Goal: Task Accomplishment & Management: Manage account settings

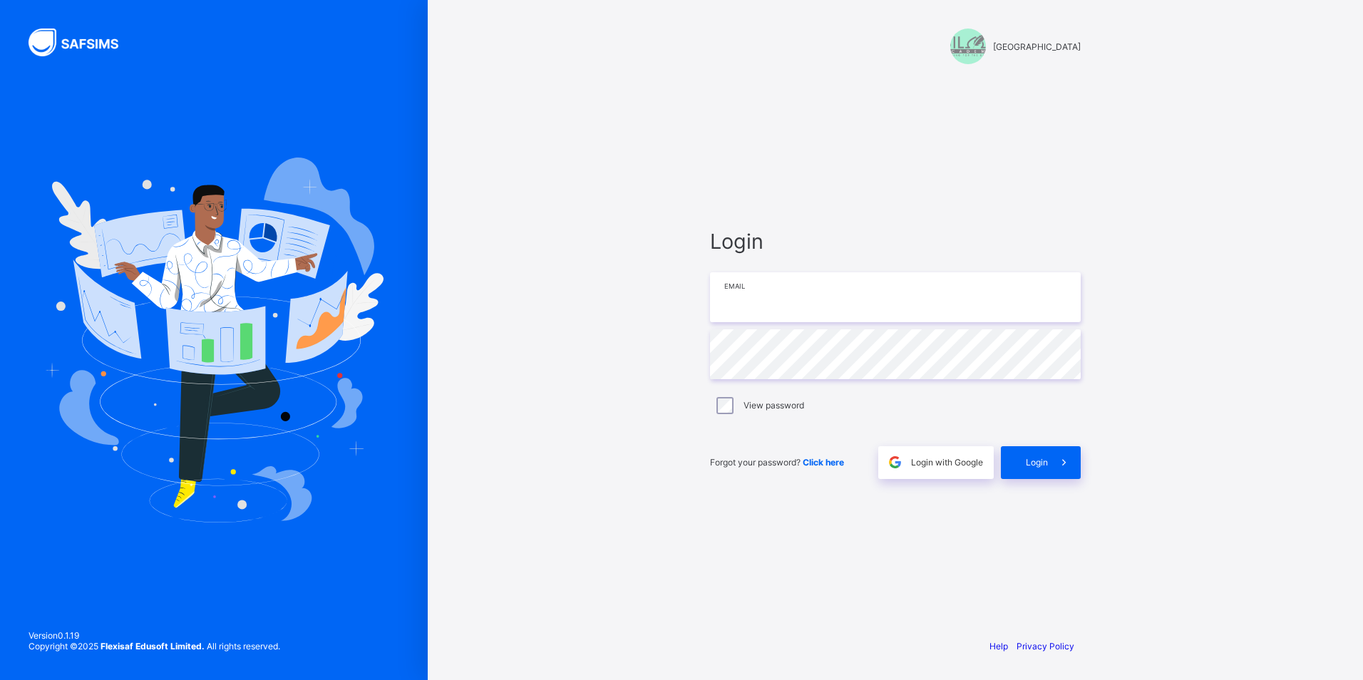
click at [808, 313] on input "email" at bounding box center [895, 297] width 371 height 50
type input "**********"
click at [1059, 469] on span at bounding box center [1064, 462] width 33 height 33
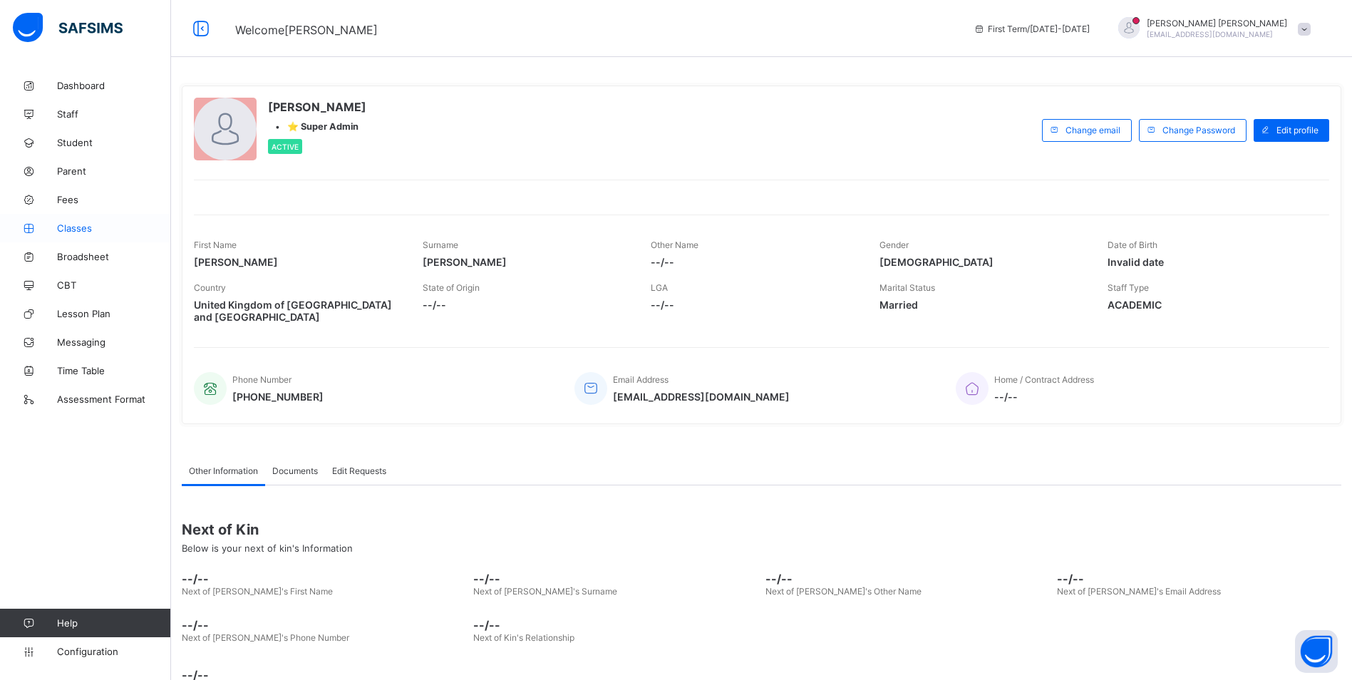
click at [88, 232] on span "Classes" at bounding box center [114, 227] width 114 height 11
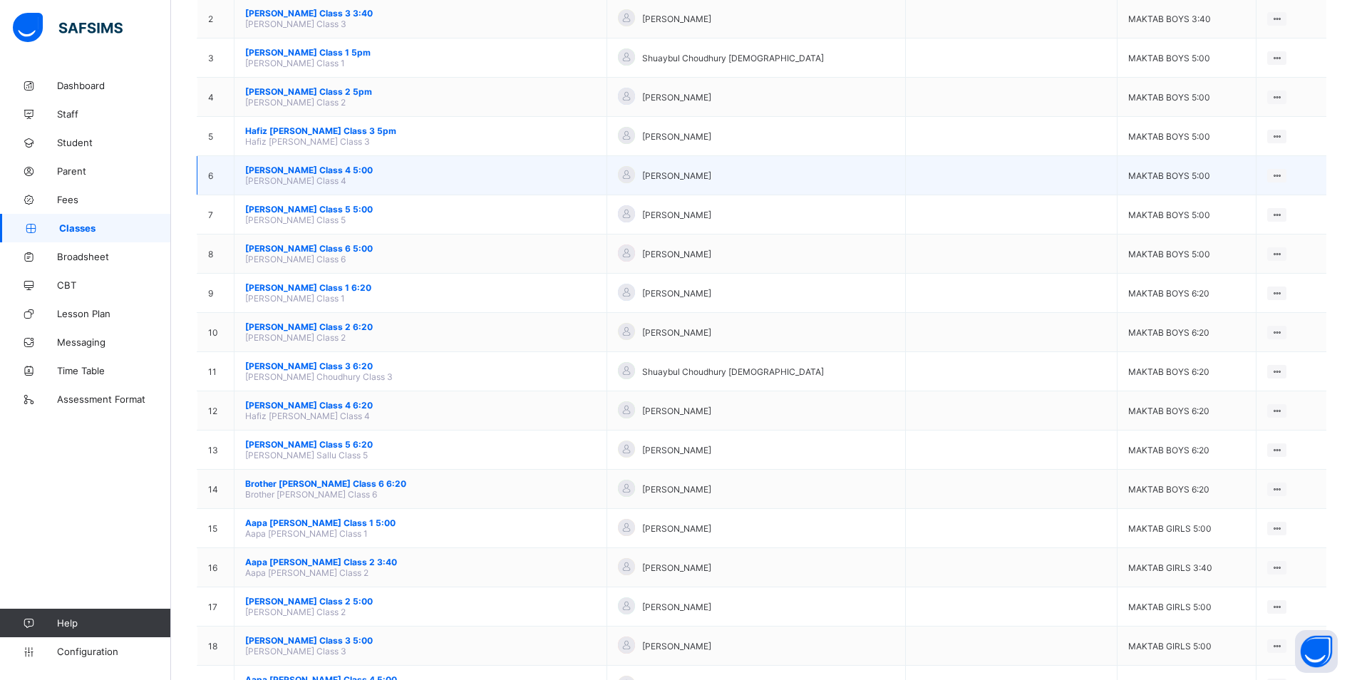
scroll to position [285, 0]
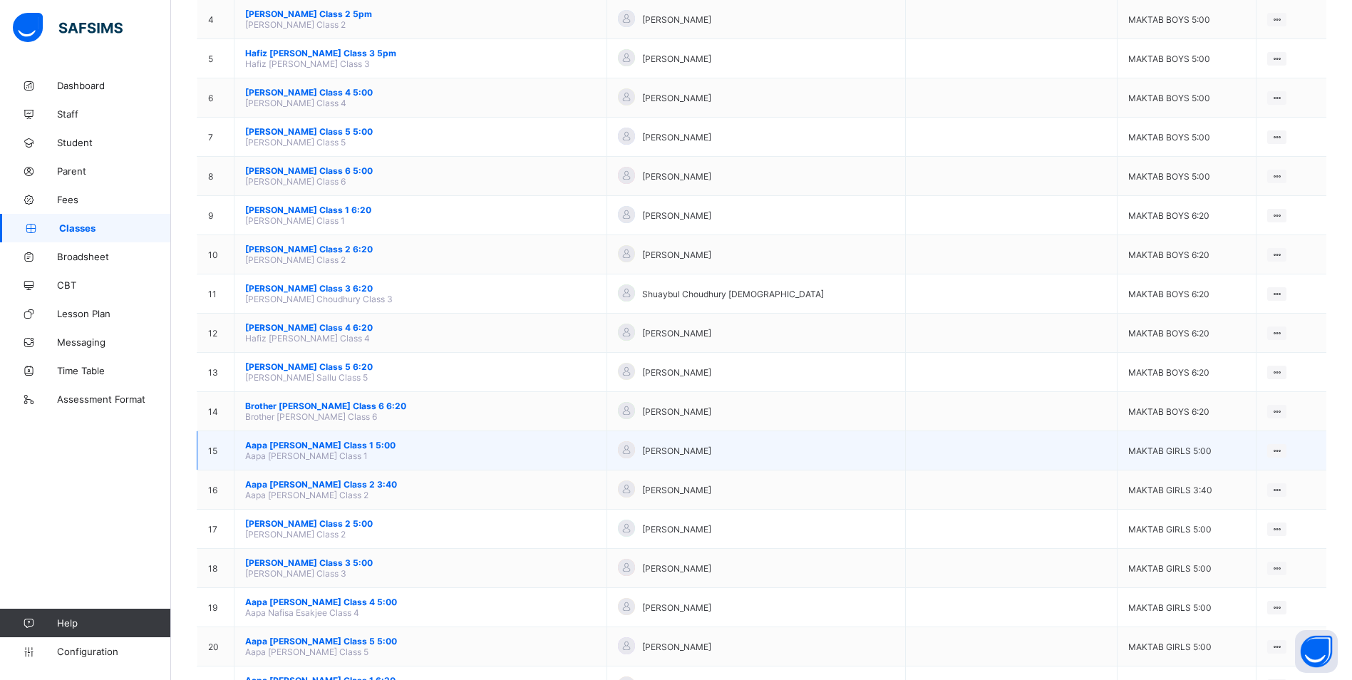
click at [337, 444] on span "Aapa [PERSON_NAME] Class 1 5:00" at bounding box center [420, 445] width 351 height 11
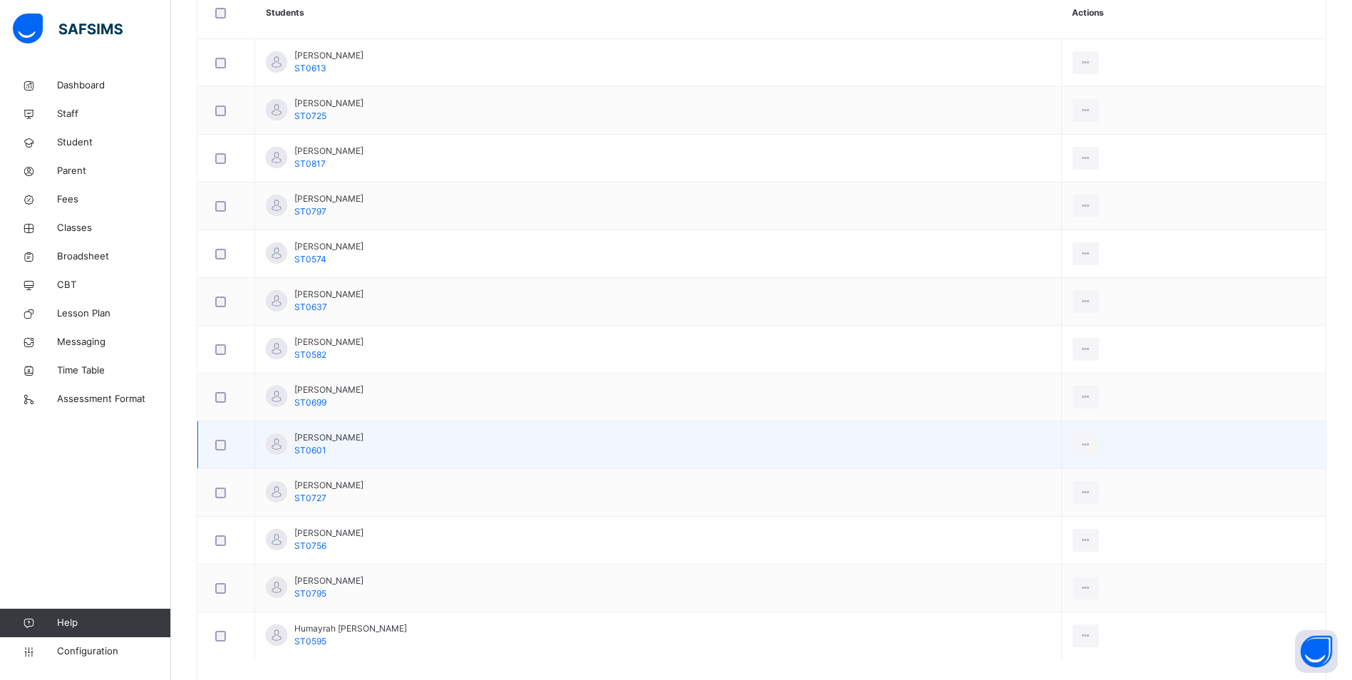
scroll to position [143, 0]
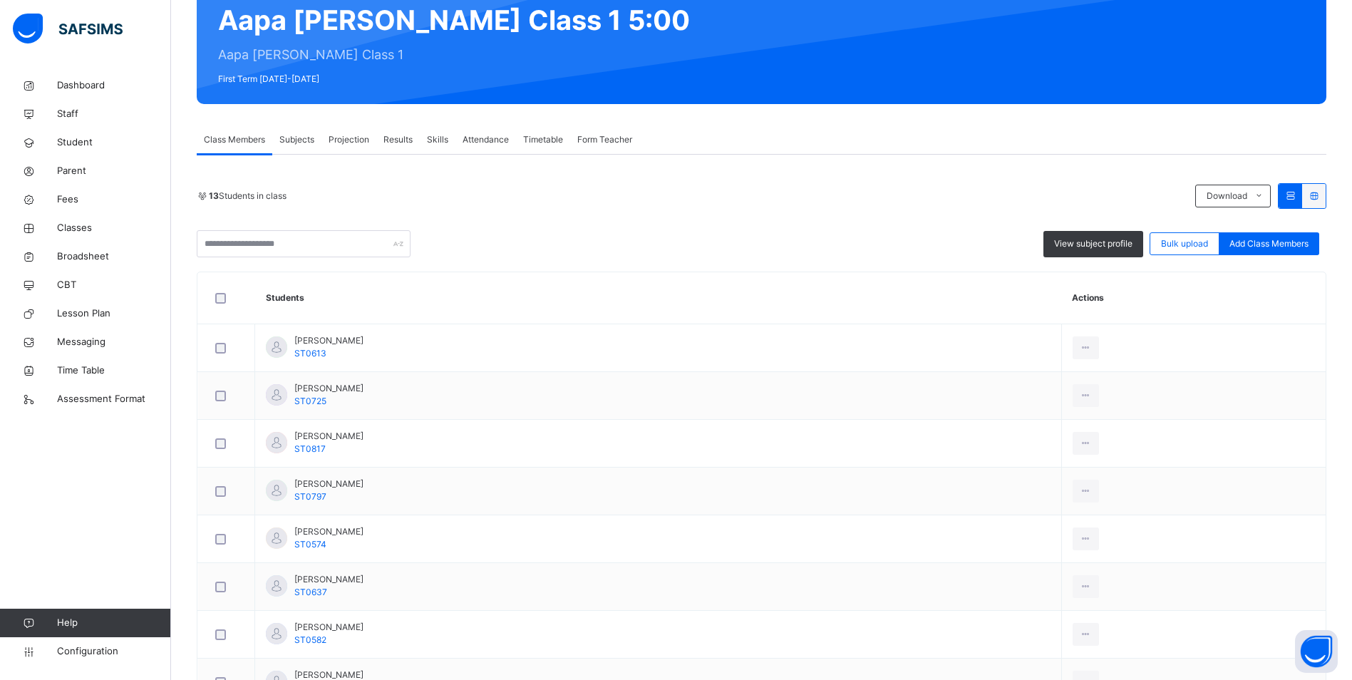
click at [476, 138] on span "Attendance" at bounding box center [486, 139] width 46 height 13
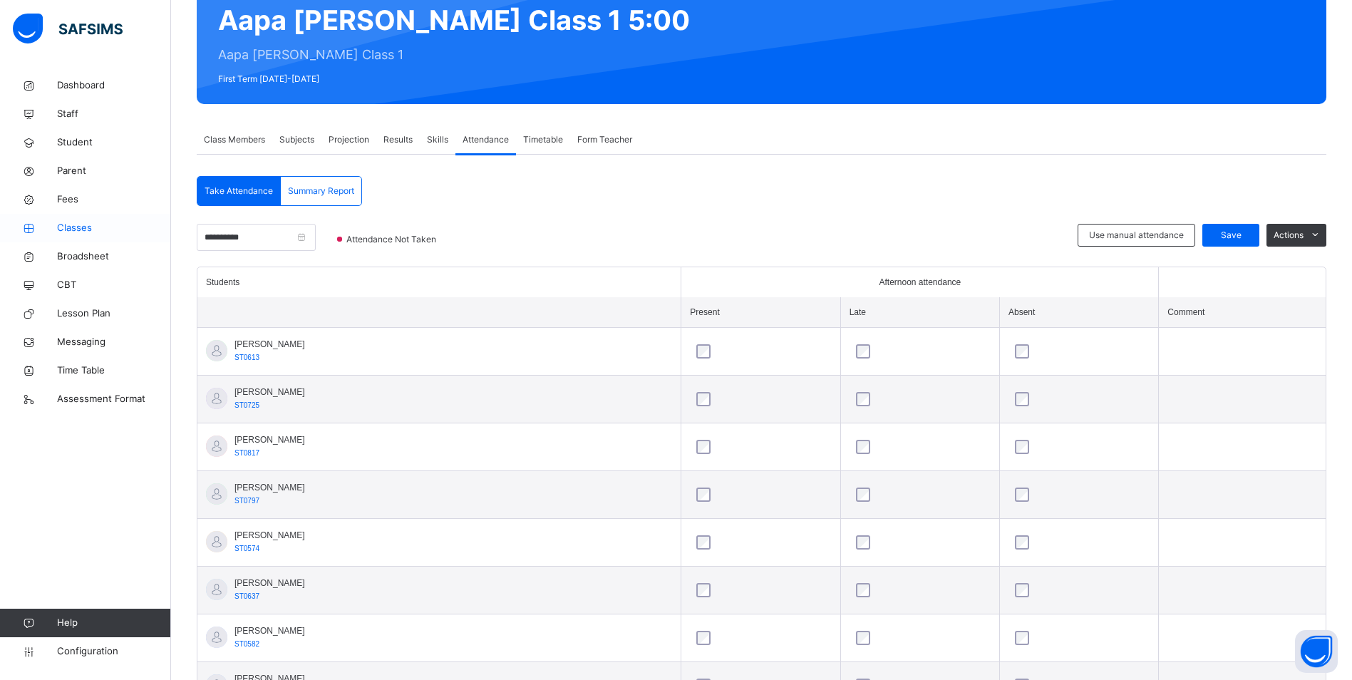
click at [71, 223] on span "Classes" at bounding box center [114, 228] width 114 height 14
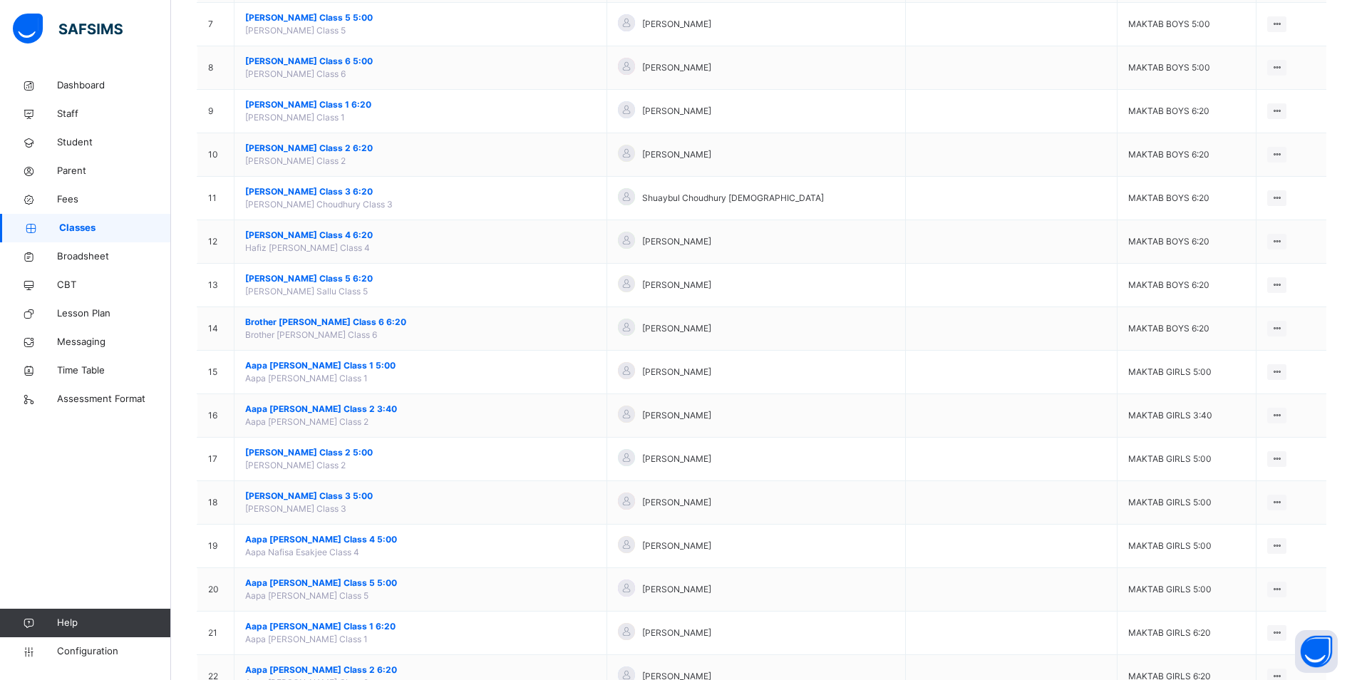
scroll to position [499, 0]
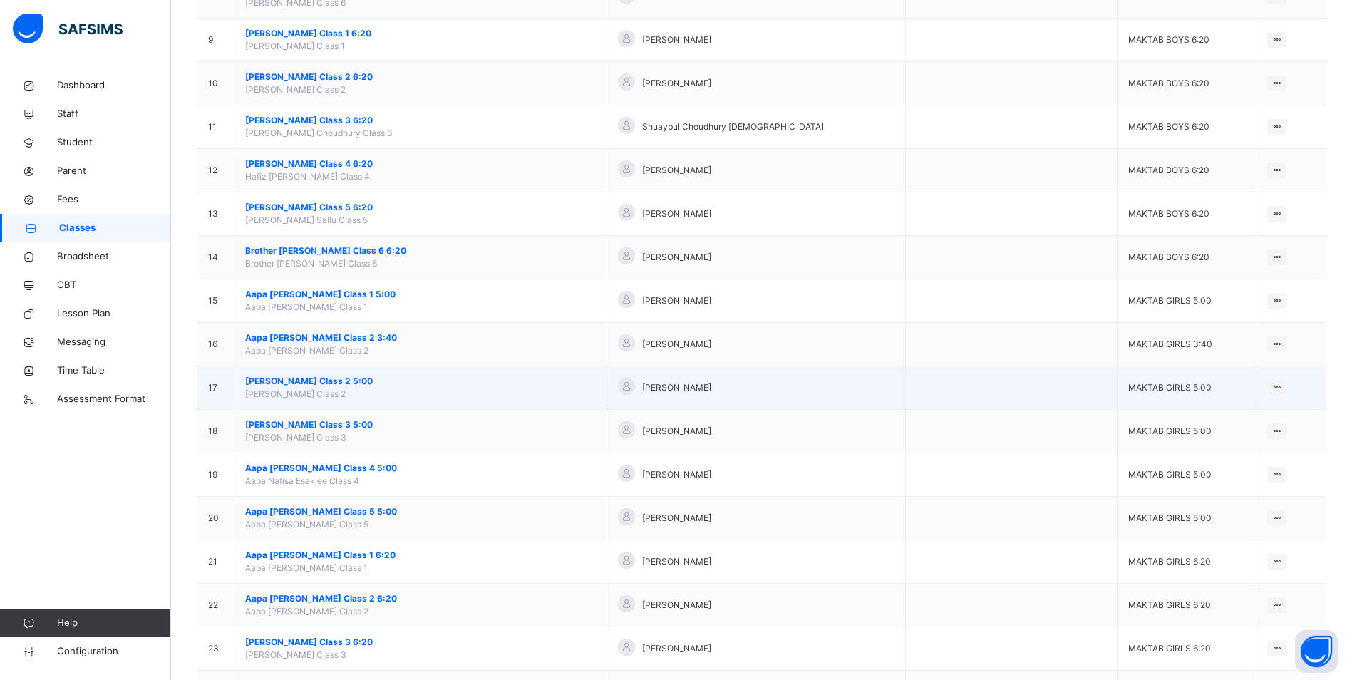
click at [326, 382] on span "[PERSON_NAME] Class 2 5:00" at bounding box center [420, 381] width 351 height 13
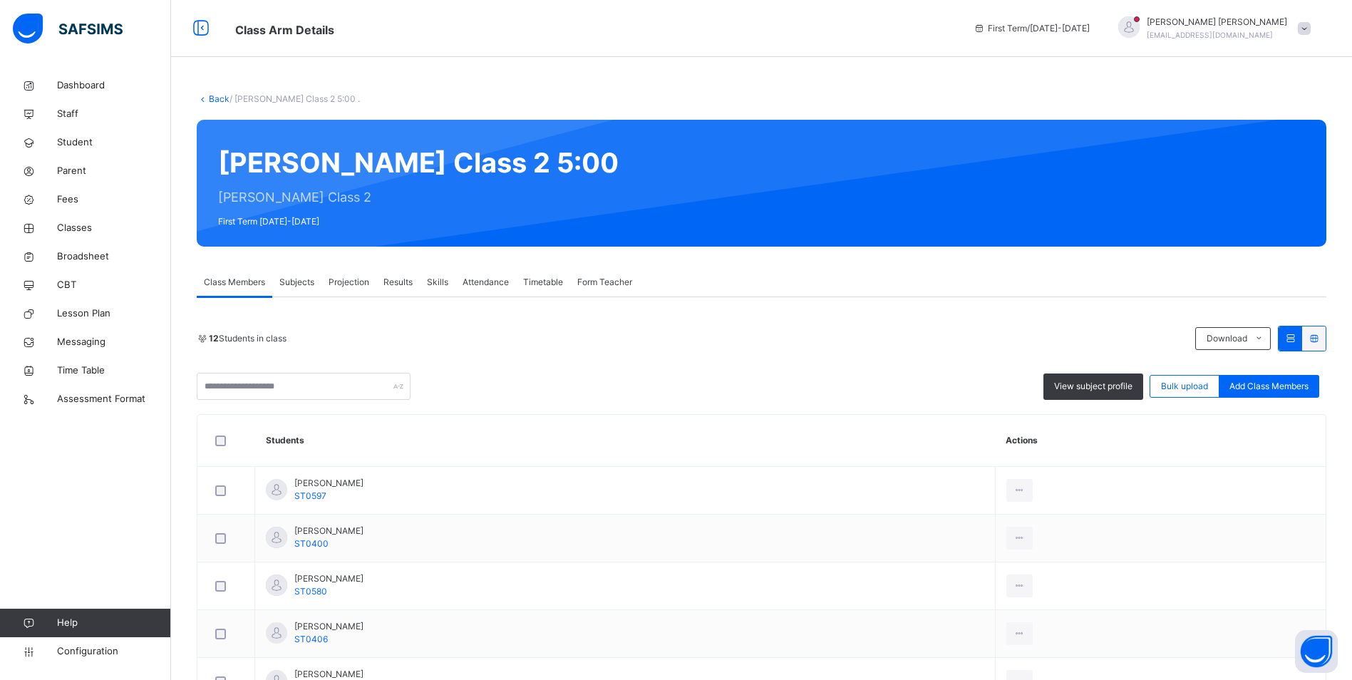
click at [503, 279] on span "Attendance" at bounding box center [486, 282] width 46 height 13
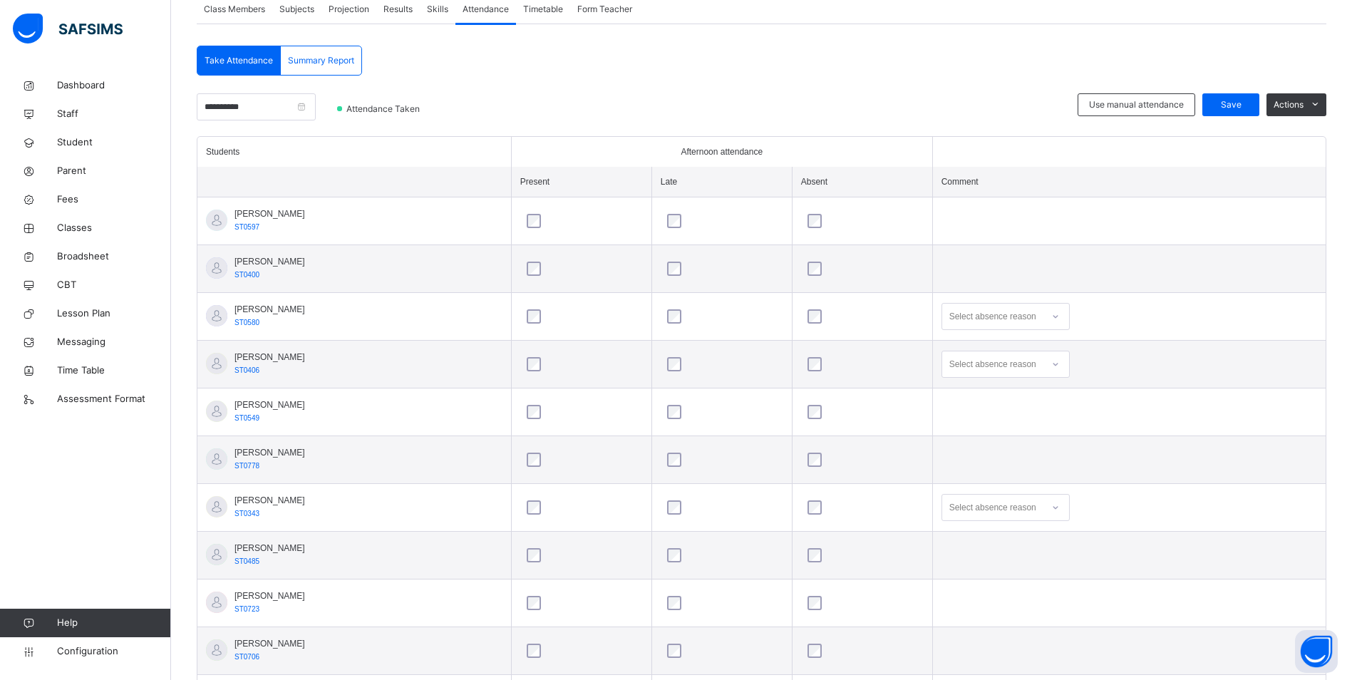
scroll to position [260, 0]
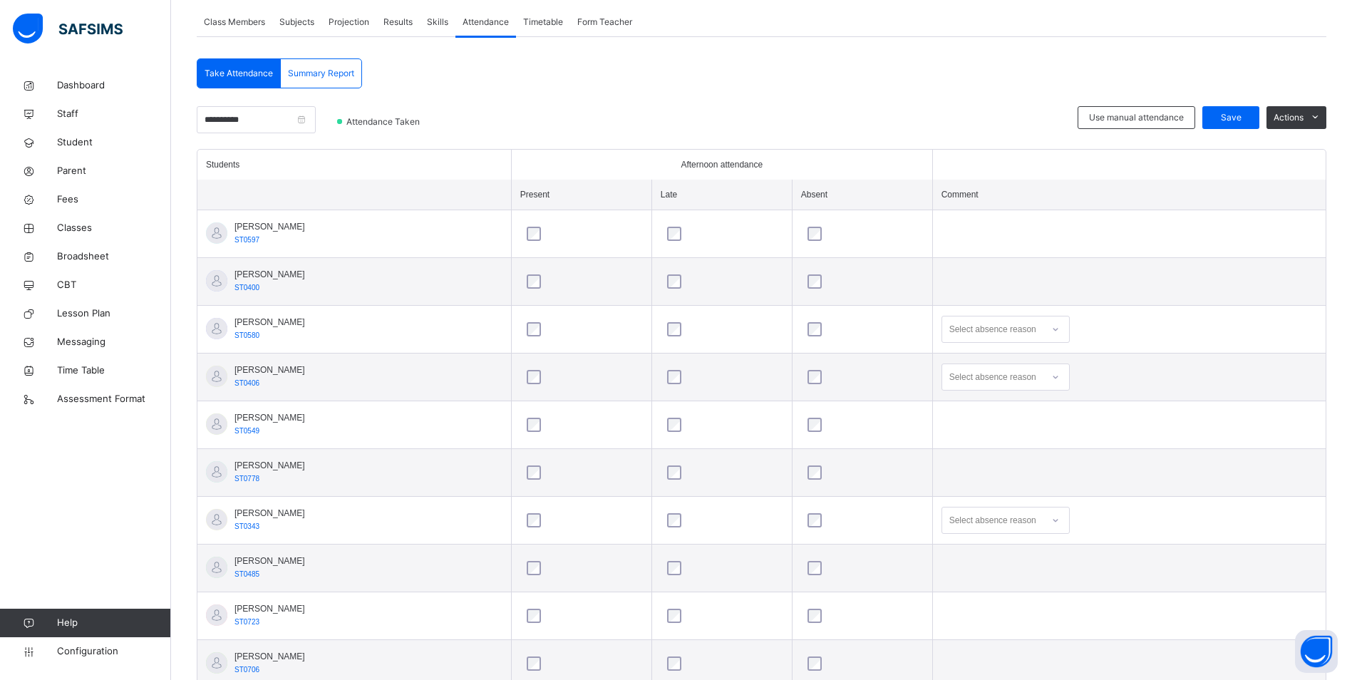
click at [1060, 328] on icon at bounding box center [1056, 329] width 9 height 14
click at [1060, 327] on icon at bounding box center [1056, 329] width 9 height 14
click at [103, 652] on span "Configuration" at bounding box center [113, 651] width 113 height 14
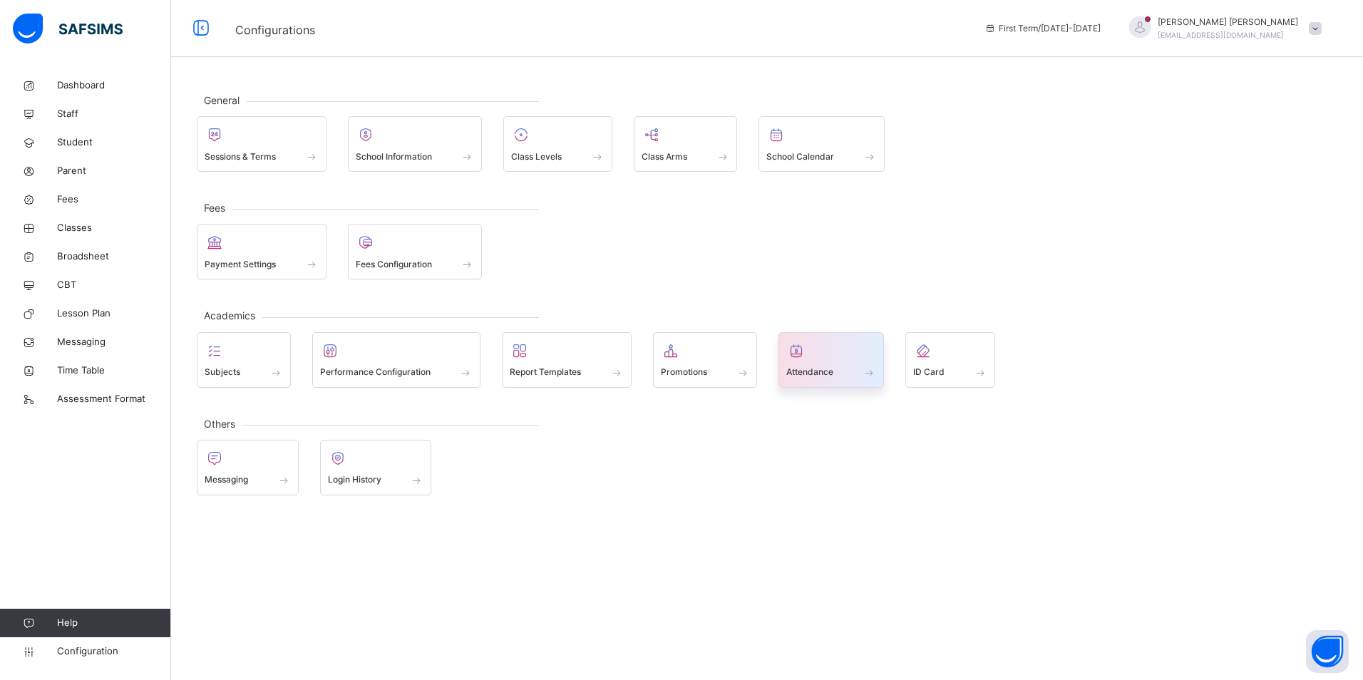
click at [832, 348] on div at bounding box center [831, 350] width 90 height 21
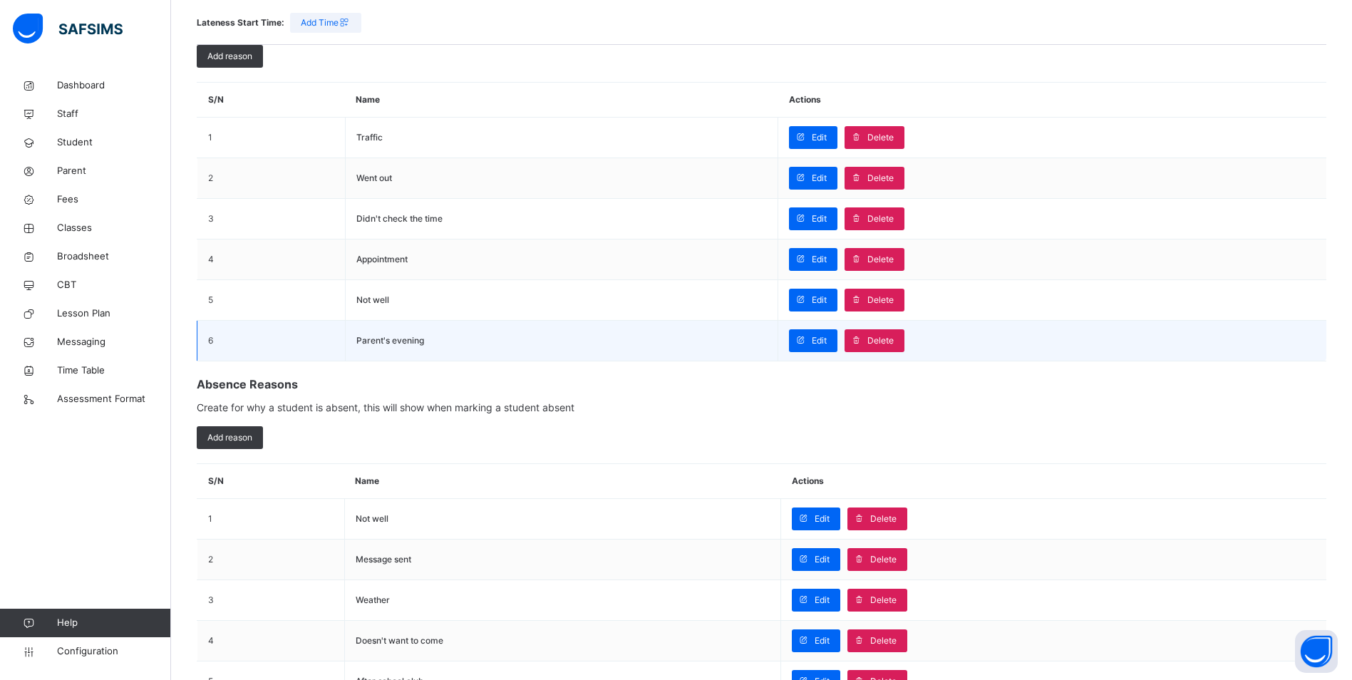
scroll to position [214, 0]
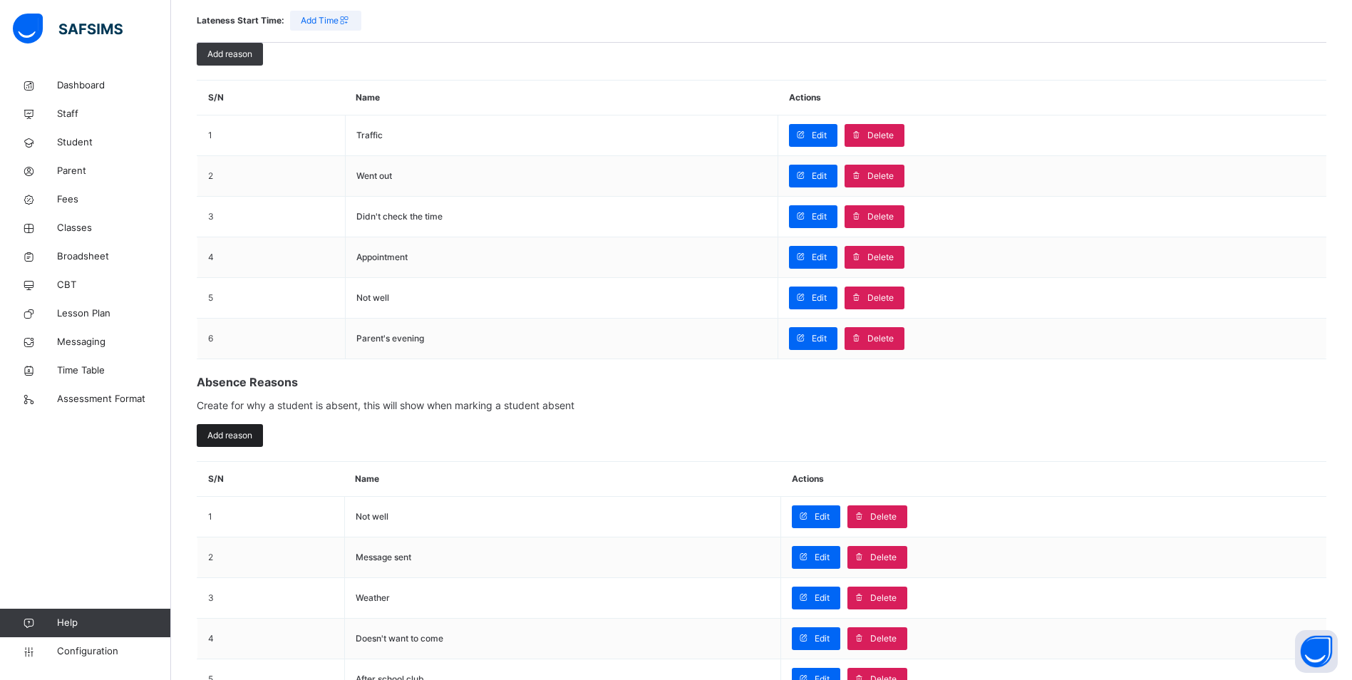
click at [242, 438] on span "Add reason" at bounding box center [229, 435] width 45 height 13
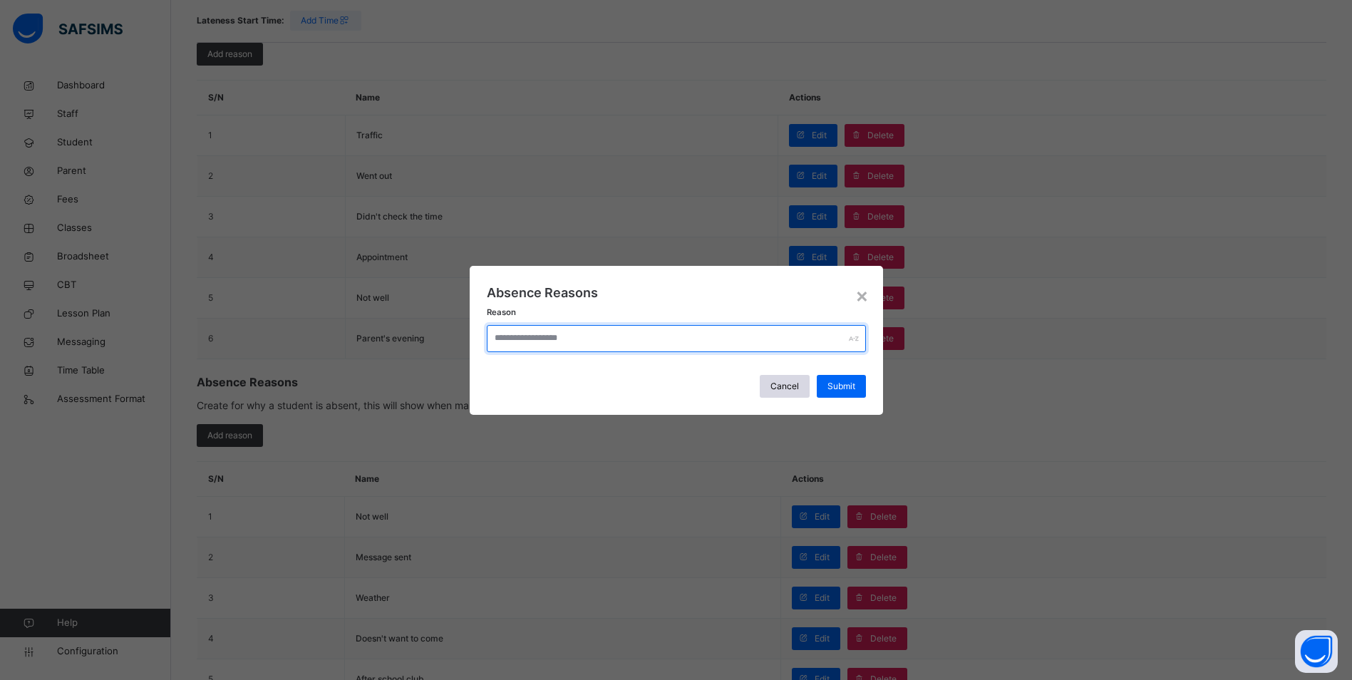
click at [632, 341] on input "text" at bounding box center [676, 338] width 379 height 27
type input "**********"
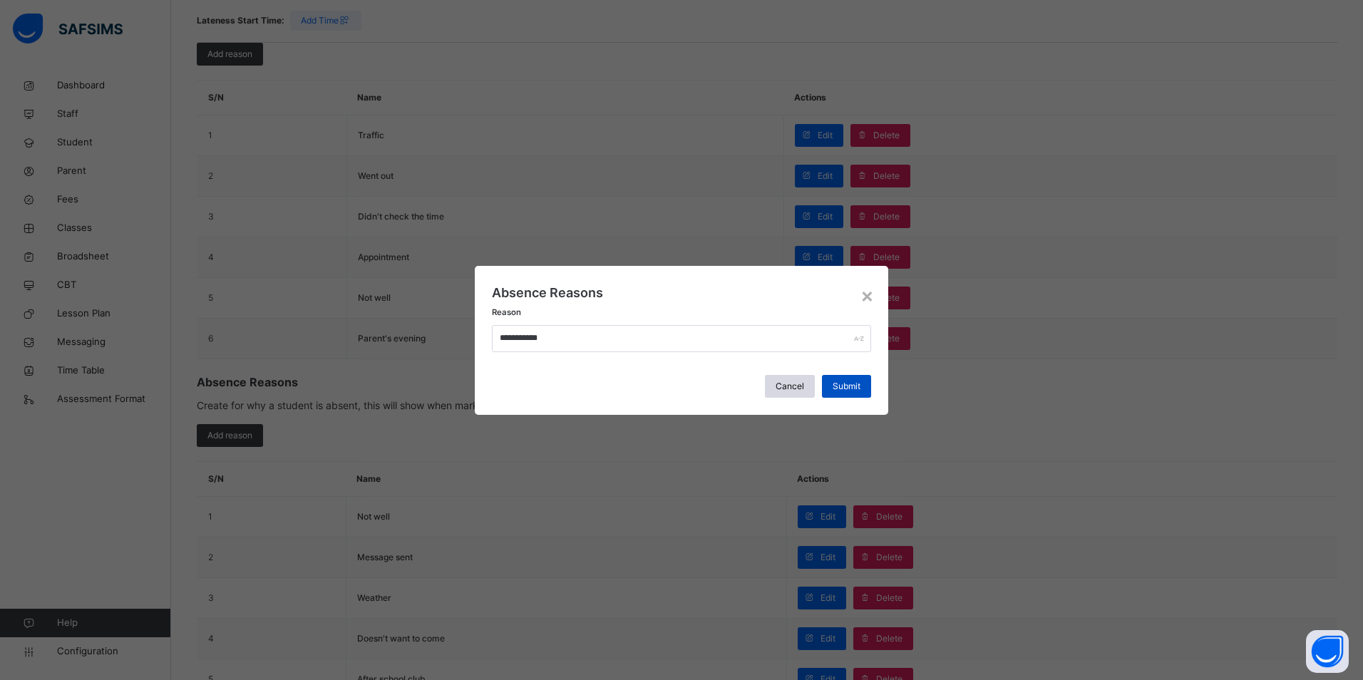
click at [842, 381] on span "Submit" at bounding box center [847, 386] width 28 height 13
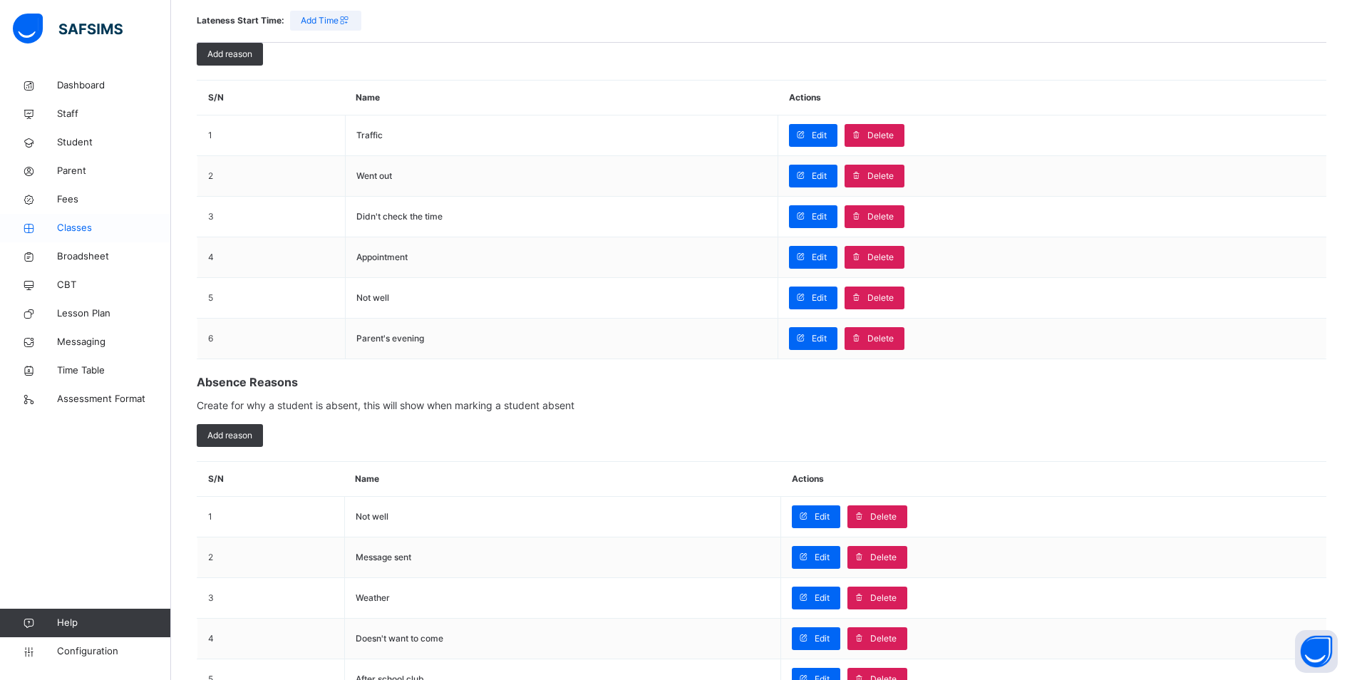
drag, startPoint x: 78, startPoint y: 223, endPoint x: 112, endPoint y: 232, distance: 35.5
click at [78, 223] on span "Classes" at bounding box center [114, 228] width 114 height 14
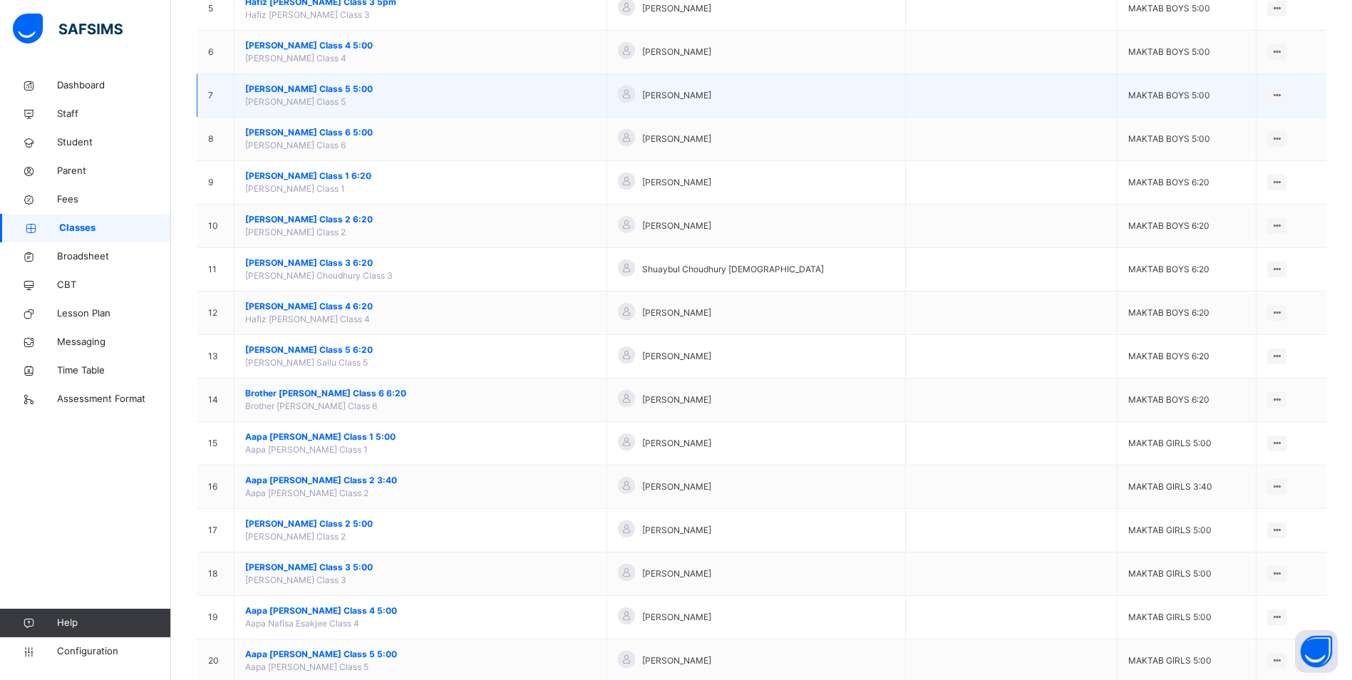
scroll to position [499, 0]
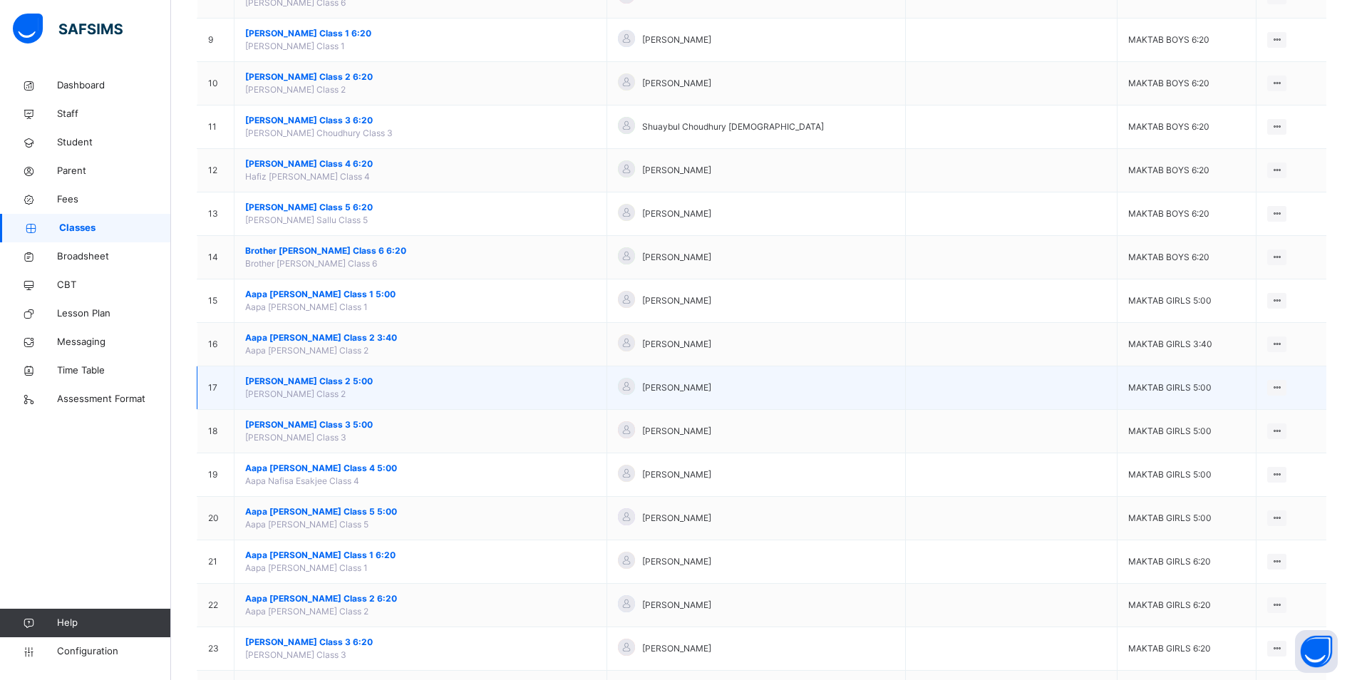
click at [332, 383] on span "[PERSON_NAME] Class 2 5:00" at bounding box center [420, 381] width 351 height 13
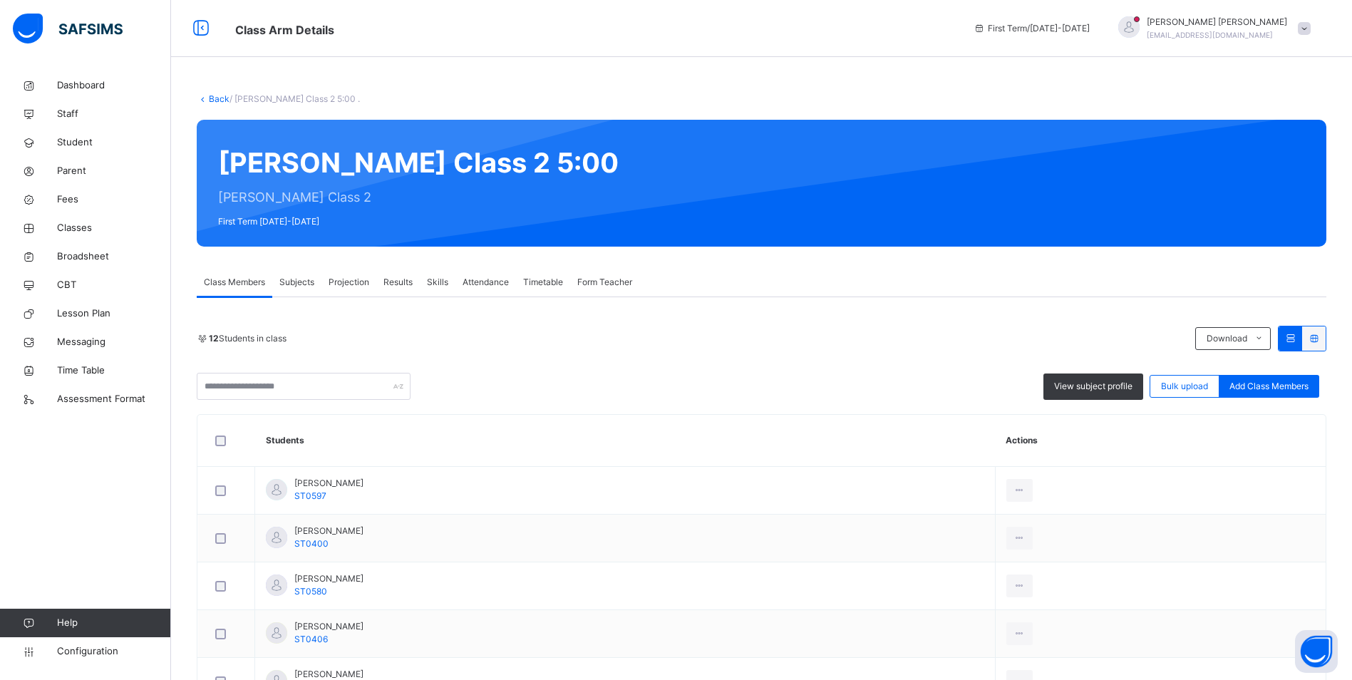
click at [472, 275] on div "Attendance" at bounding box center [486, 282] width 61 height 29
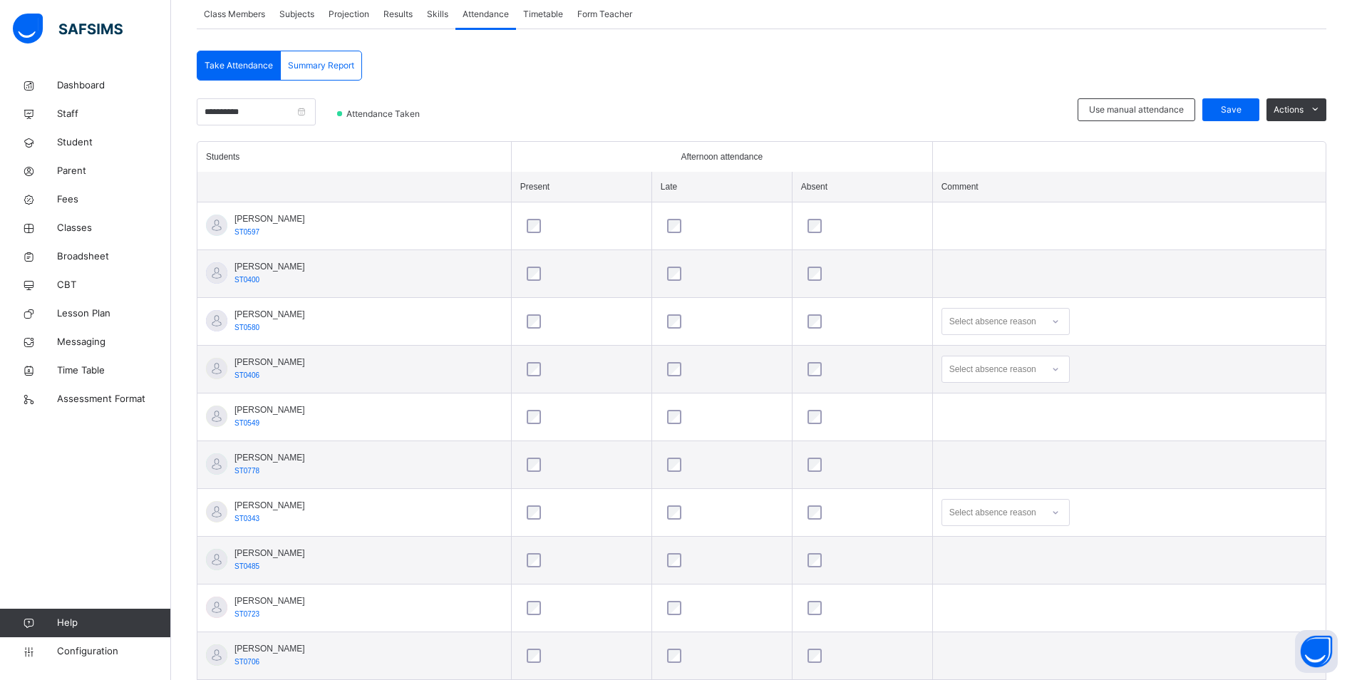
scroll to position [403, 0]
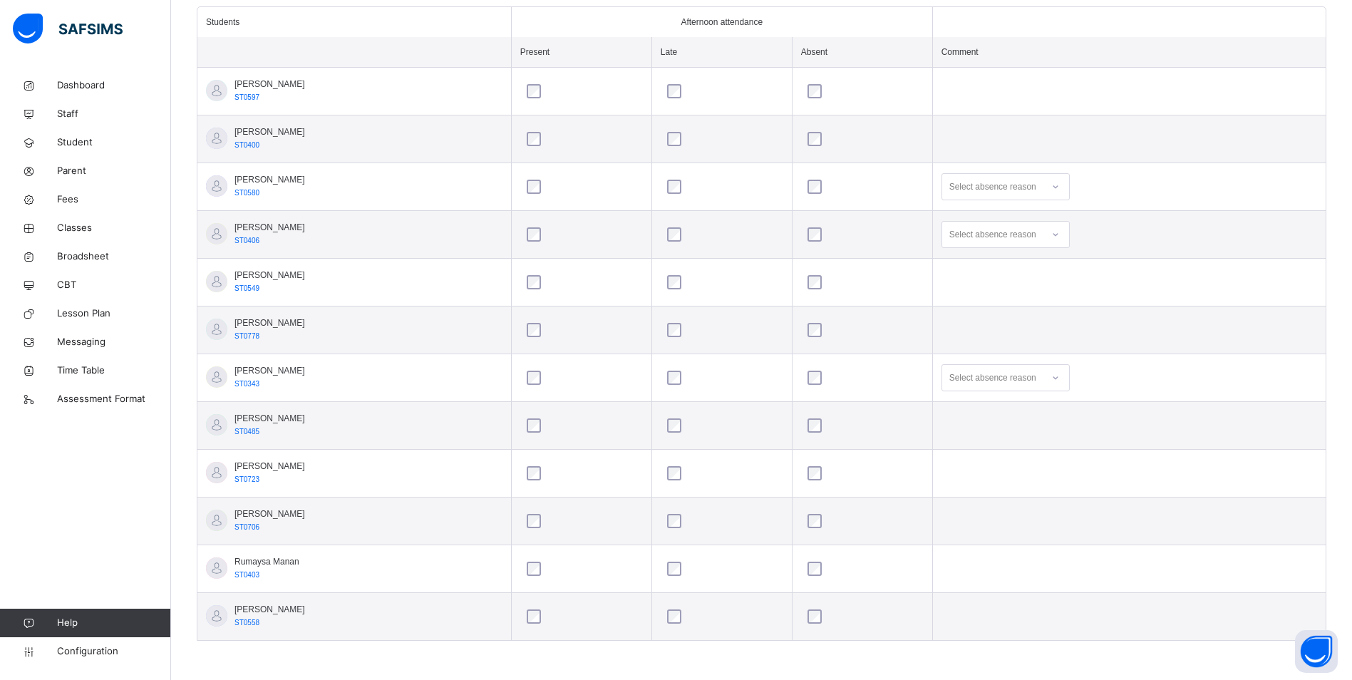
click at [1060, 184] on icon at bounding box center [1056, 187] width 9 height 14
click at [1007, 409] on div "School trip" at bounding box center [1005, 408] width 127 height 24
click at [1060, 232] on icon at bounding box center [1056, 234] width 9 height 14
click at [1016, 287] on div "Message sent" at bounding box center [1005, 291] width 127 height 24
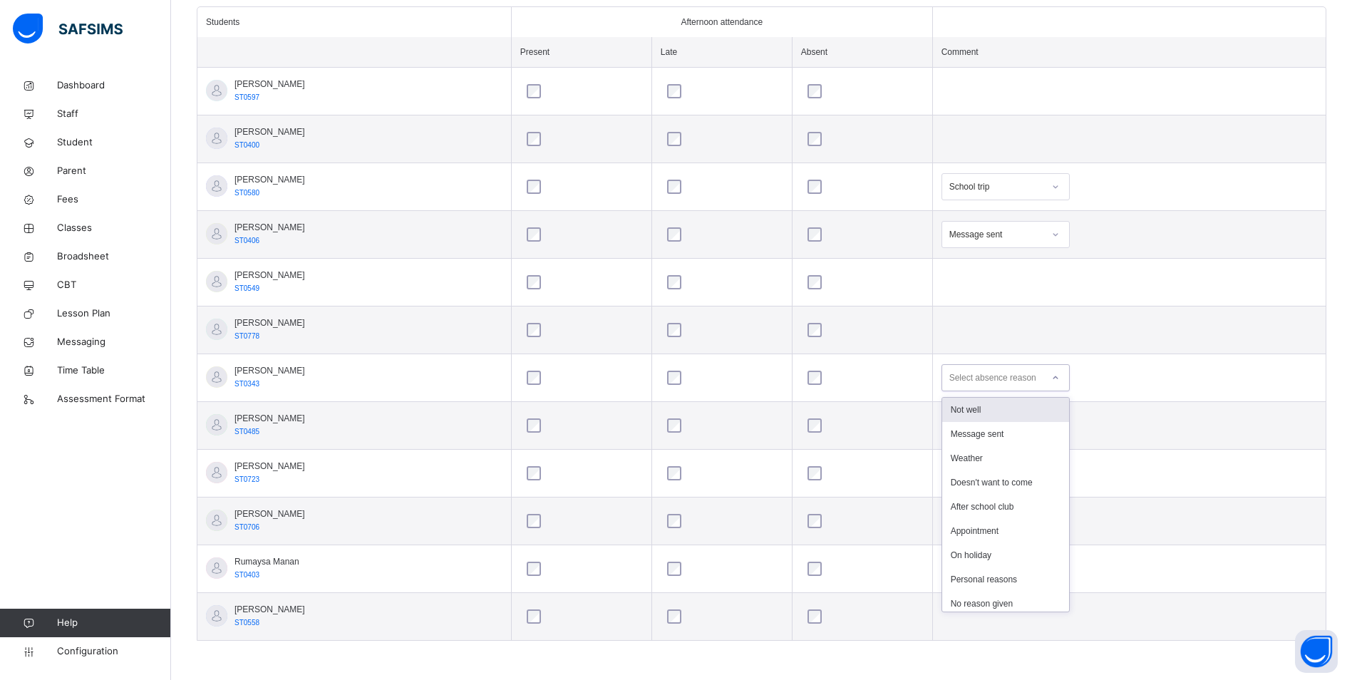
click at [1060, 374] on icon at bounding box center [1056, 378] width 9 height 14
click at [1019, 524] on div "Personal reasons" at bounding box center [1005, 524] width 127 height 24
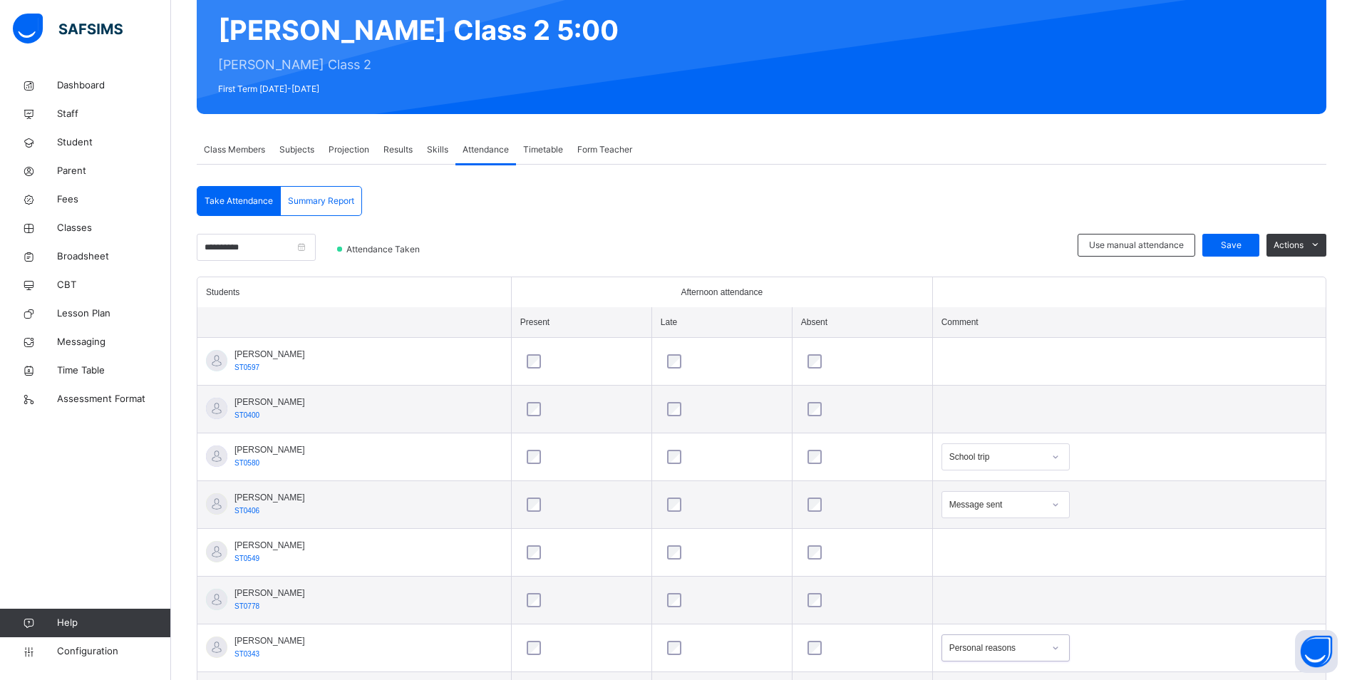
scroll to position [118, 0]
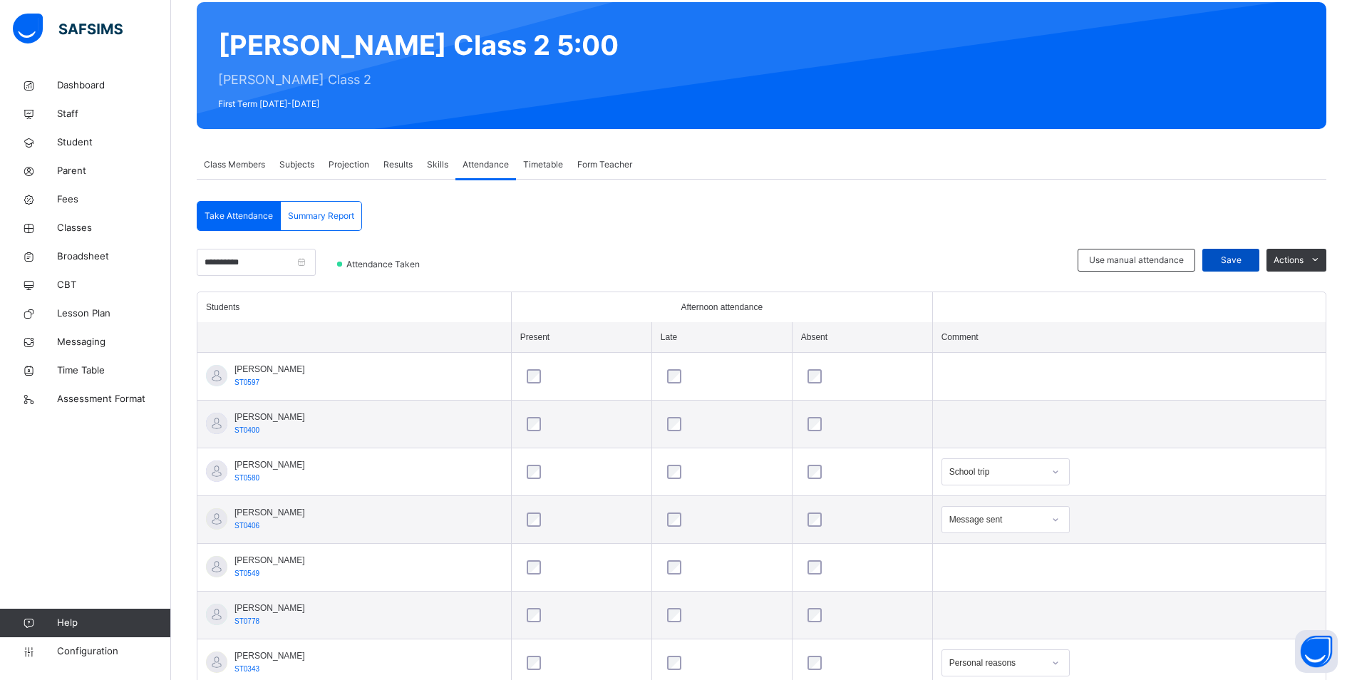
click at [1239, 262] on span "Save" at bounding box center [1231, 260] width 36 height 13
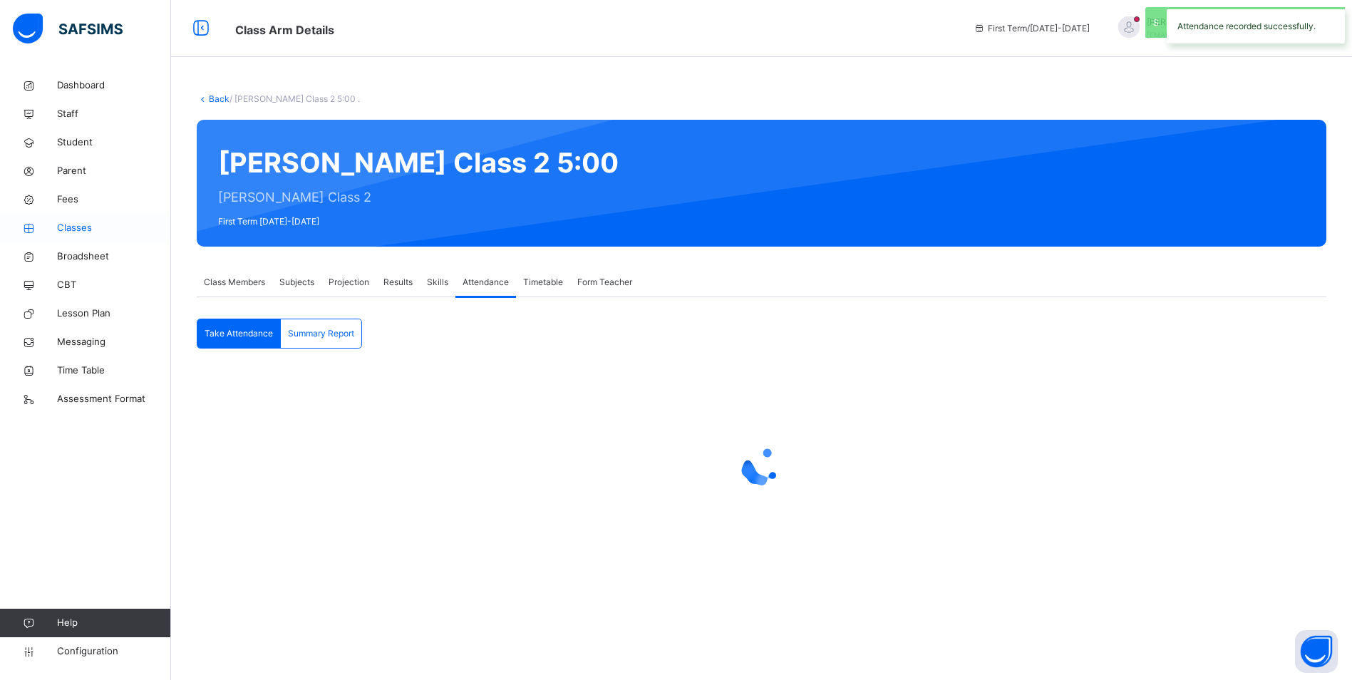
scroll to position [0, 0]
click at [83, 227] on span "Classes" at bounding box center [114, 228] width 114 height 14
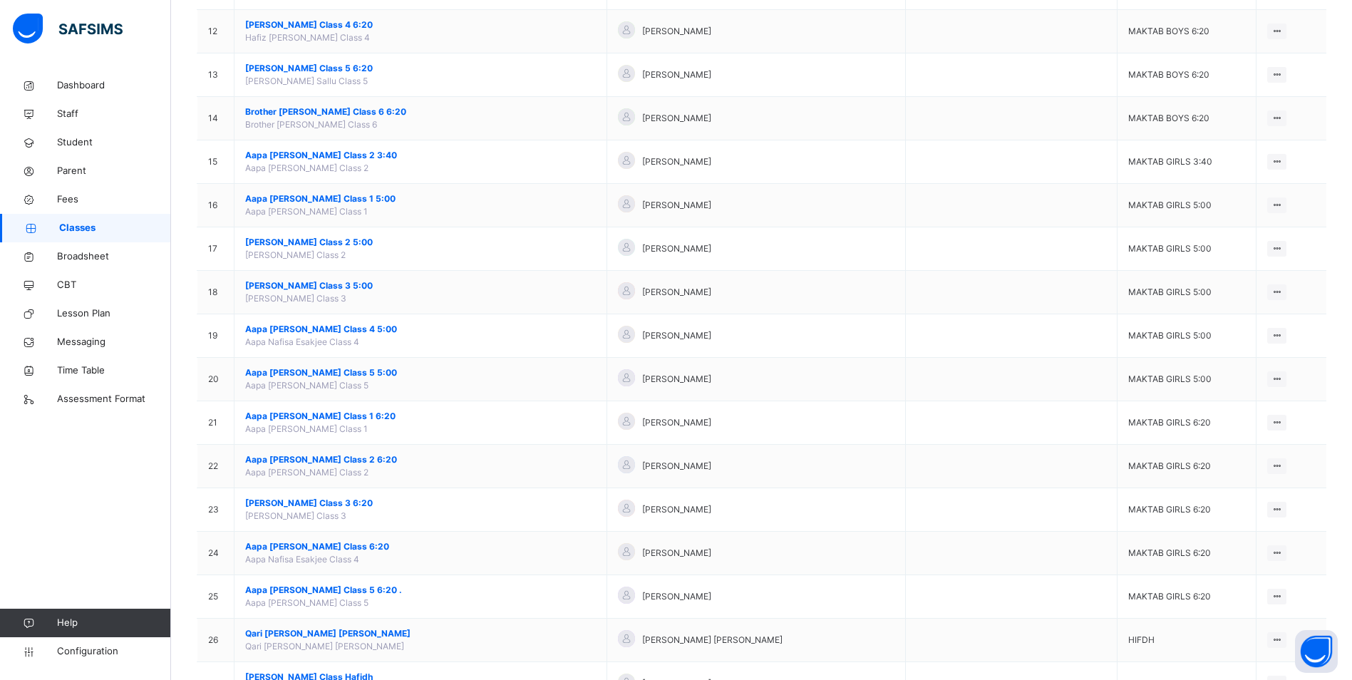
scroll to position [642, 0]
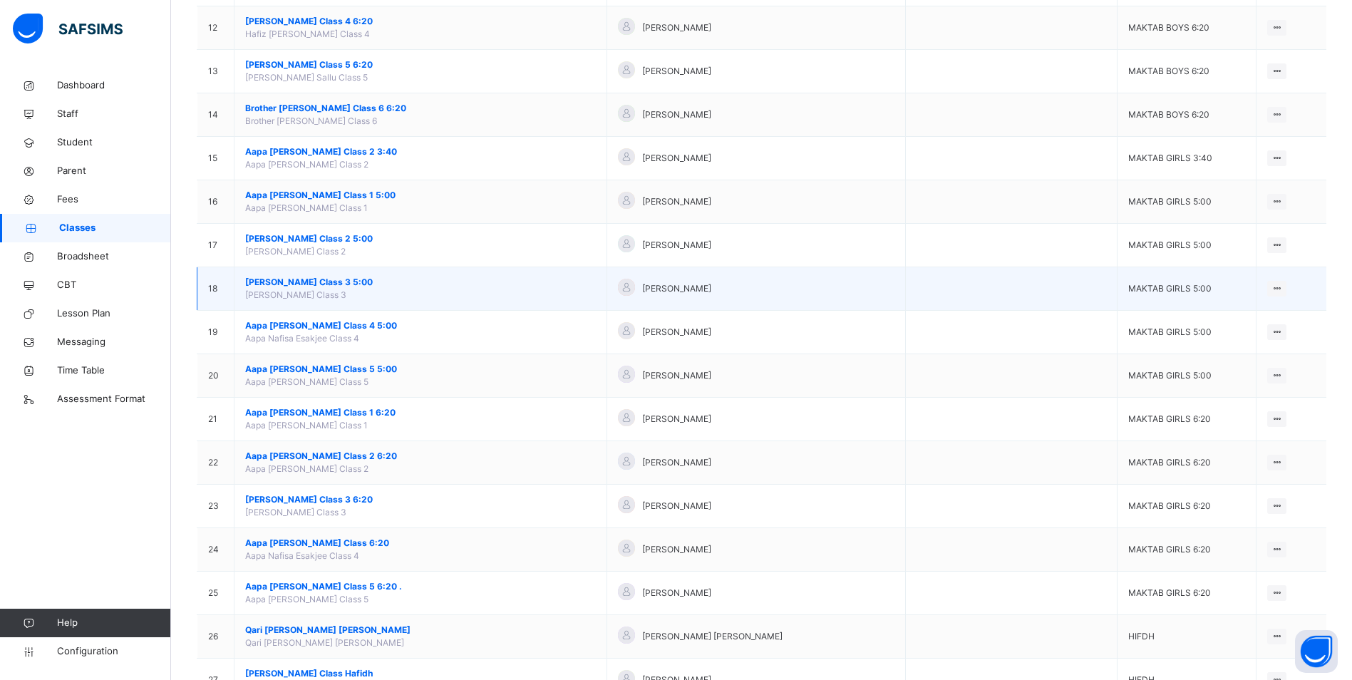
click at [331, 279] on span "[PERSON_NAME] Class 3 5:00" at bounding box center [420, 282] width 351 height 13
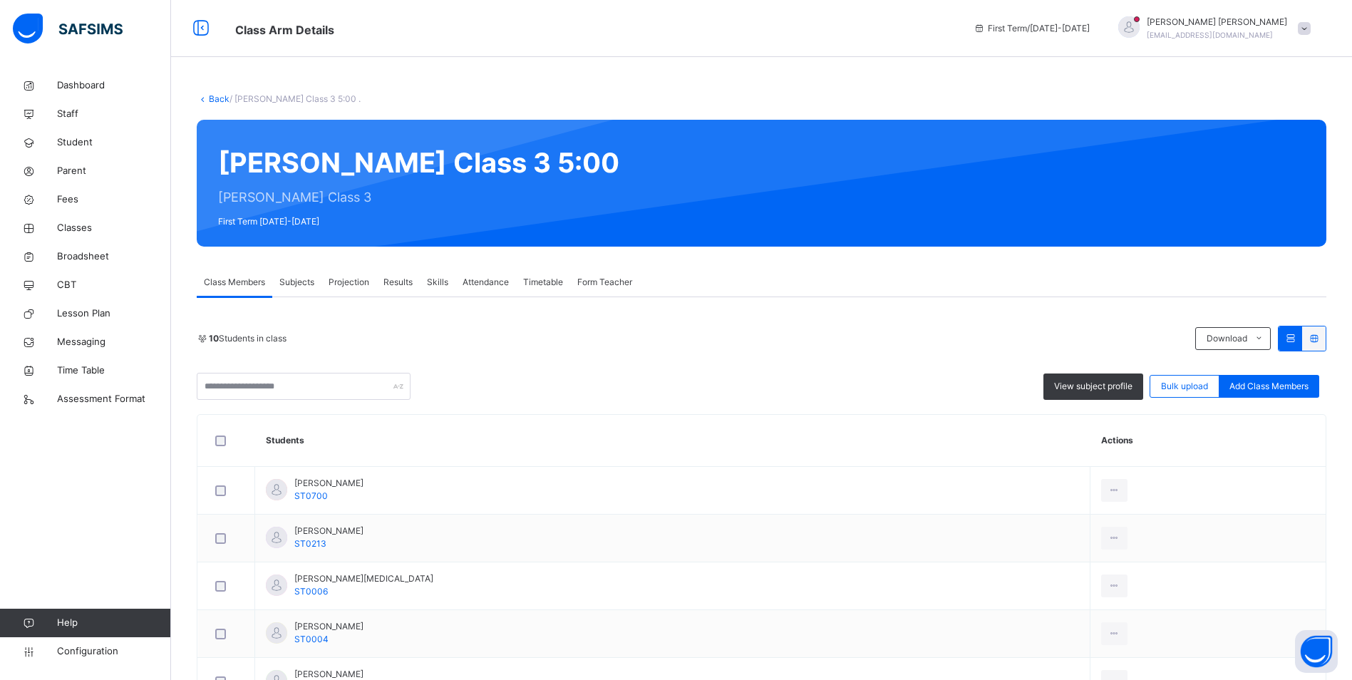
click at [492, 287] on span "Attendance" at bounding box center [486, 282] width 46 height 13
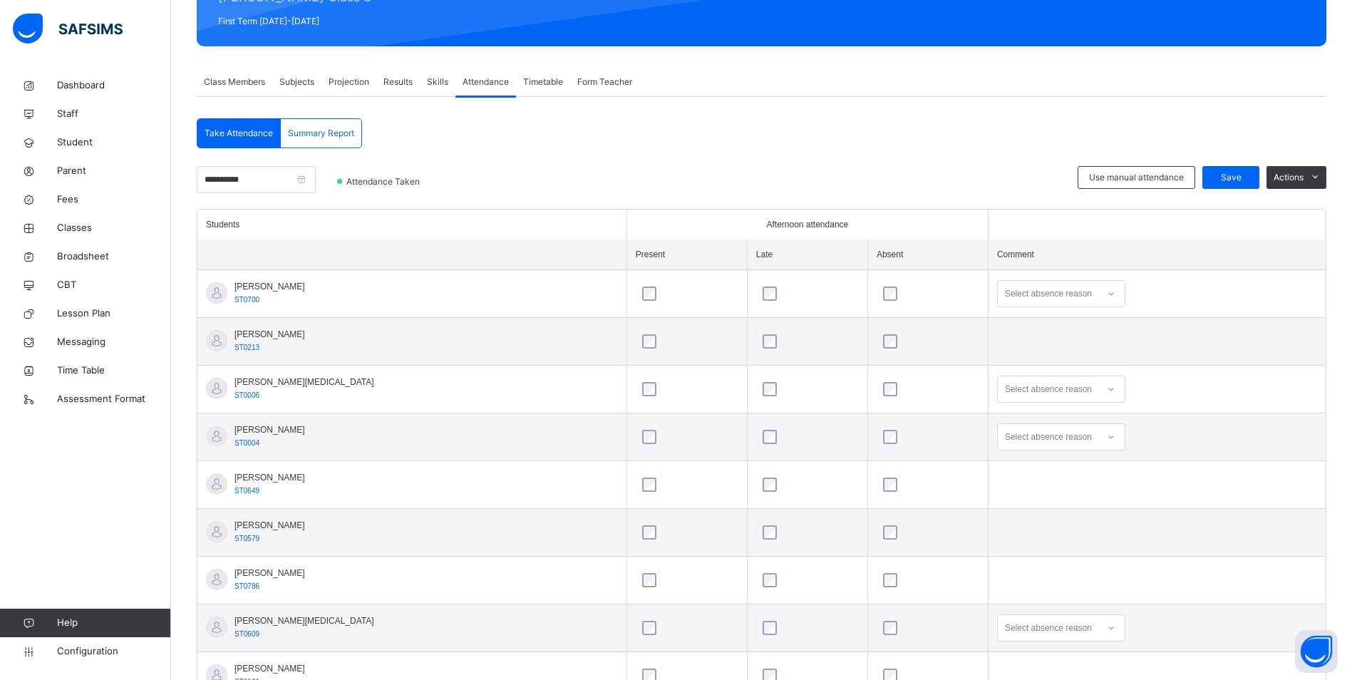
scroll to position [214, 0]
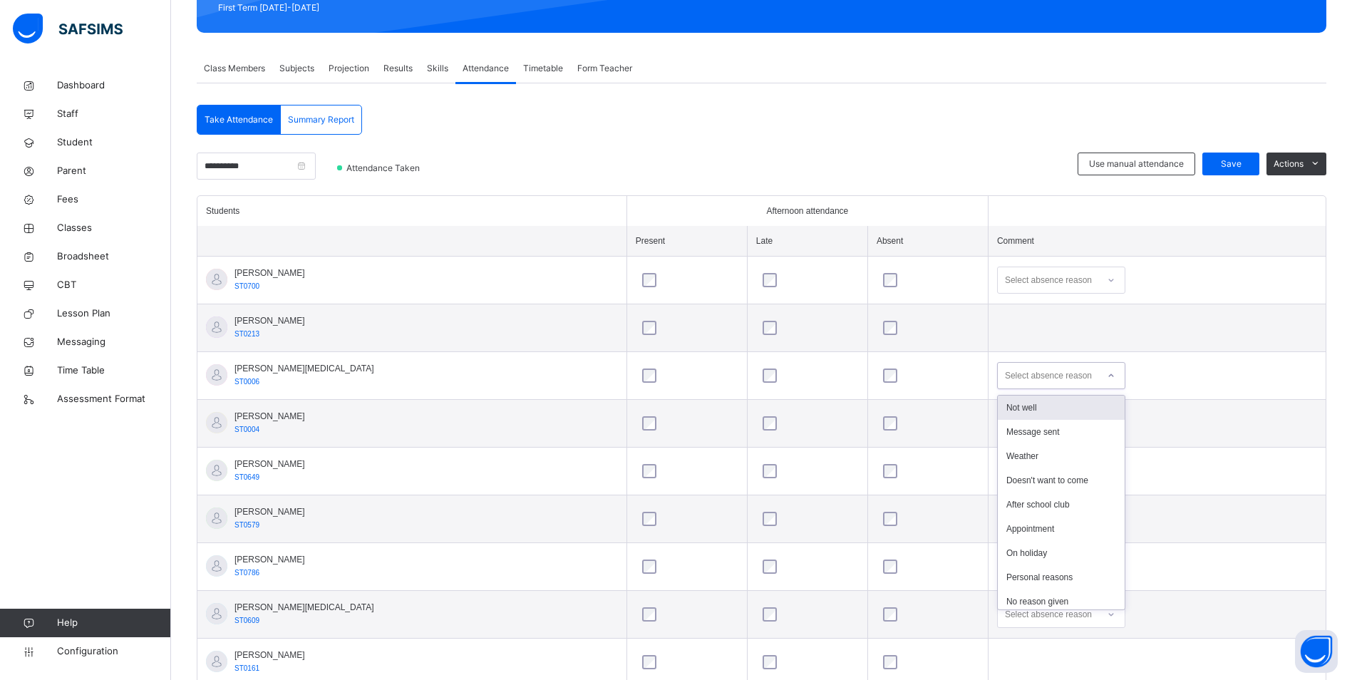
click at [1099, 375] on div at bounding box center [1111, 375] width 24 height 23
click at [1013, 573] on div "Personal reasons" at bounding box center [1061, 577] width 127 height 24
click at [1099, 428] on div at bounding box center [1111, 423] width 24 height 23
click at [998, 615] on div "Personal reasons" at bounding box center [1061, 625] width 127 height 24
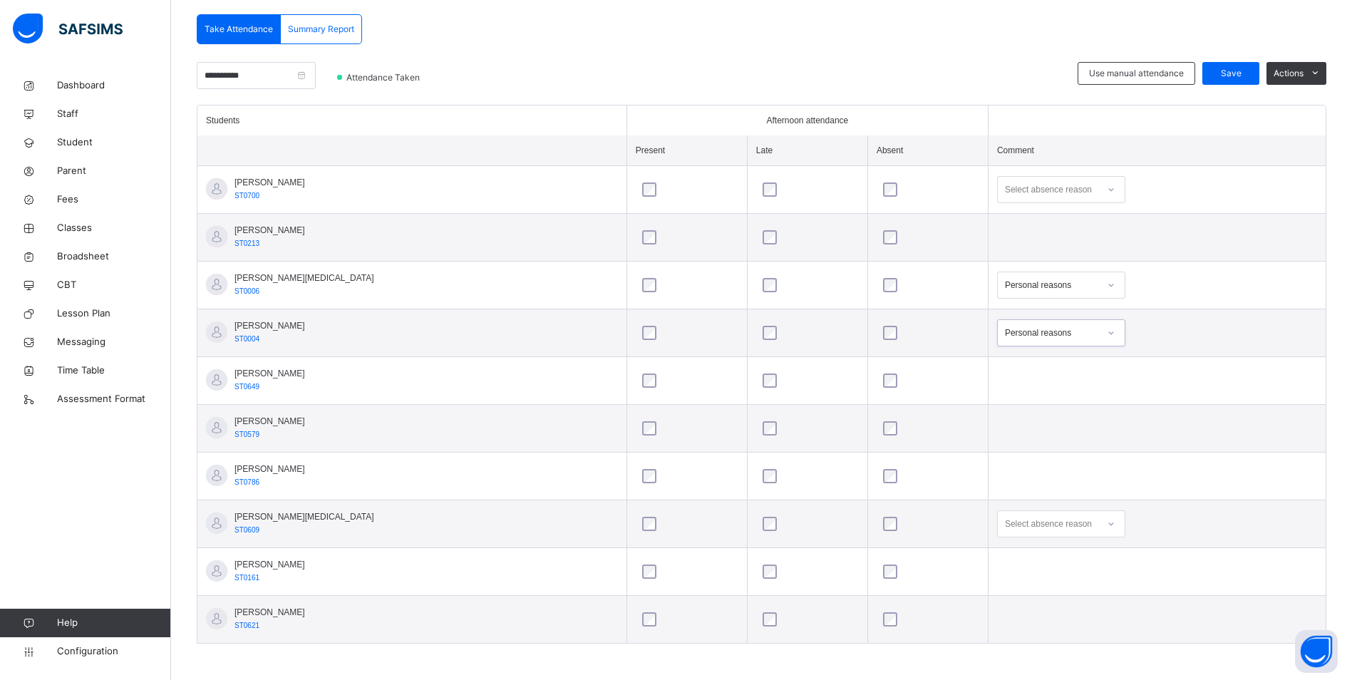
scroll to position [307, 0]
click at [1109, 521] on icon at bounding box center [1111, 521] width 5 height 3
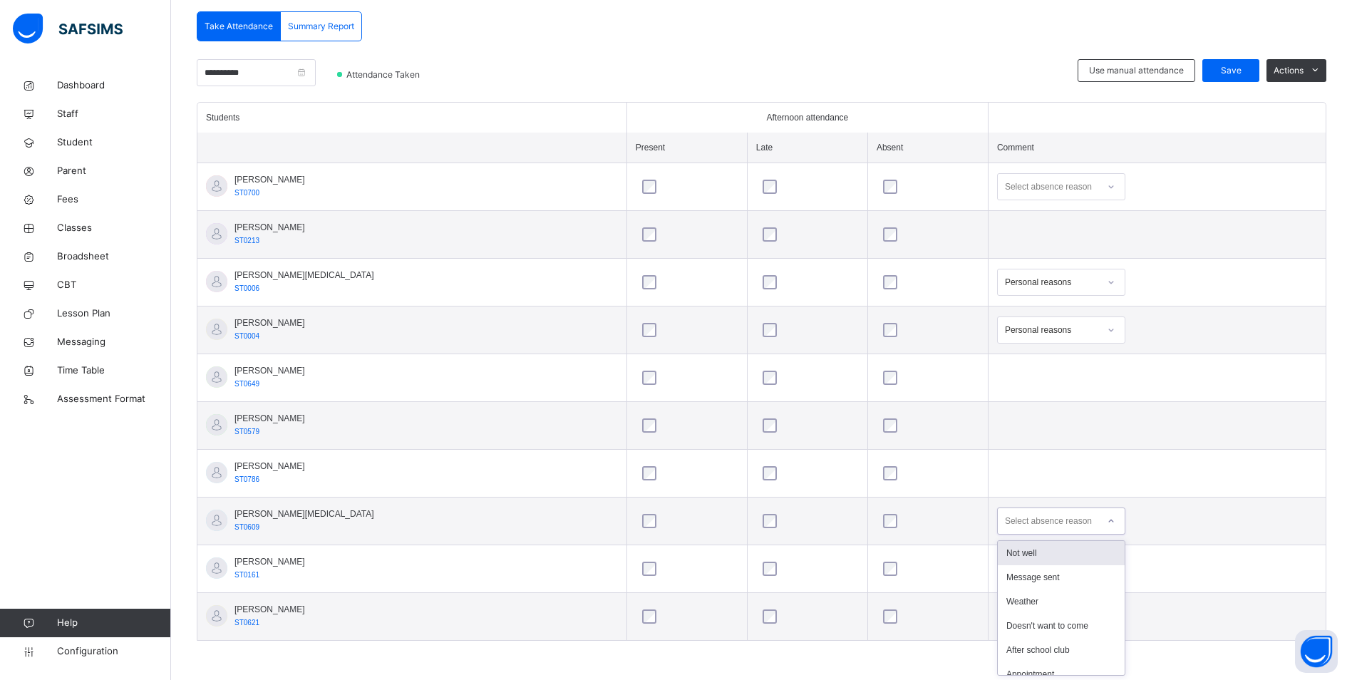
click at [1023, 551] on div "Not well" at bounding box center [1061, 553] width 127 height 24
click at [1244, 61] on div "Save" at bounding box center [1231, 70] width 57 height 23
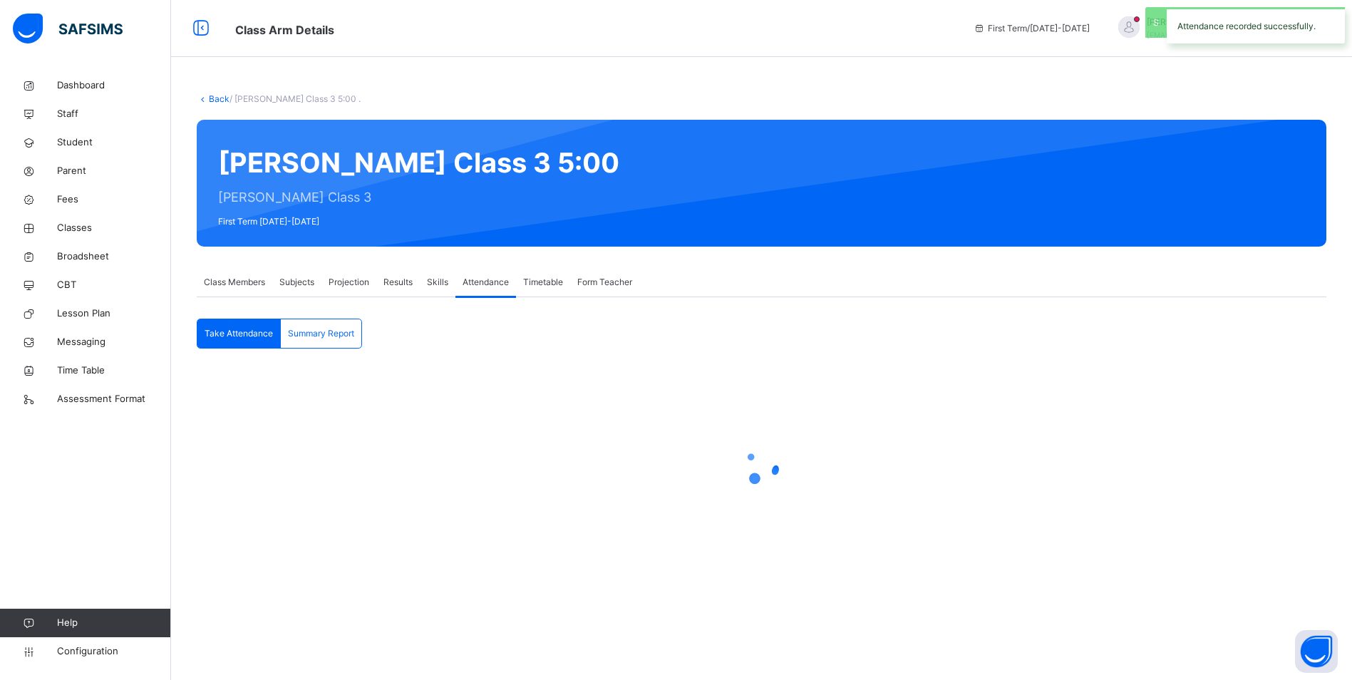
scroll to position [0, 0]
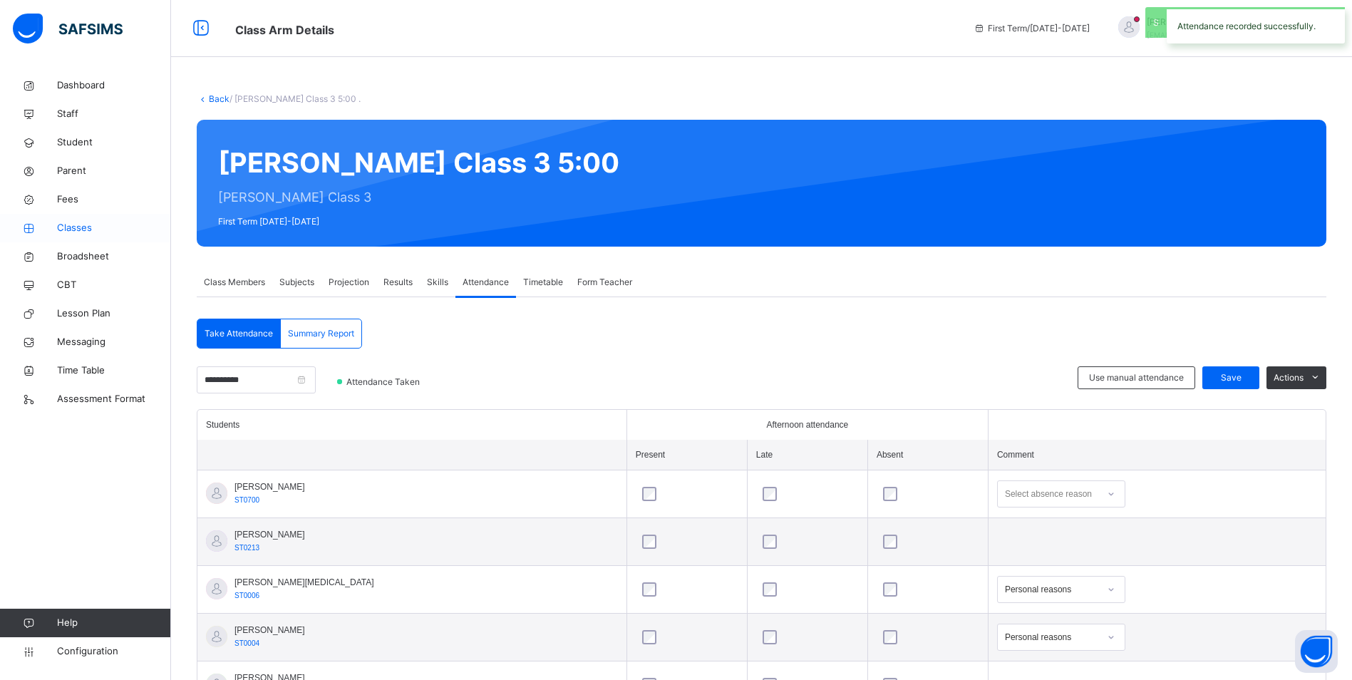
click at [86, 226] on span "Classes" at bounding box center [114, 228] width 114 height 14
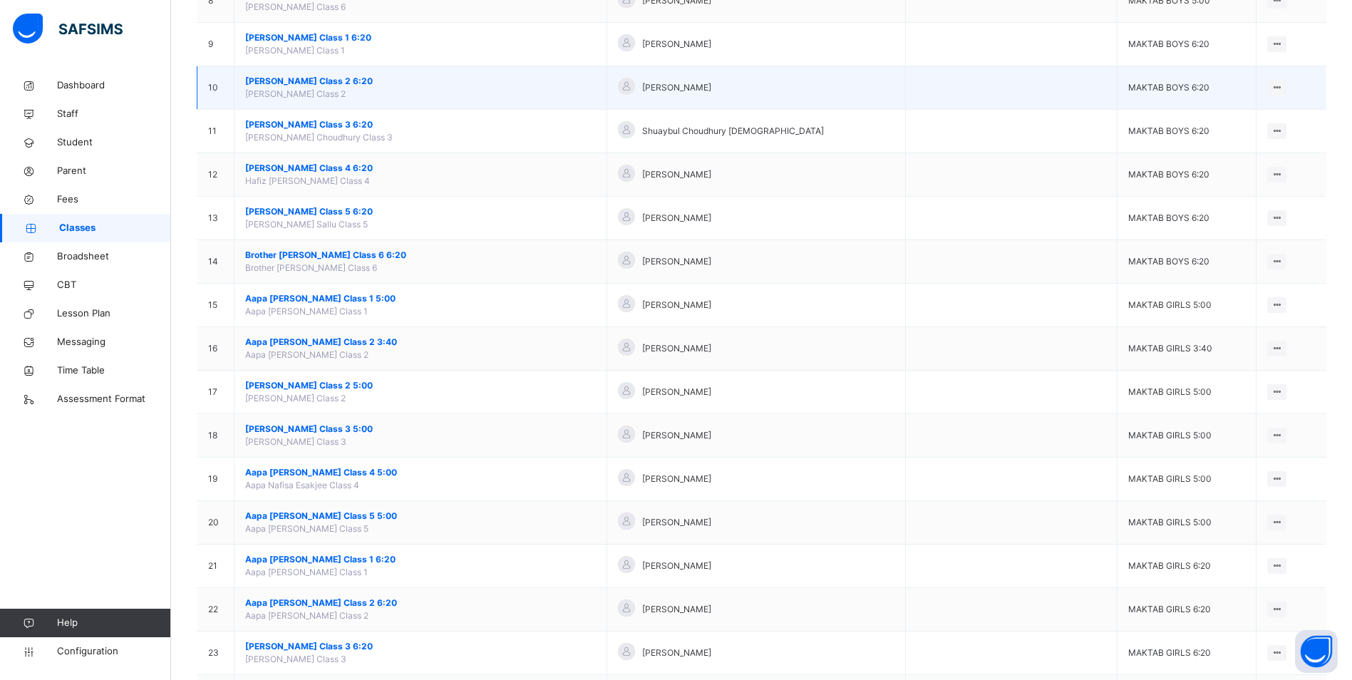
scroll to position [499, 0]
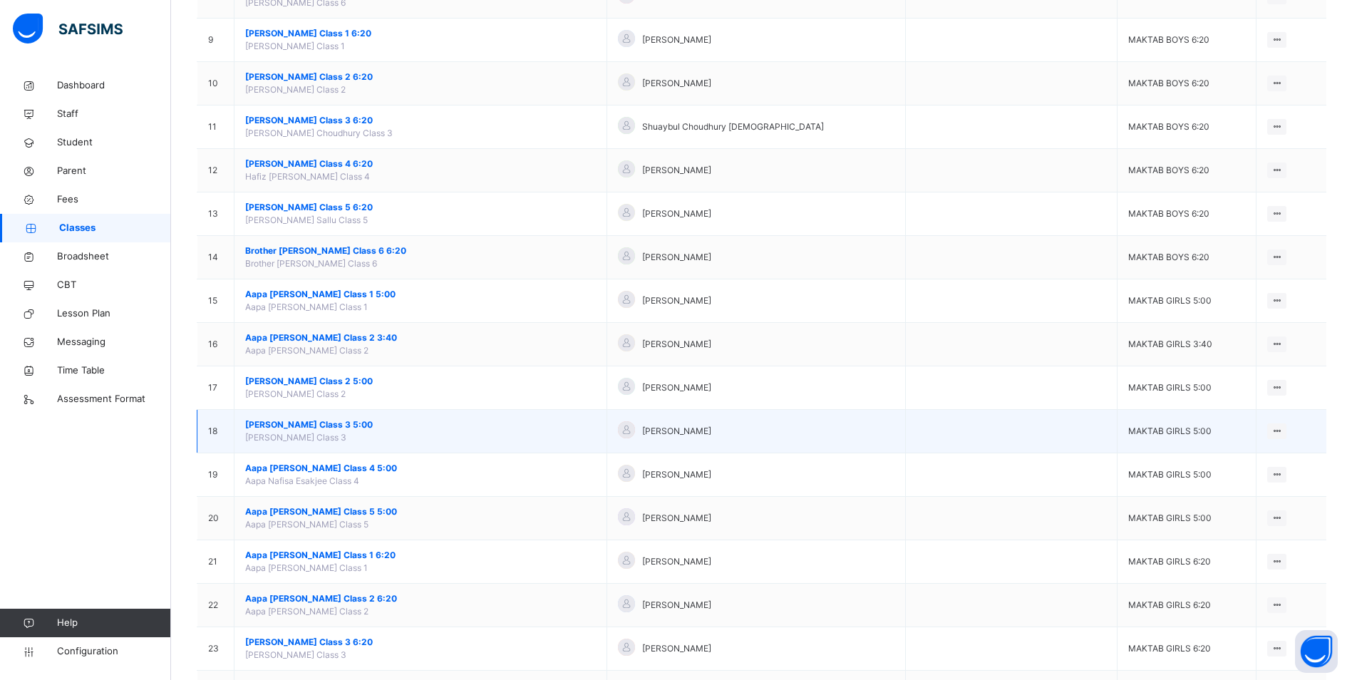
click at [371, 419] on span "[PERSON_NAME] Class 3 5:00" at bounding box center [420, 424] width 351 height 13
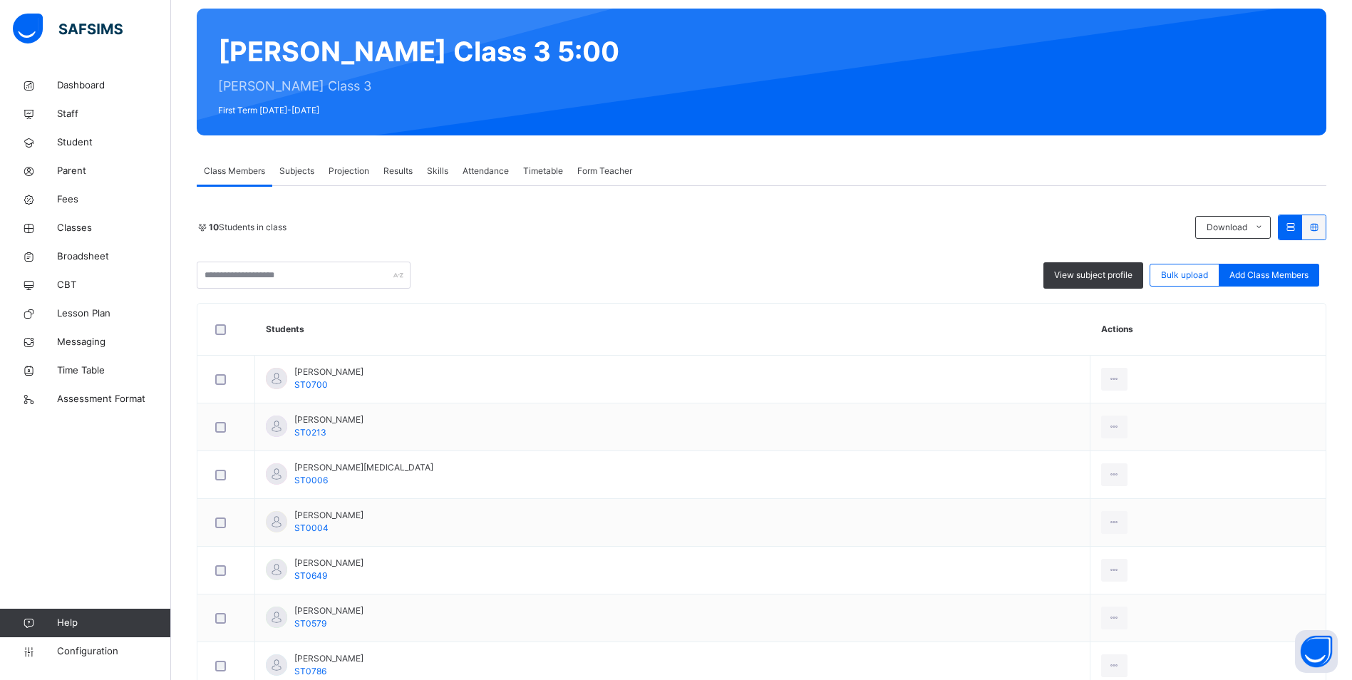
scroll to position [143, 0]
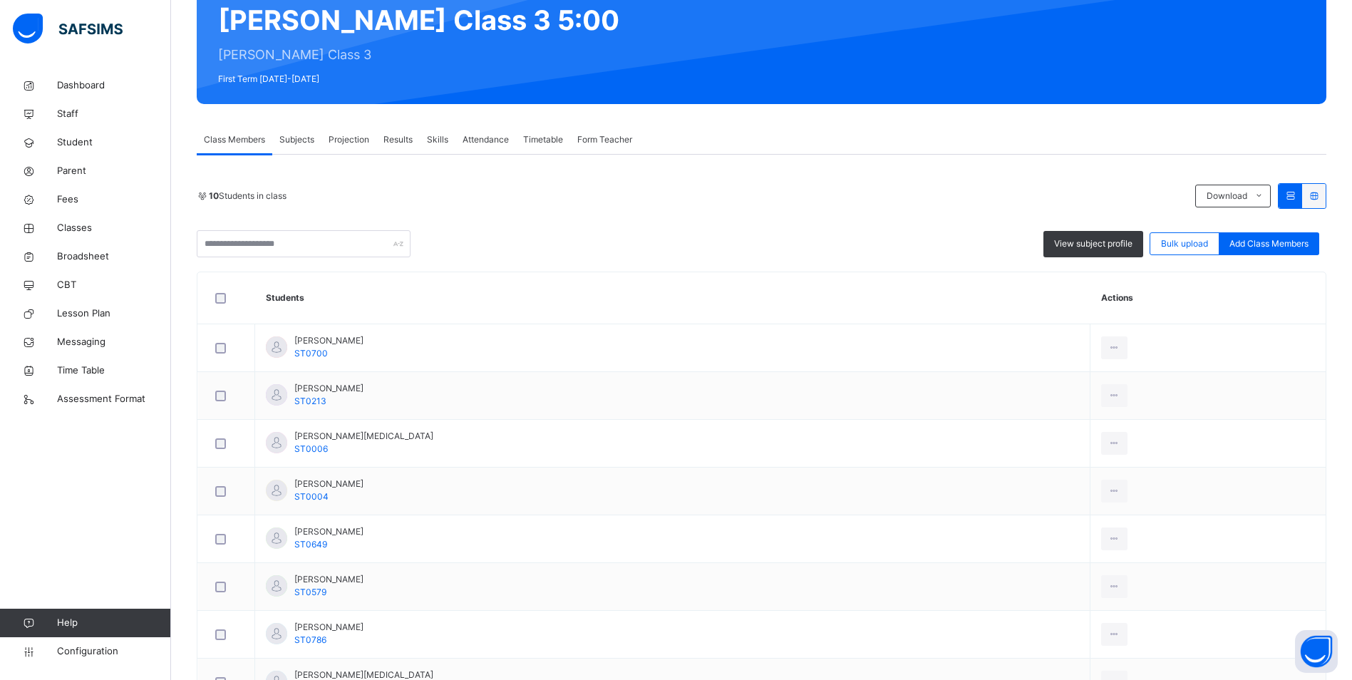
click at [492, 142] on span "Attendance" at bounding box center [486, 139] width 46 height 13
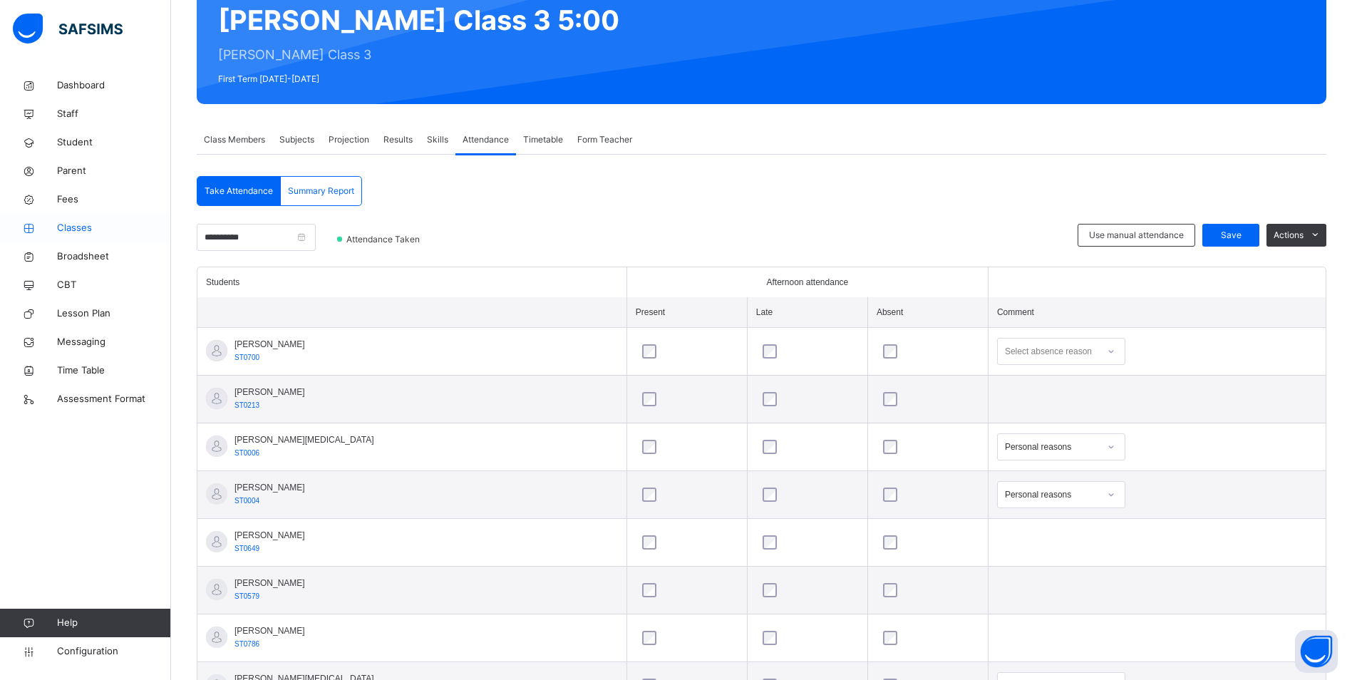
click at [77, 232] on span "Classes" at bounding box center [114, 228] width 114 height 14
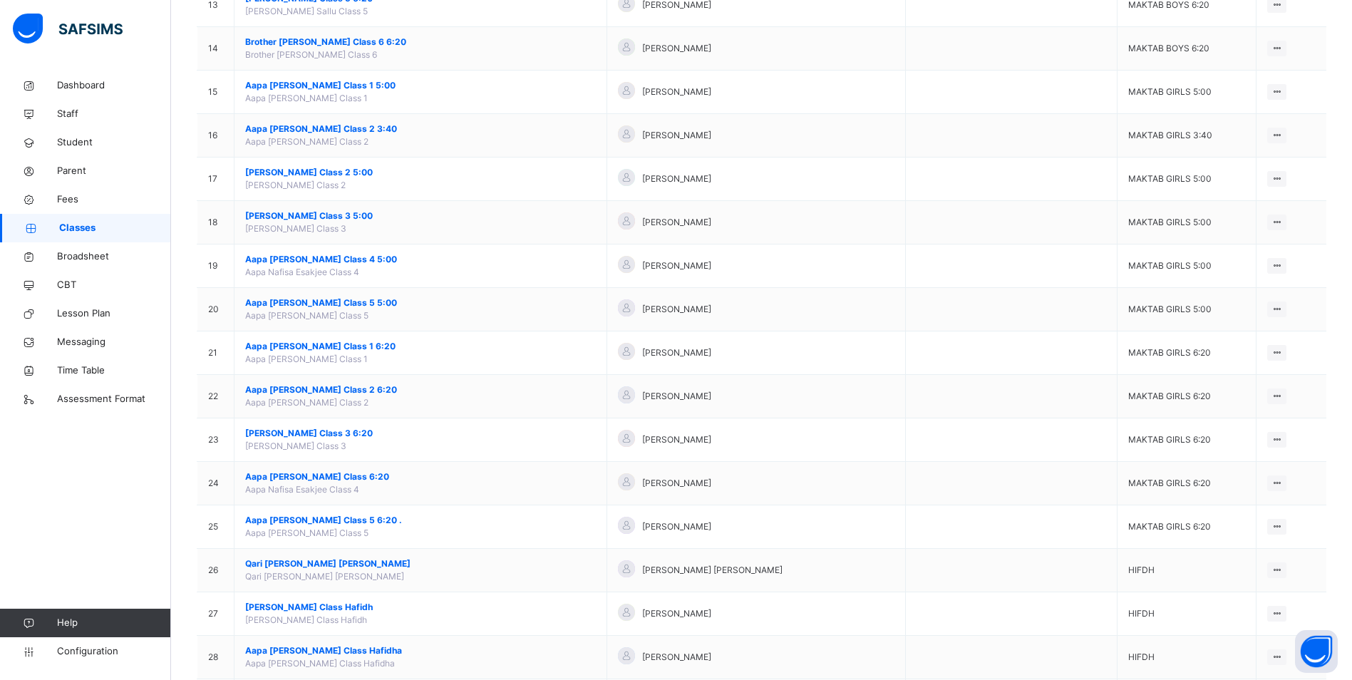
scroll to position [713, 0]
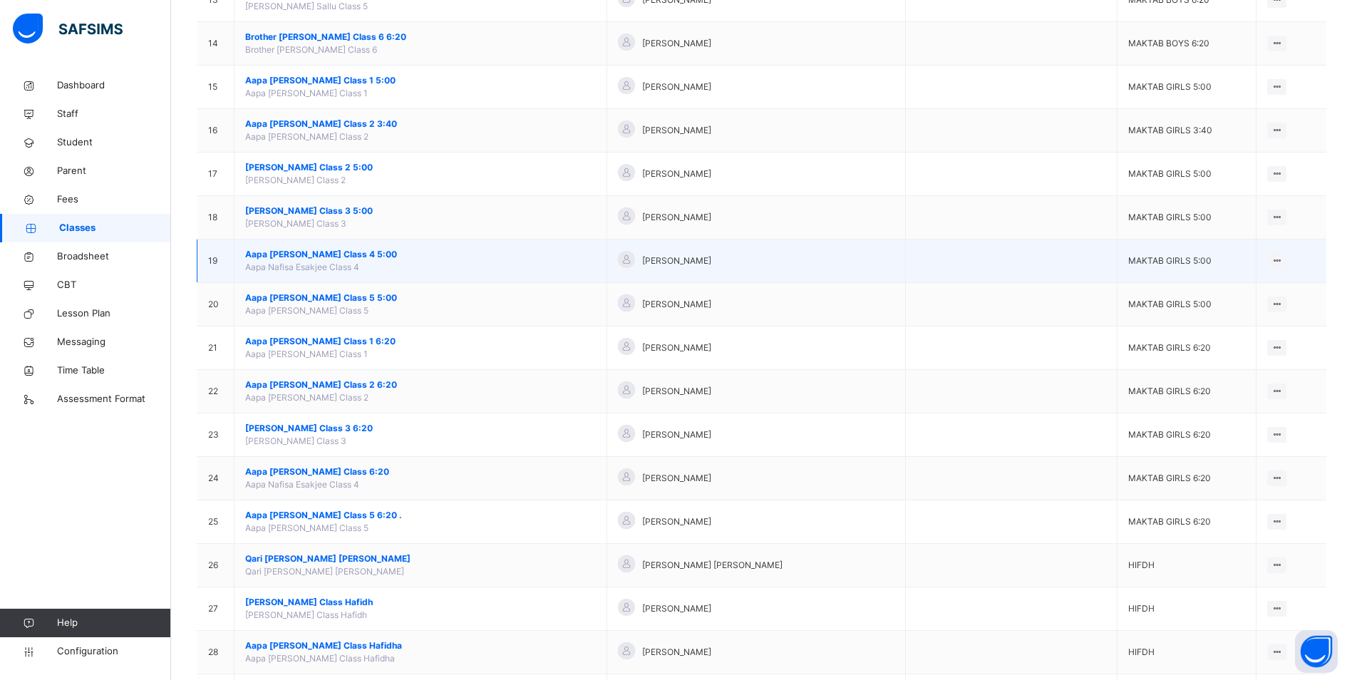
click at [344, 257] on span "Aapa [PERSON_NAME] Class 4 5:00" at bounding box center [420, 254] width 351 height 13
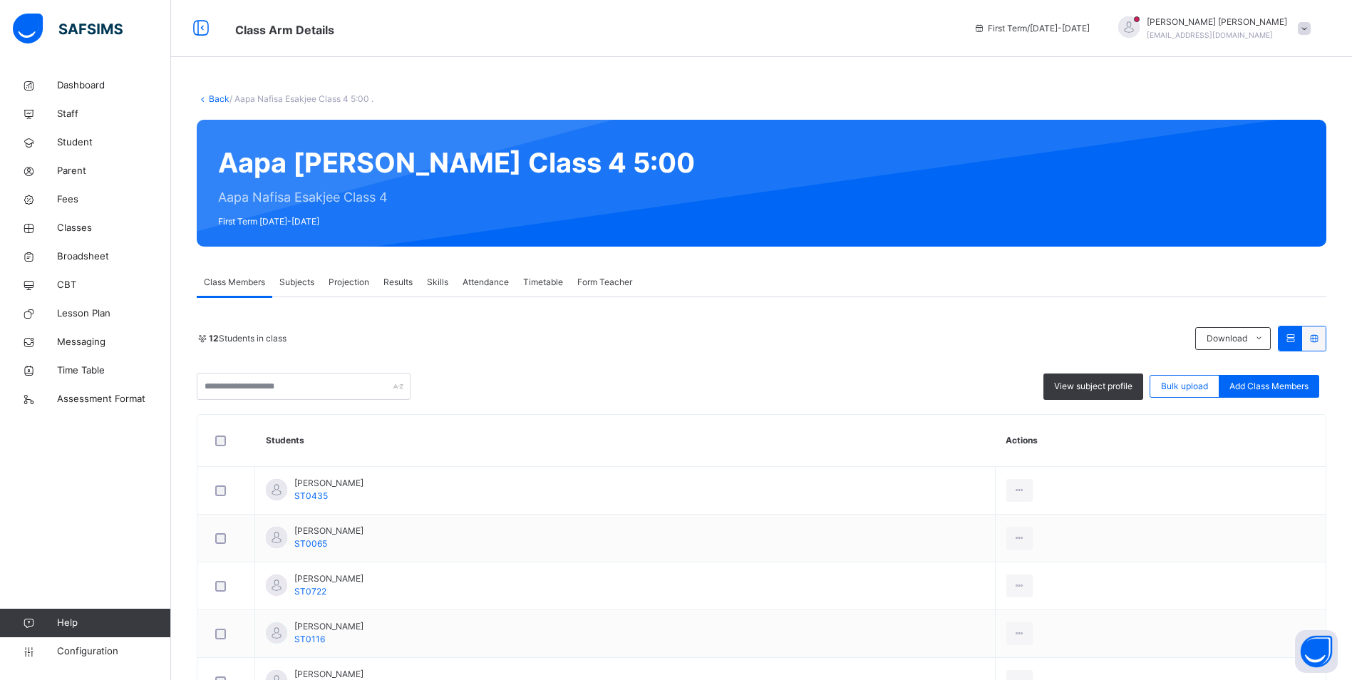
click at [492, 284] on span "Attendance" at bounding box center [486, 282] width 46 height 13
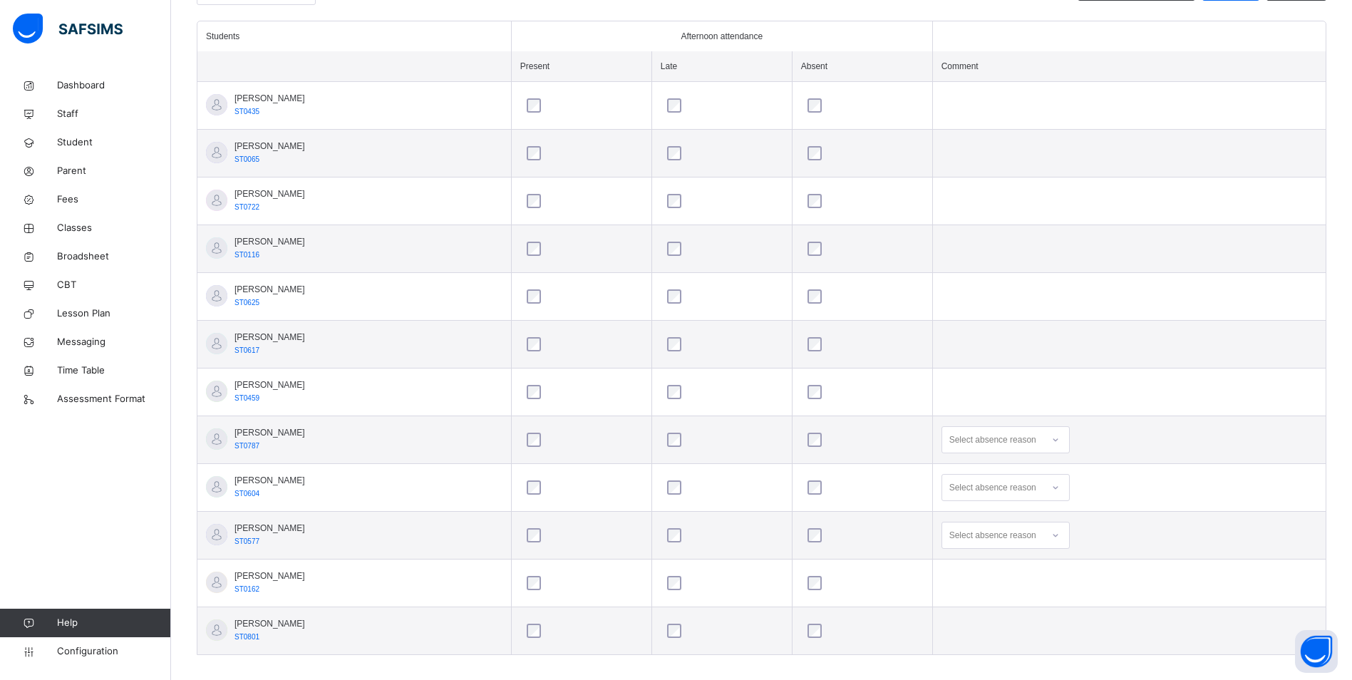
scroll to position [403, 0]
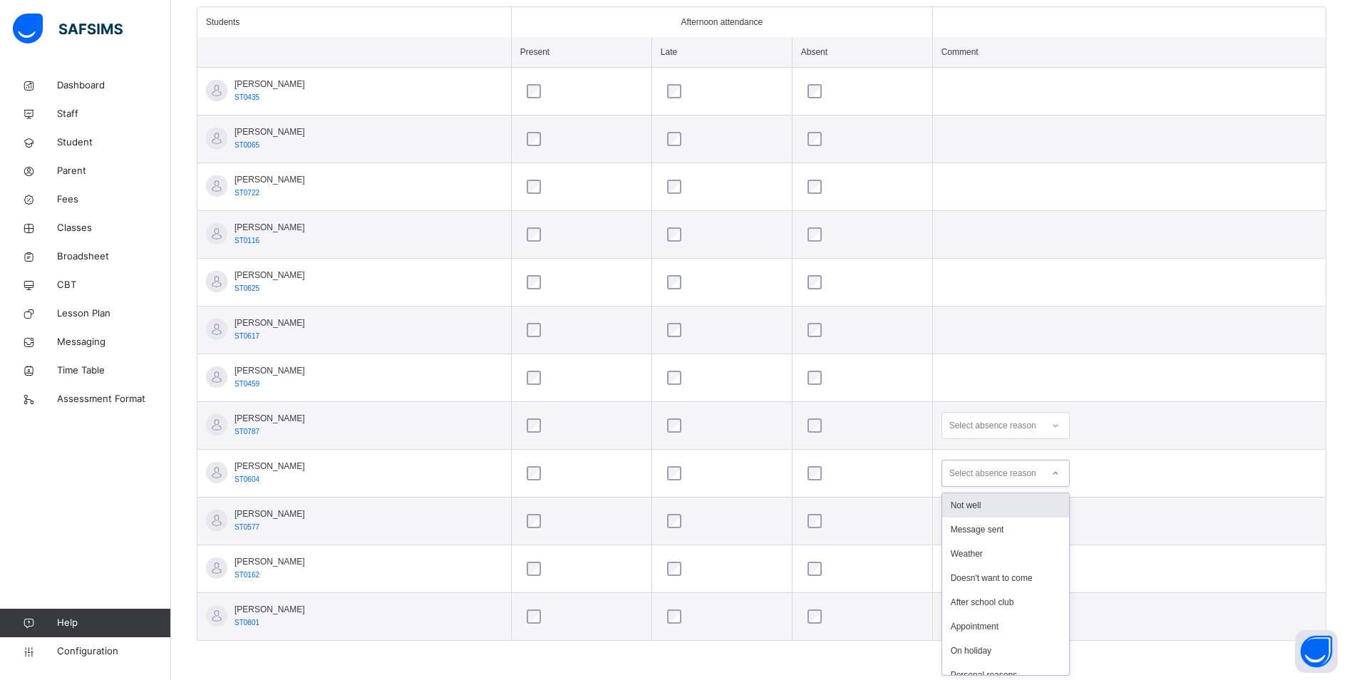
click at [1060, 471] on icon at bounding box center [1056, 473] width 9 height 14
click at [1036, 620] on div "Appointment" at bounding box center [1005, 627] width 127 height 24
click at [1060, 525] on icon at bounding box center [1056, 521] width 9 height 14
click at [996, 659] on div "School trip" at bounding box center [1005, 663] width 127 height 24
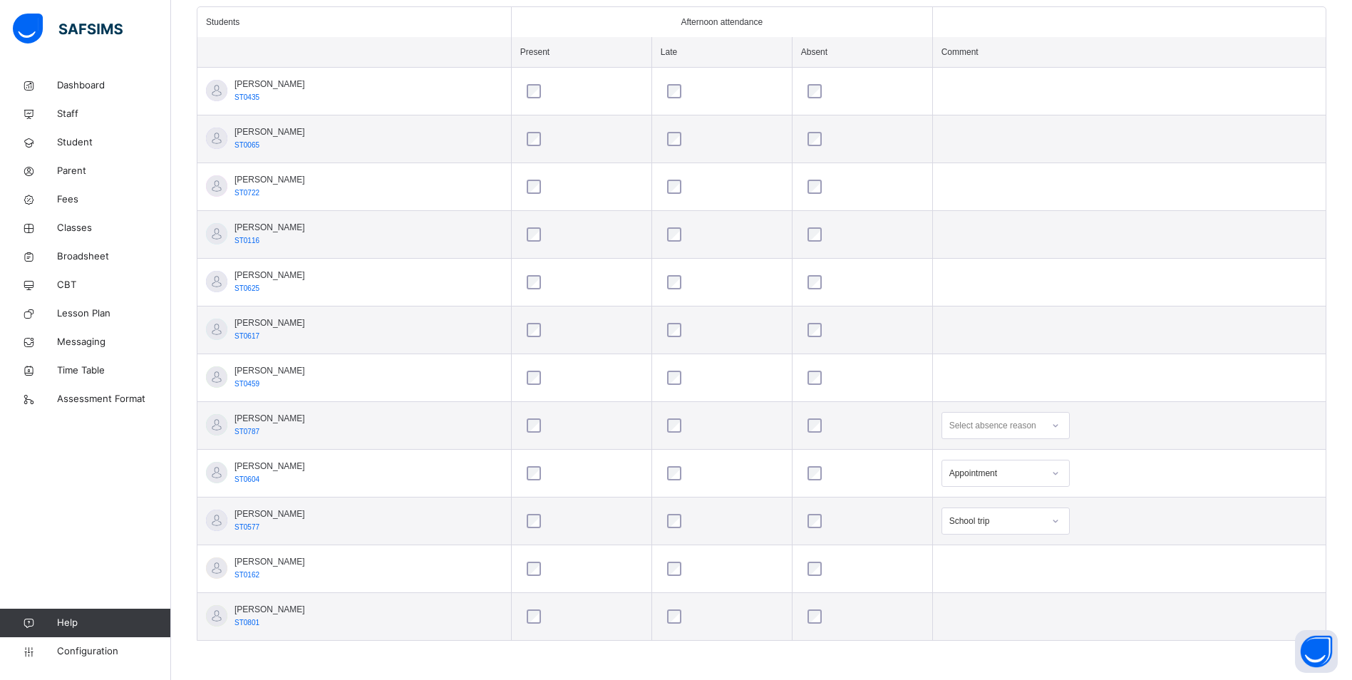
click at [1058, 427] on icon at bounding box center [1055, 425] width 5 height 3
click at [1019, 480] on div "Message sent" at bounding box center [1005, 482] width 127 height 24
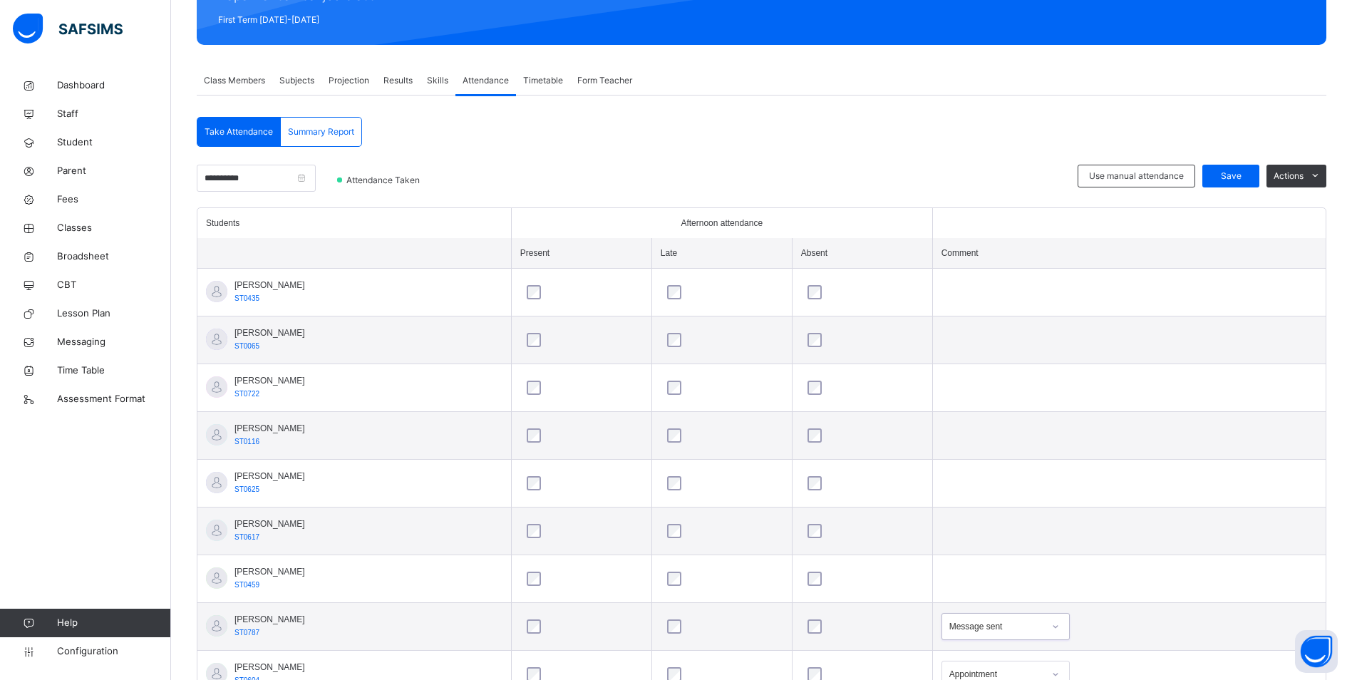
scroll to position [189, 0]
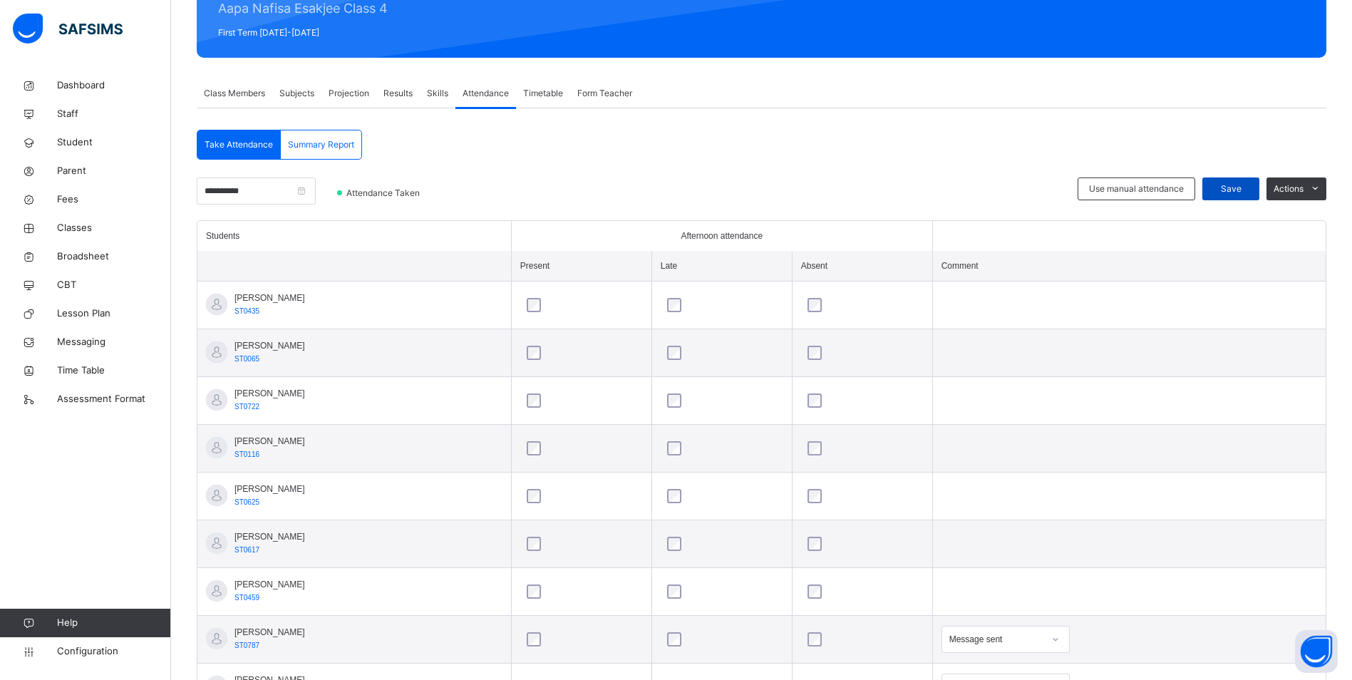
click at [1238, 185] on span "Save" at bounding box center [1231, 189] width 36 height 13
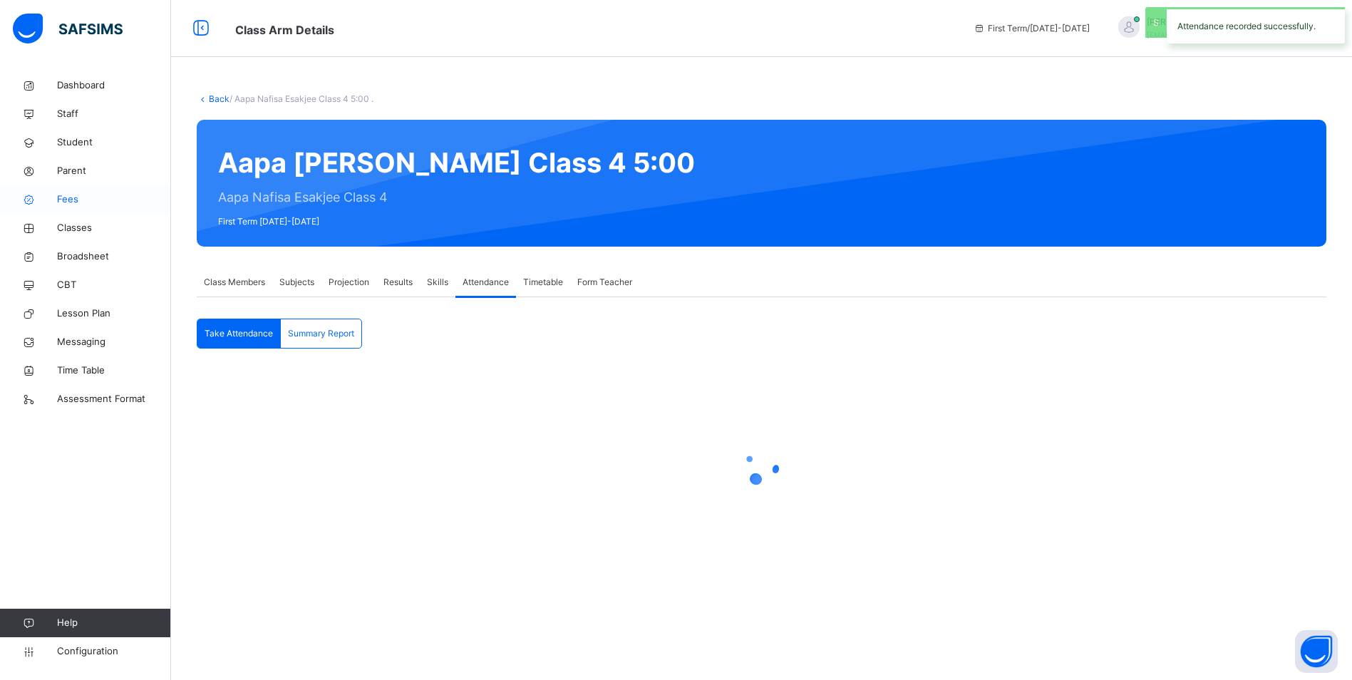
scroll to position [0, 0]
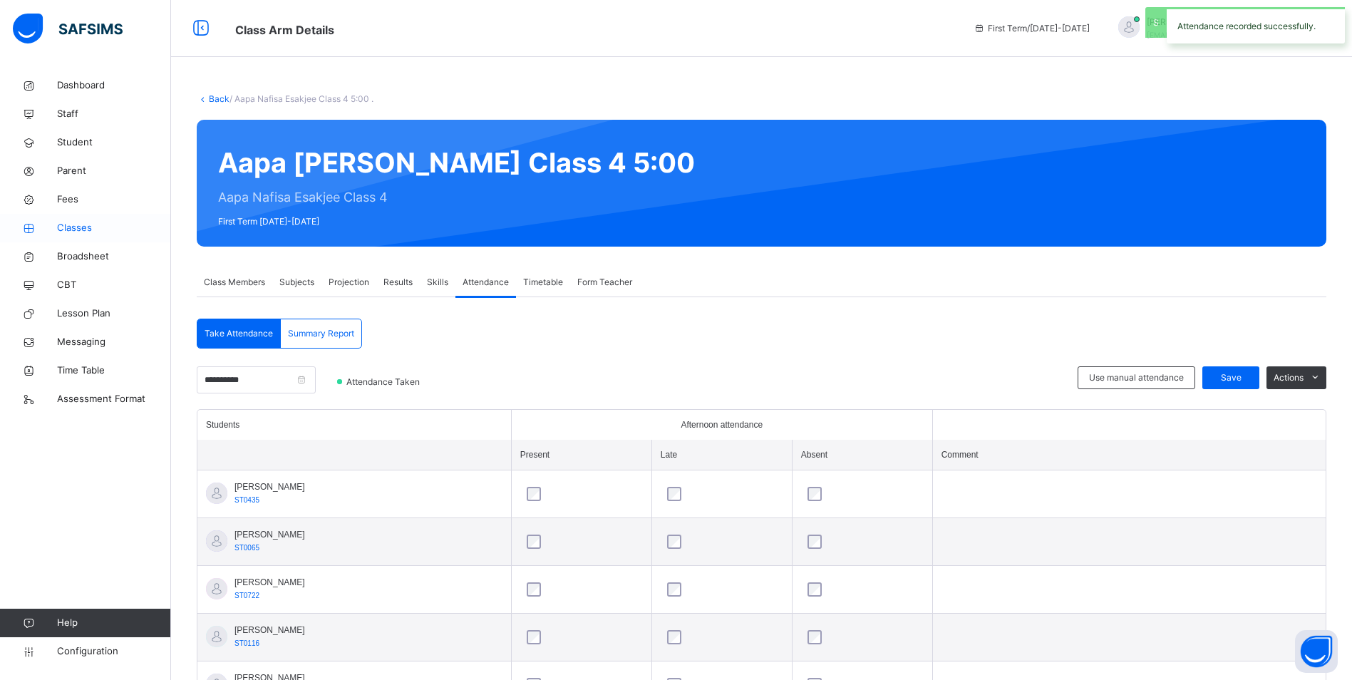
click at [80, 226] on span "Classes" at bounding box center [114, 228] width 114 height 14
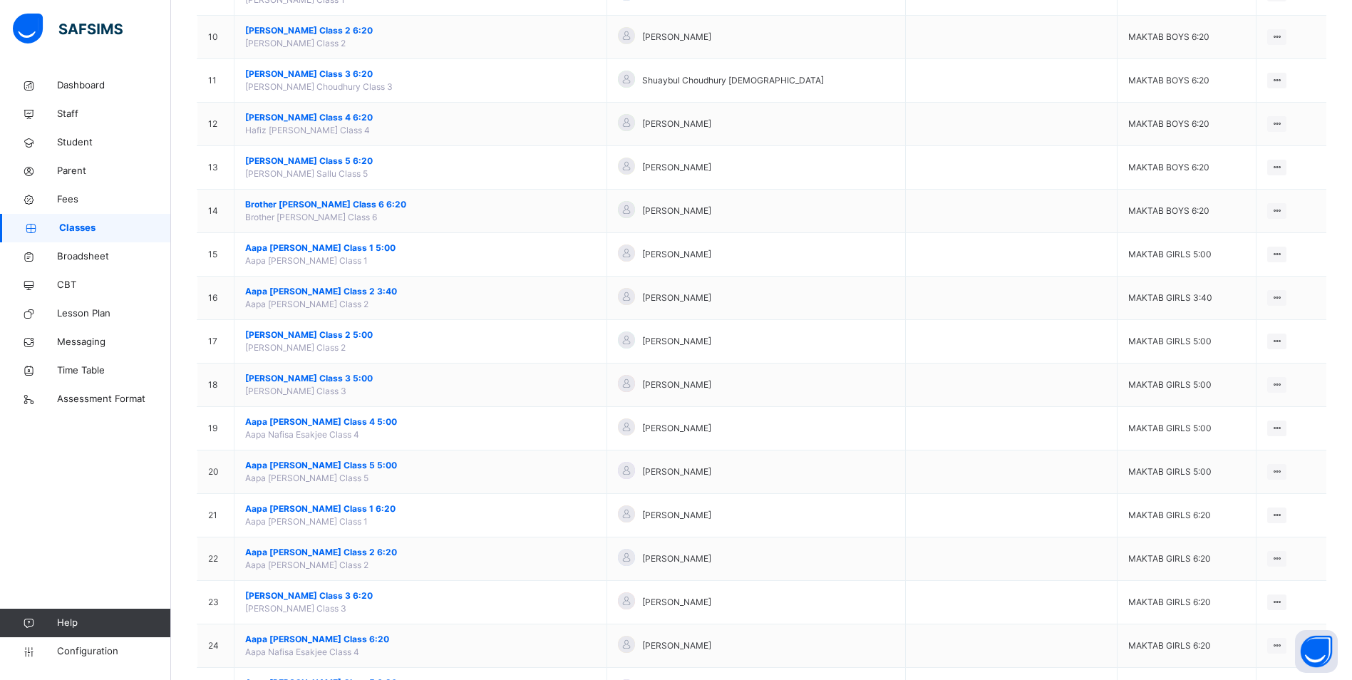
scroll to position [570, 0]
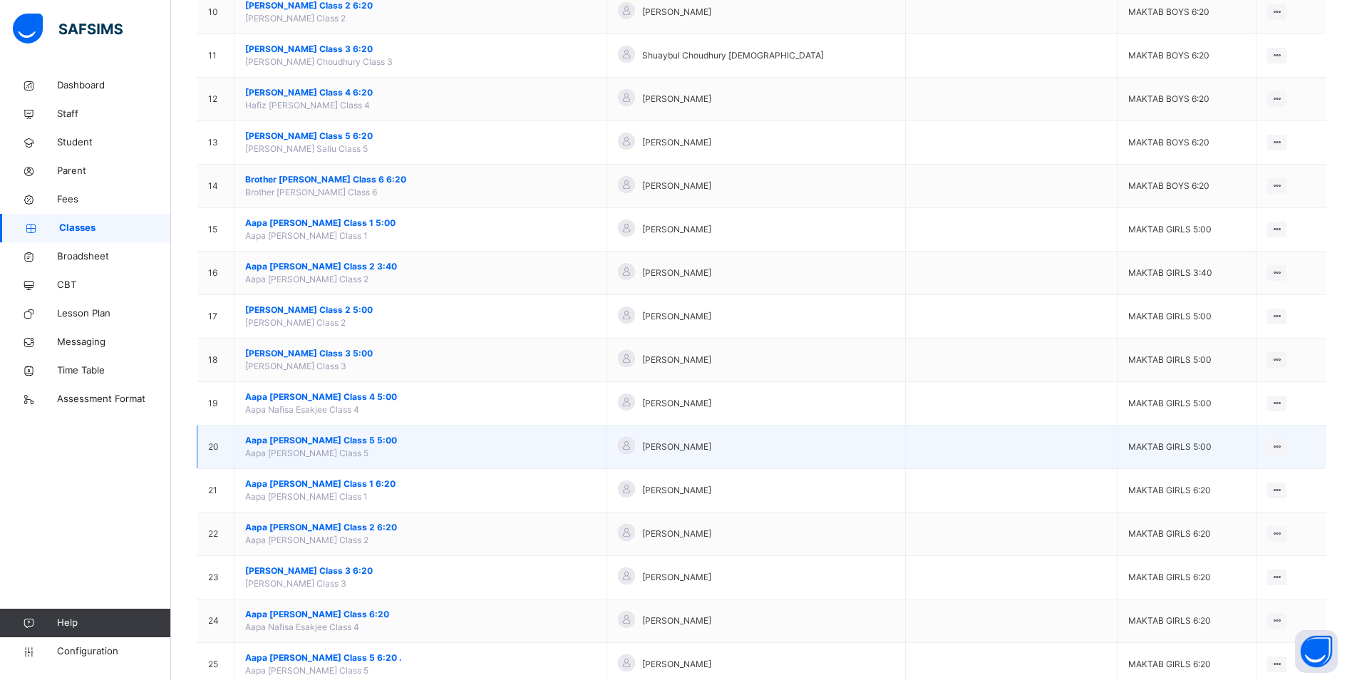
click at [314, 439] on span "Aapa [PERSON_NAME] Class 5 5:00" at bounding box center [420, 440] width 351 height 13
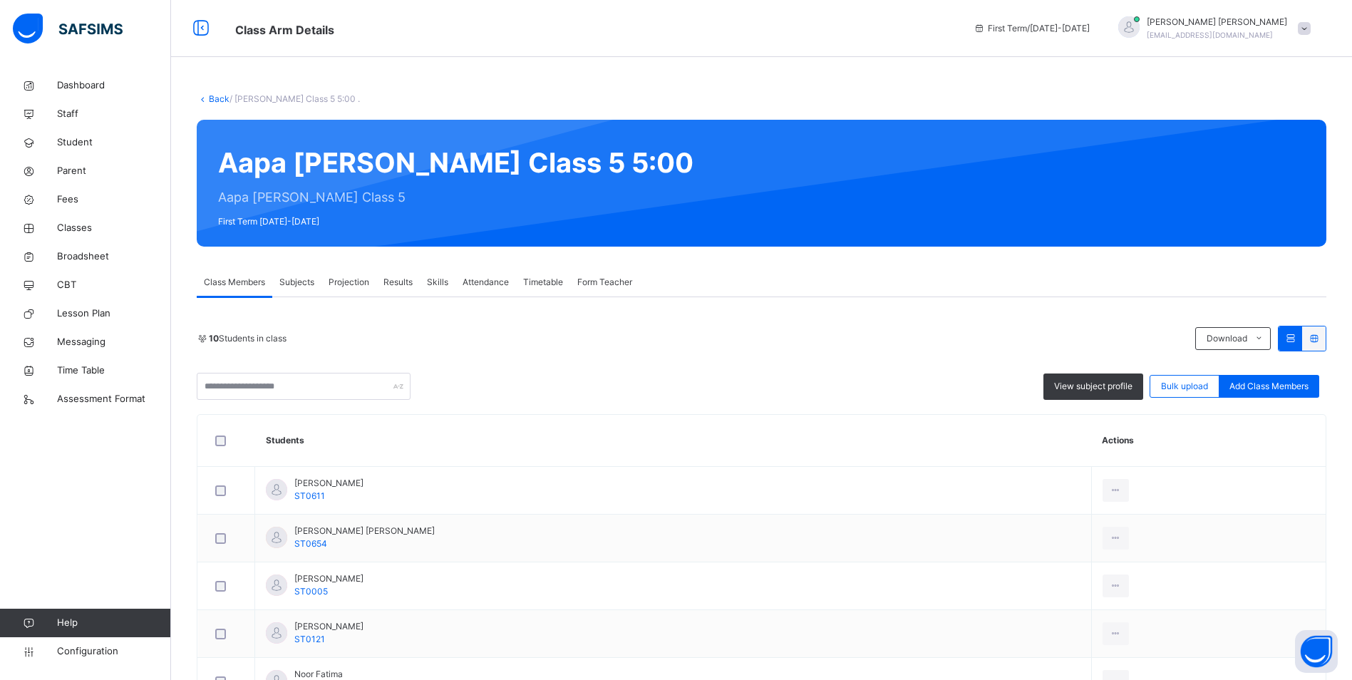
click at [500, 279] on span "Attendance" at bounding box center [486, 282] width 46 height 13
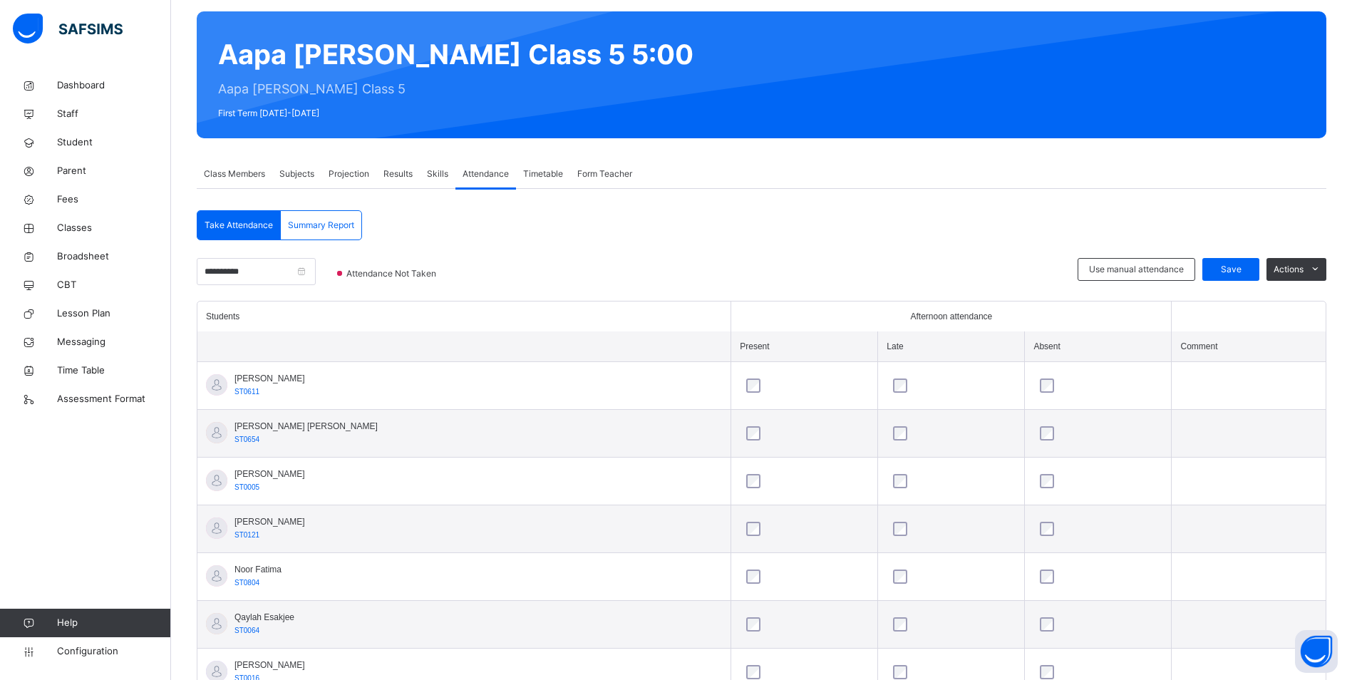
scroll to position [93, 0]
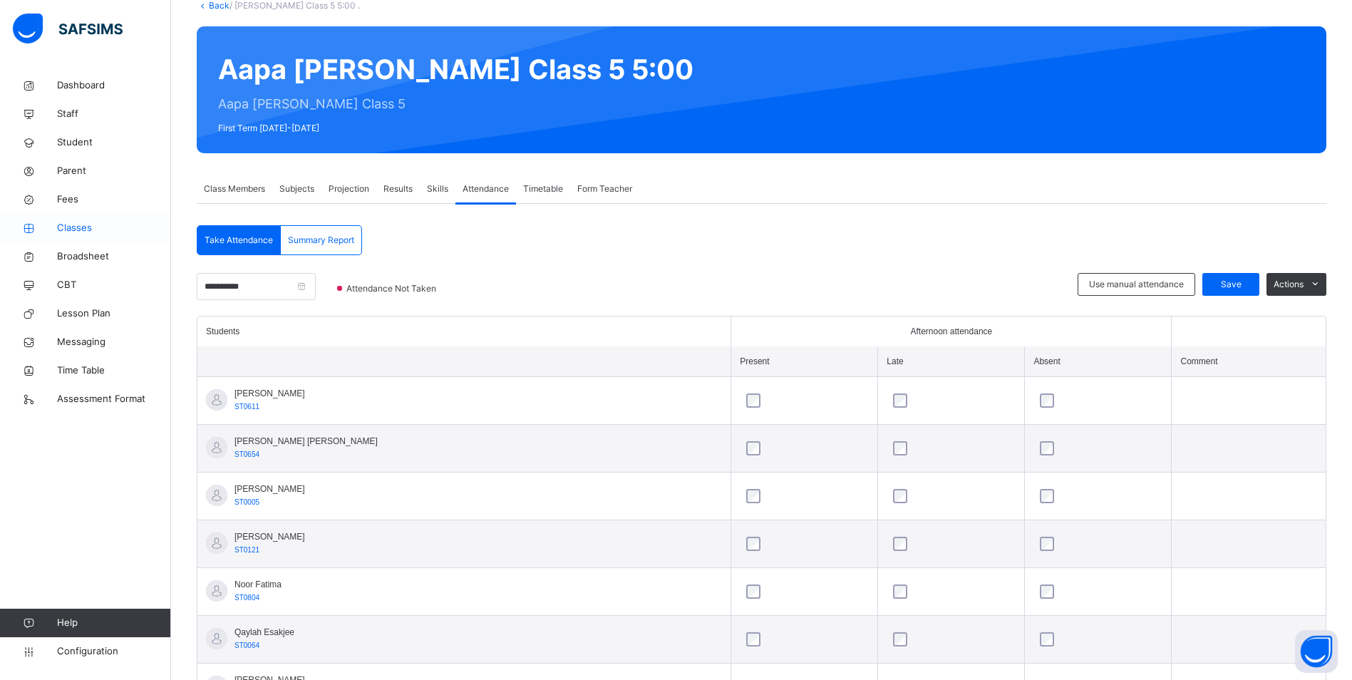
click at [82, 230] on span "Classes" at bounding box center [114, 228] width 114 height 14
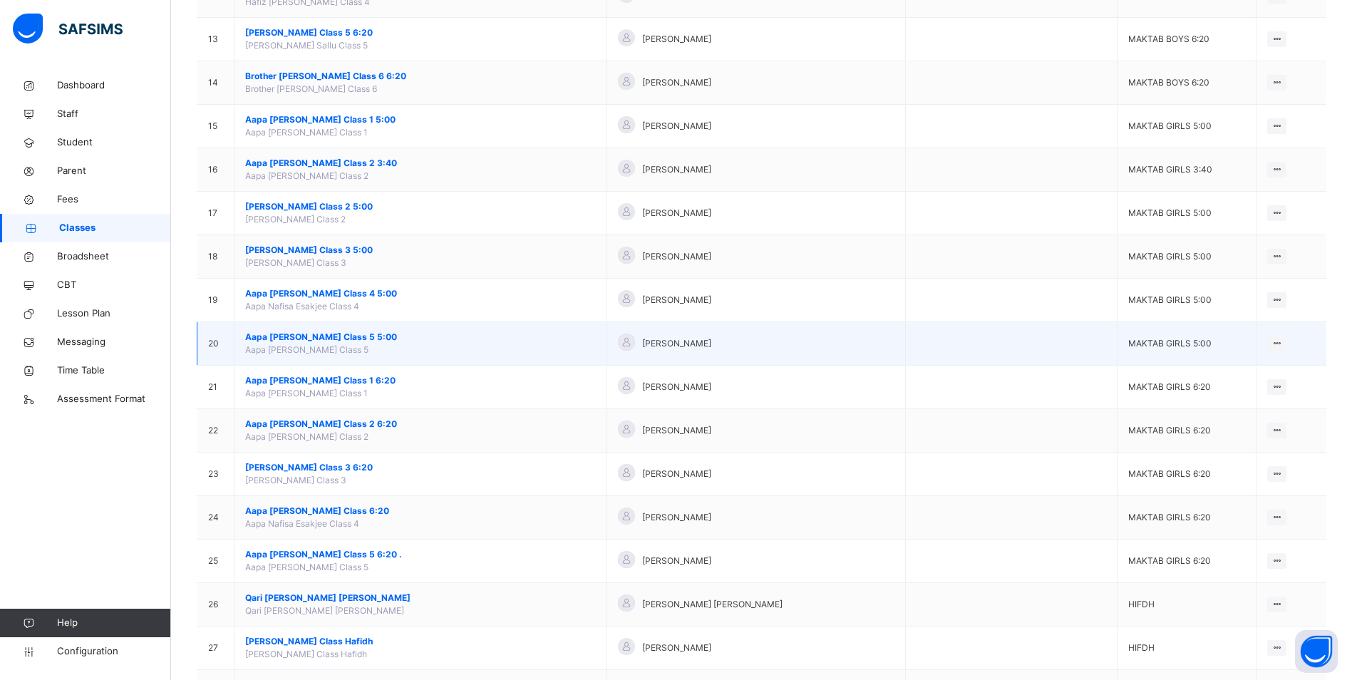
scroll to position [642, 0]
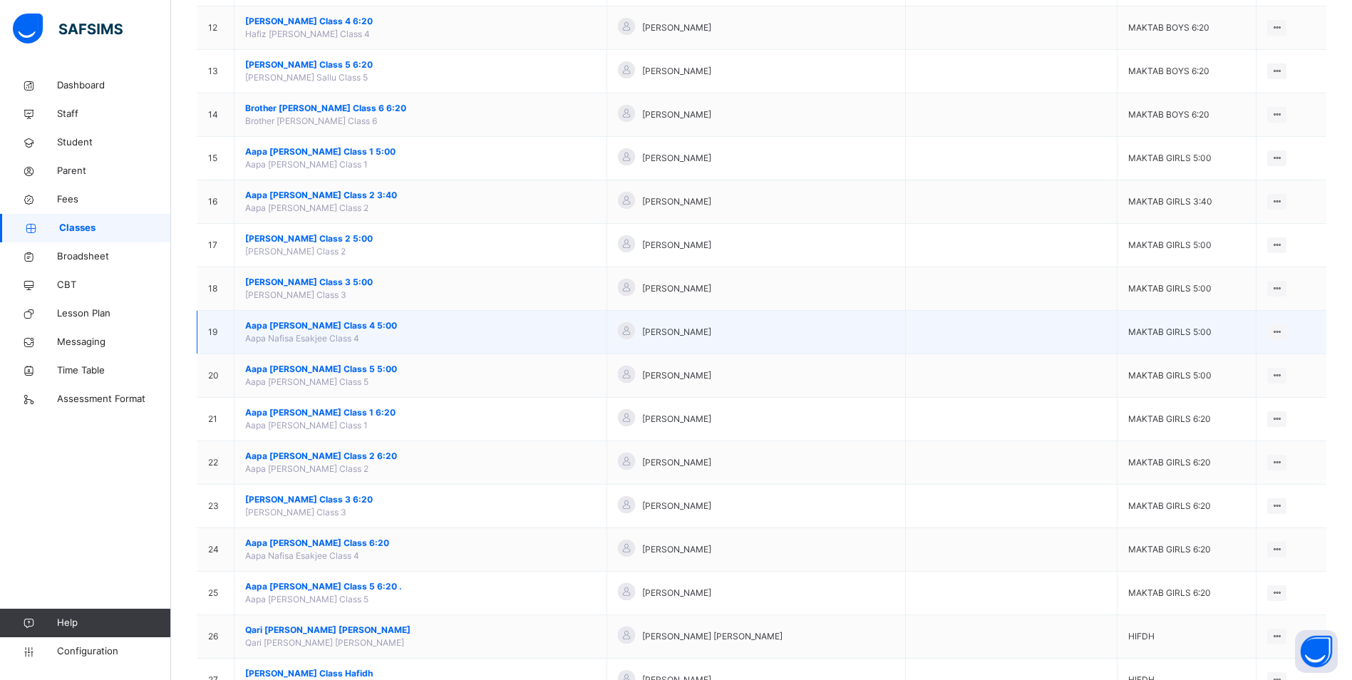
click at [372, 322] on span "Aapa [PERSON_NAME] Class 4 5:00" at bounding box center [420, 325] width 351 height 13
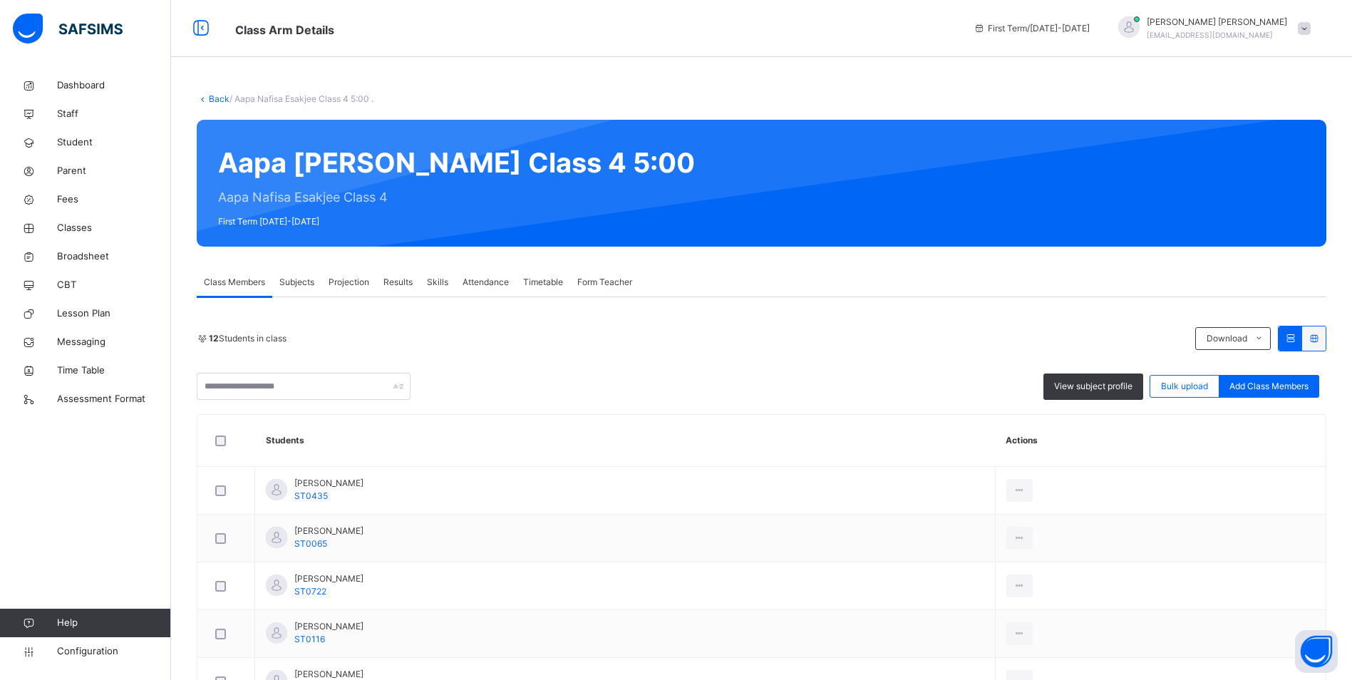
click at [479, 277] on span "Attendance" at bounding box center [486, 282] width 46 height 13
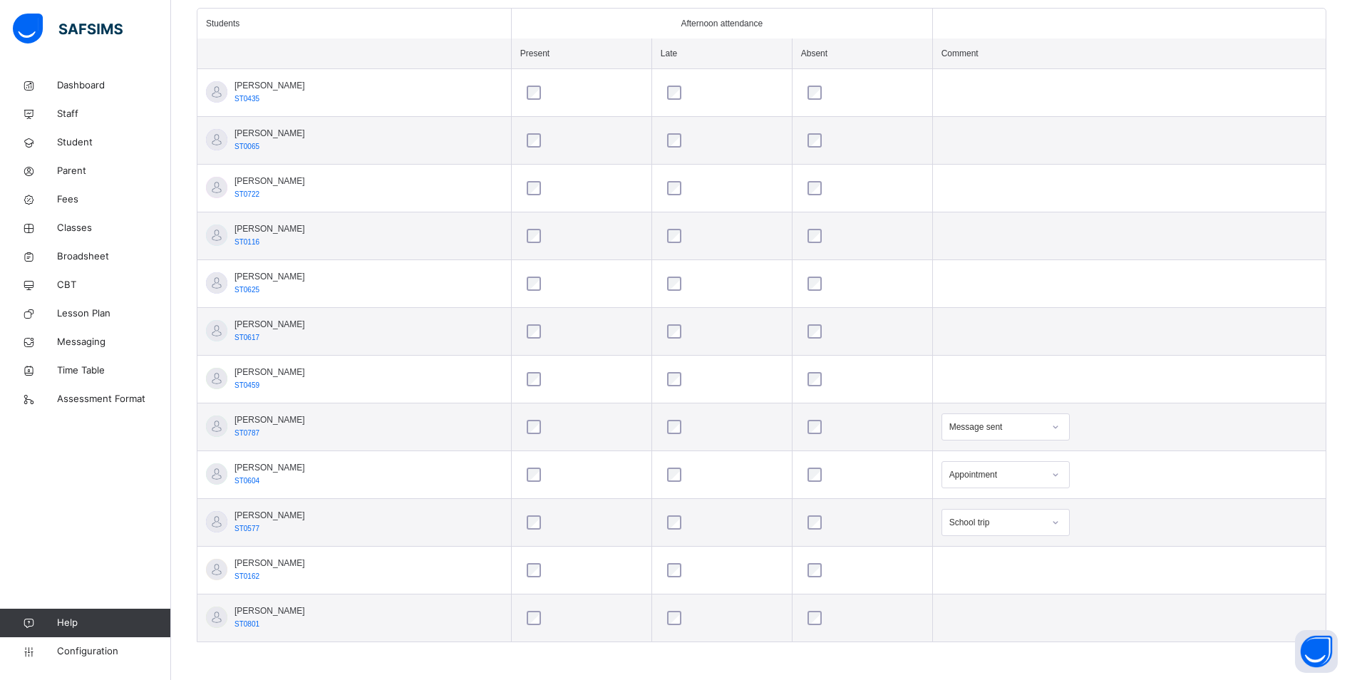
scroll to position [403, 0]
click at [78, 227] on span "Classes" at bounding box center [114, 228] width 114 height 14
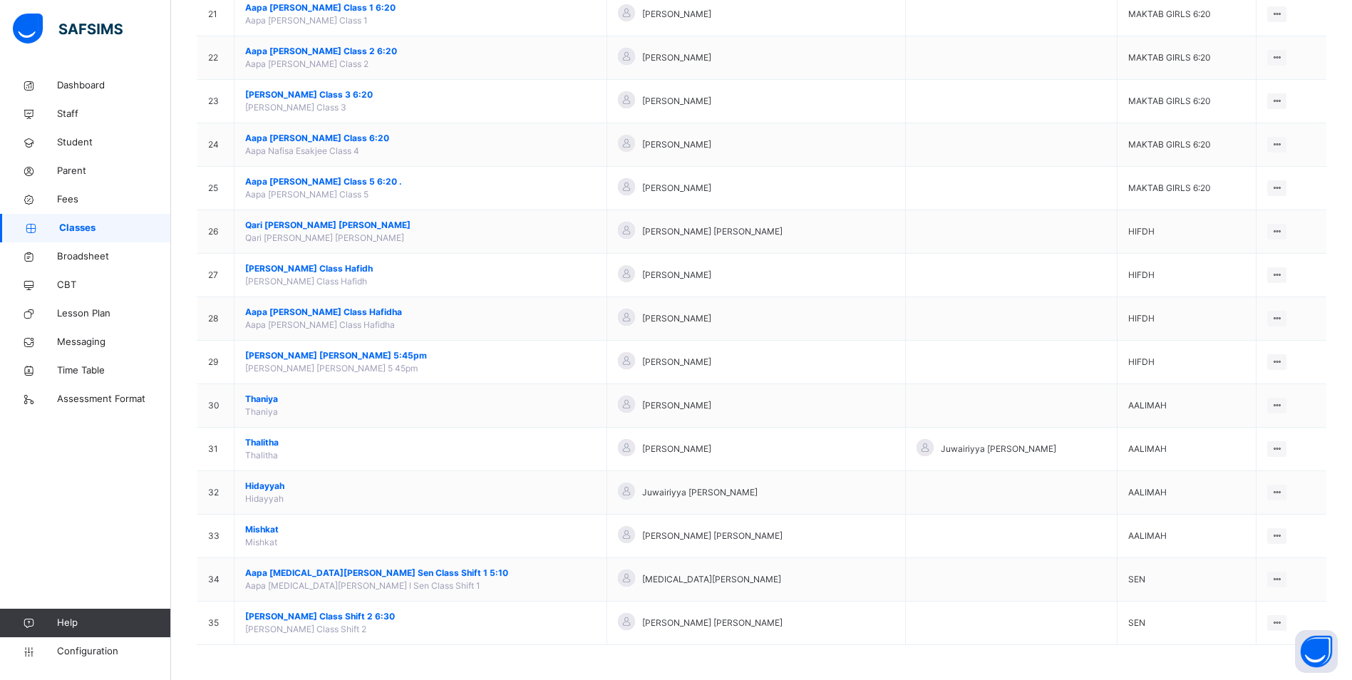
scroll to position [1047, 0]
click at [255, 398] on span "Thaniya" at bounding box center [420, 398] width 351 height 13
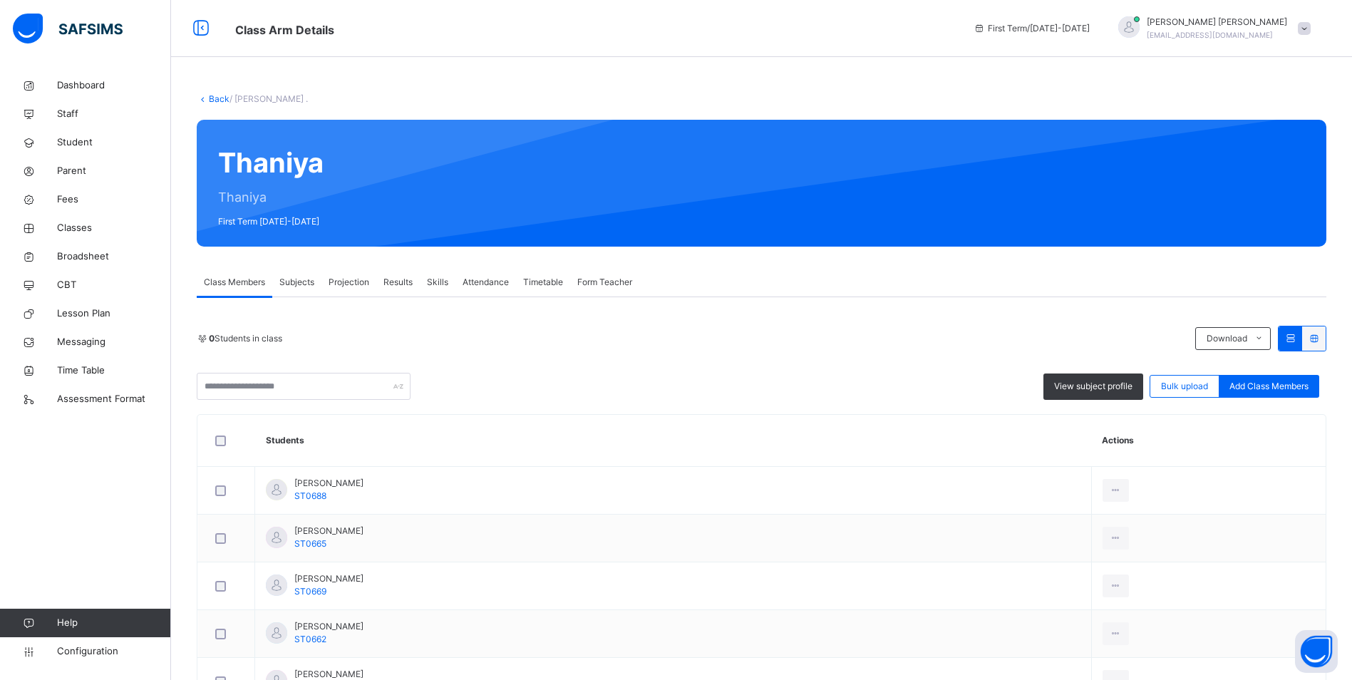
click at [490, 277] on span "Attendance" at bounding box center [486, 282] width 46 height 13
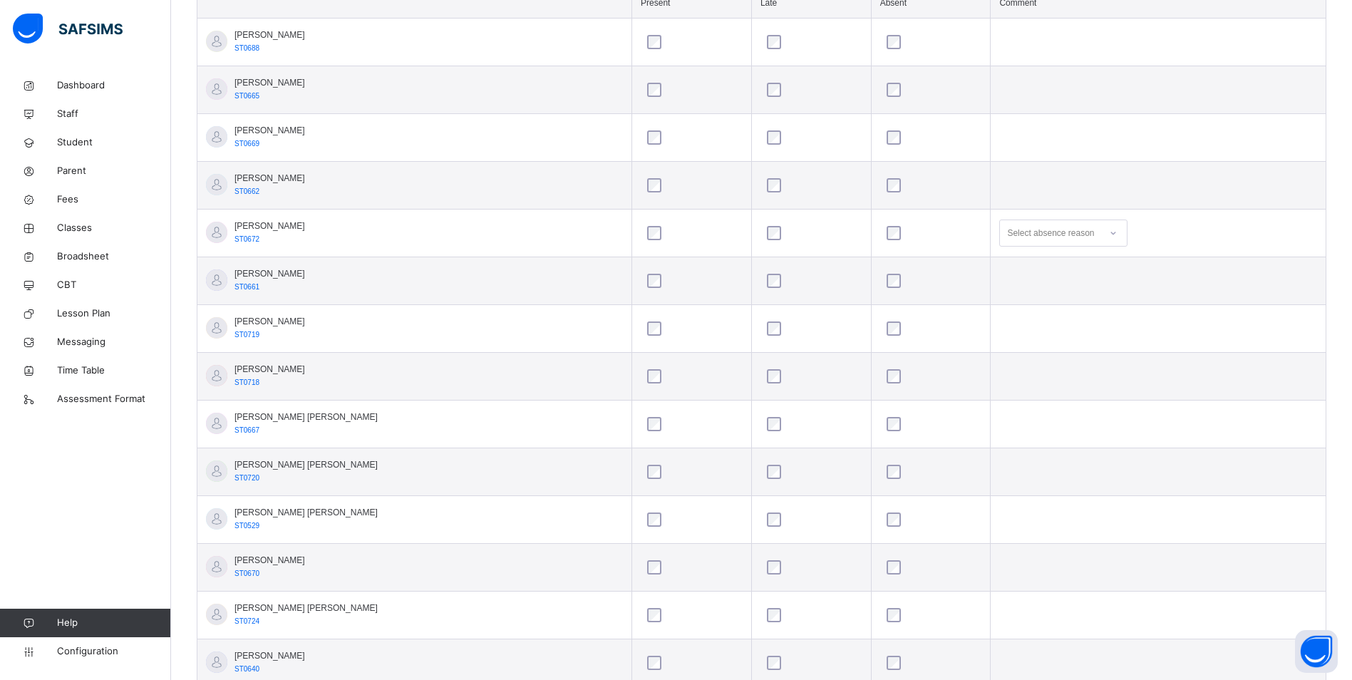
scroll to position [451, 0]
click at [1109, 232] on icon at bounding box center [1113, 234] width 9 height 14
click at [1035, 295] on div "Message sent" at bounding box center [1063, 290] width 127 height 24
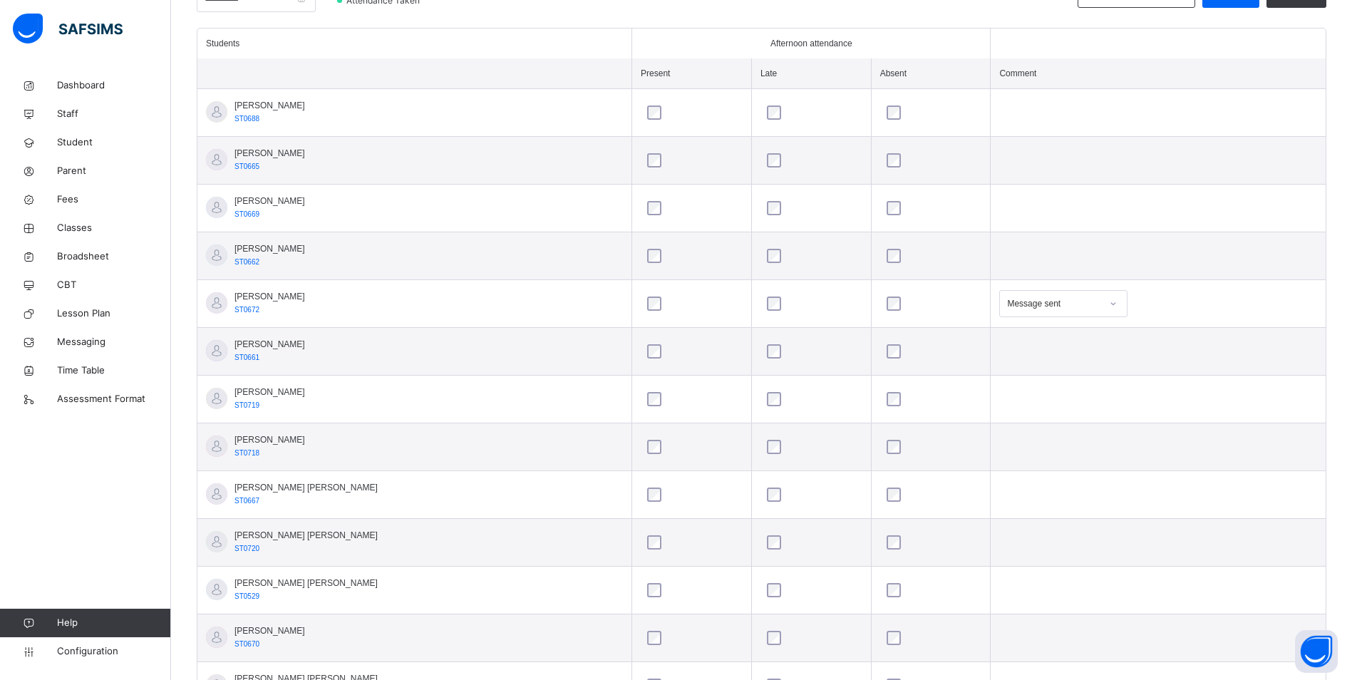
scroll to position [380, 0]
click at [89, 232] on span "Classes" at bounding box center [114, 228] width 114 height 14
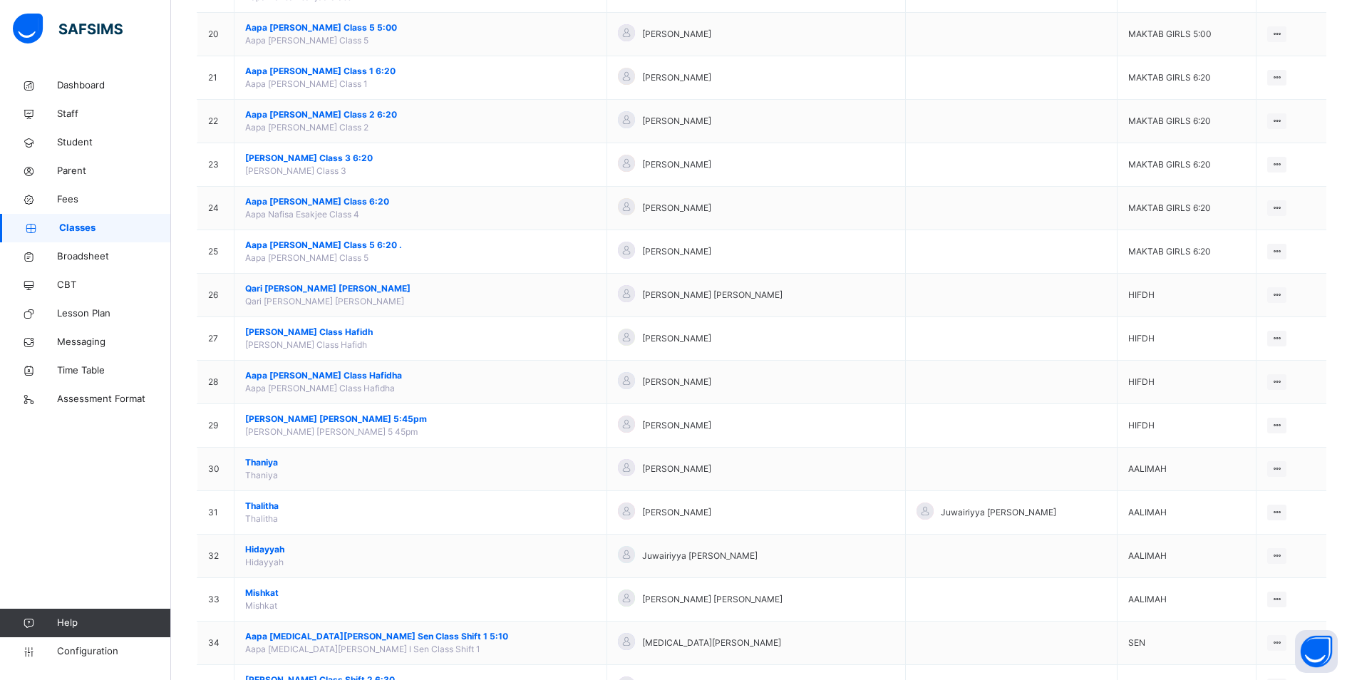
scroll to position [1047, 0]
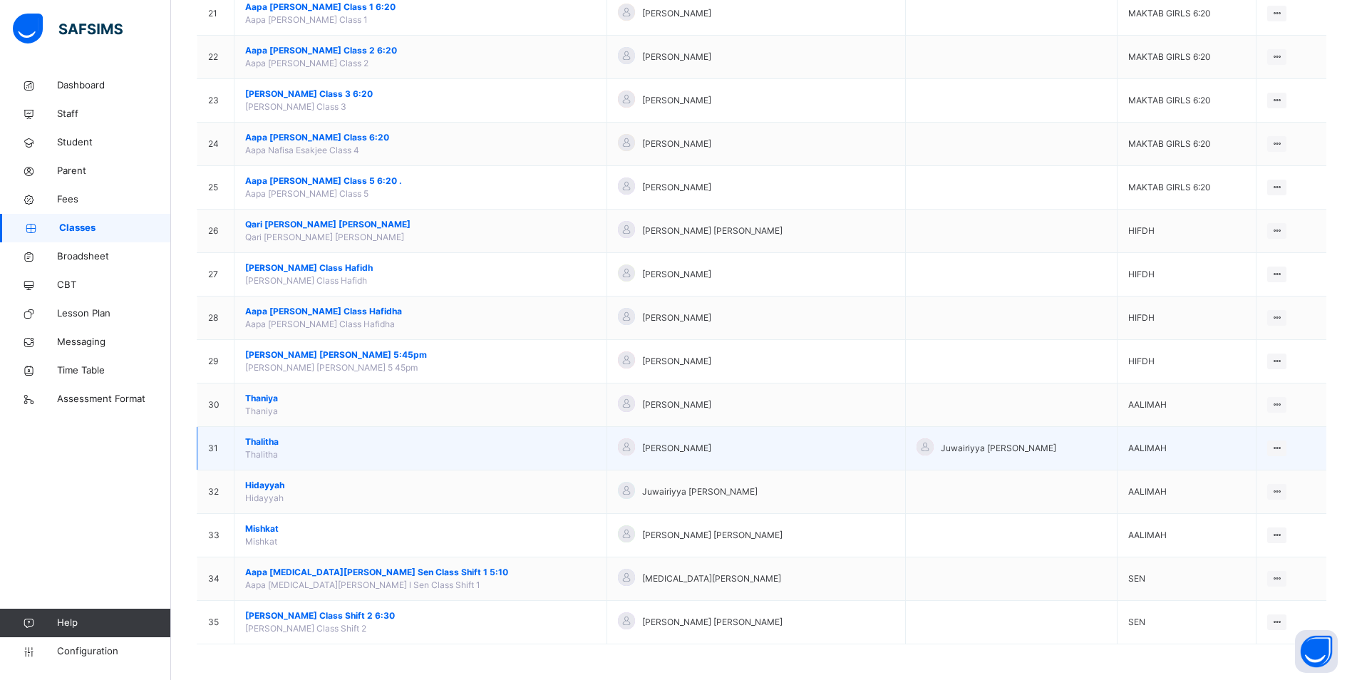
click at [262, 443] on span "Thalitha" at bounding box center [420, 442] width 351 height 13
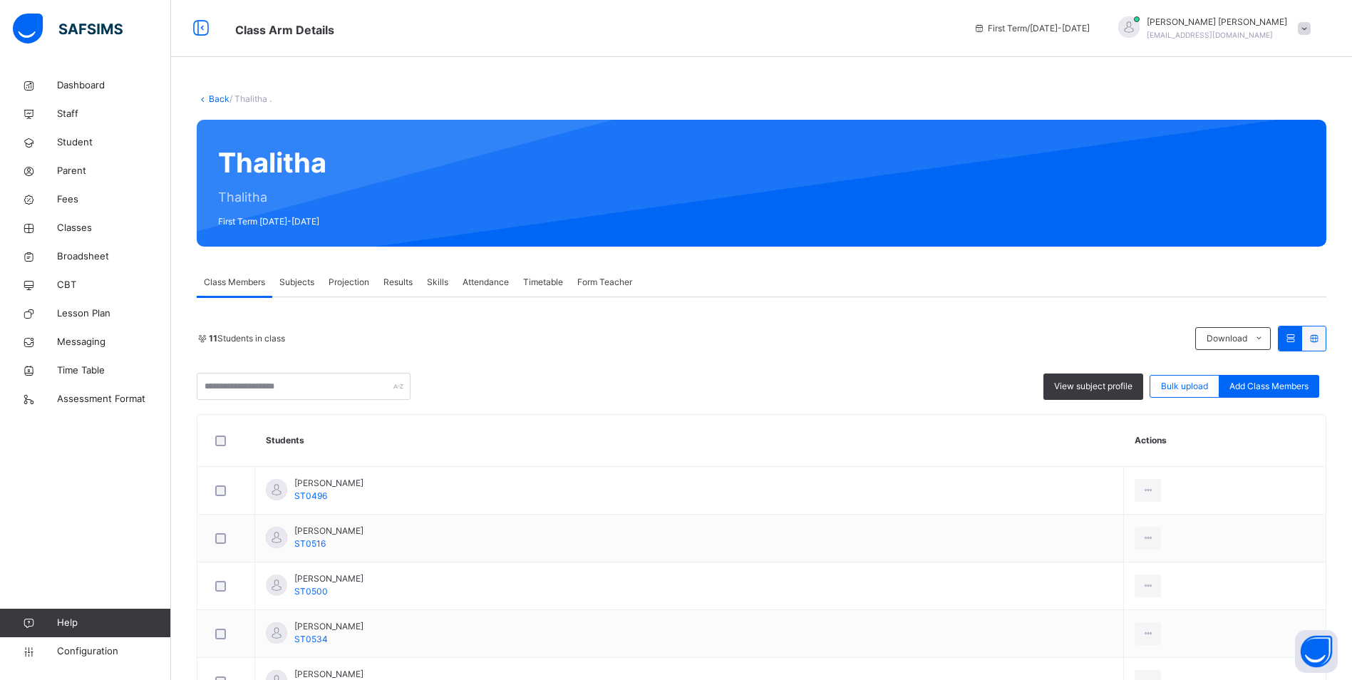
click at [504, 282] on span "Attendance" at bounding box center [486, 282] width 46 height 13
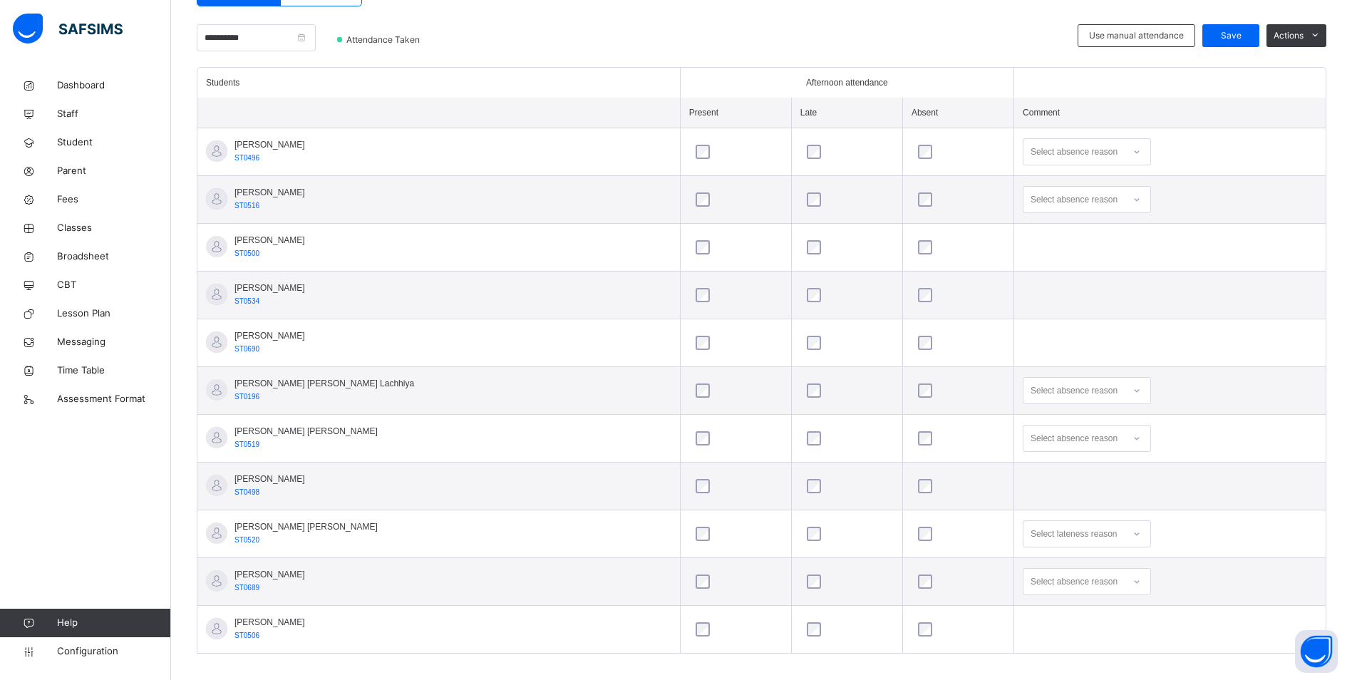
scroll to position [355, 0]
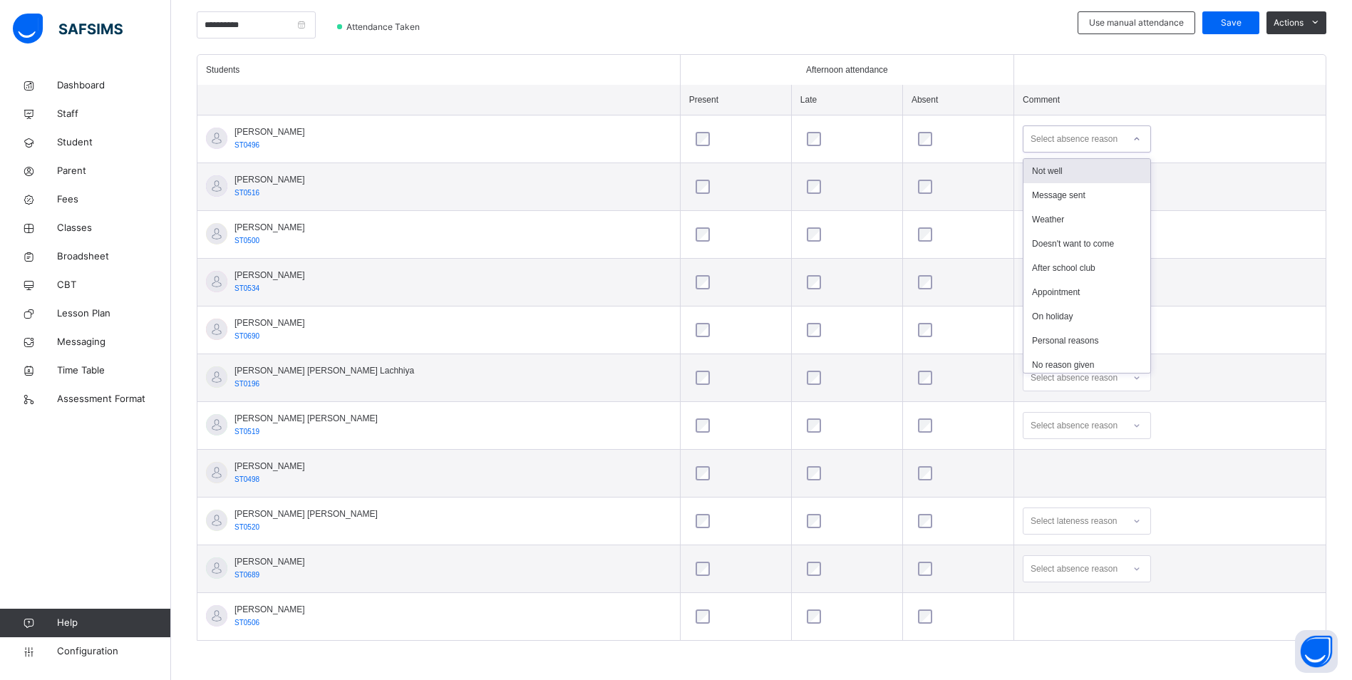
click at [1133, 138] on icon at bounding box center [1137, 139] width 9 height 14
click at [1028, 170] on div "Not well" at bounding box center [1087, 171] width 127 height 24
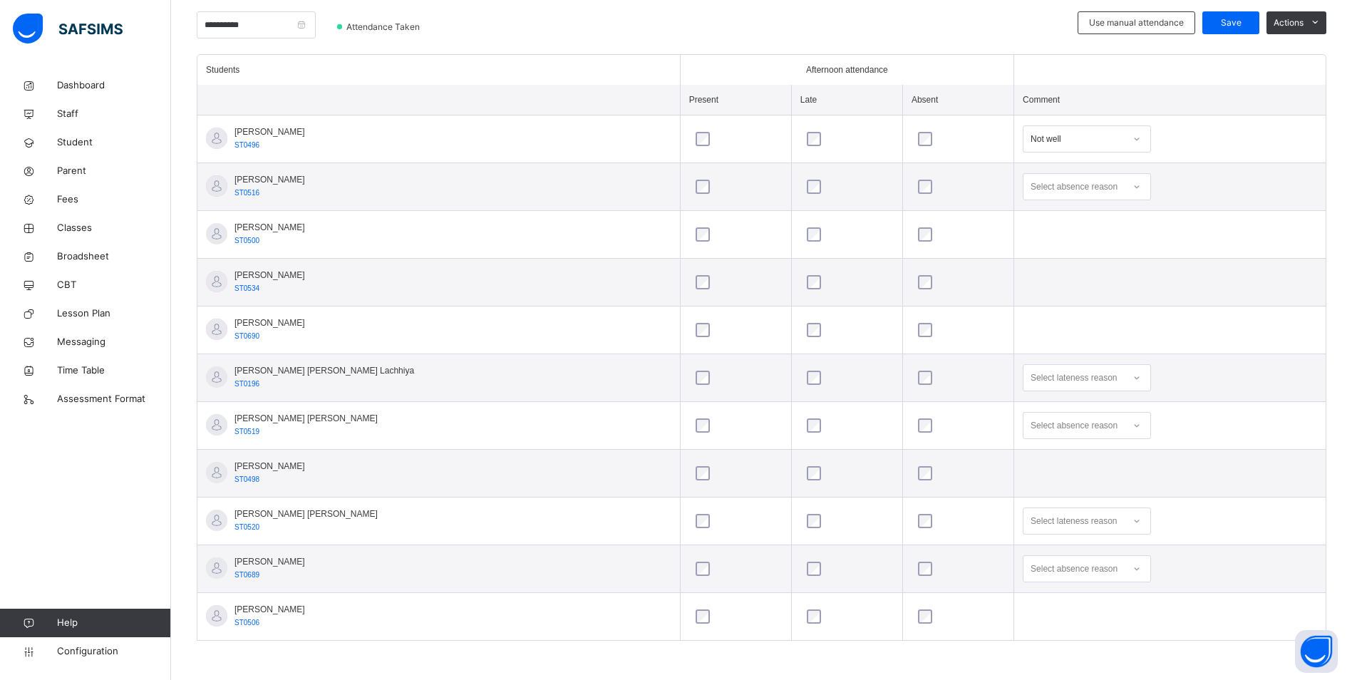
scroll to position [478, 0]
click at [1085, 572] on div "Select absence reason" at bounding box center [1087, 568] width 128 height 27
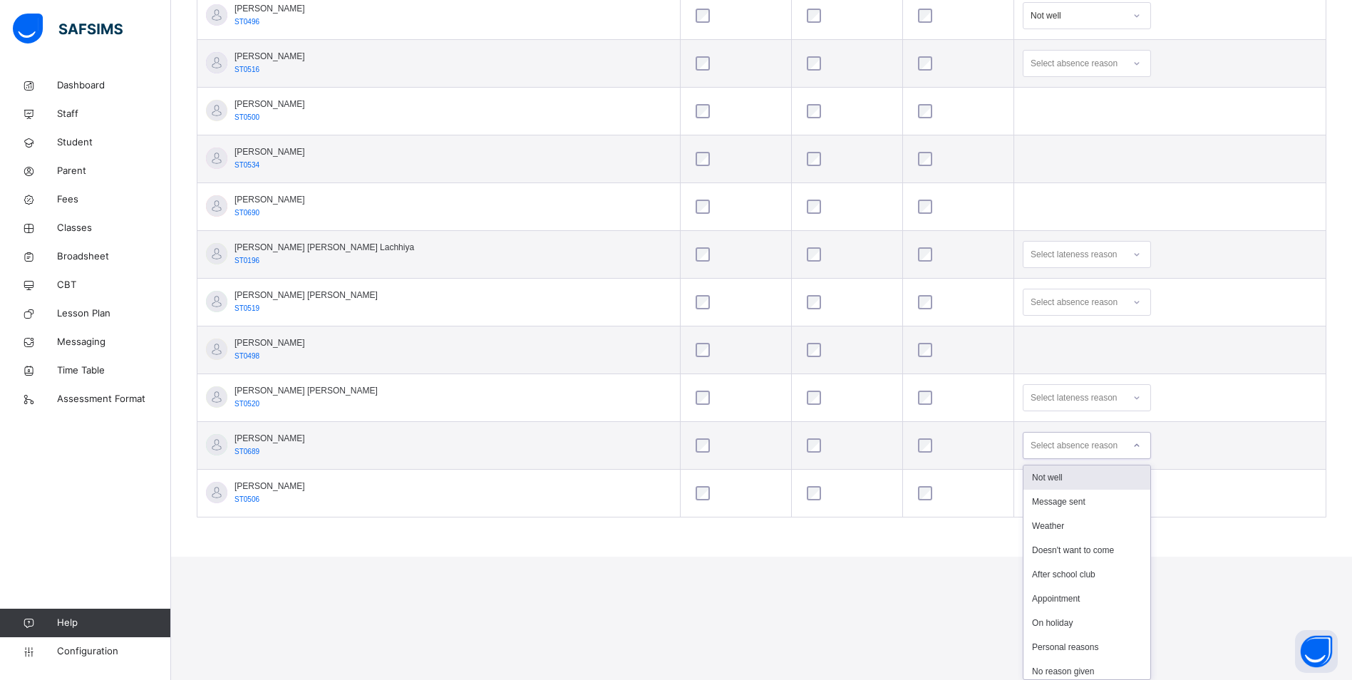
click at [1027, 475] on div "Not well" at bounding box center [1087, 478] width 127 height 24
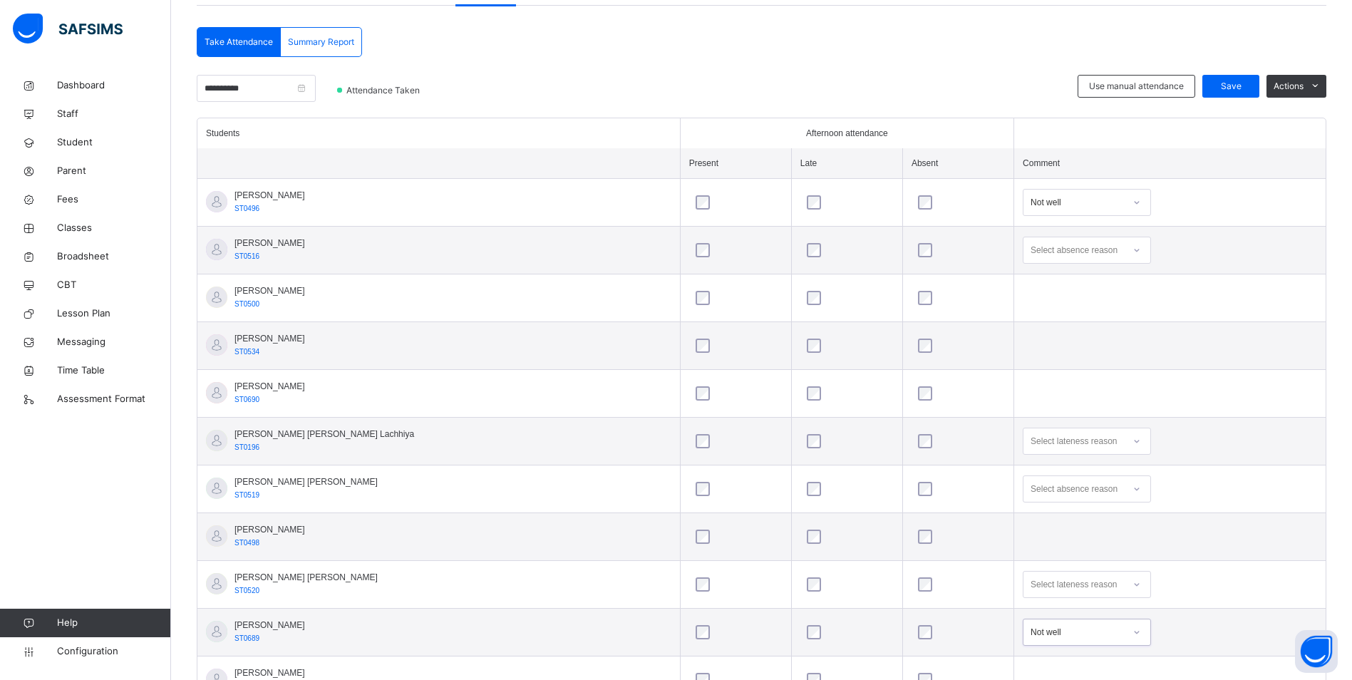
scroll to position [212, 0]
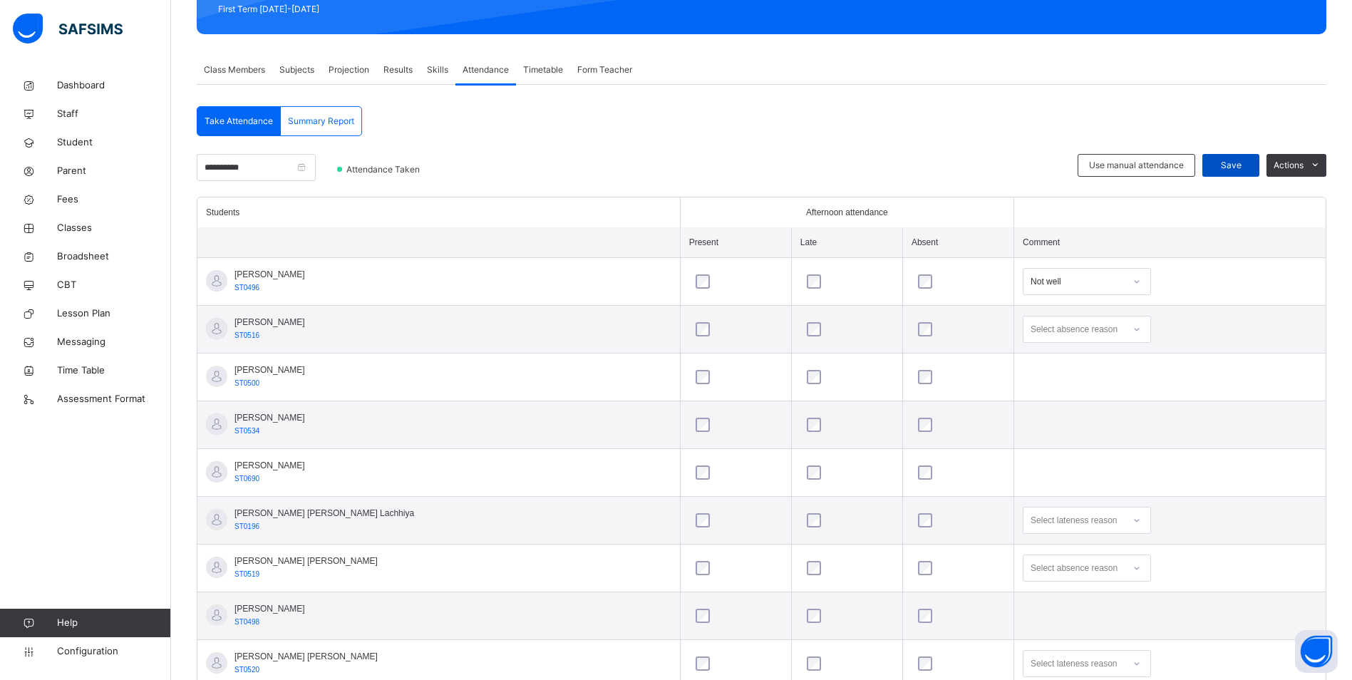
click at [1249, 163] on span "Save" at bounding box center [1231, 165] width 36 height 13
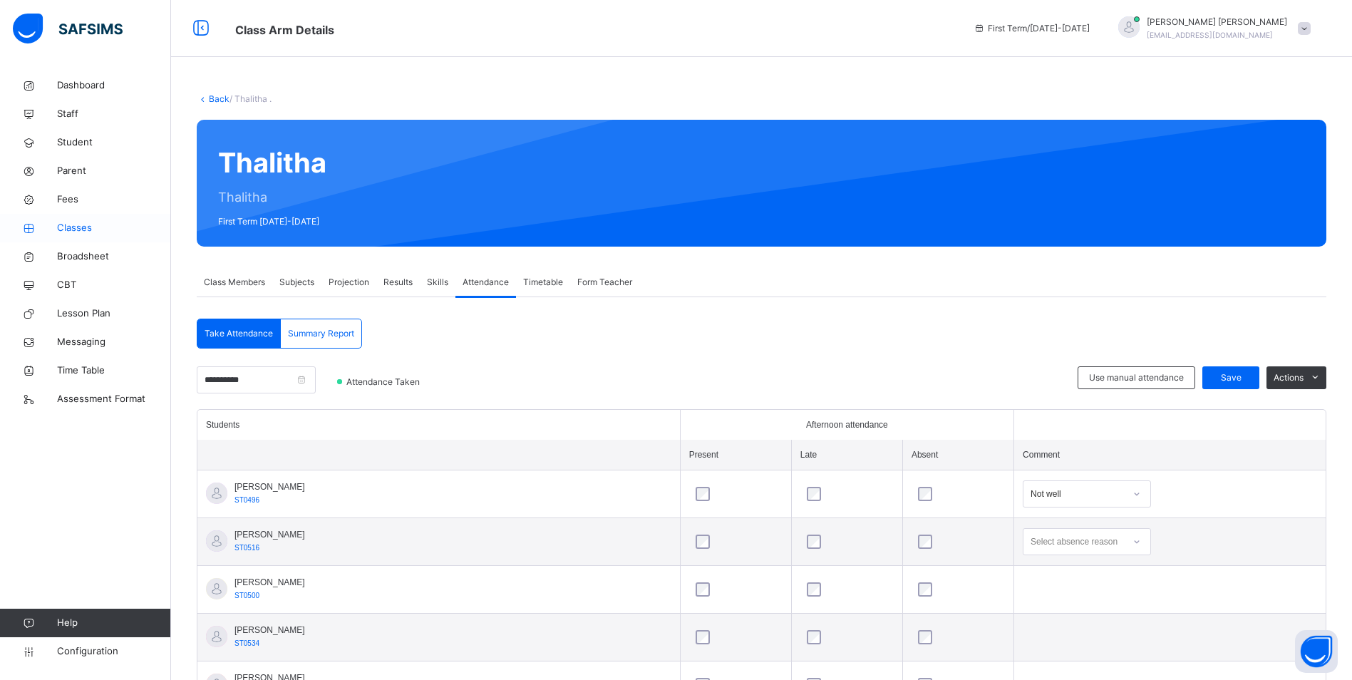
click at [80, 228] on span "Classes" at bounding box center [114, 228] width 114 height 14
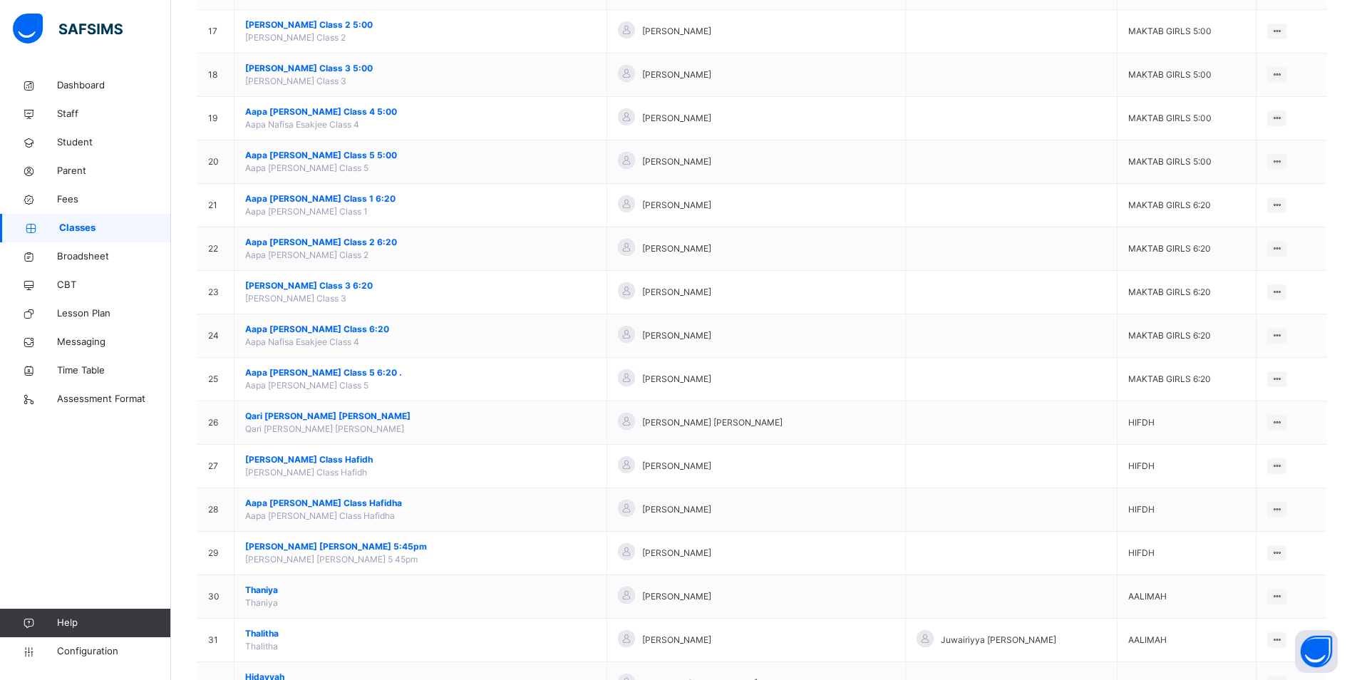
scroll to position [1047, 0]
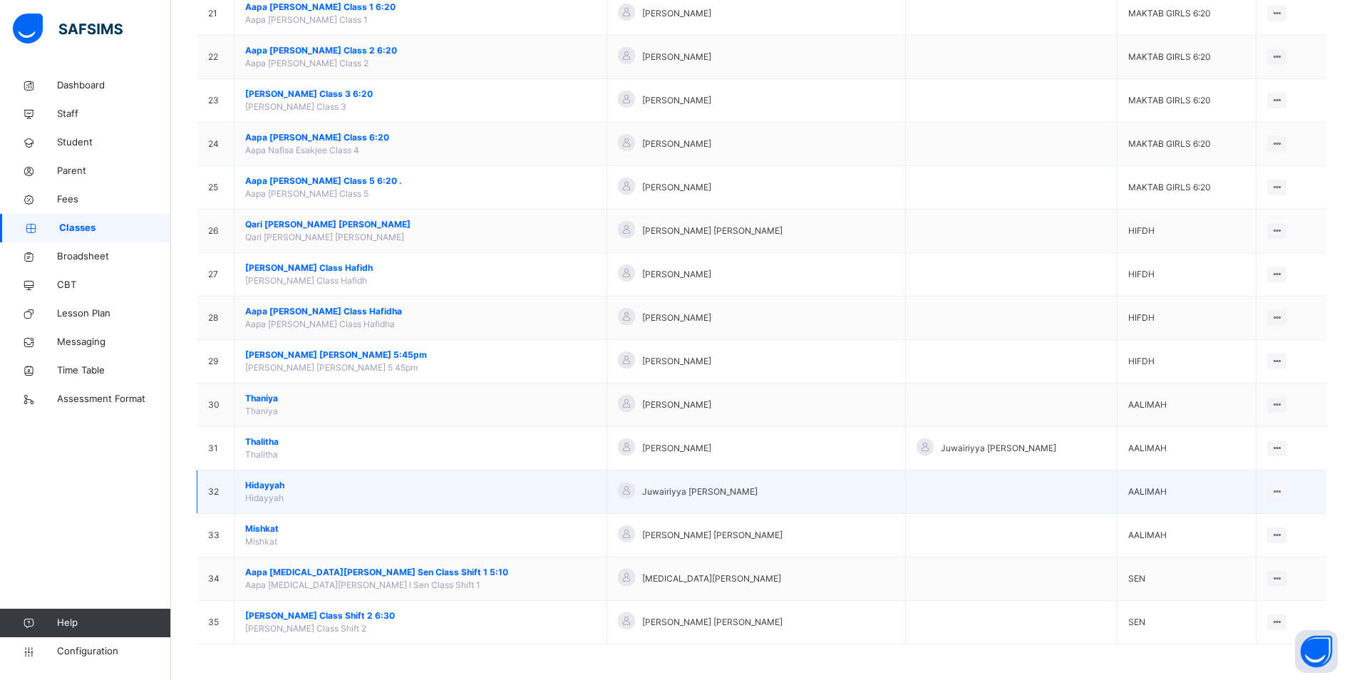
click at [270, 483] on span "Hidayyah" at bounding box center [420, 485] width 351 height 13
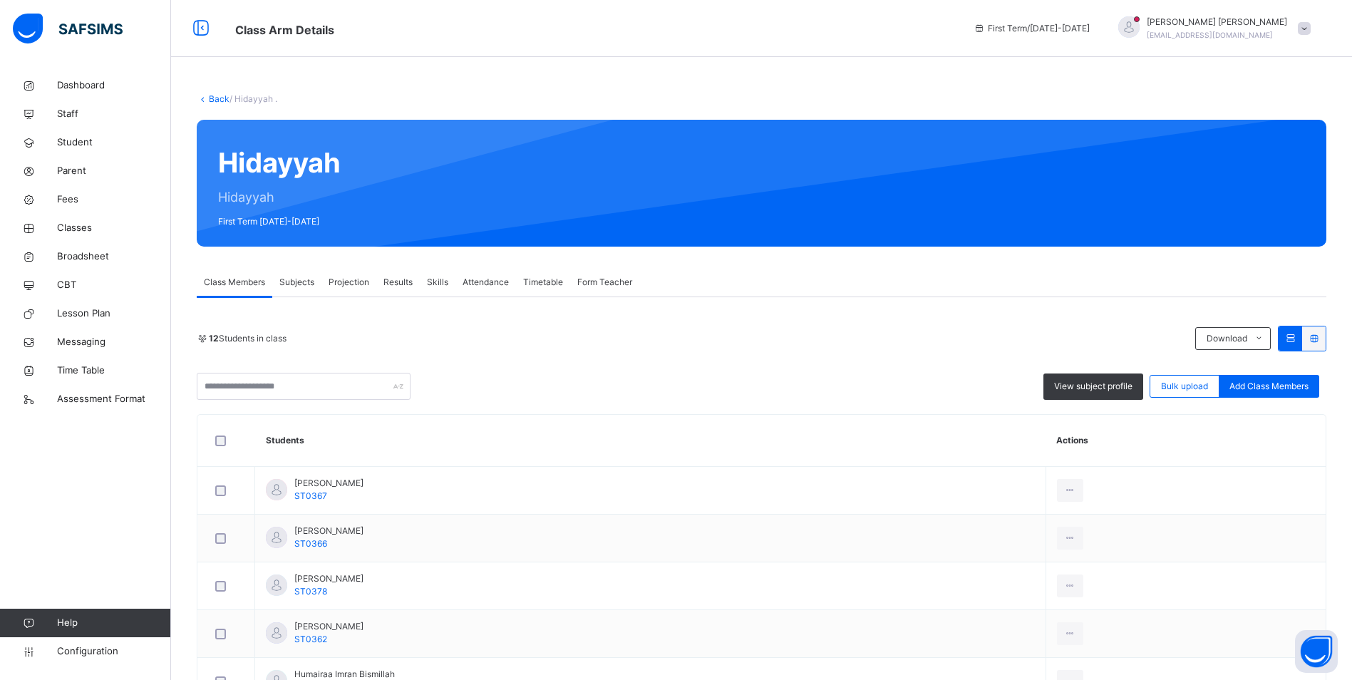
click at [492, 274] on div "Attendance" at bounding box center [486, 282] width 61 height 29
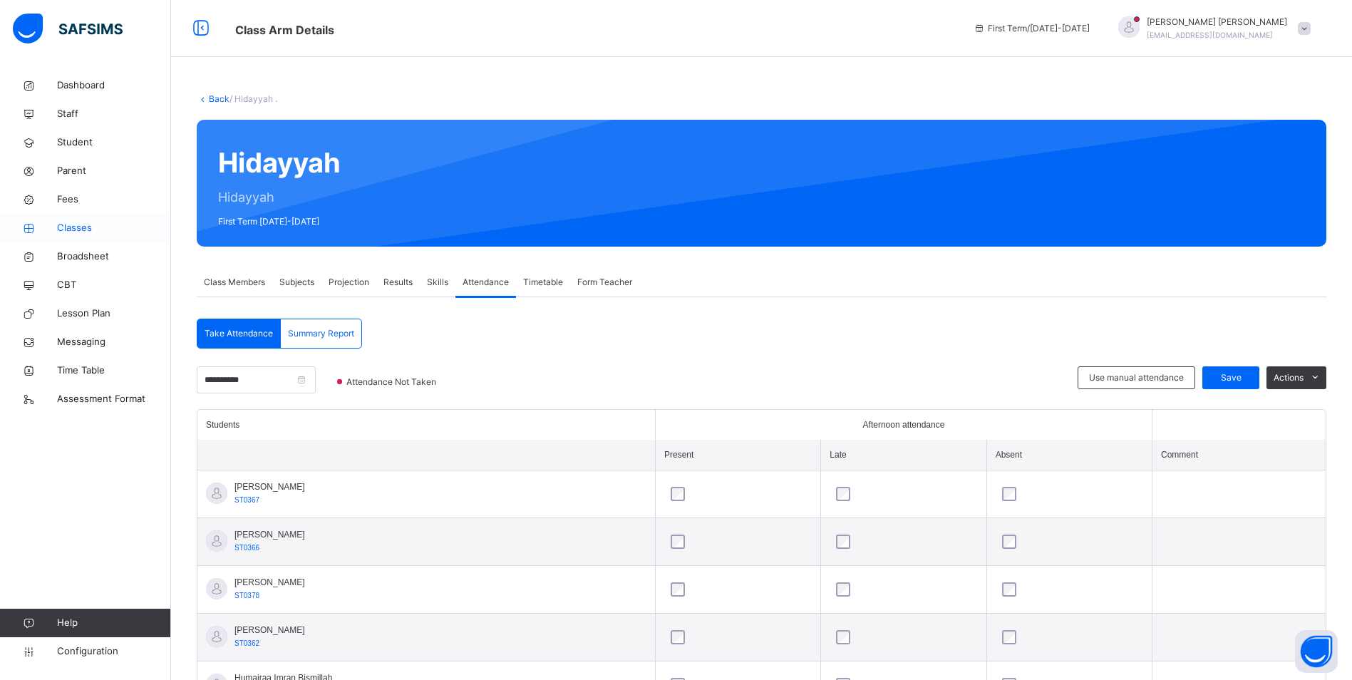
click at [74, 227] on span "Classes" at bounding box center [114, 228] width 114 height 14
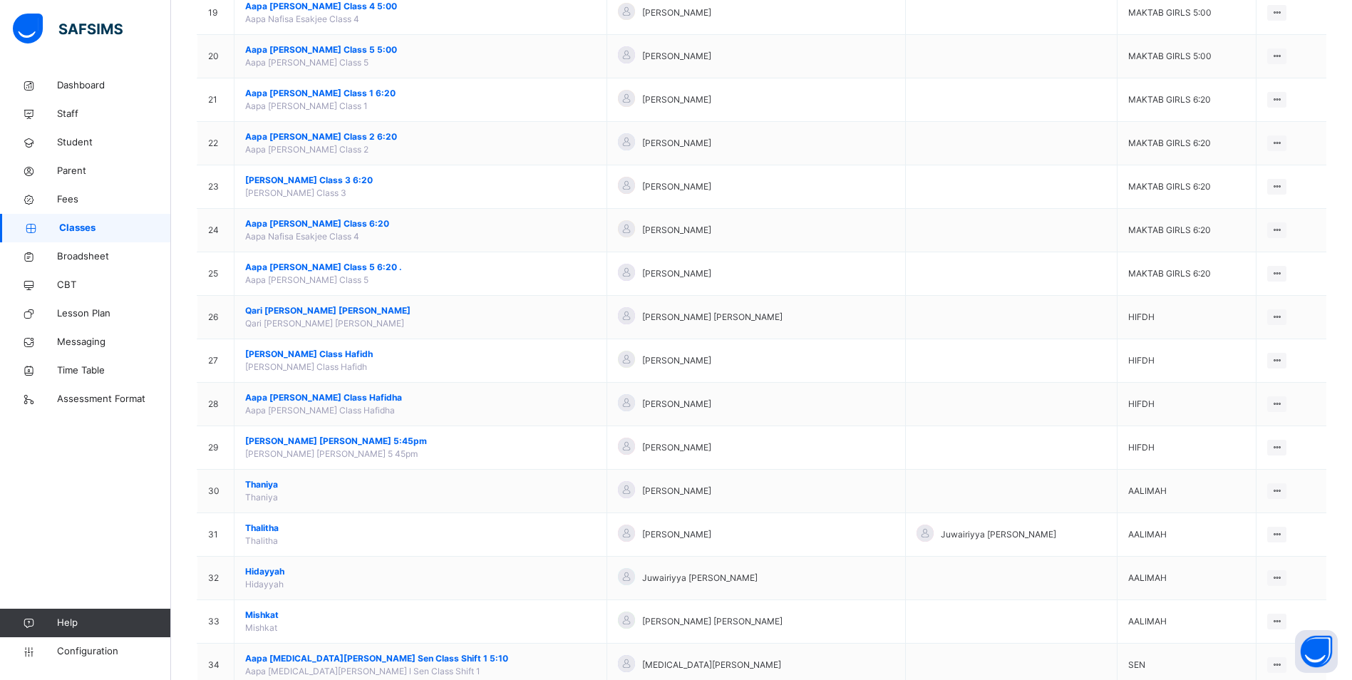
scroll to position [998, 0]
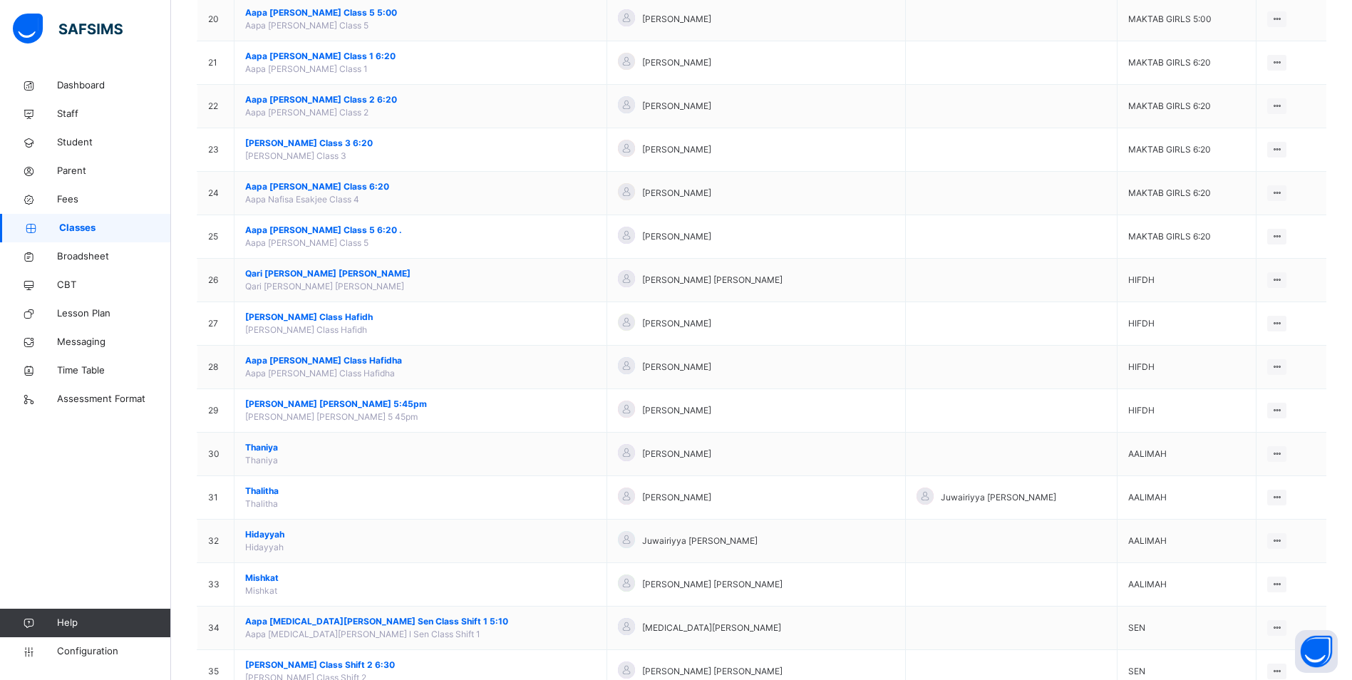
click at [250, 577] on span "Mishkat" at bounding box center [420, 578] width 351 height 13
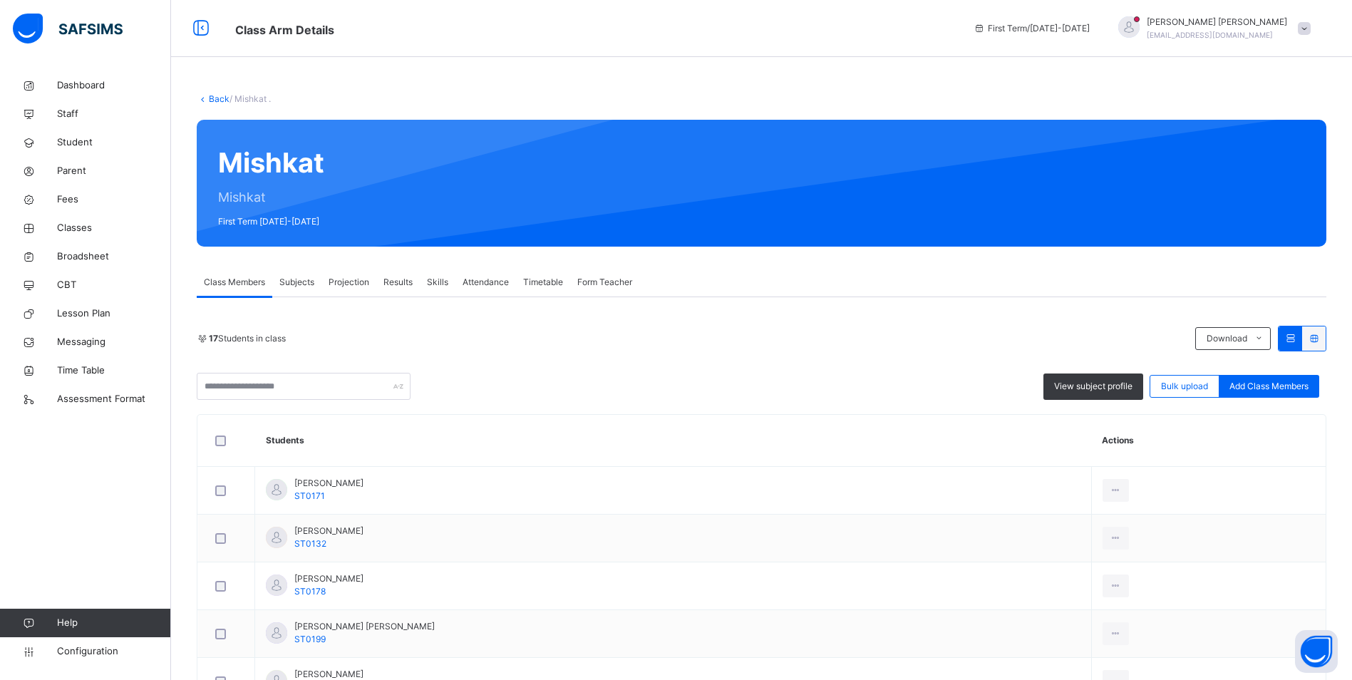
click at [497, 284] on span "Attendance" at bounding box center [486, 282] width 46 height 13
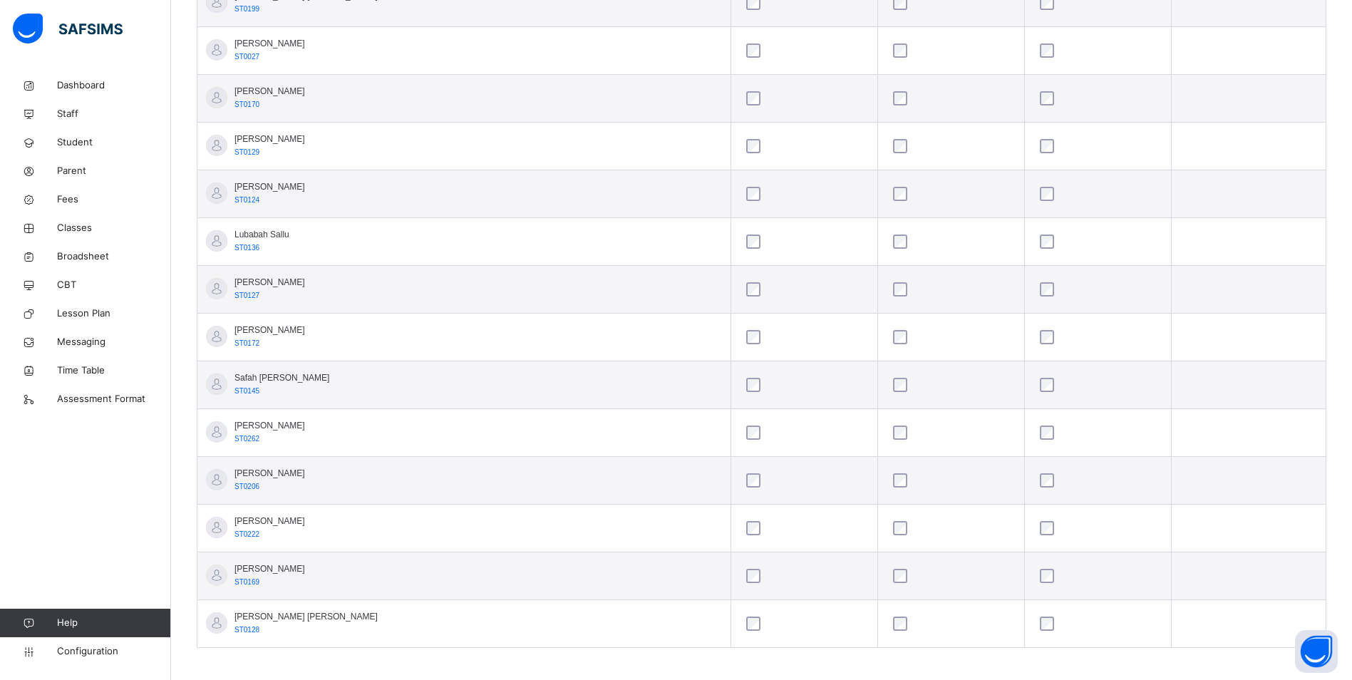
scroll to position [642, 0]
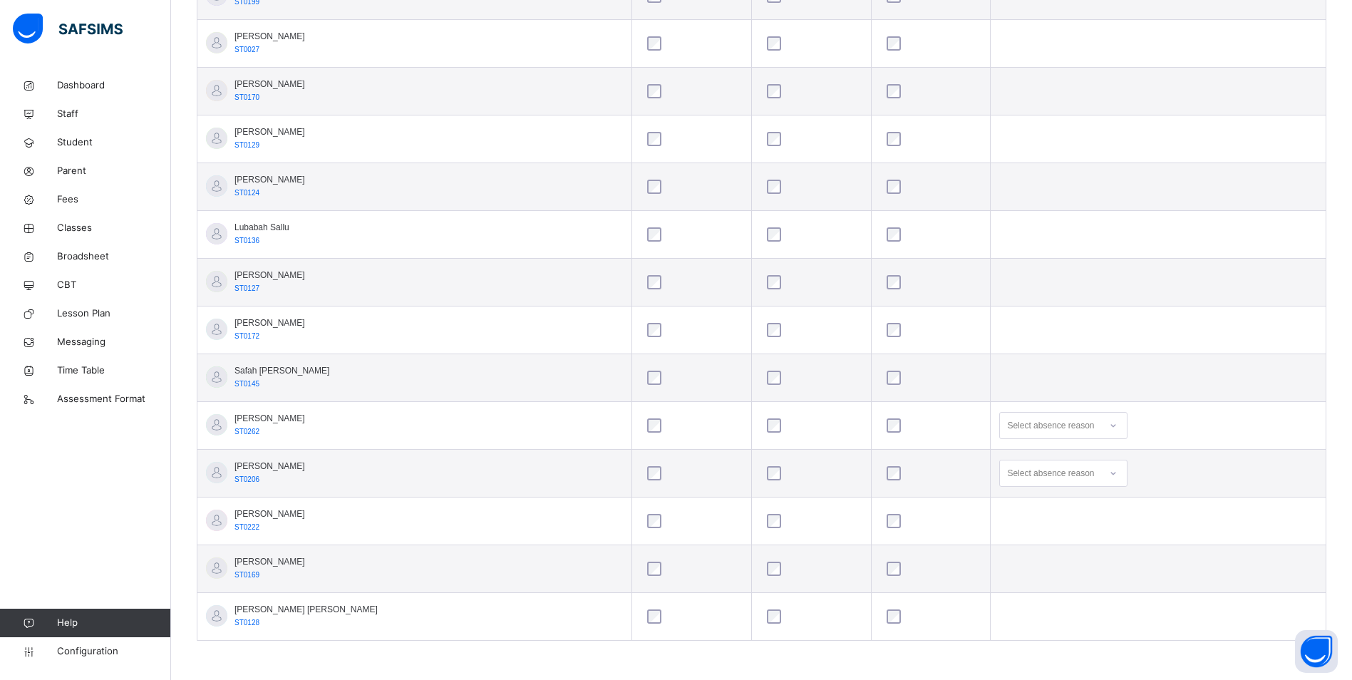
click at [1101, 479] on div at bounding box center [1113, 473] width 24 height 23
click at [1017, 534] on div "Message sent" at bounding box center [1063, 530] width 127 height 24
click at [1109, 428] on icon at bounding box center [1113, 425] width 9 height 14
click at [1021, 482] on div "Message sent" at bounding box center [1063, 482] width 127 height 24
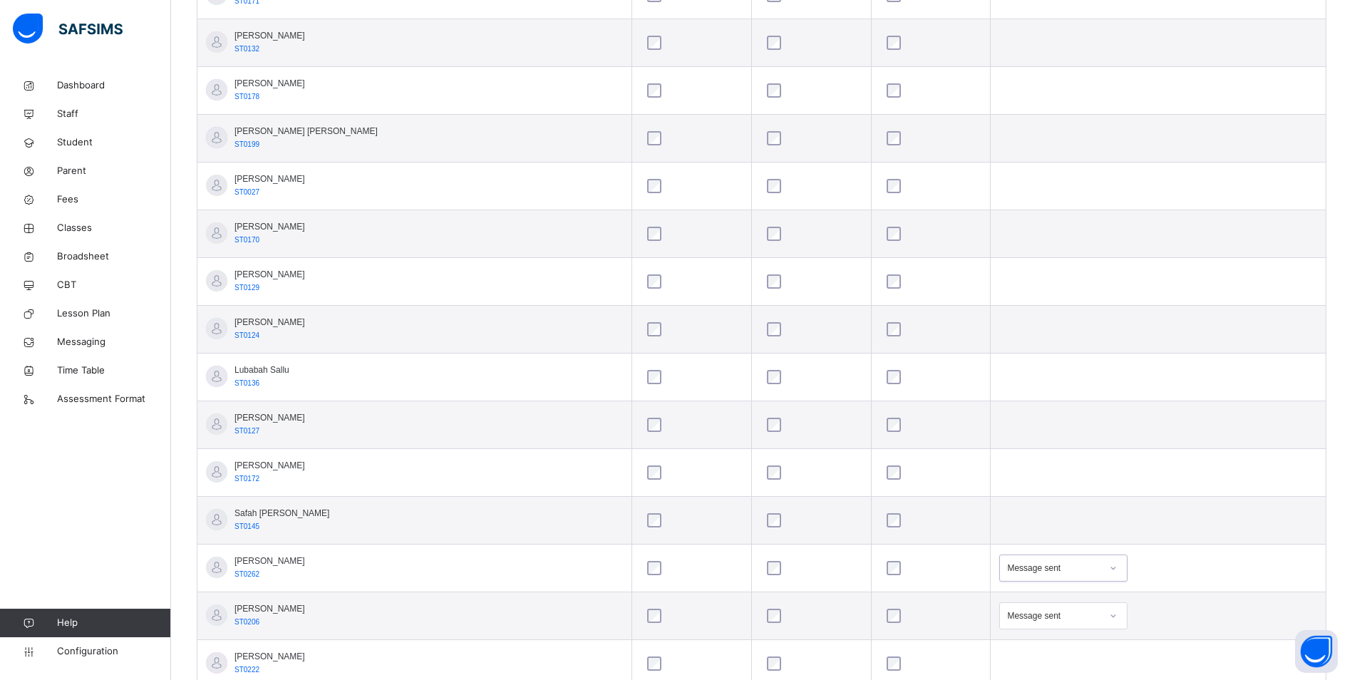
scroll to position [356, 0]
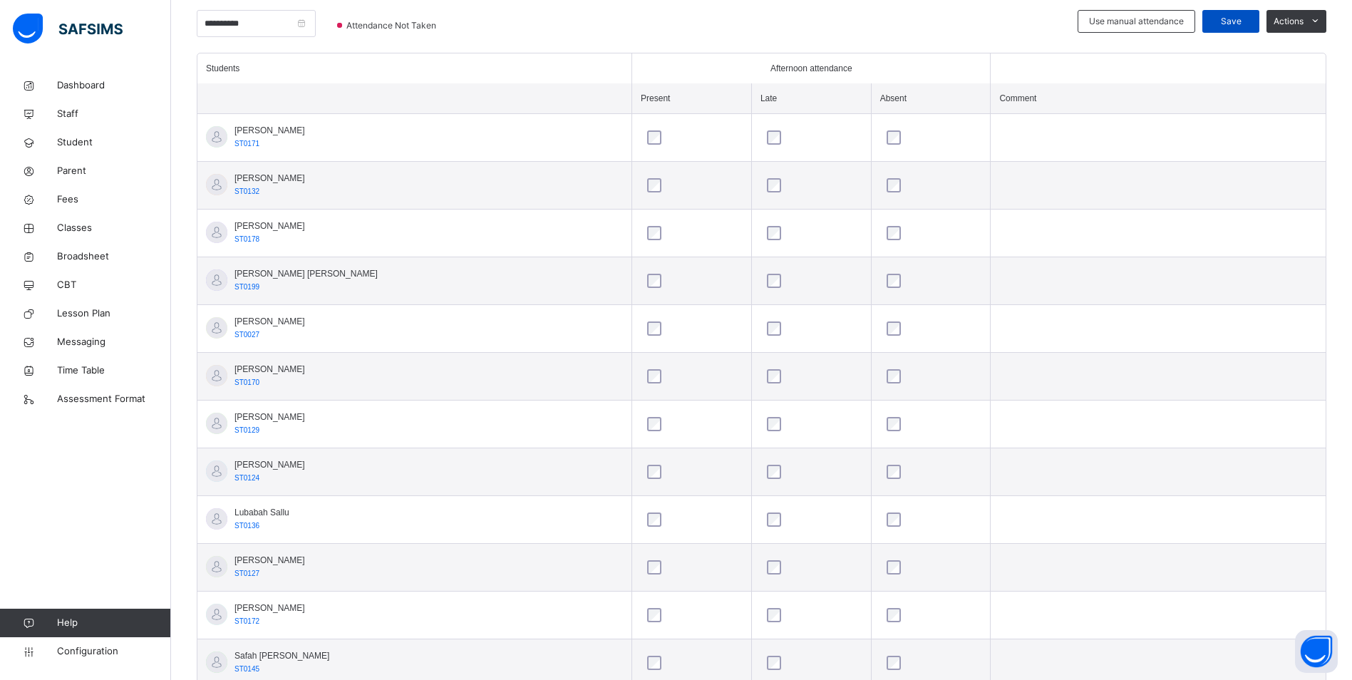
click at [1236, 18] on span "Save" at bounding box center [1231, 21] width 36 height 13
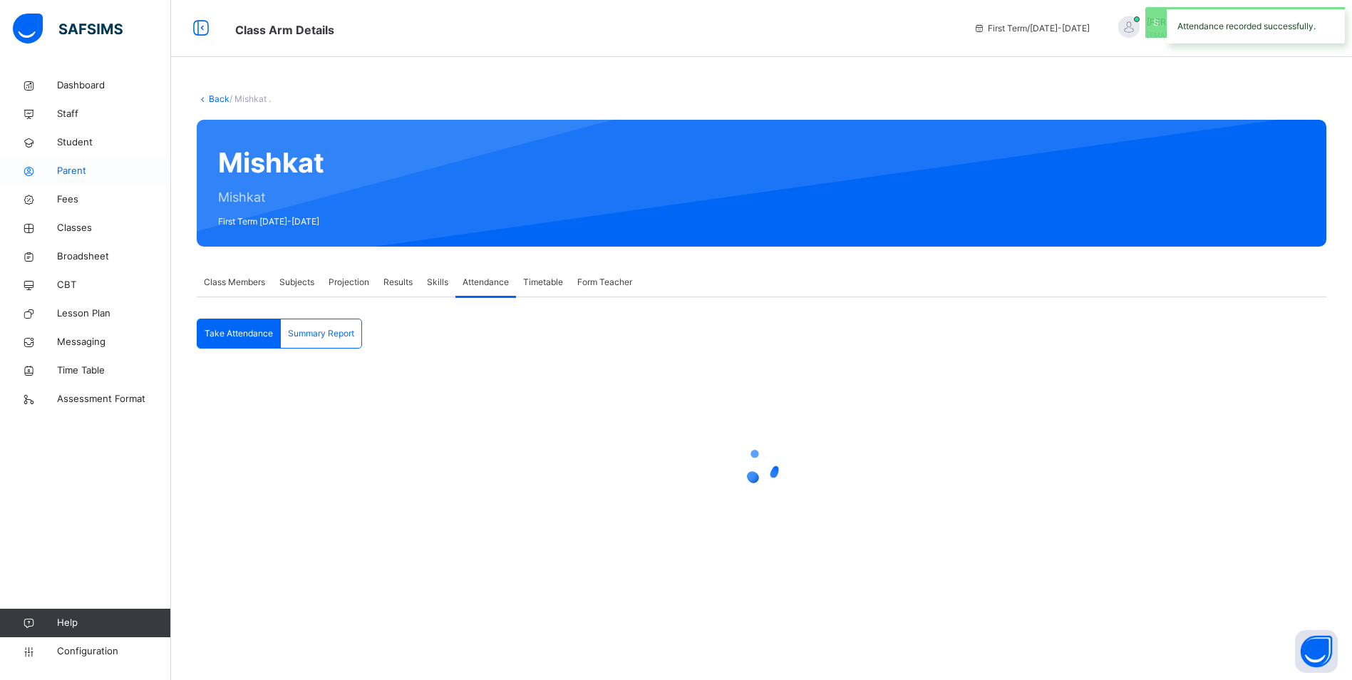
scroll to position [0, 0]
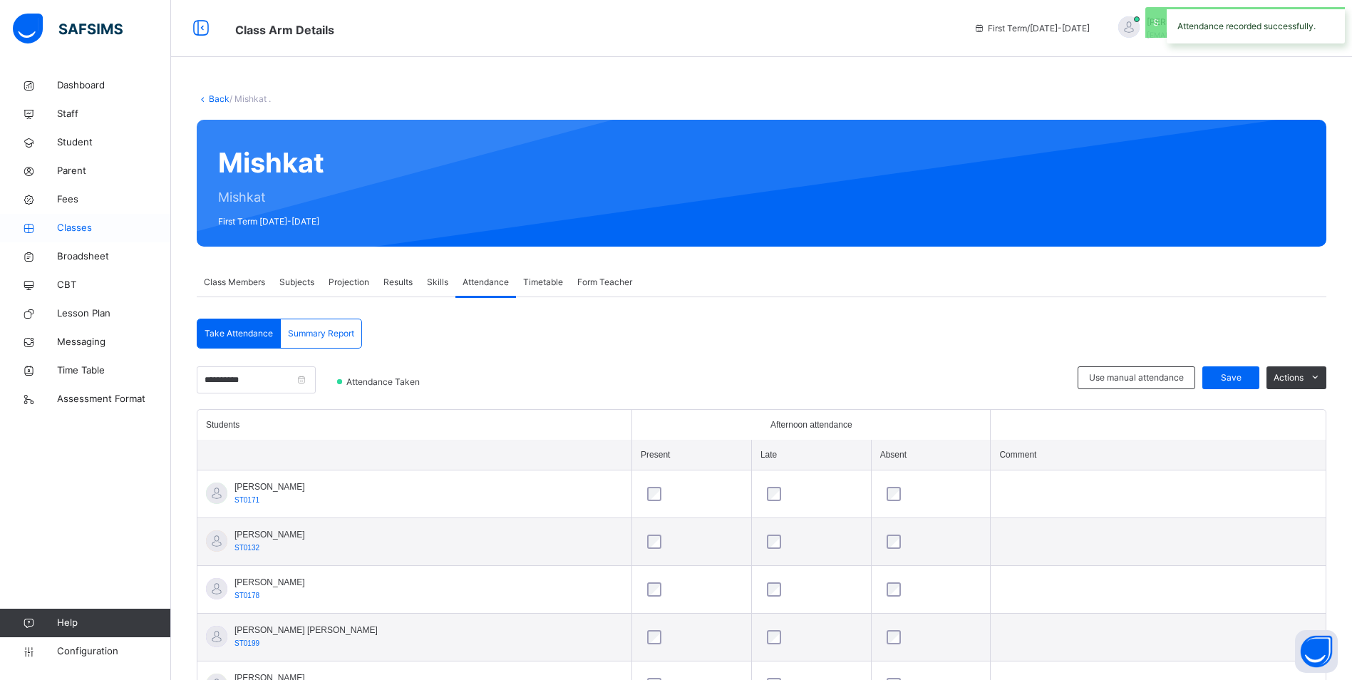
click at [68, 228] on span "Classes" at bounding box center [114, 228] width 114 height 14
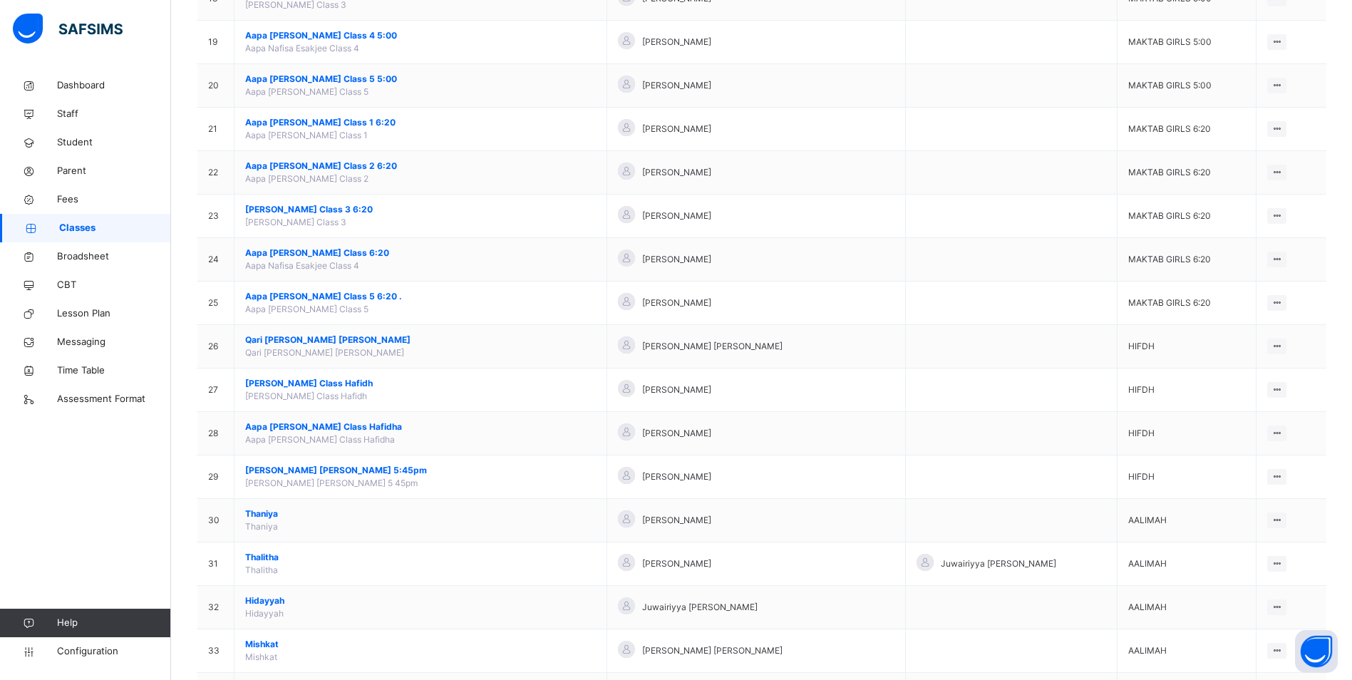
scroll to position [1047, 0]
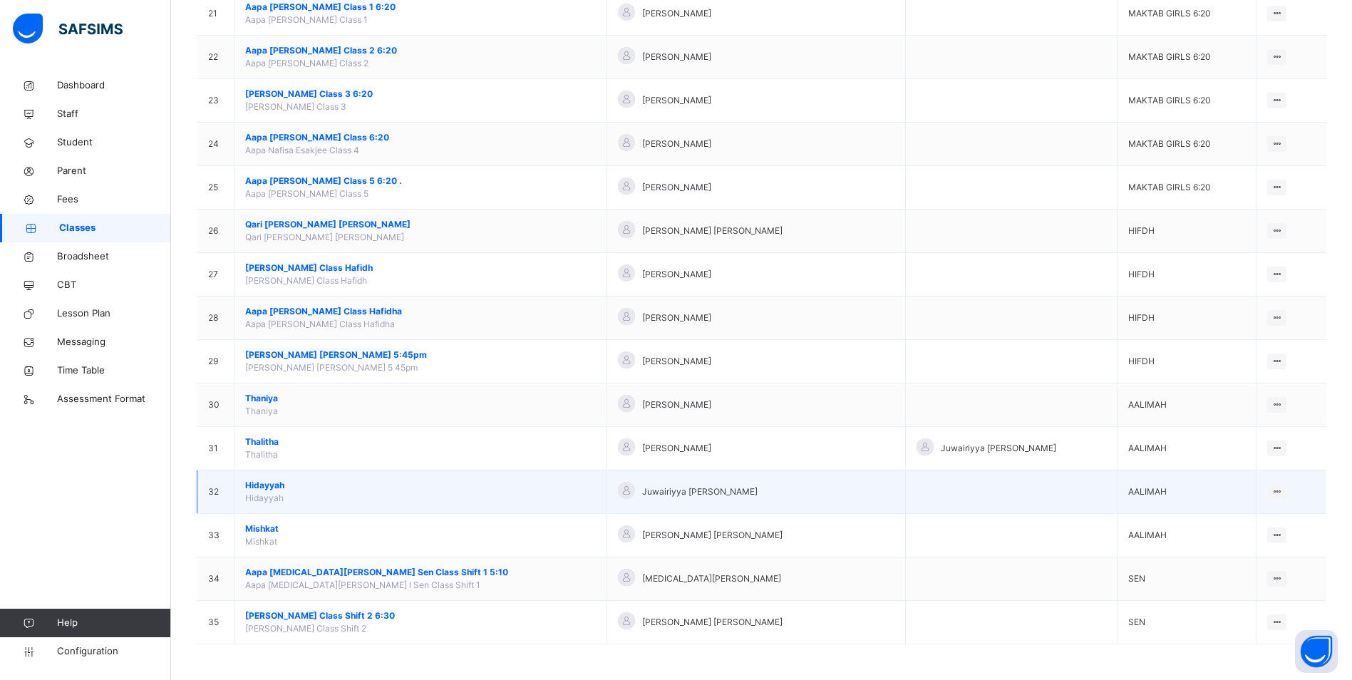
click at [270, 481] on span "Hidayyah" at bounding box center [420, 485] width 351 height 13
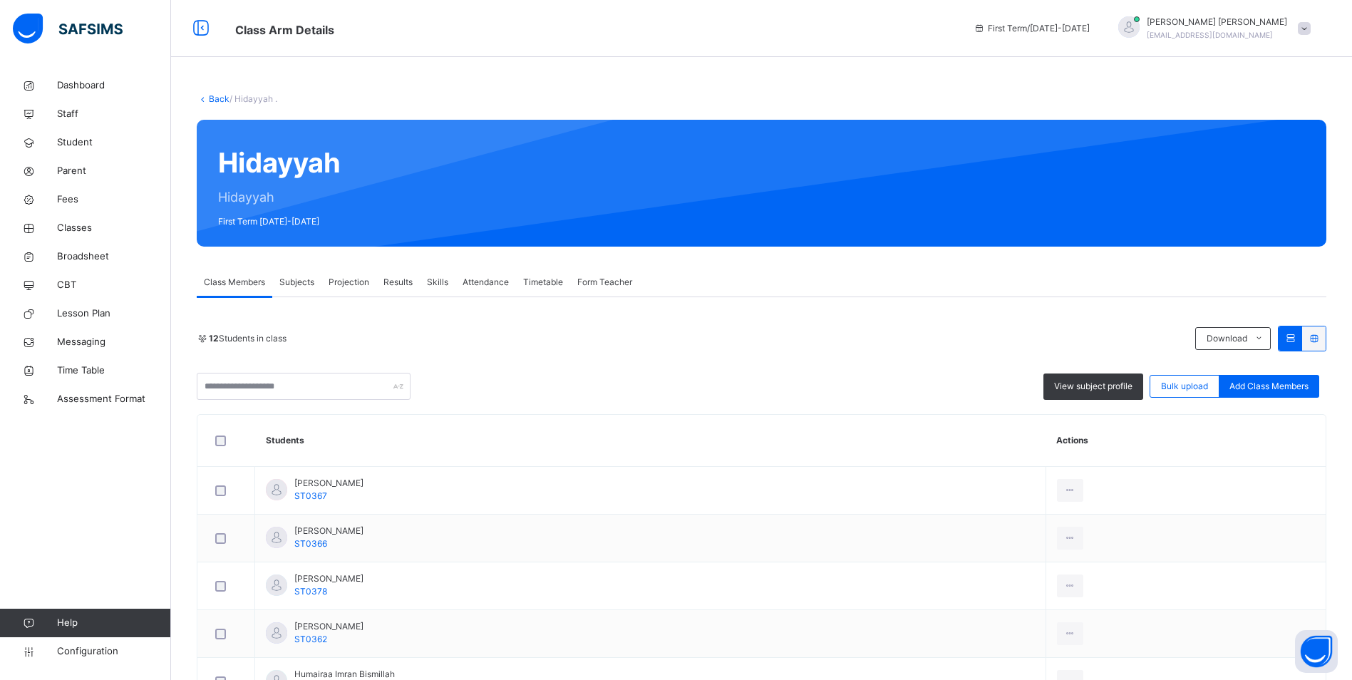
click at [483, 281] on span "Attendance" at bounding box center [486, 282] width 46 height 13
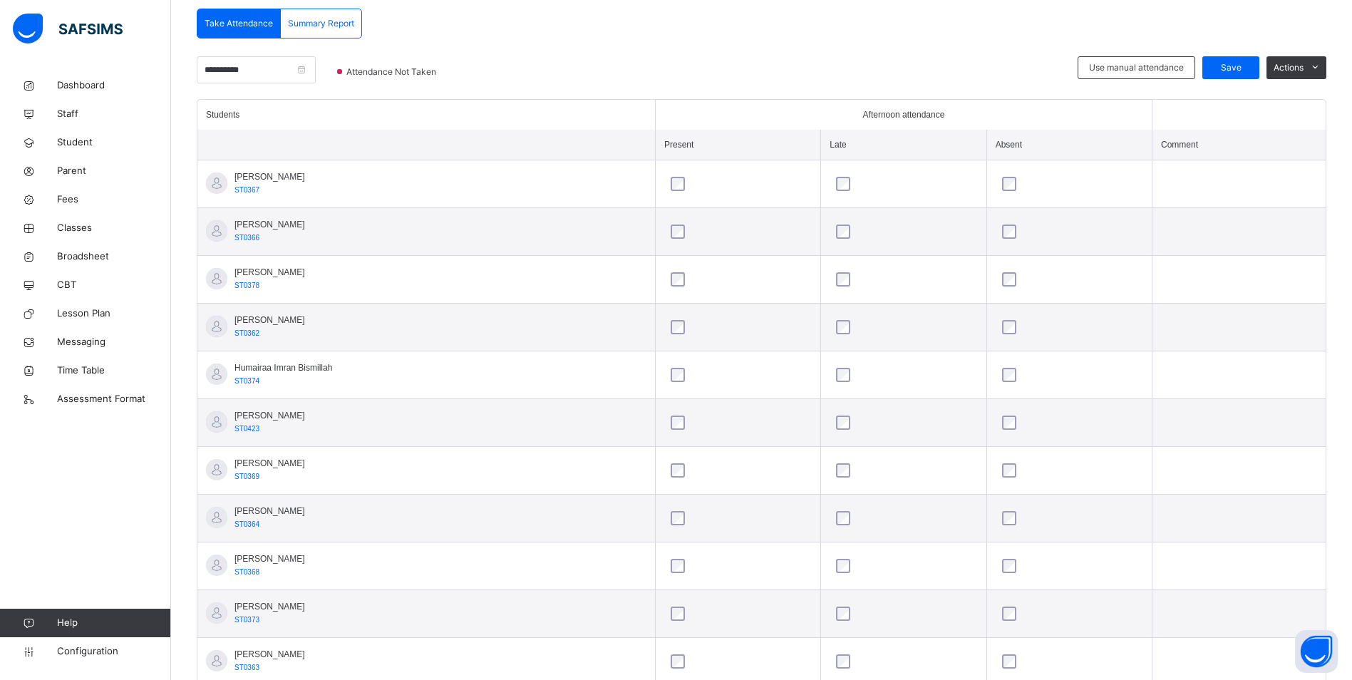
scroll to position [285, 0]
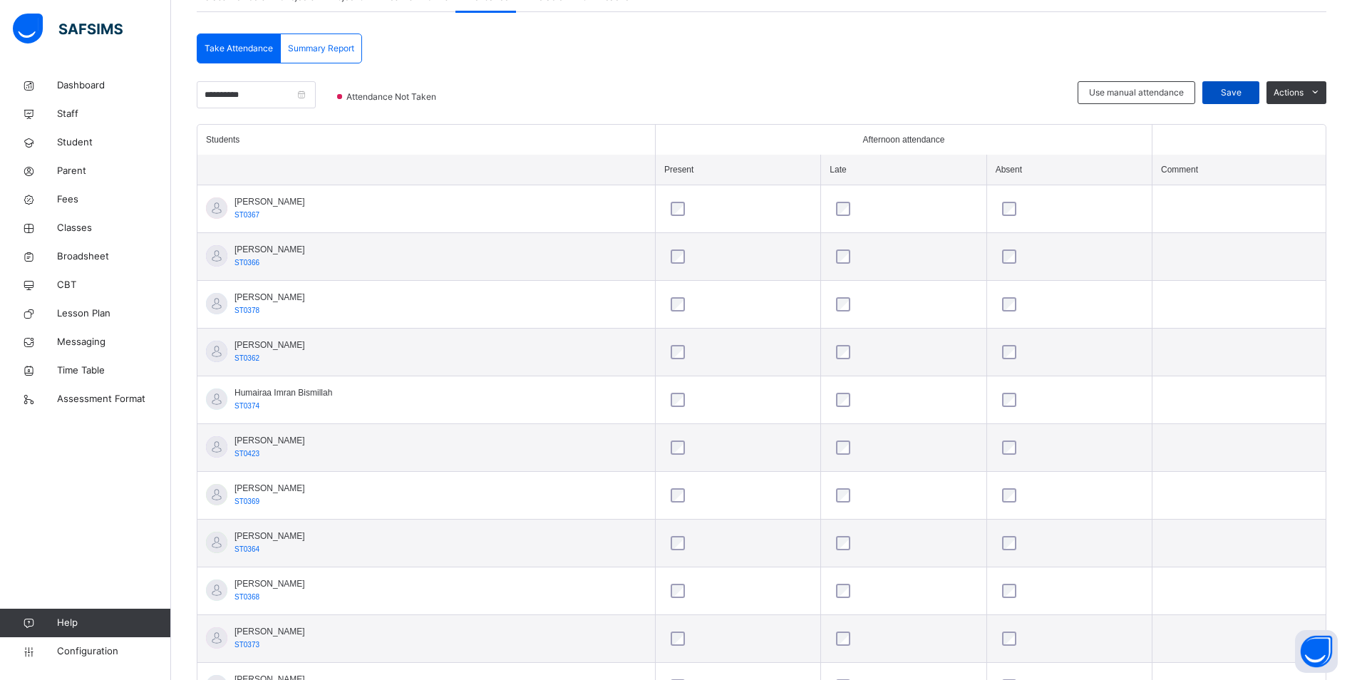
click at [1248, 89] on span "Save" at bounding box center [1231, 92] width 36 height 13
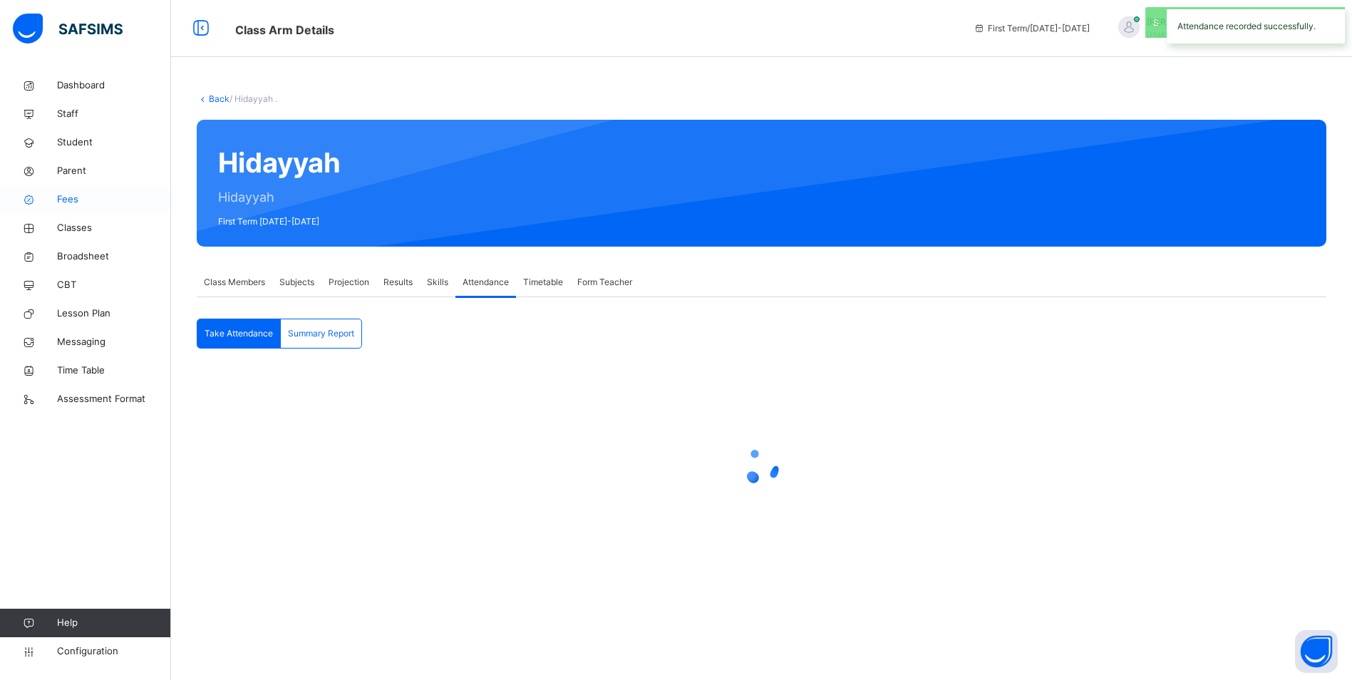
scroll to position [0, 0]
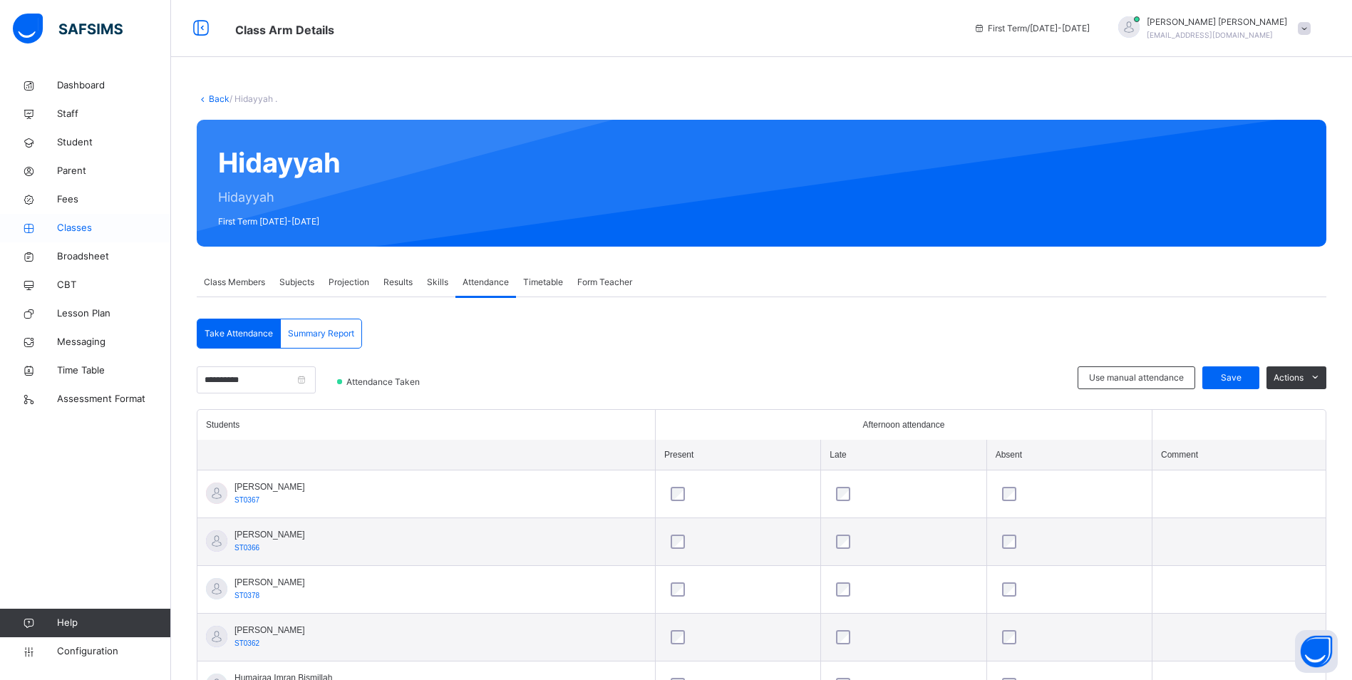
click at [88, 227] on span "Classes" at bounding box center [114, 228] width 114 height 14
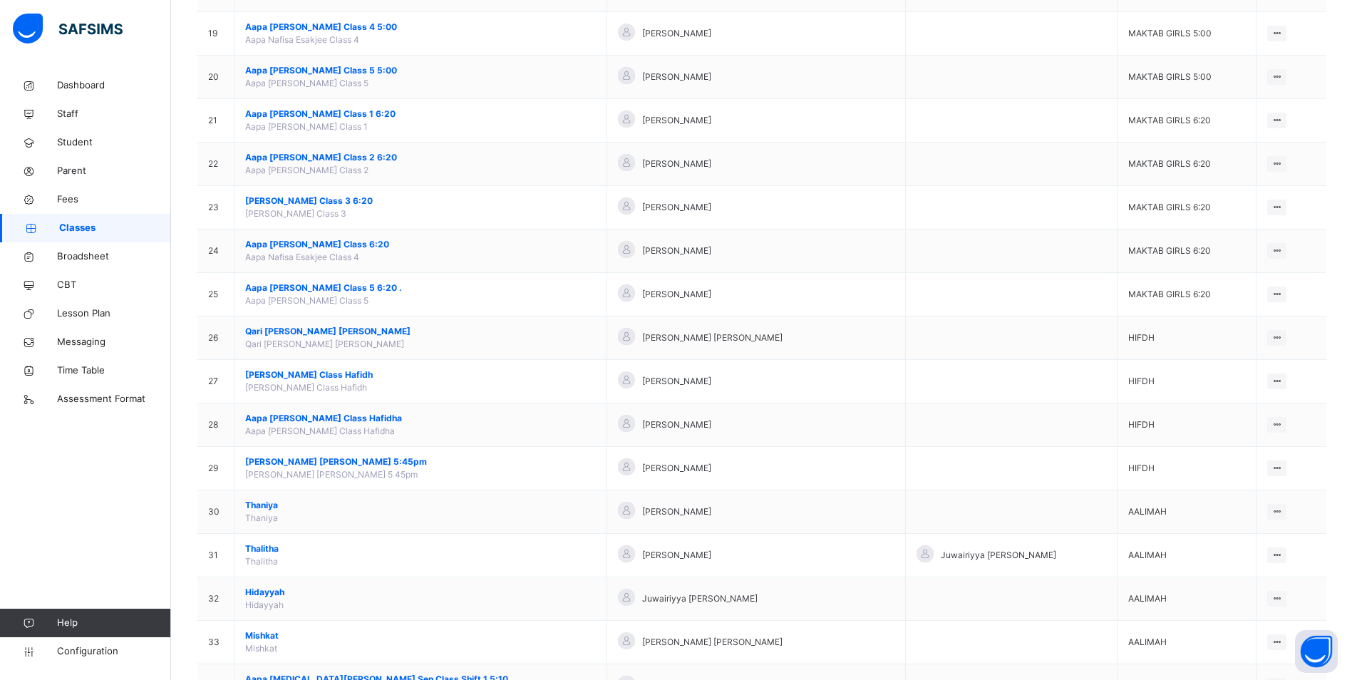
scroll to position [1047, 0]
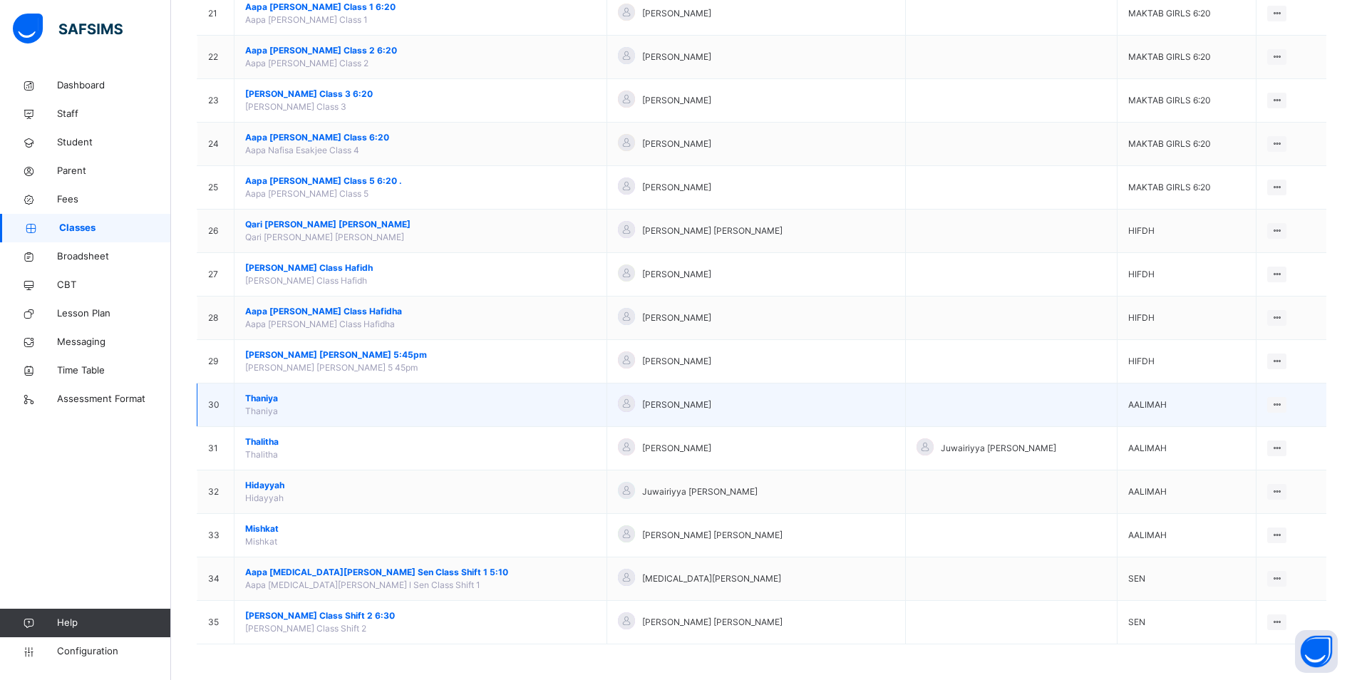
click at [266, 394] on span "Thaniya" at bounding box center [420, 398] width 351 height 13
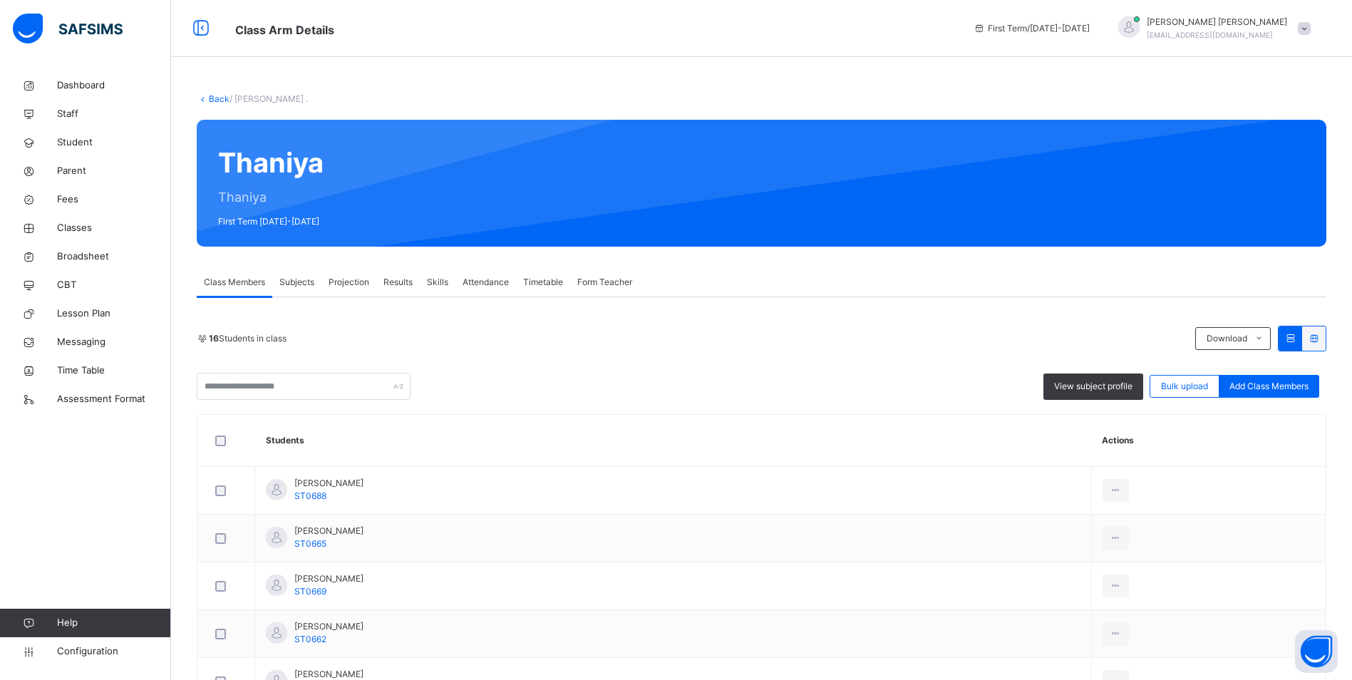
click at [485, 283] on span "Attendance" at bounding box center [486, 282] width 46 height 13
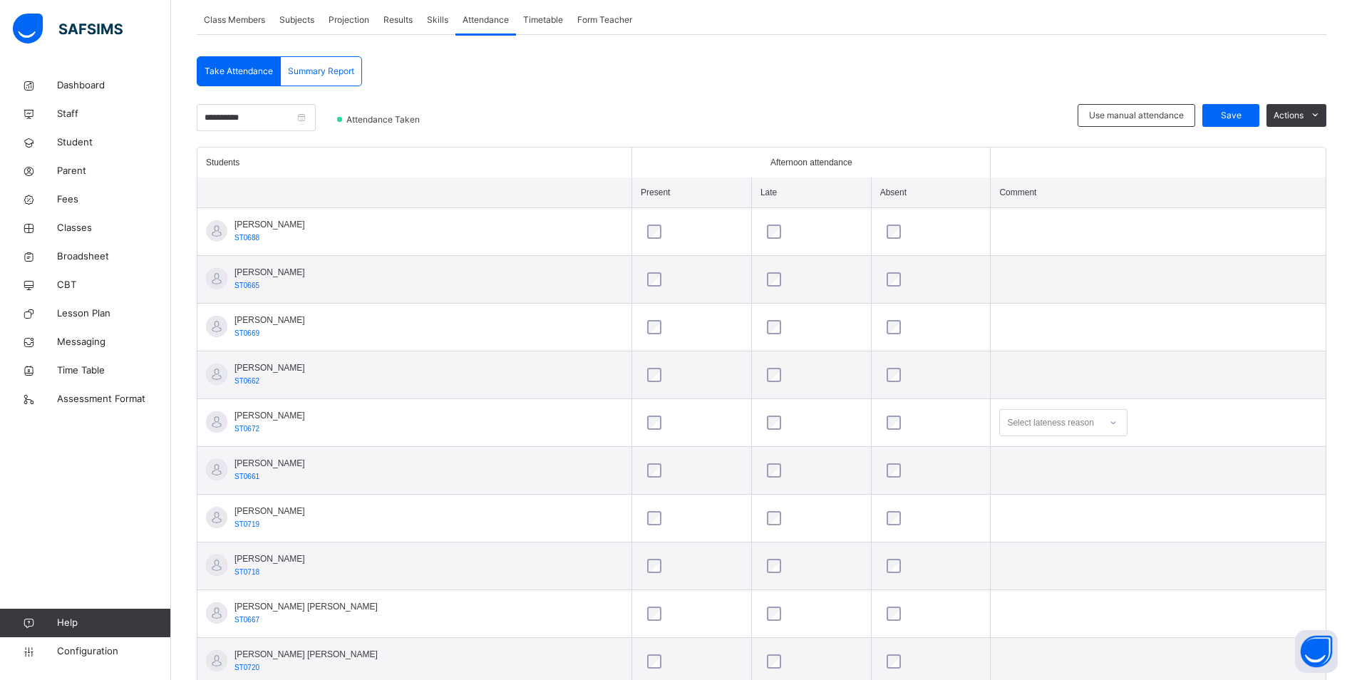
scroll to position [237, 0]
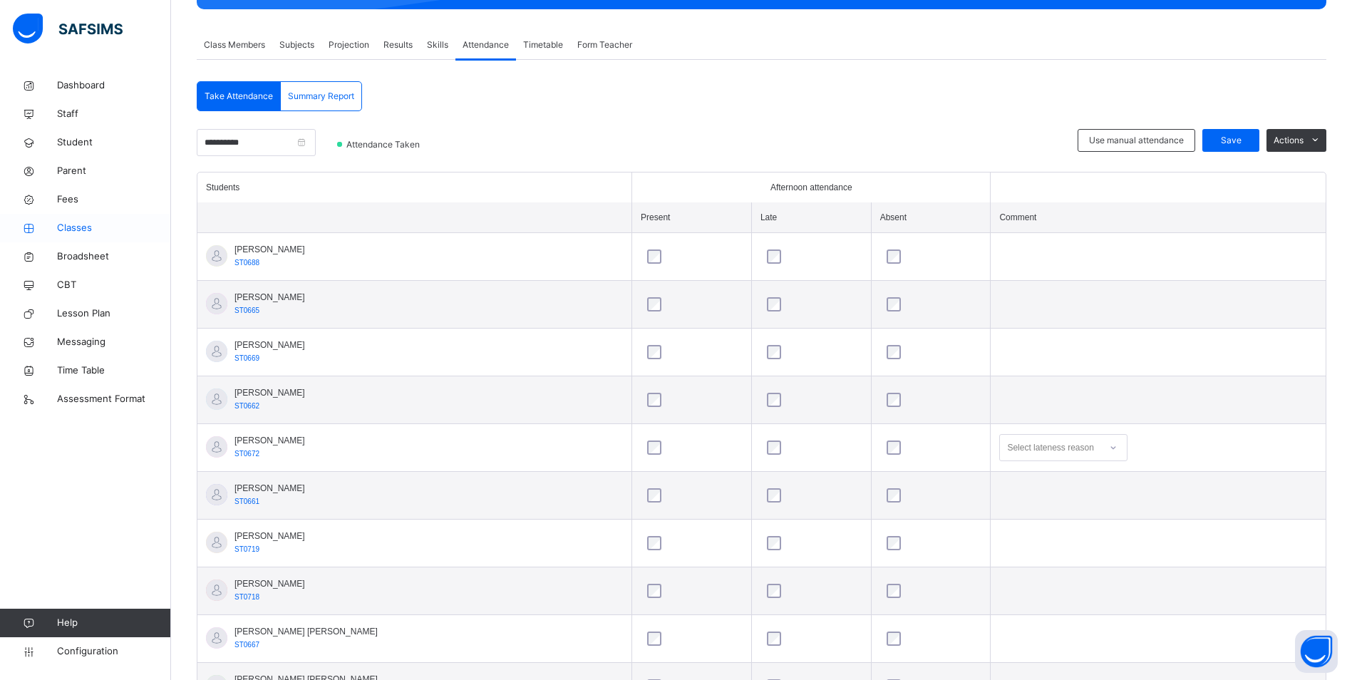
click at [85, 225] on span "Classes" at bounding box center [114, 228] width 114 height 14
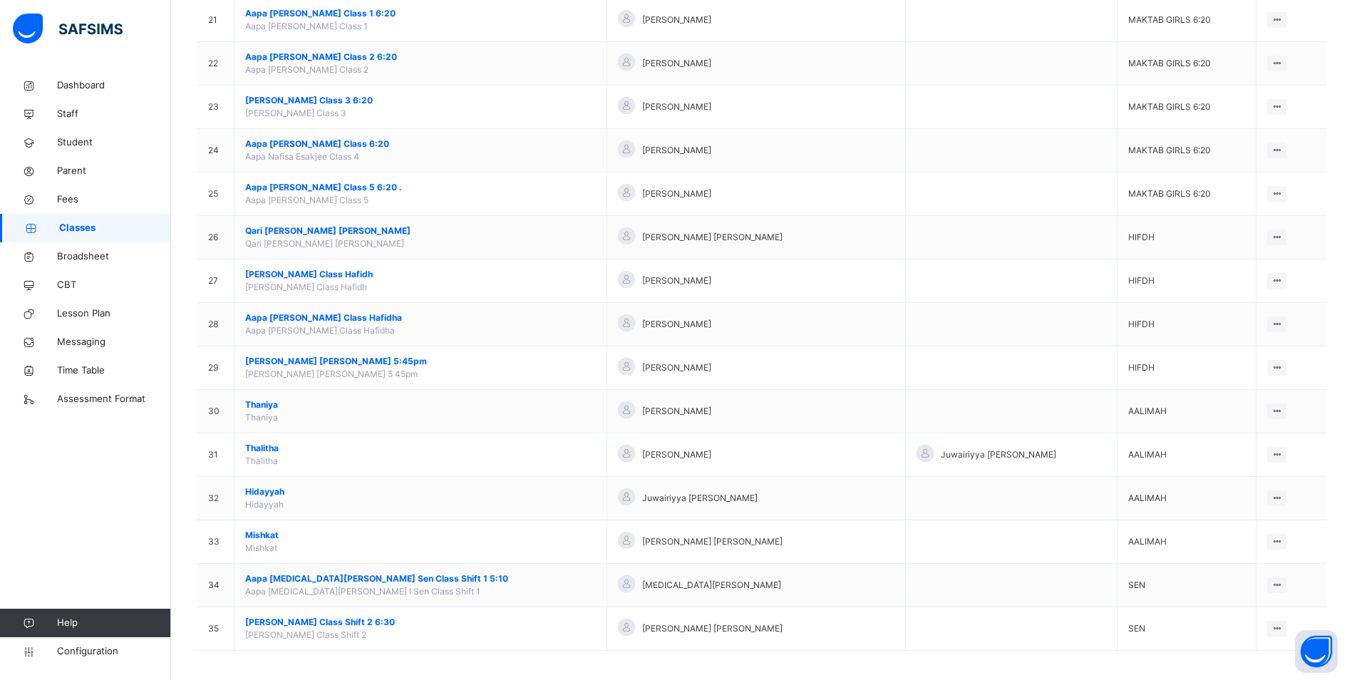
scroll to position [1047, 0]
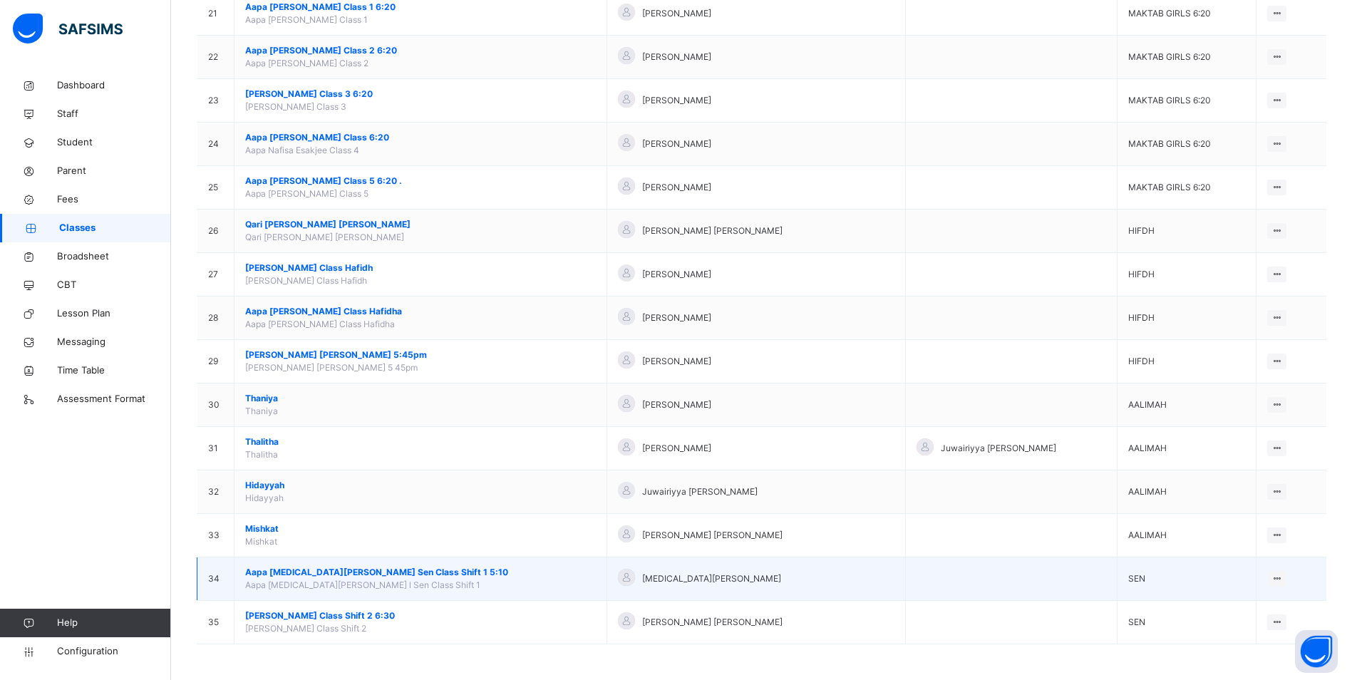
click at [340, 568] on span "Aapa [MEDICAL_DATA][PERSON_NAME] Sen Class Shift 1 5:10" at bounding box center [420, 572] width 351 height 13
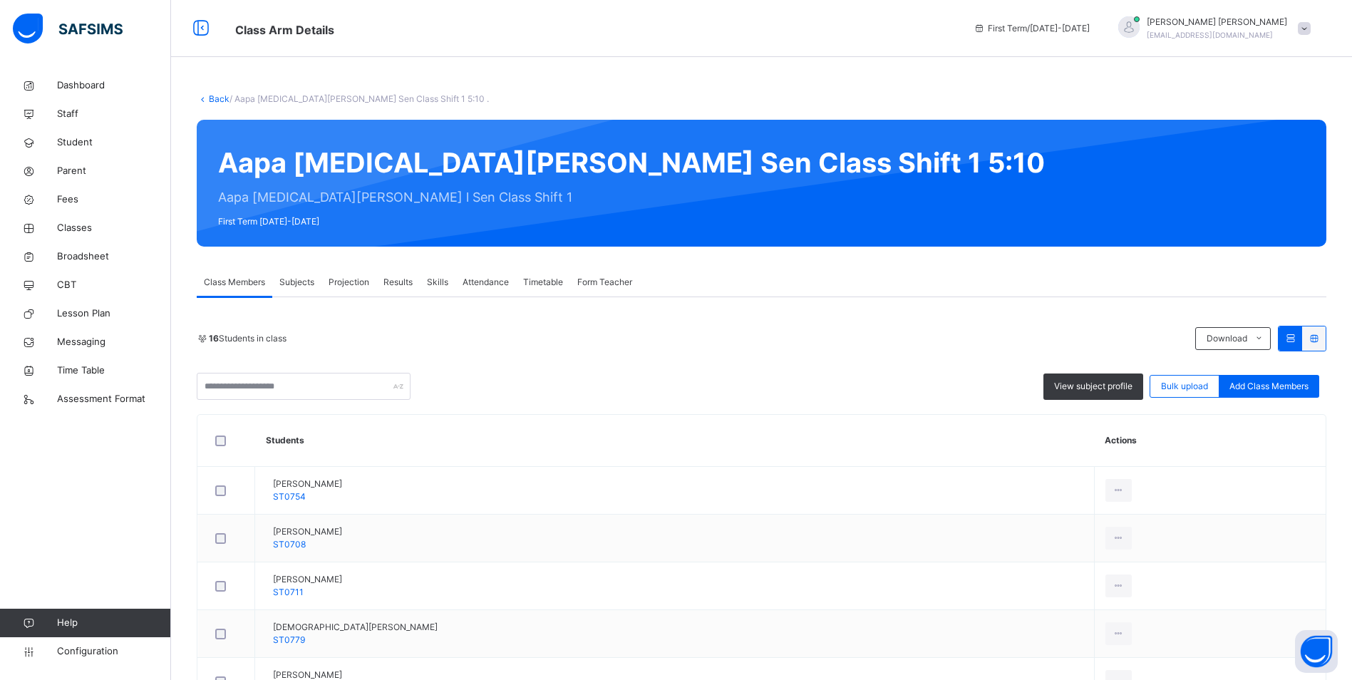
click at [479, 281] on span "Attendance" at bounding box center [486, 282] width 46 height 13
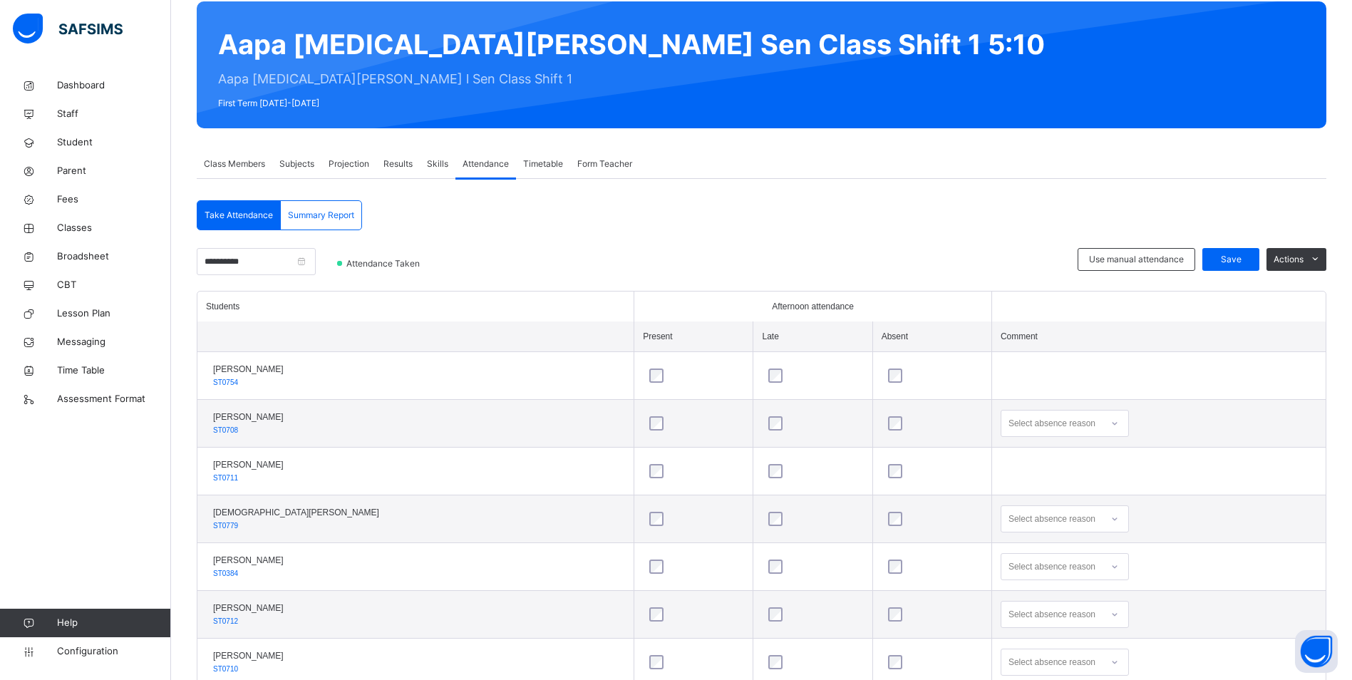
scroll to position [164, 0]
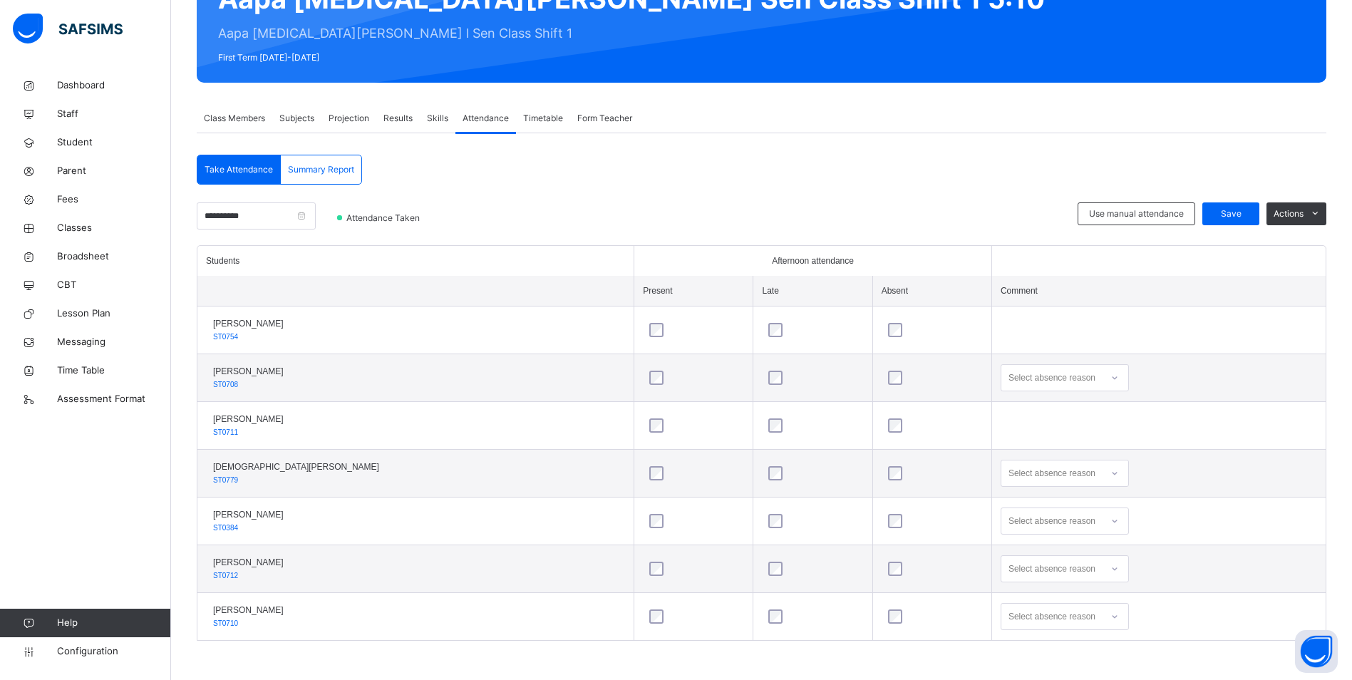
click at [1111, 376] on icon at bounding box center [1115, 378] width 9 height 14
click at [1021, 431] on div "Message sent" at bounding box center [1065, 434] width 127 height 24
click at [1111, 475] on icon at bounding box center [1115, 473] width 9 height 14
click at [1024, 525] on div "Message sent" at bounding box center [1065, 530] width 127 height 24
click at [1111, 374] on icon at bounding box center [1115, 378] width 9 height 14
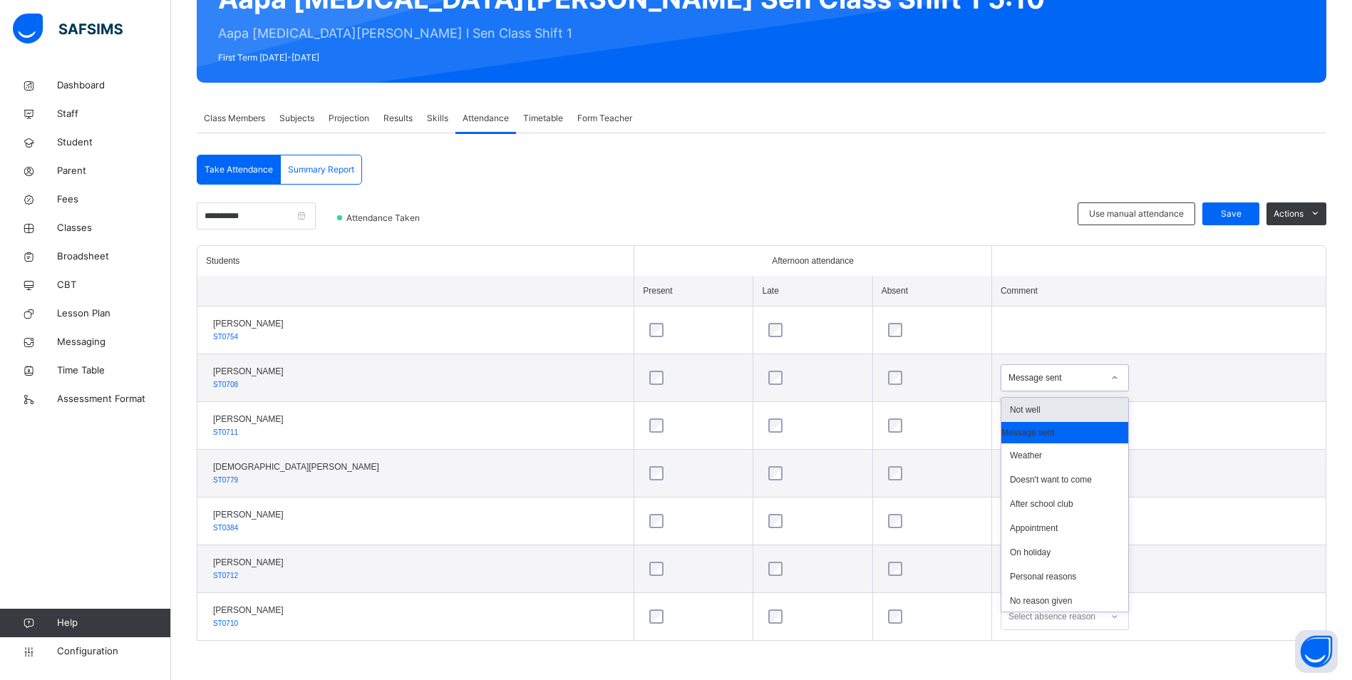
click at [1044, 404] on div "Not well" at bounding box center [1065, 410] width 127 height 24
click at [1111, 518] on icon at bounding box center [1115, 521] width 9 height 14
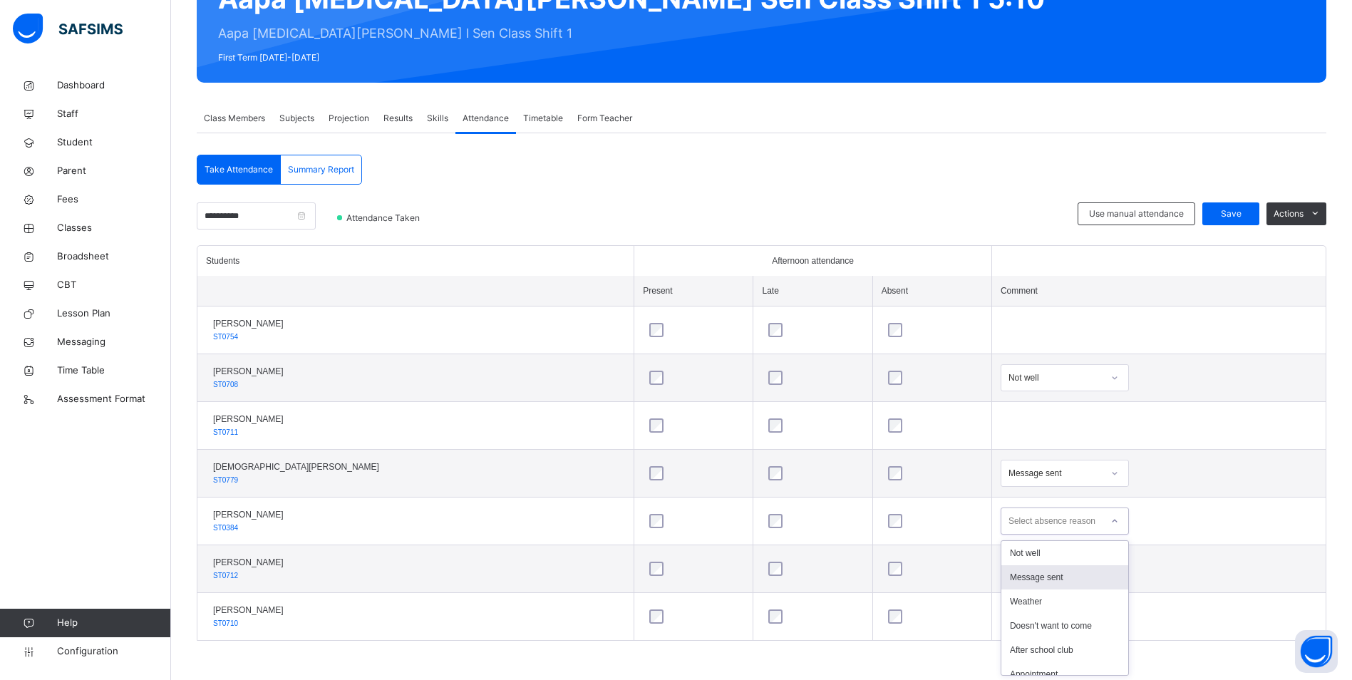
click at [1034, 579] on div "Message sent" at bounding box center [1065, 577] width 127 height 24
click at [1088, 569] on div "Select absence reason" at bounding box center [1065, 568] width 128 height 27
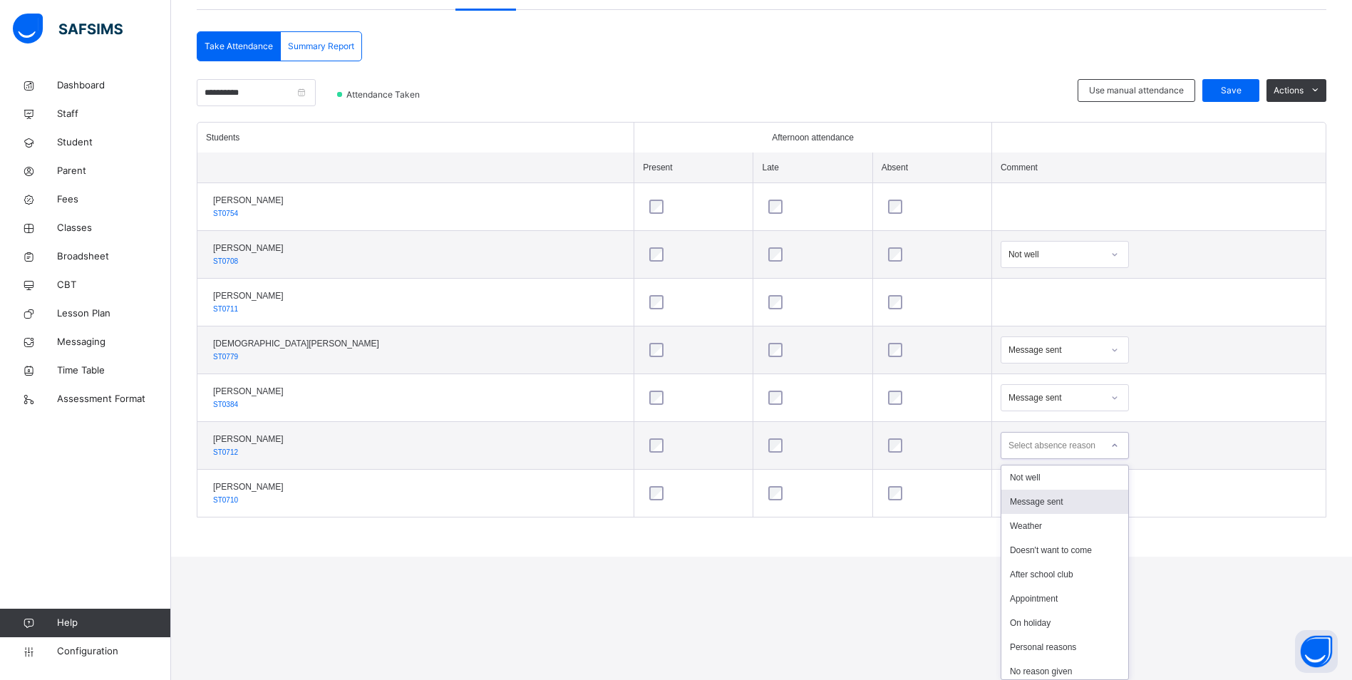
click at [1020, 503] on div "Message sent" at bounding box center [1065, 502] width 127 height 24
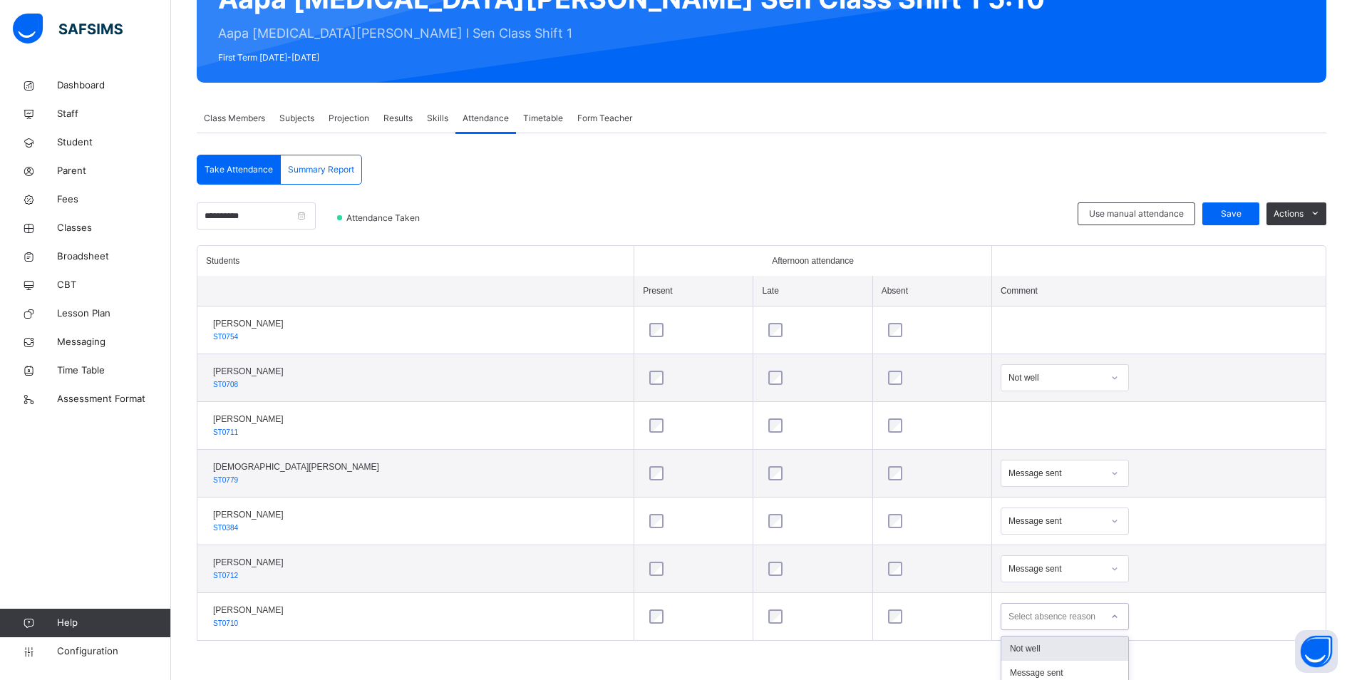
scroll to position [335, 0]
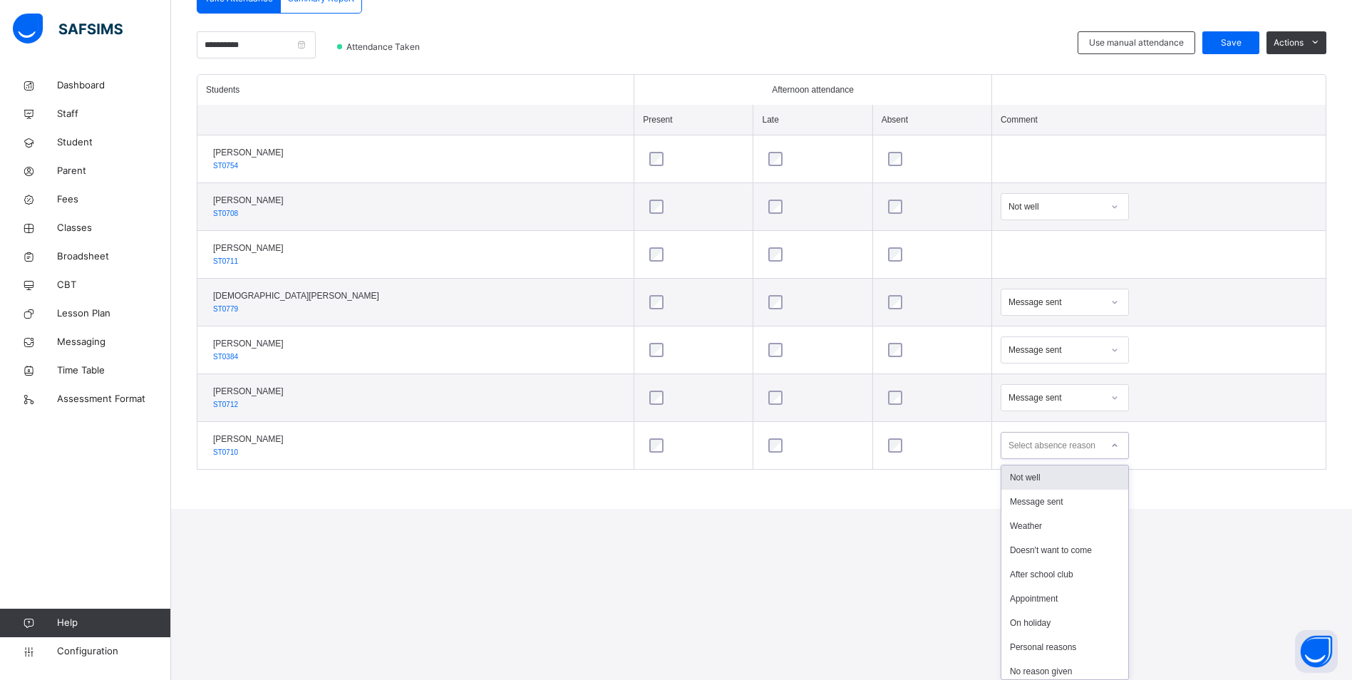
click at [1089, 459] on div "option Not well focused, 1 of 17. 17 results available. Use Up and Down to choo…" at bounding box center [1065, 445] width 128 height 27
click at [1045, 505] on div "Message sent" at bounding box center [1065, 502] width 127 height 24
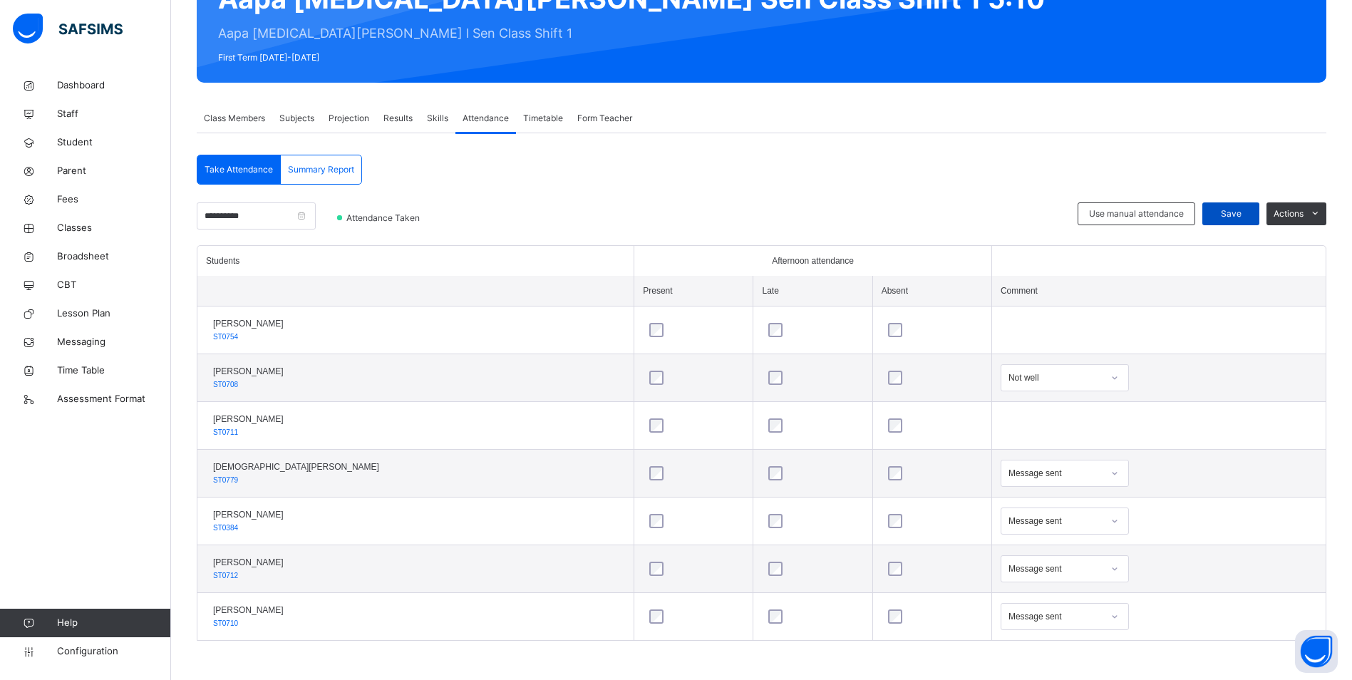
click at [1230, 215] on span "Save" at bounding box center [1231, 213] width 36 height 13
click at [314, 166] on span "Summary Report" at bounding box center [321, 169] width 66 height 13
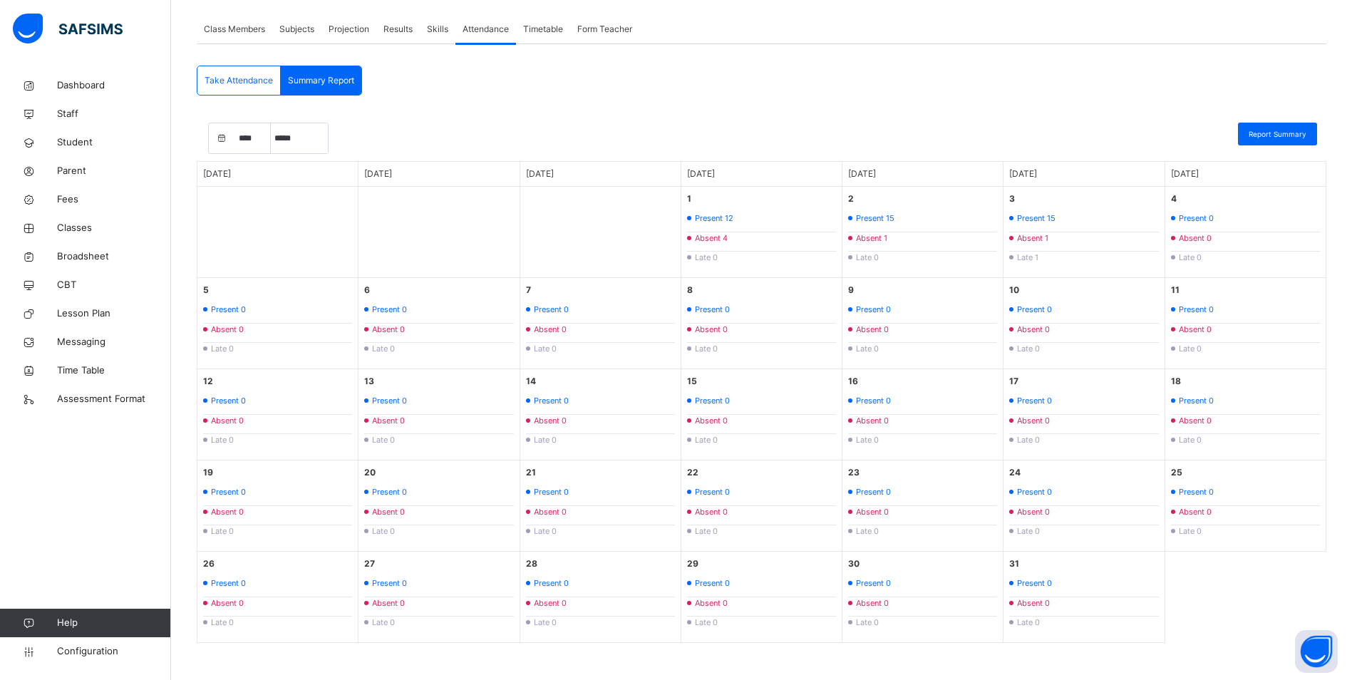
scroll to position [255, 0]
click at [305, 145] on select "***** ********* ******* ******** ********" at bounding box center [299, 136] width 57 height 30
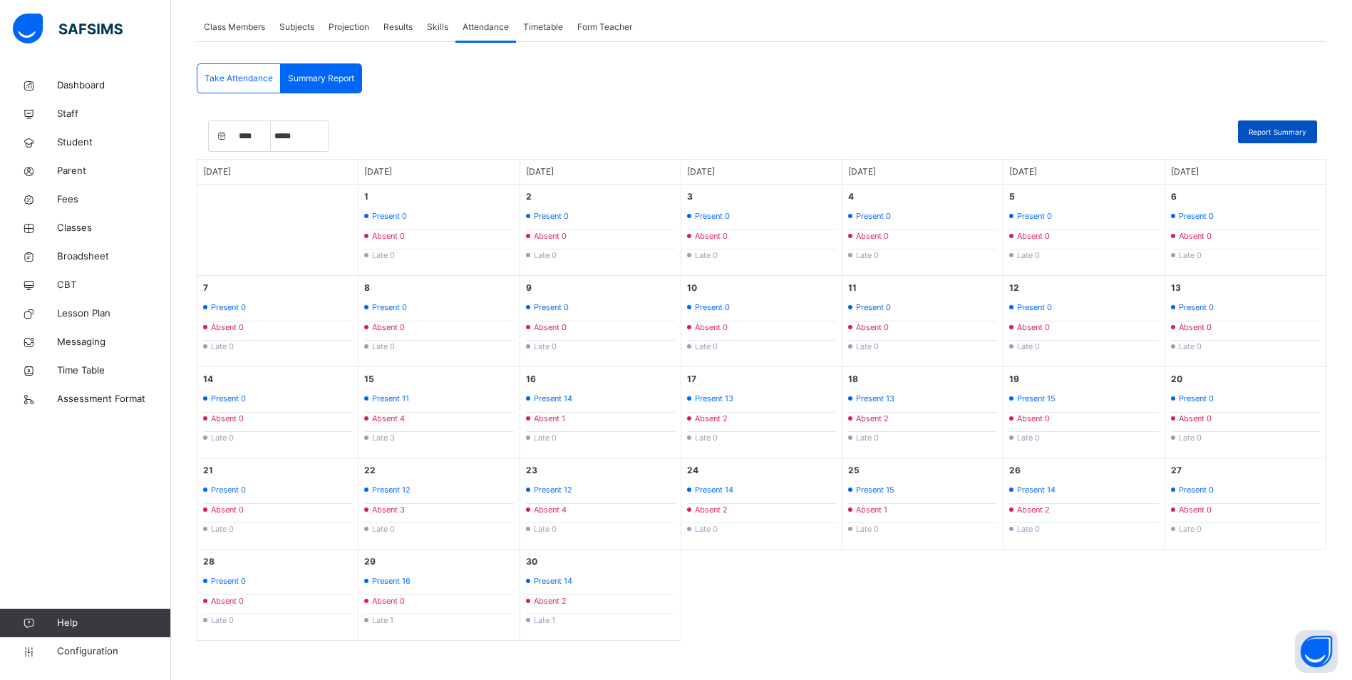
click at [1275, 131] on span "Report Summary" at bounding box center [1278, 132] width 58 height 11
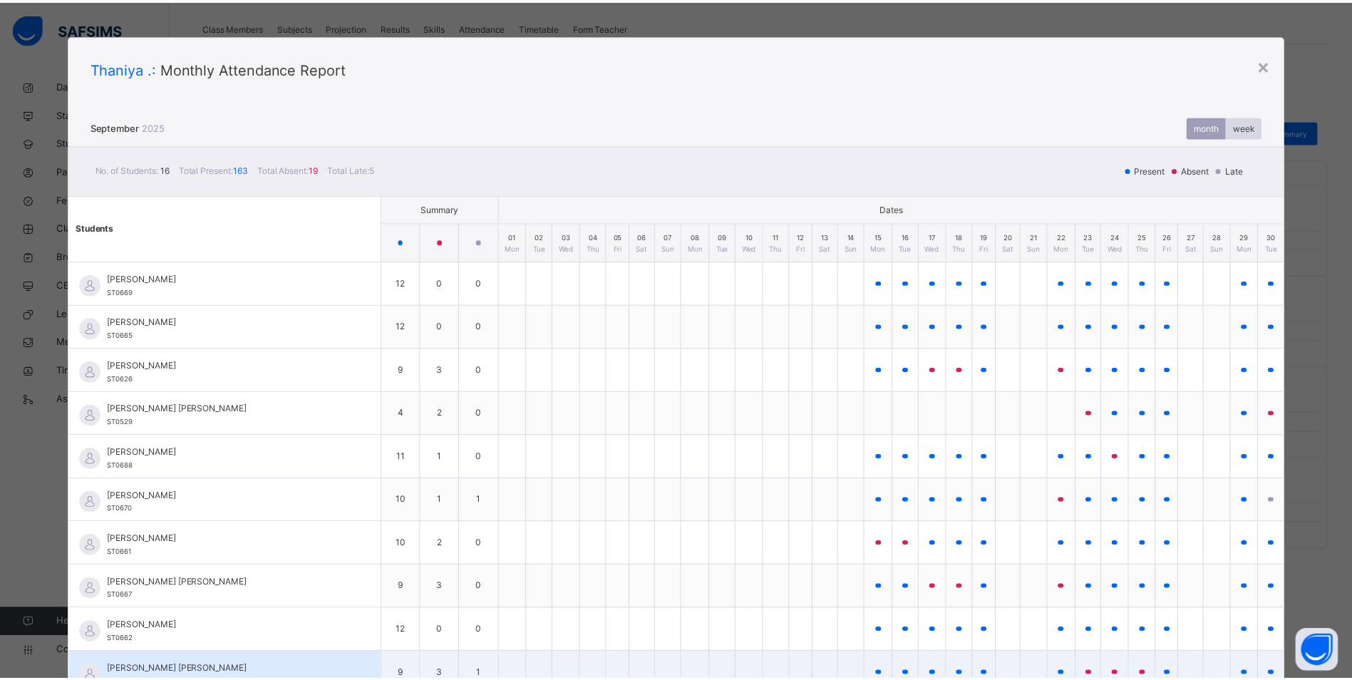
scroll to position [0, 0]
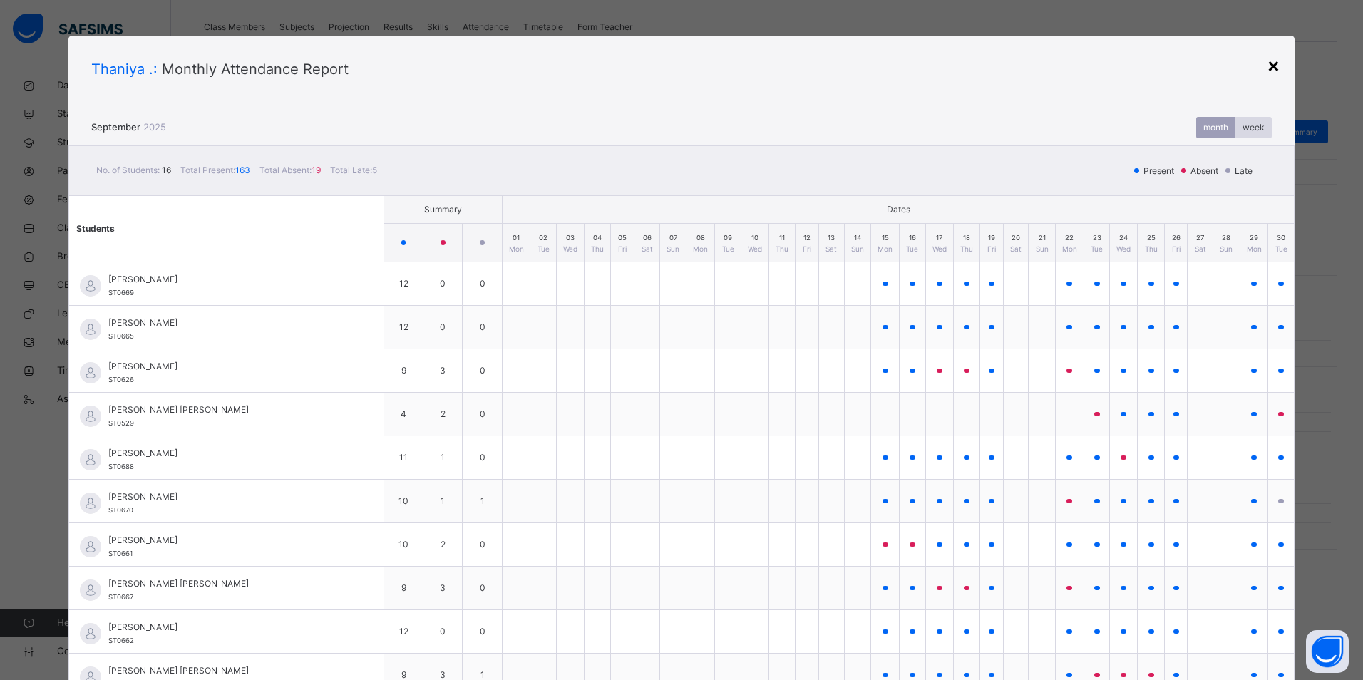
click at [1273, 66] on div "×" at bounding box center [1274, 65] width 14 height 30
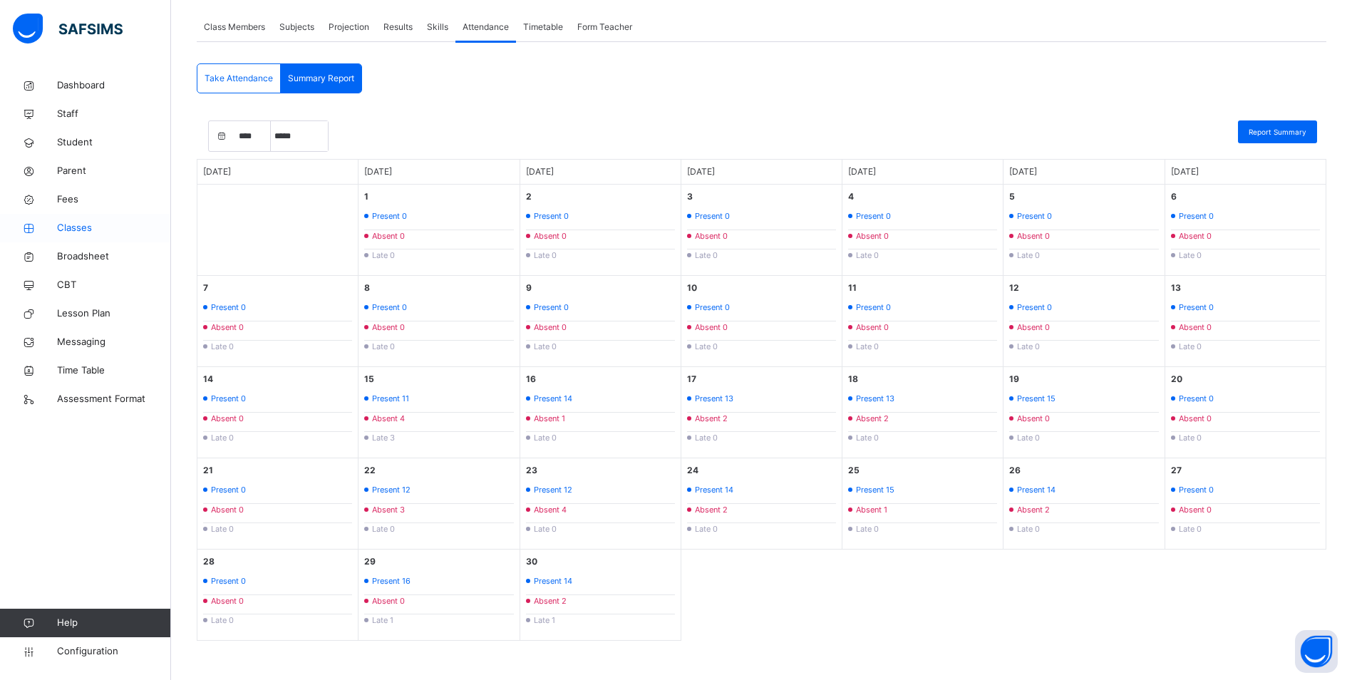
click at [73, 232] on span "Classes" at bounding box center [114, 228] width 114 height 14
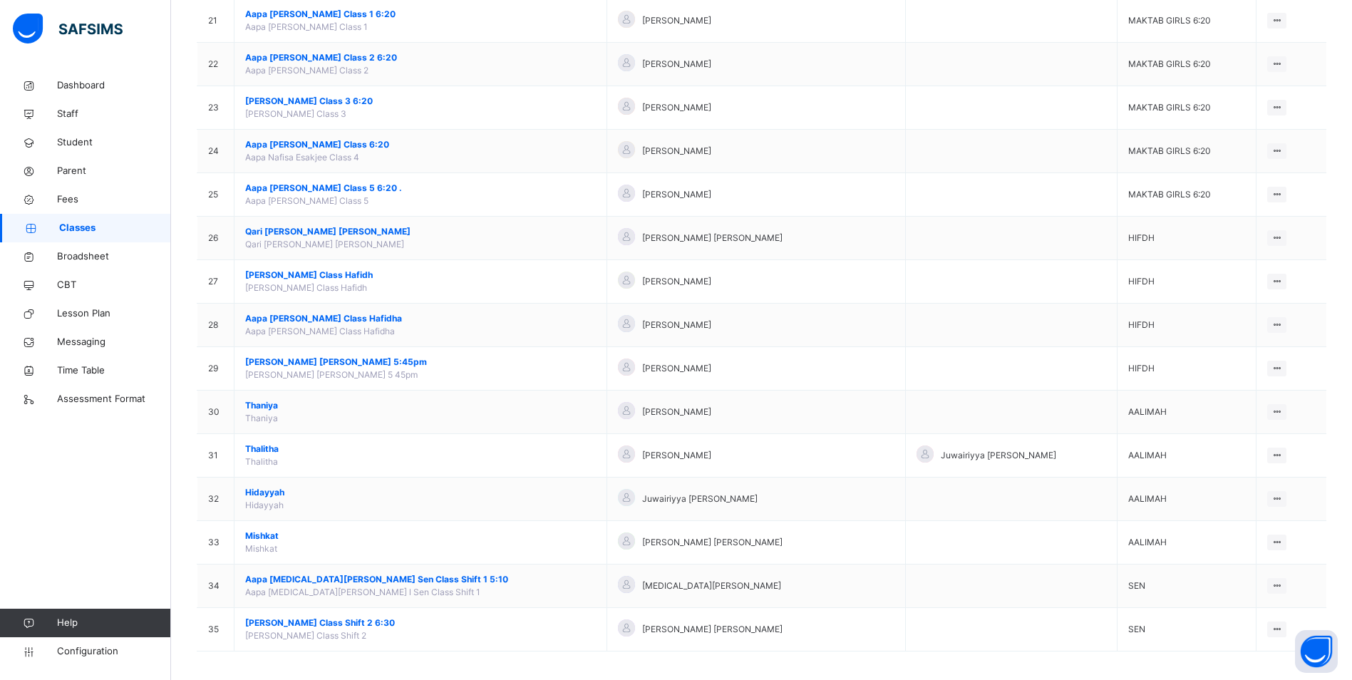
scroll to position [1047, 0]
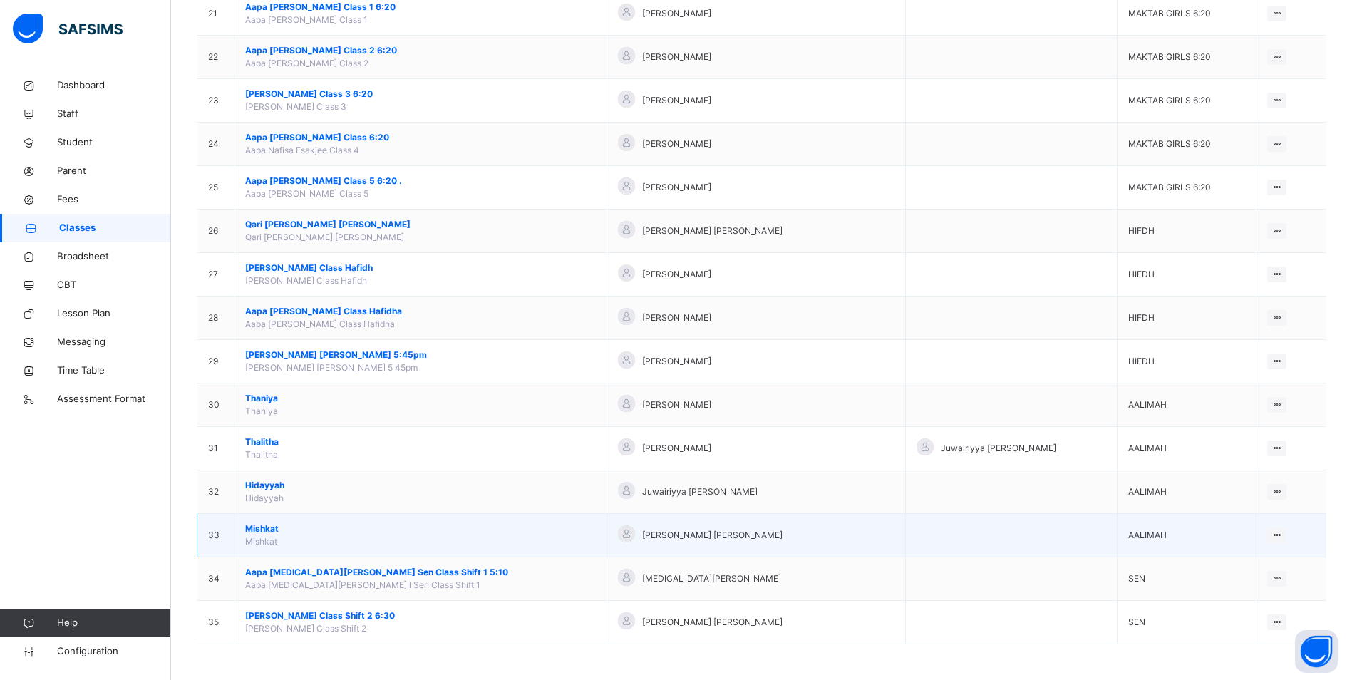
click at [260, 528] on span "Mishkat" at bounding box center [420, 529] width 351 height 13
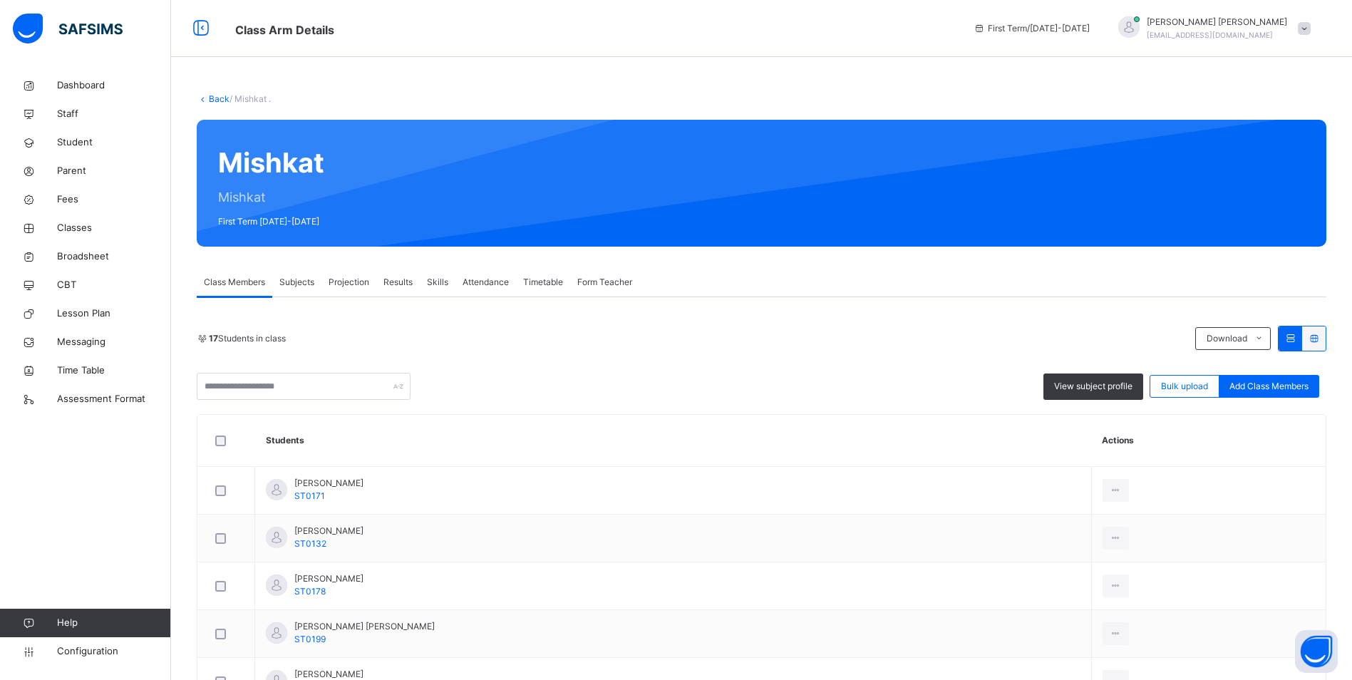
click at [506, 284] on span "Attendance" at bounding box center [486, 282] width 46 height 13
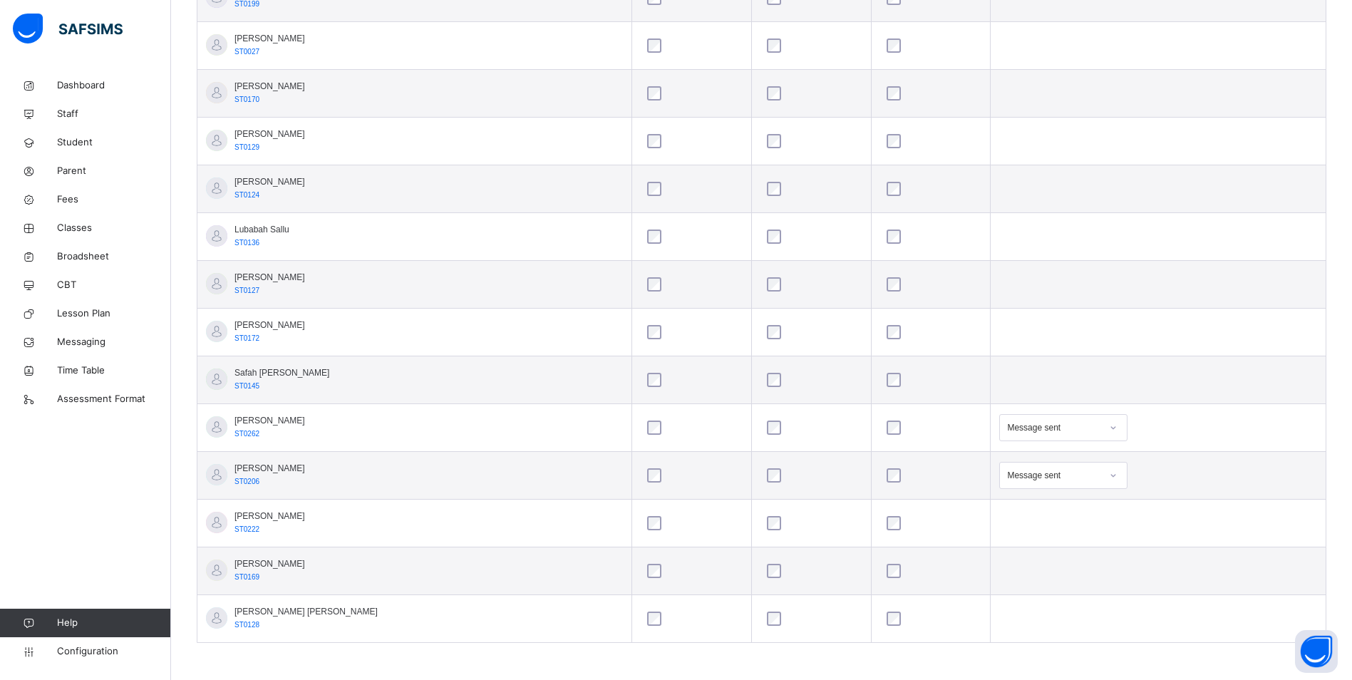
scroll to position [642, 0]
click at [1109, 473] on icon at bounding box center [1113, 473] width 9 height 14
click at [1018, 577] on div "Appointment" at bounding box center [1063, 578] width 127 height 24
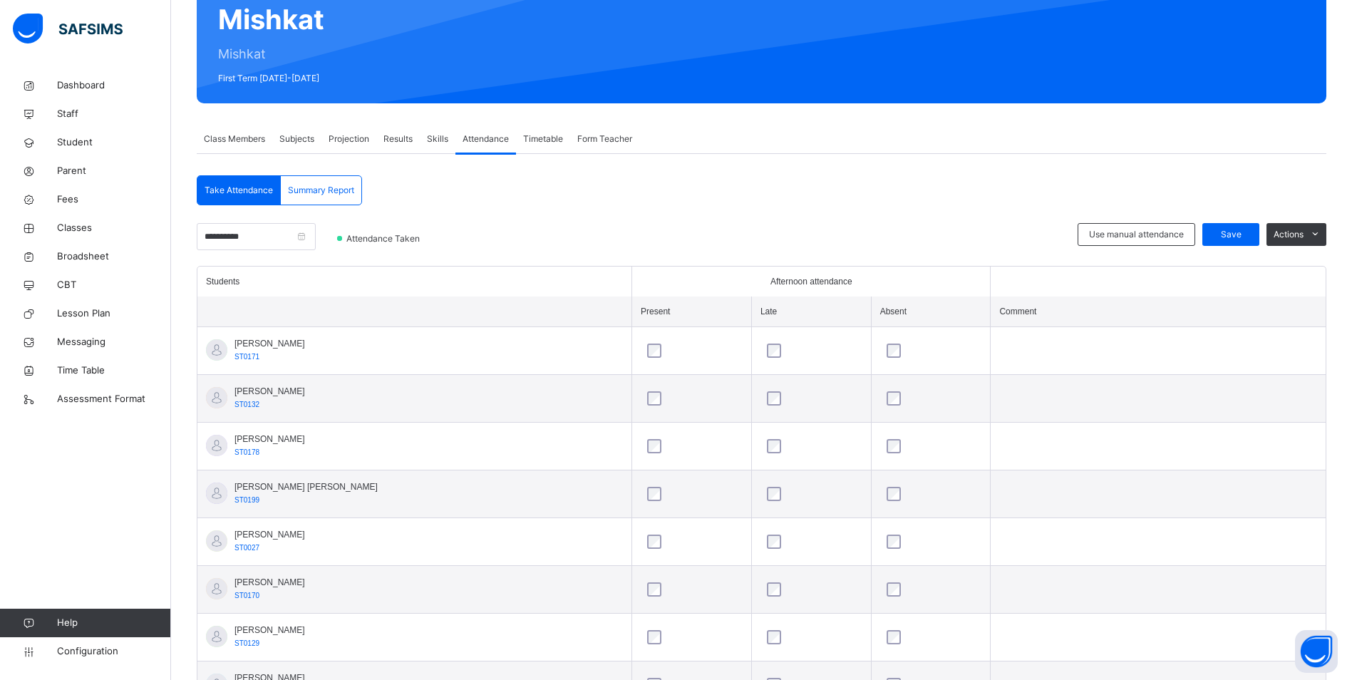
scroll to position [143, 0]
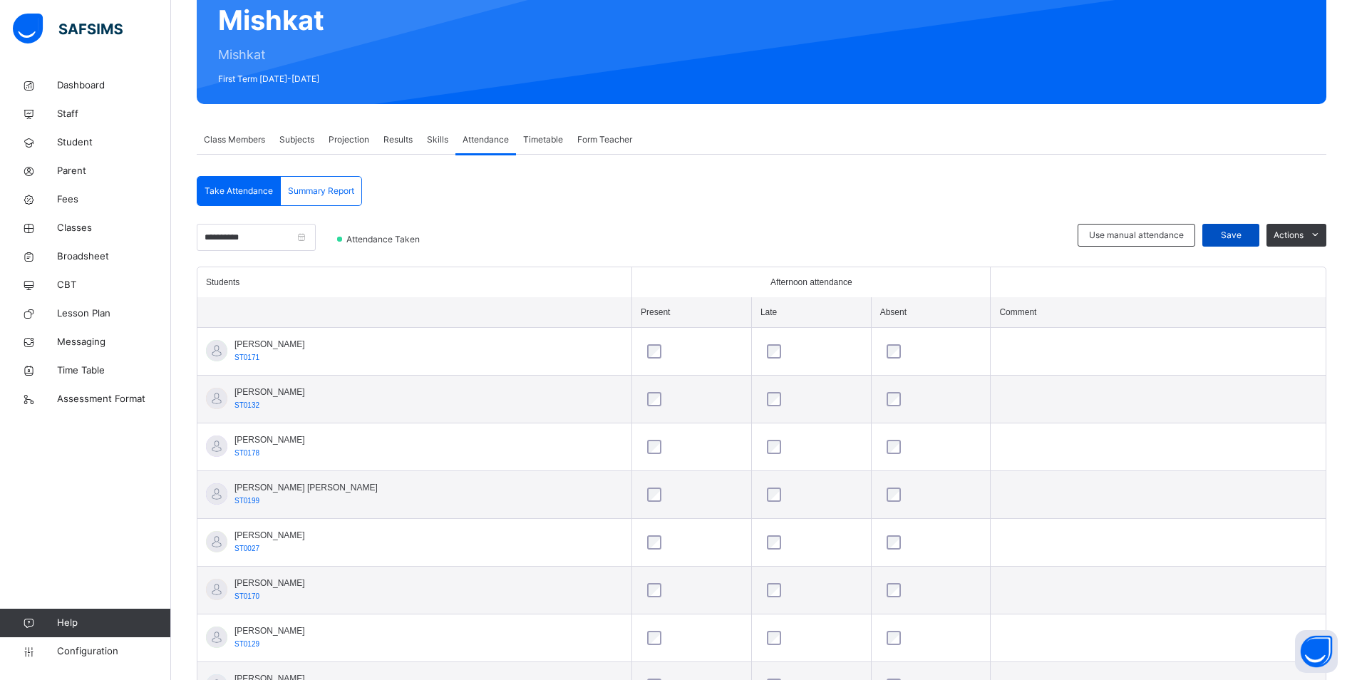
click at [1231, 237] on span "Save" at bounding box center [1231, 235] width 36 height 13
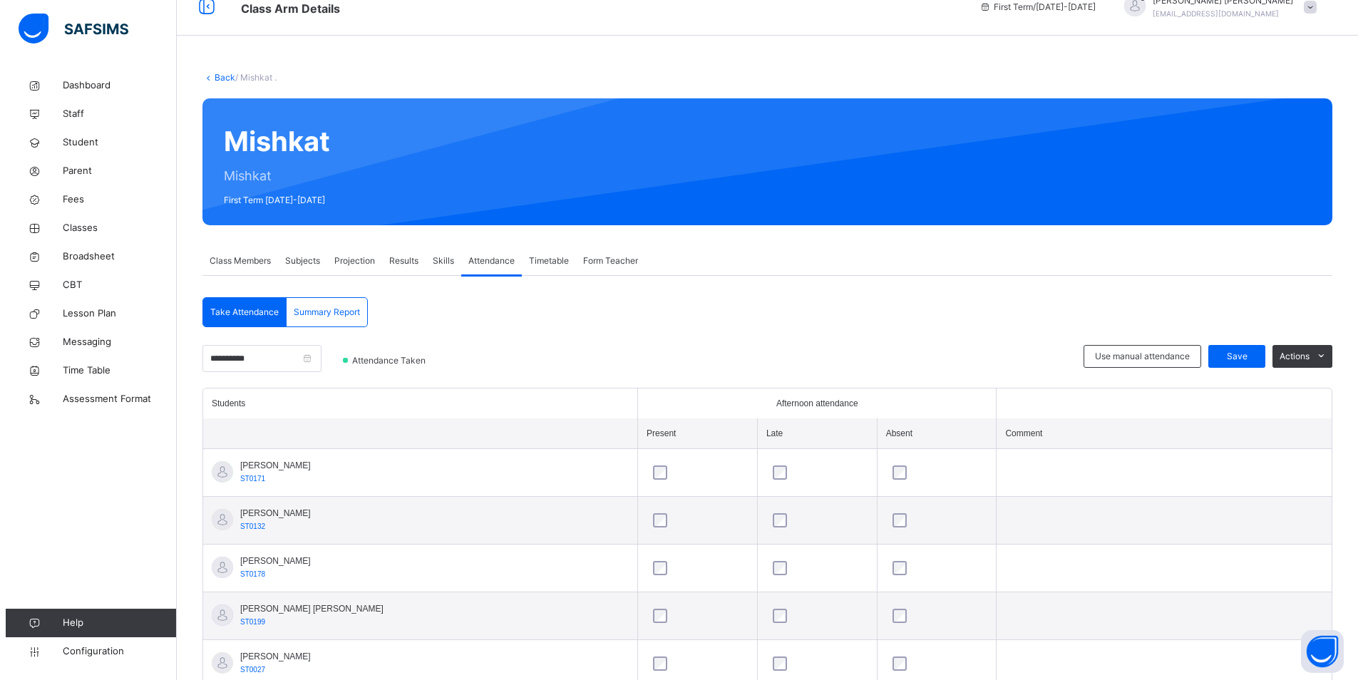
scroll to position [0, 0]
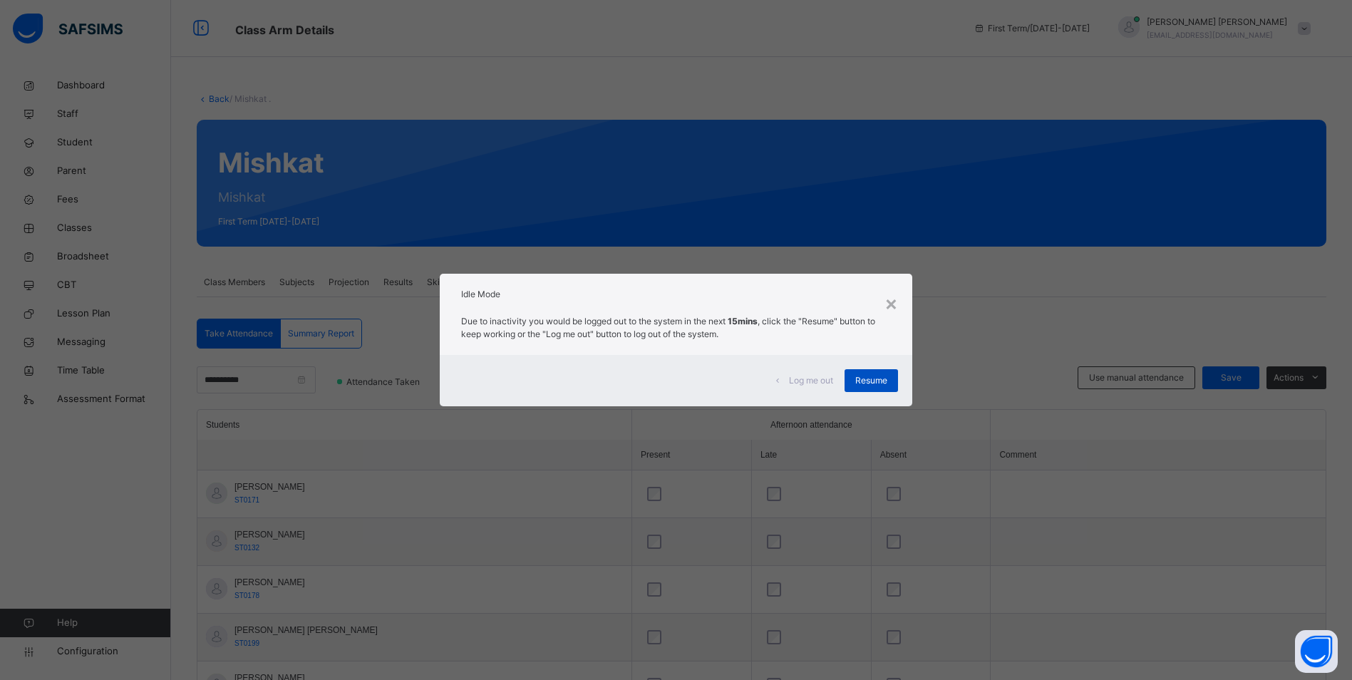
click at [873, 376] on span "Resume" at bounding box center [872, 380] width 32 height 13
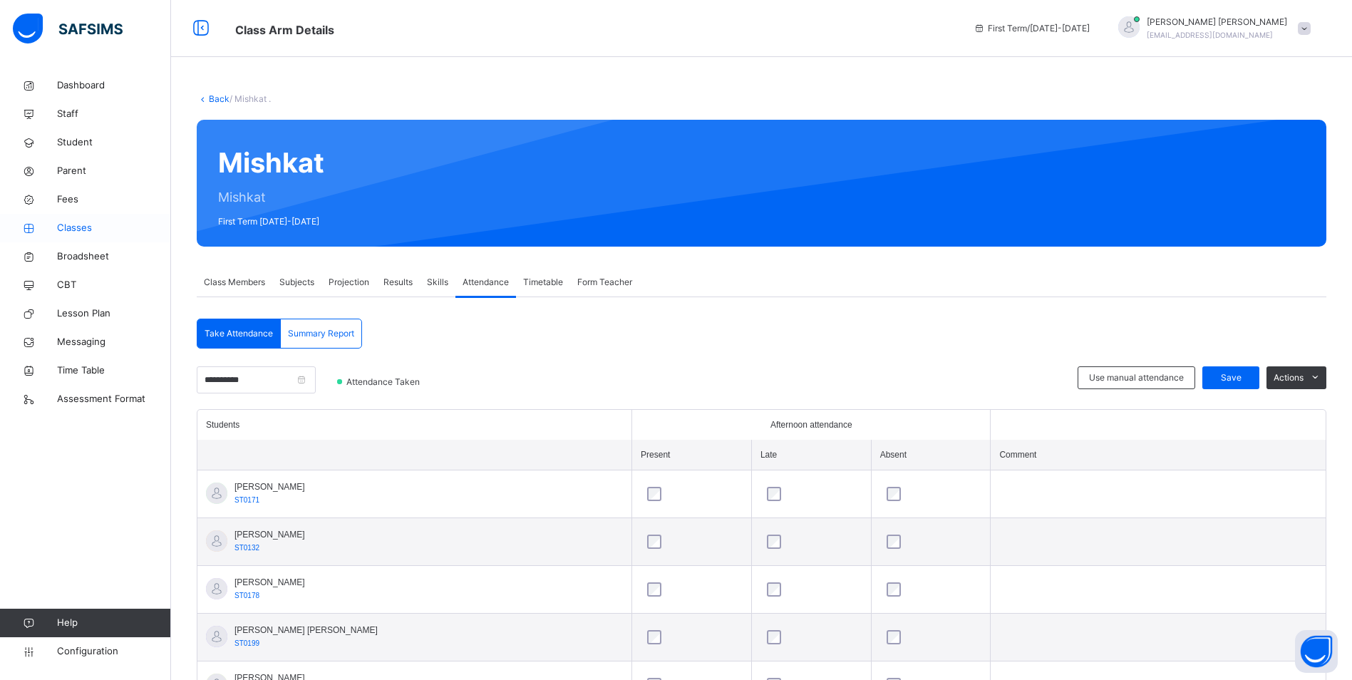
click at [83, 226] on span "Classes" at bounding box center [114, 228] width 114 height 14
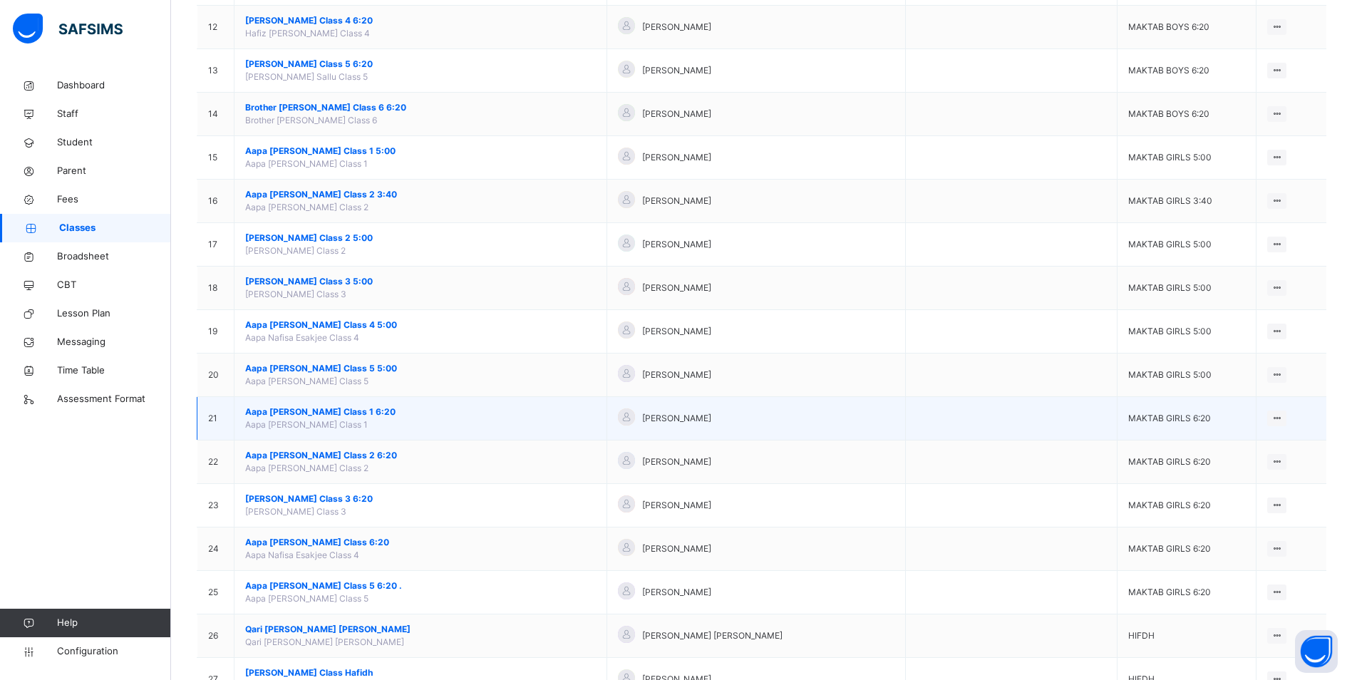
scroll to position [642, 0]
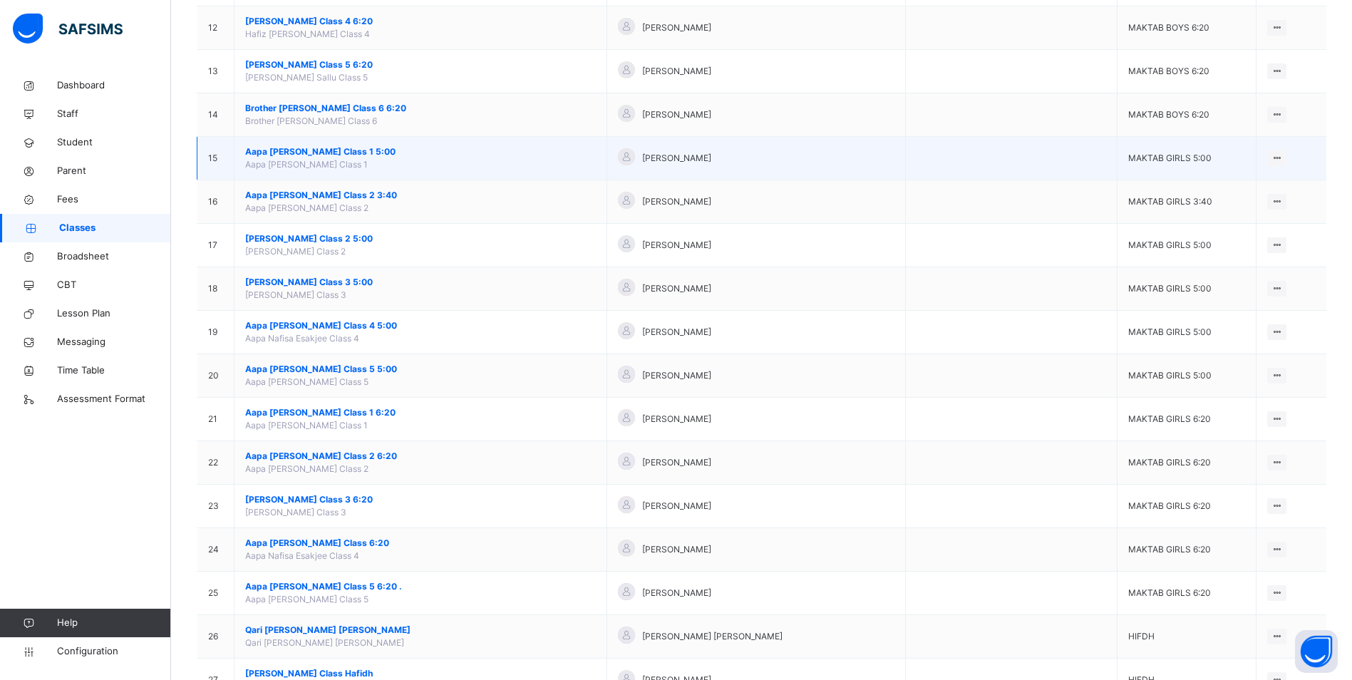
click at [332, 157] on span "Aapa [PERSON_NAME] Class 1 5:00" at bounding box center [420, 151] width 351 height 13
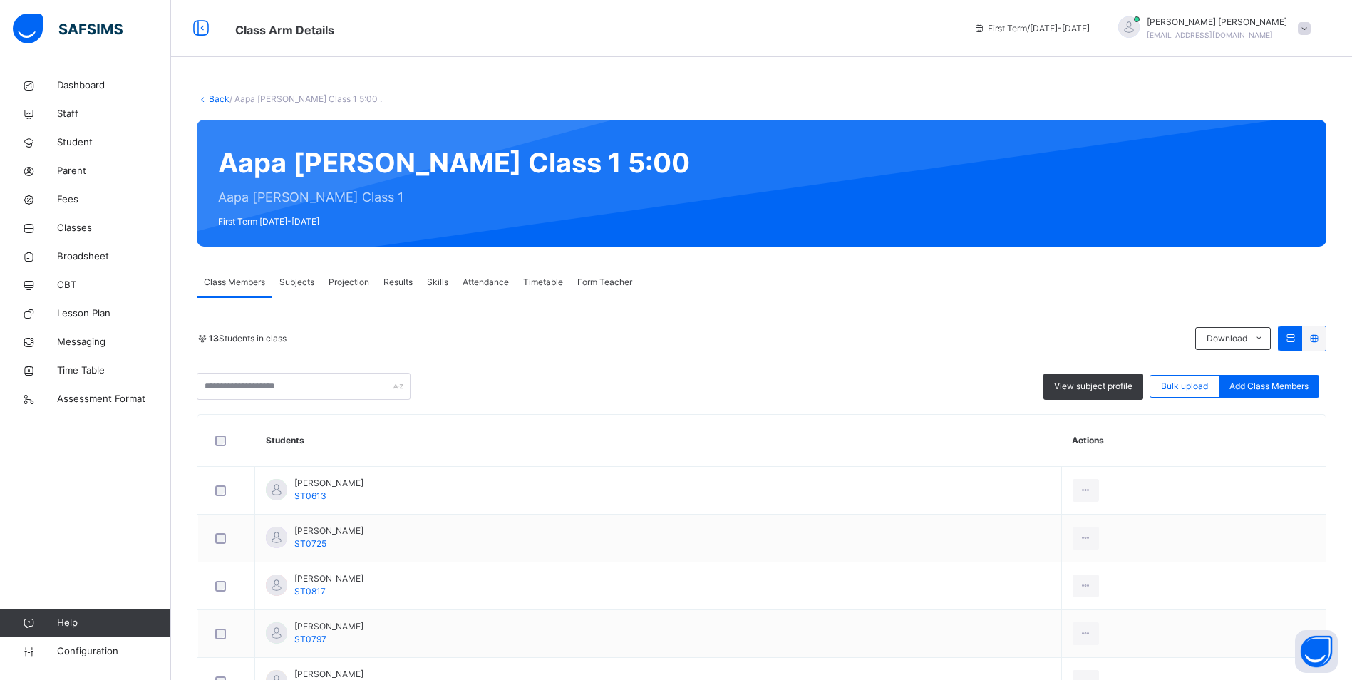
click at [486, 280] on span "Attendance" at bounding box center [486, 282] width 46 height 13
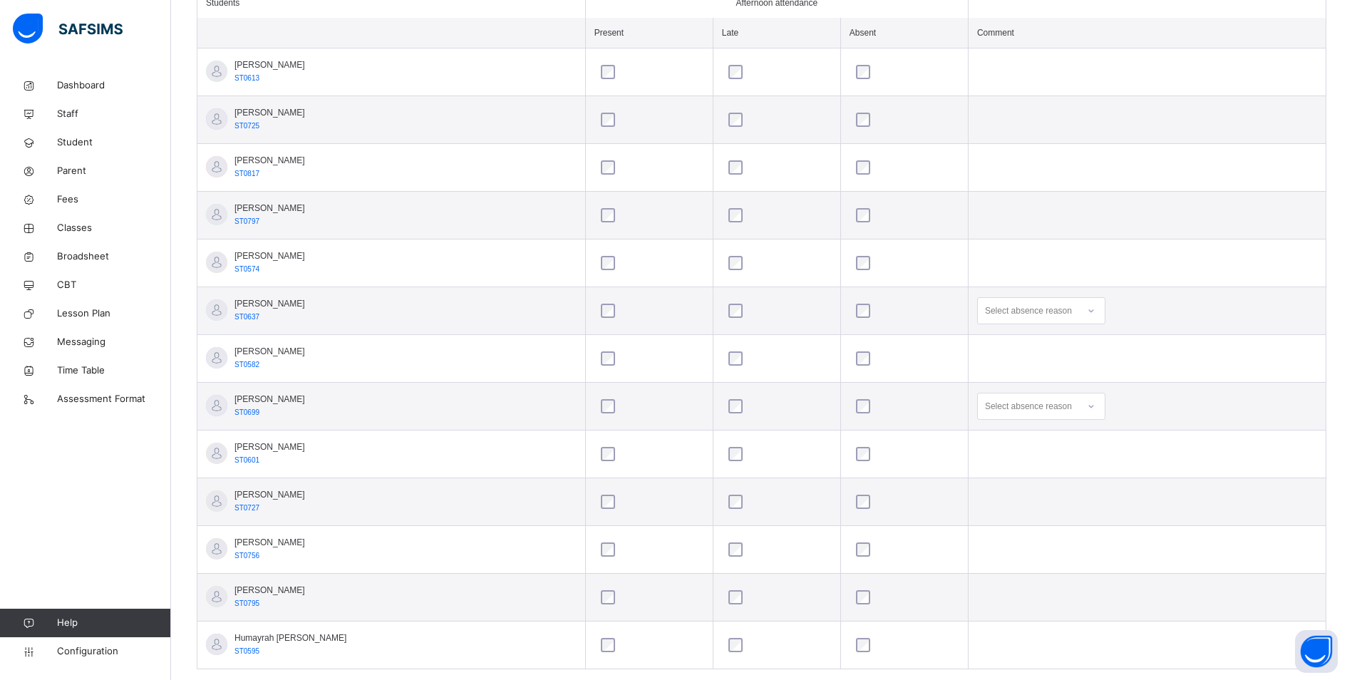
scroll to position [428, 0]
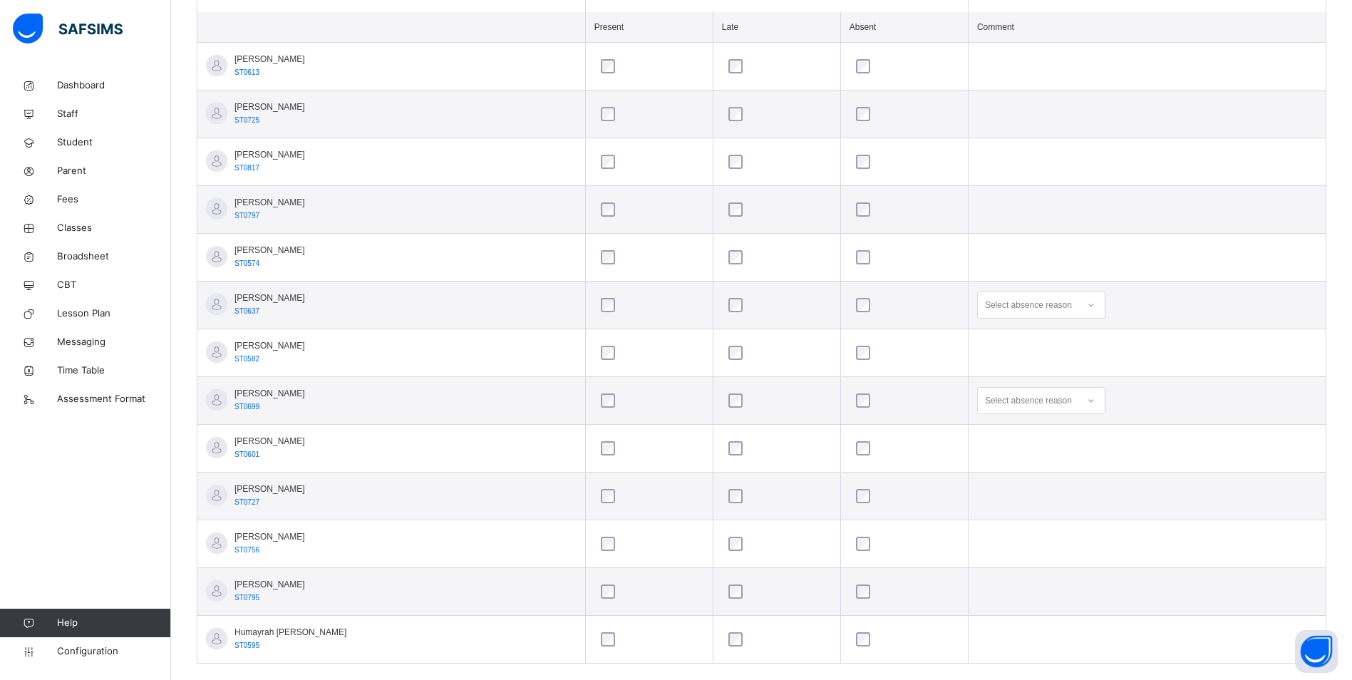
click at [1087, 306] on icon at bounding box center [1091, 305] width 9 height 14
click at [1085, 307] on div at bounding box center [1091, 305] width 24 height 23
click at [1010, 407] on div "No transport" at bounding box center [1041, 406] width 127 height 24
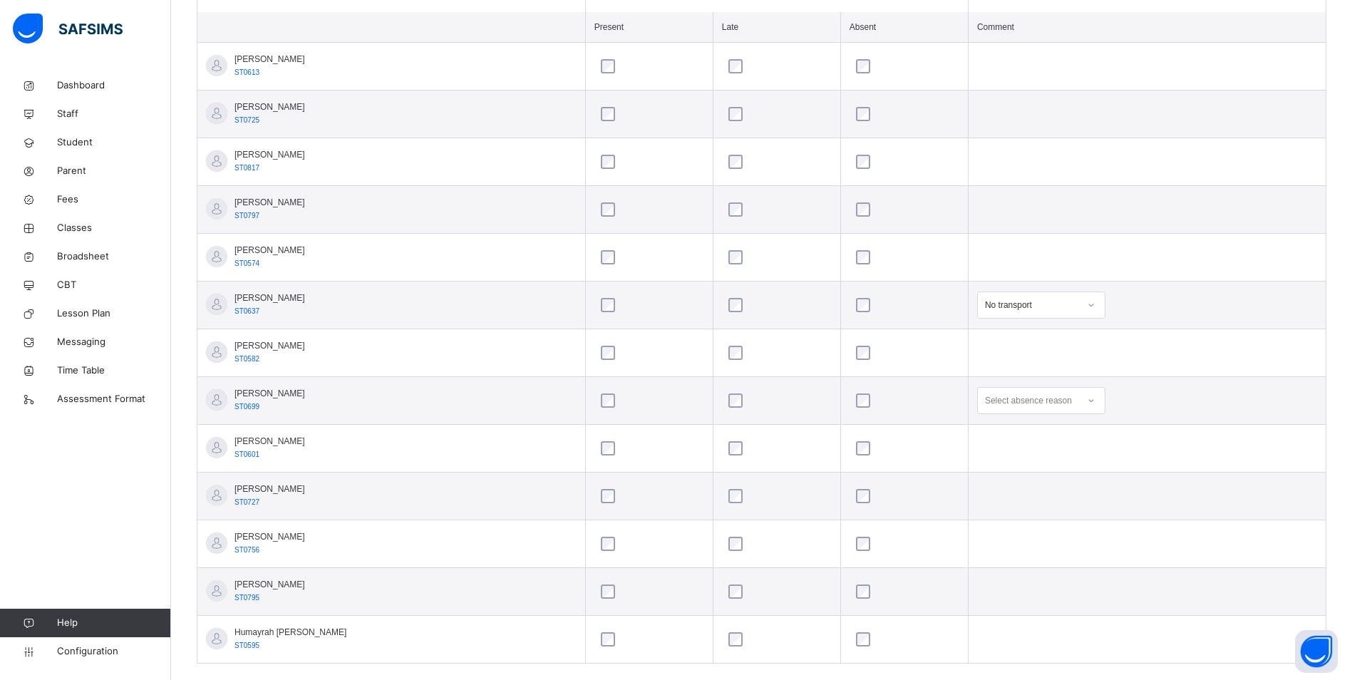
click at [1087, 399] on icon at bounding box center [1091, 401] width 9 height 14
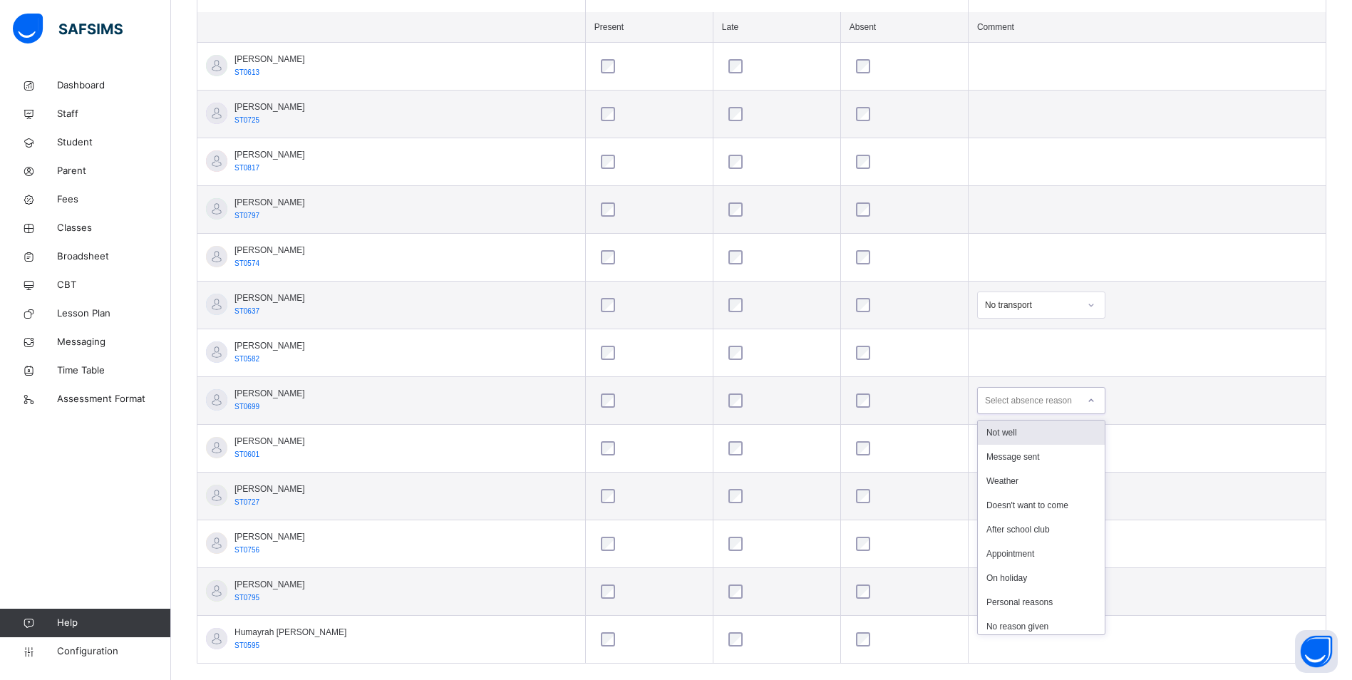
click at [1035, 434] on div "Not well" at bounding box center [1041, 433] width 127 height 24
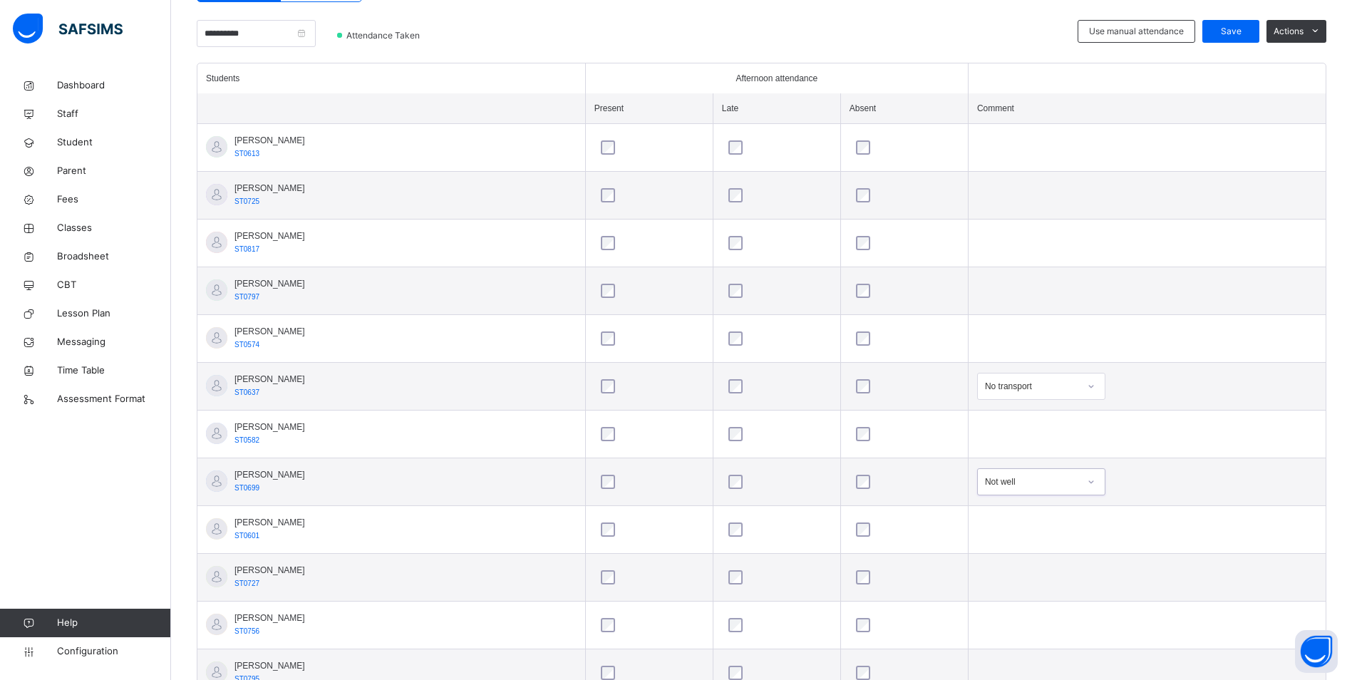
scroll to position [214, 0]
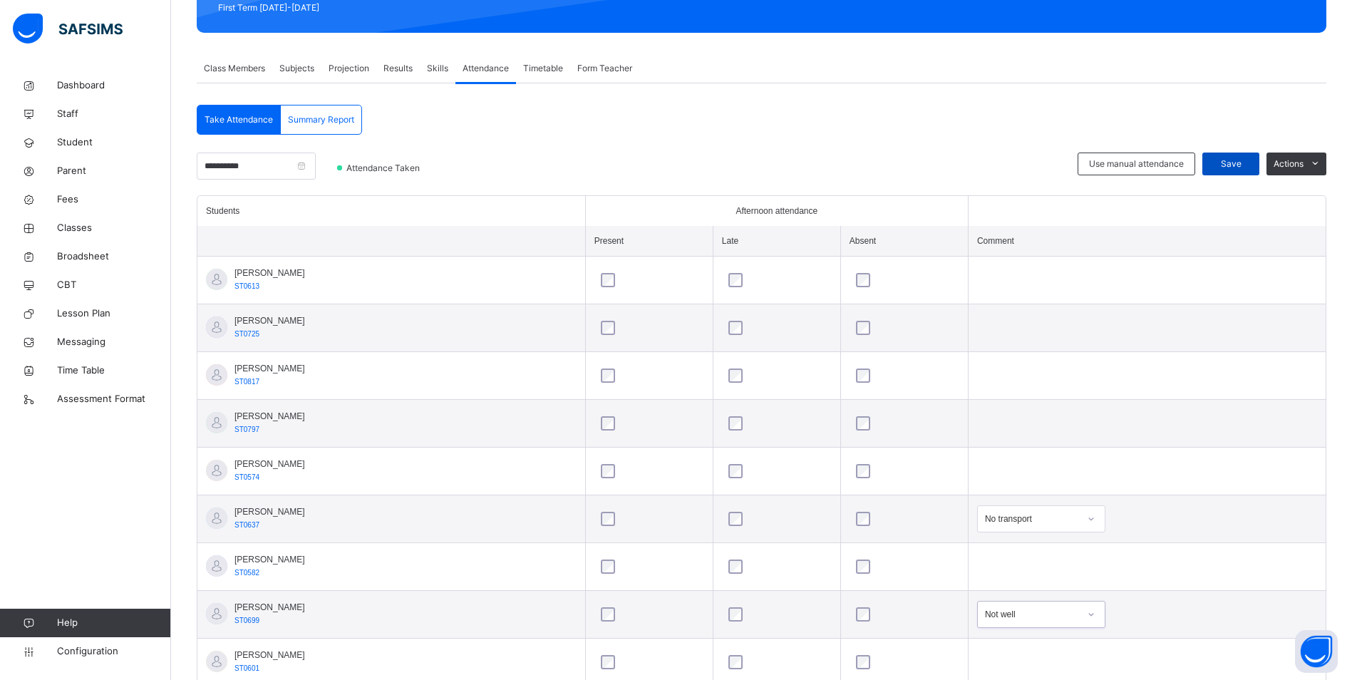
click at [1232, 167] on span "Save" at bounding box center [1231, 164] width 36 height 13
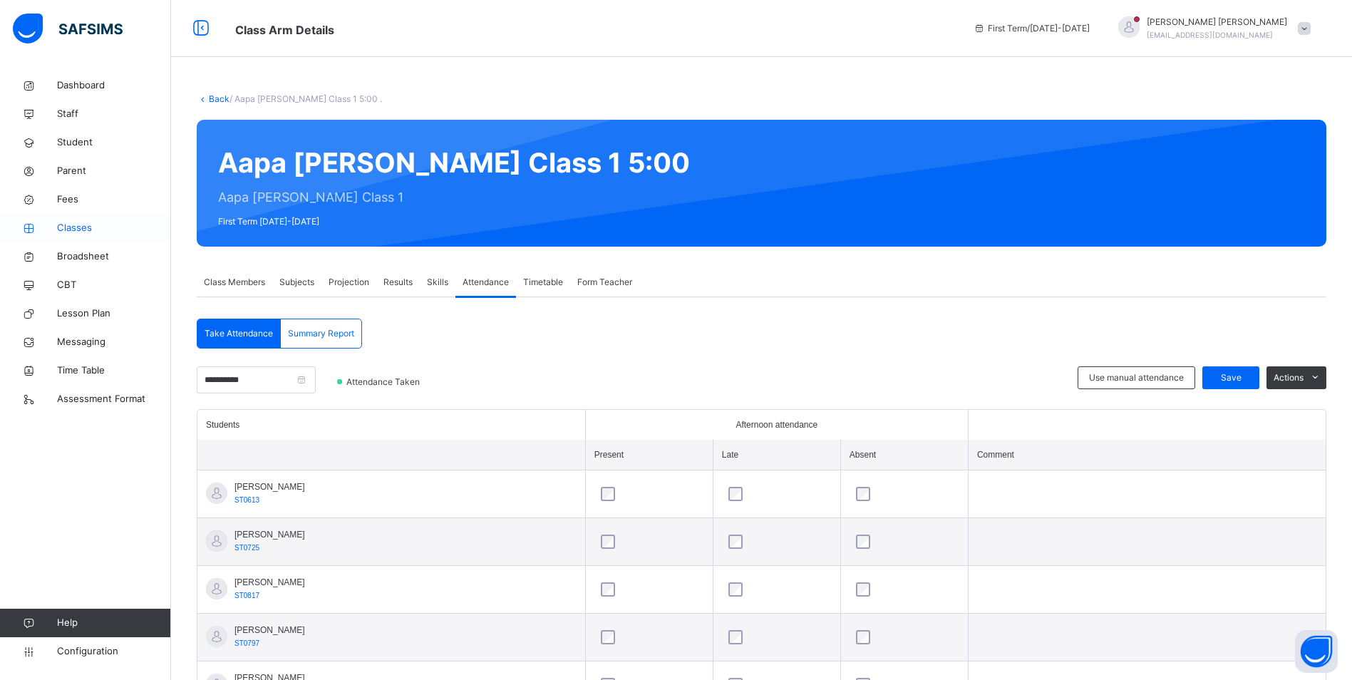
click at [83, 231] on span "Classes" at bounding box center [114, 228] width 114 height 14
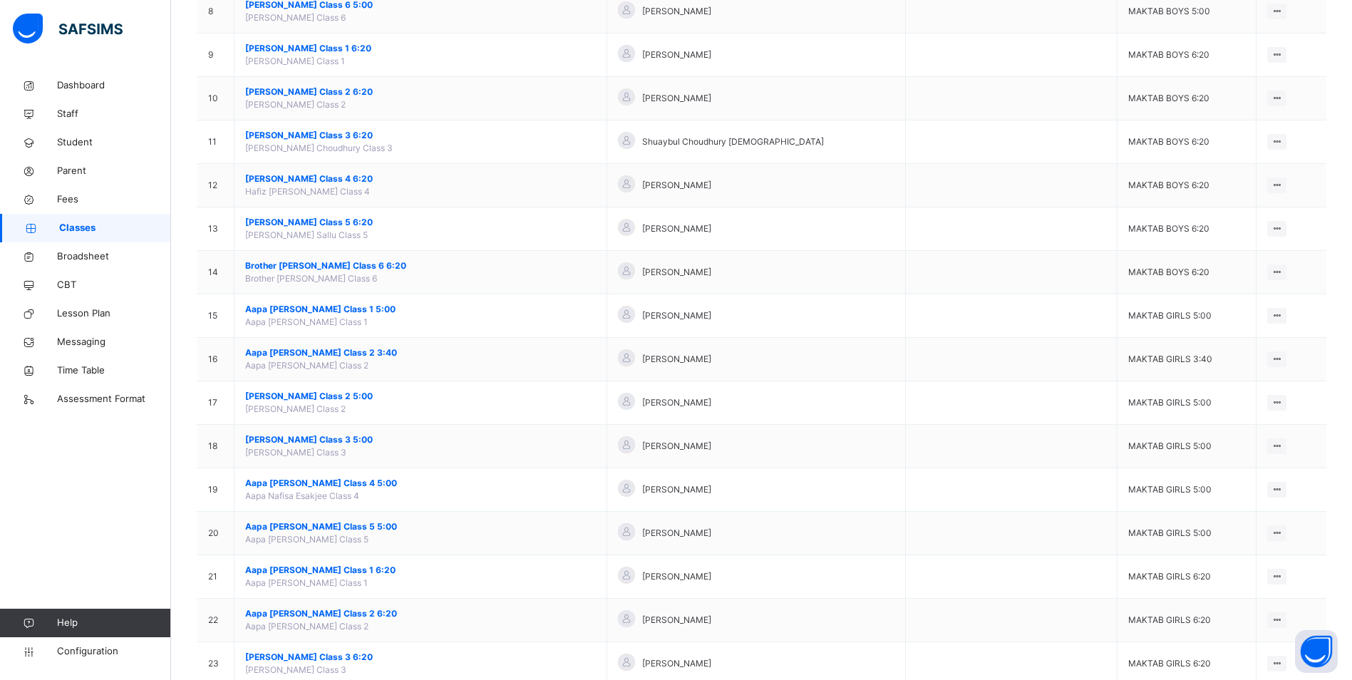
scroll to position [499, 0]
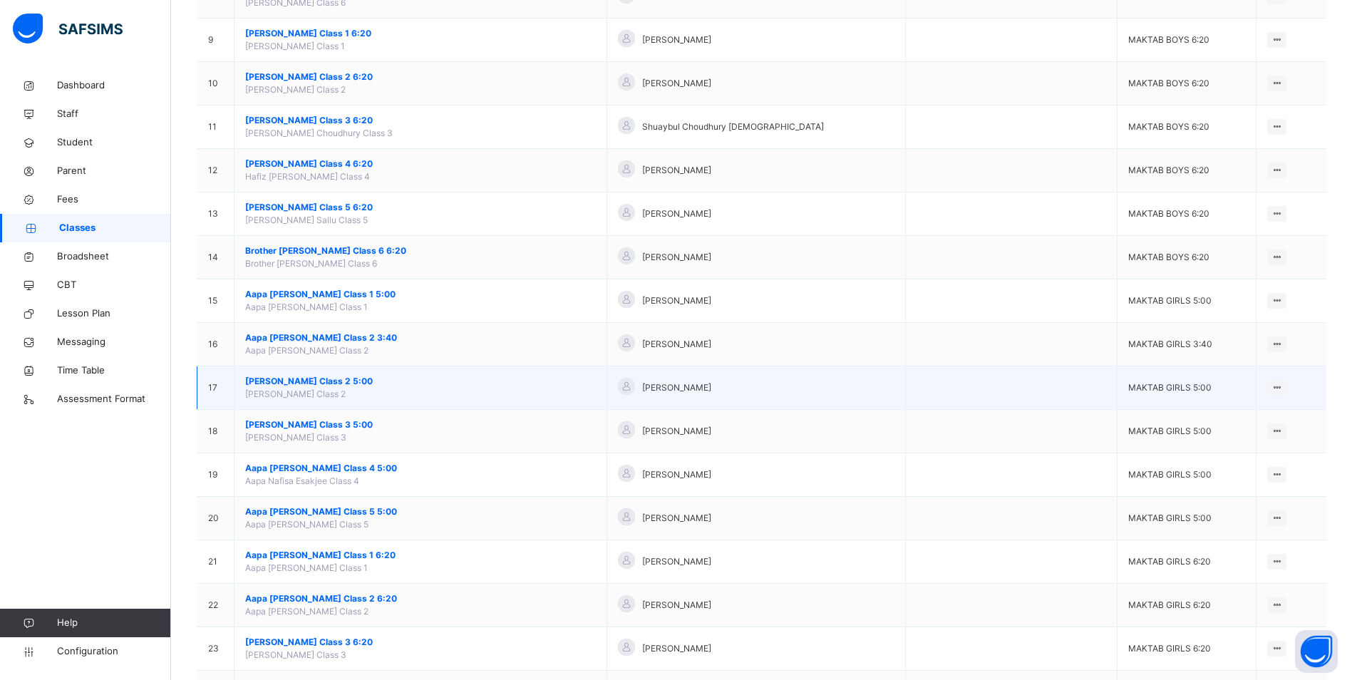
click at [314, 377] on span "[PERSON_NAME] Class 2 5:00" at bounding box center [420, 381] width 351 height 13
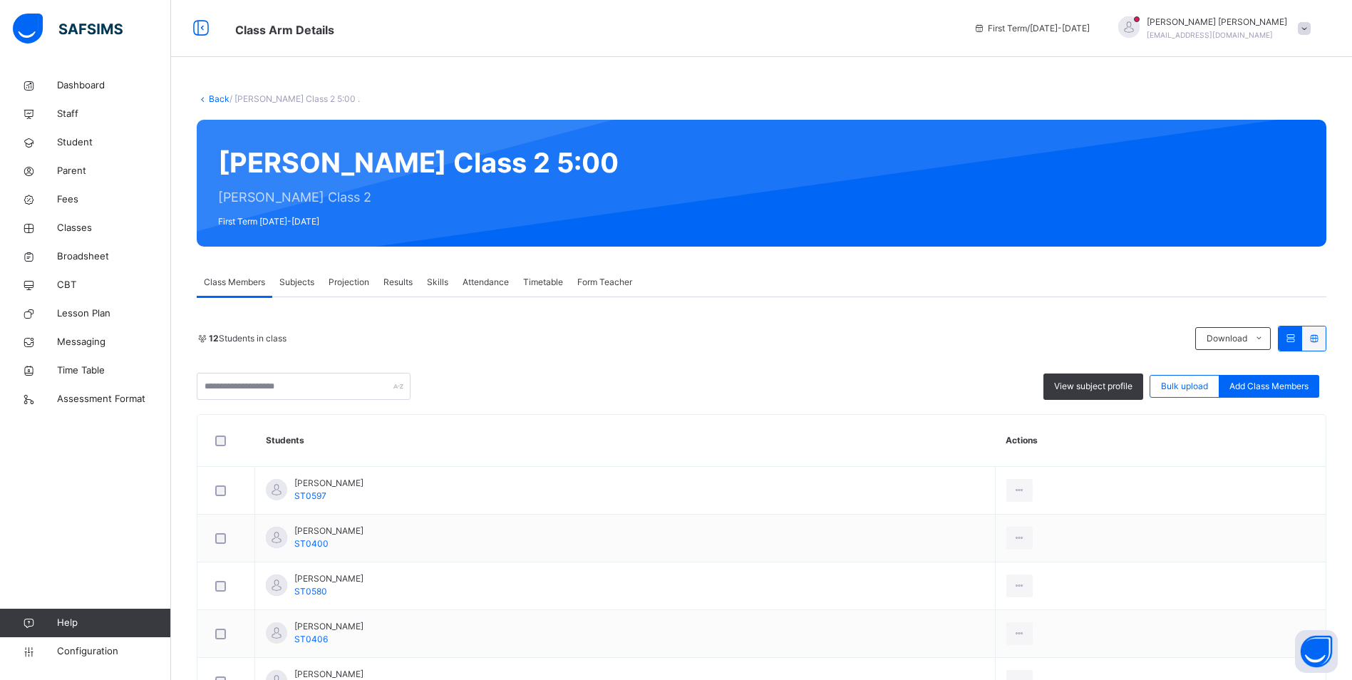
click at [489, 282] on span "Attendance" at bounding box center [486, 282] width 46 height 13
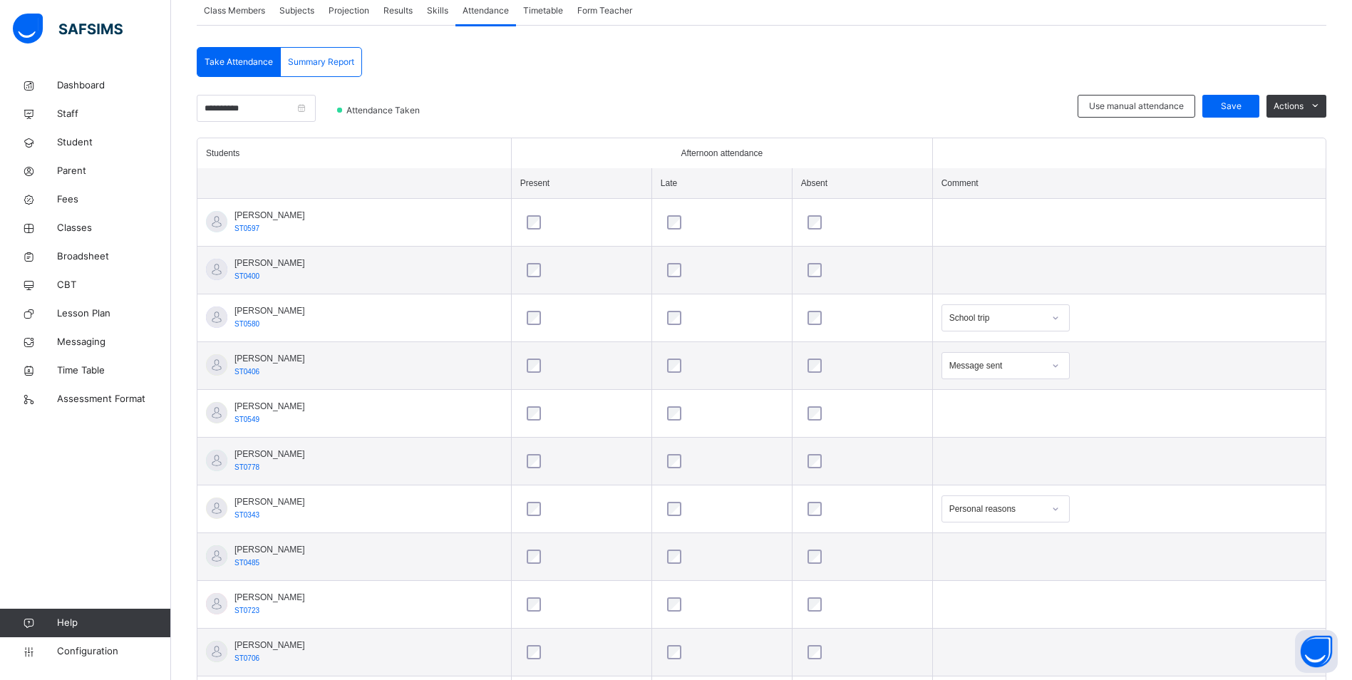
scroll to position [260, 0]
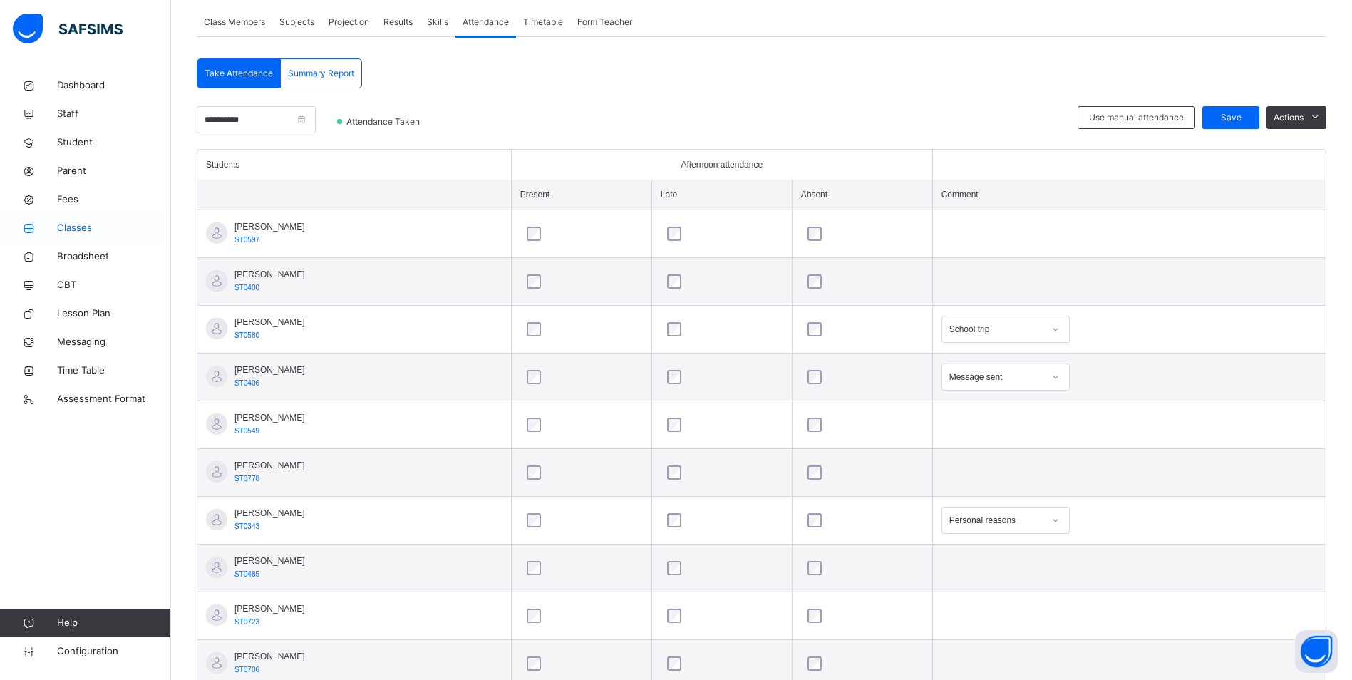
click at [73, 230] on span "Classes" at bounding box center [114, 228] width 114 height 14
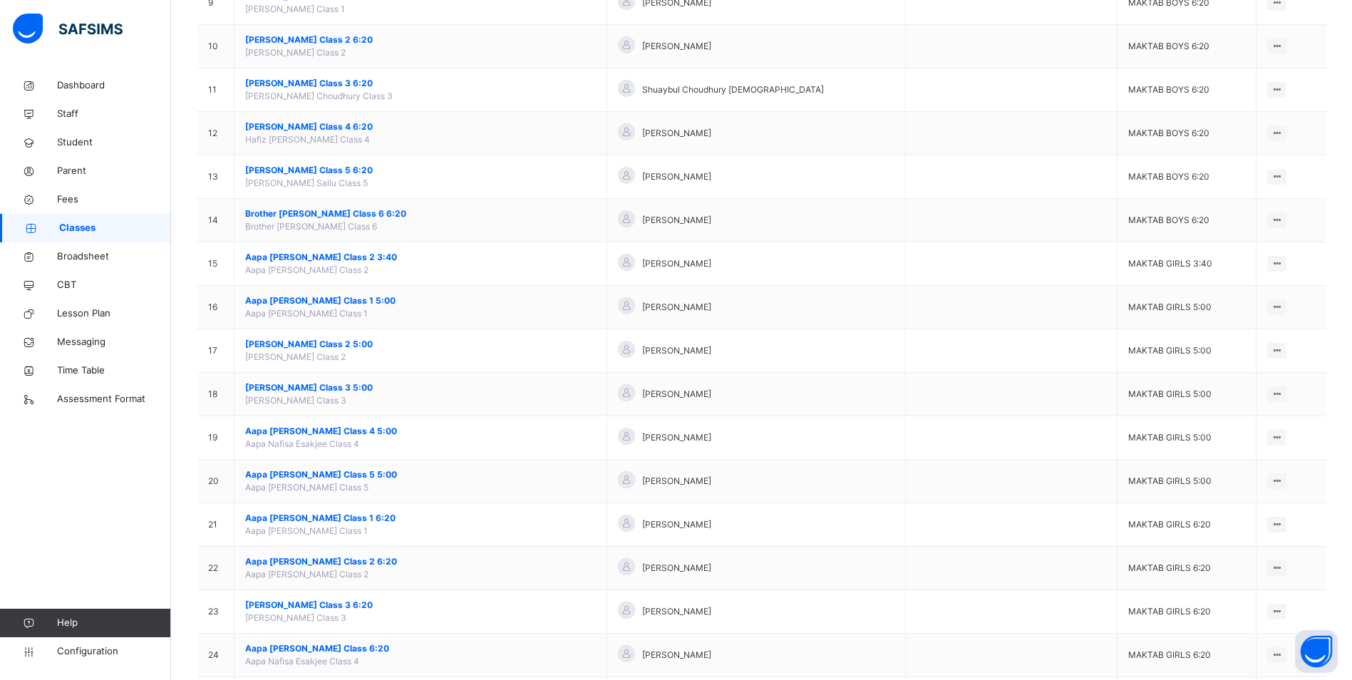
scroll to position [570, 0]
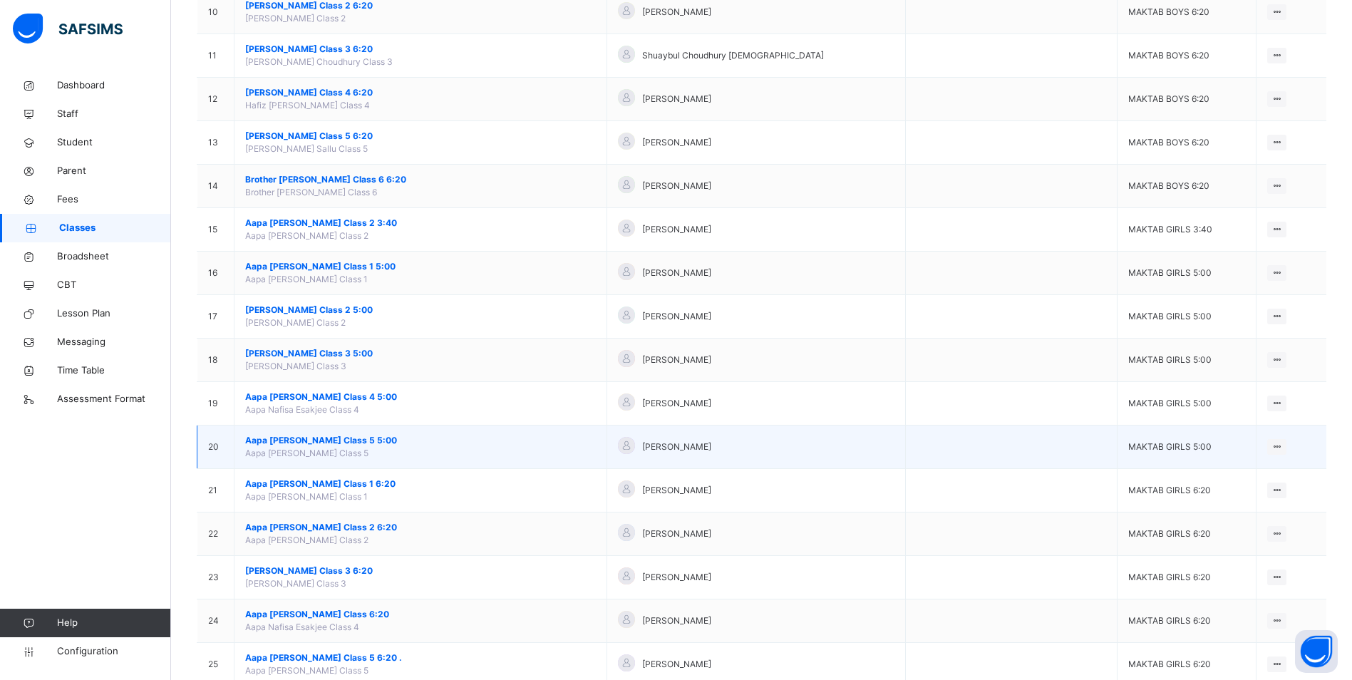
click at [317, 443] on span "Aapa [PERSON_NAME] Class 5 5:00" at bounding box center [420, 440] width 351 height 13
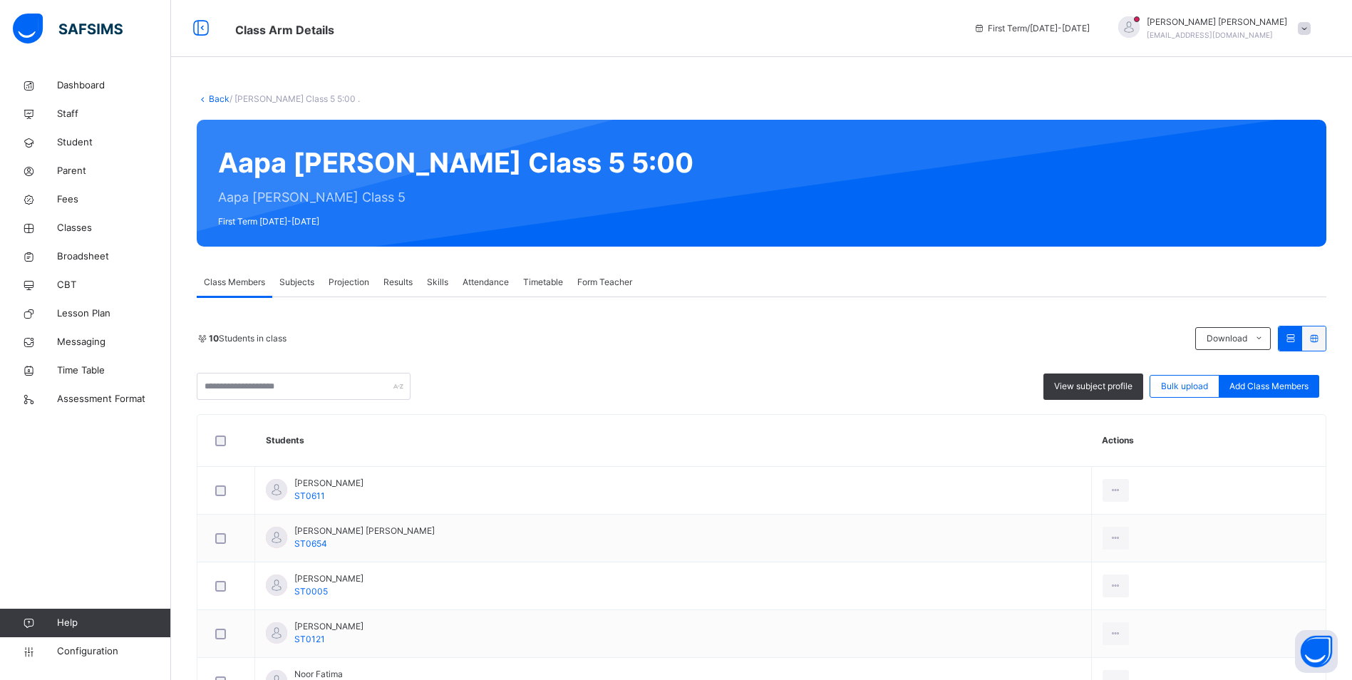
click at [483, 279] on span "Attendance" at bounding box center [486, 282] width 46 height 13
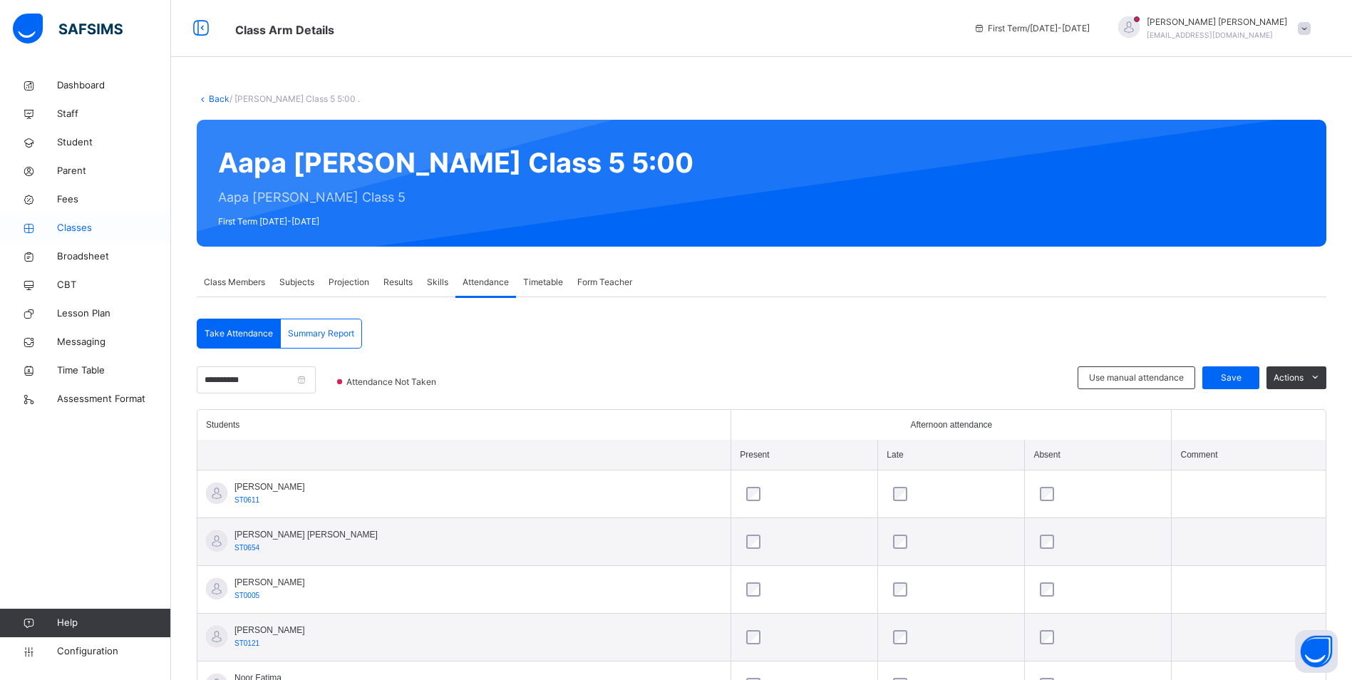
click at [77, 225] on span "Classes" at bounding box center [114, 228] width 114 height 14
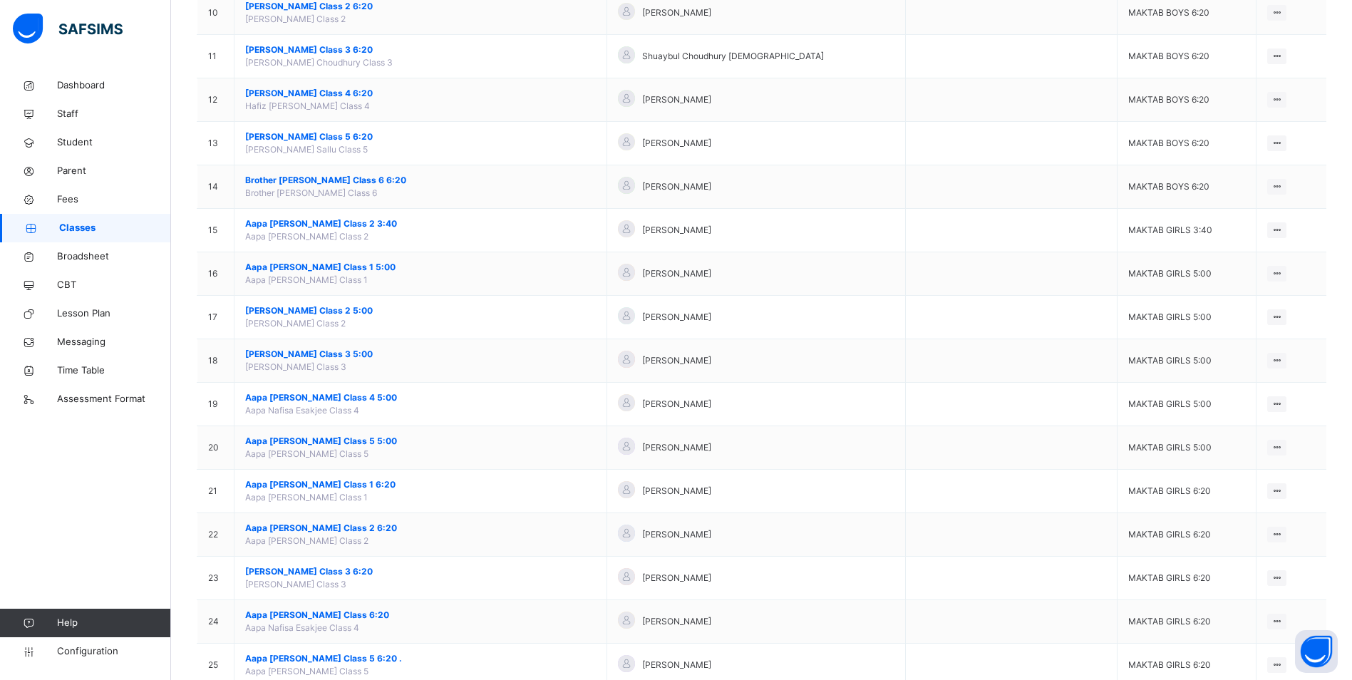
scroll to position [570, 0]
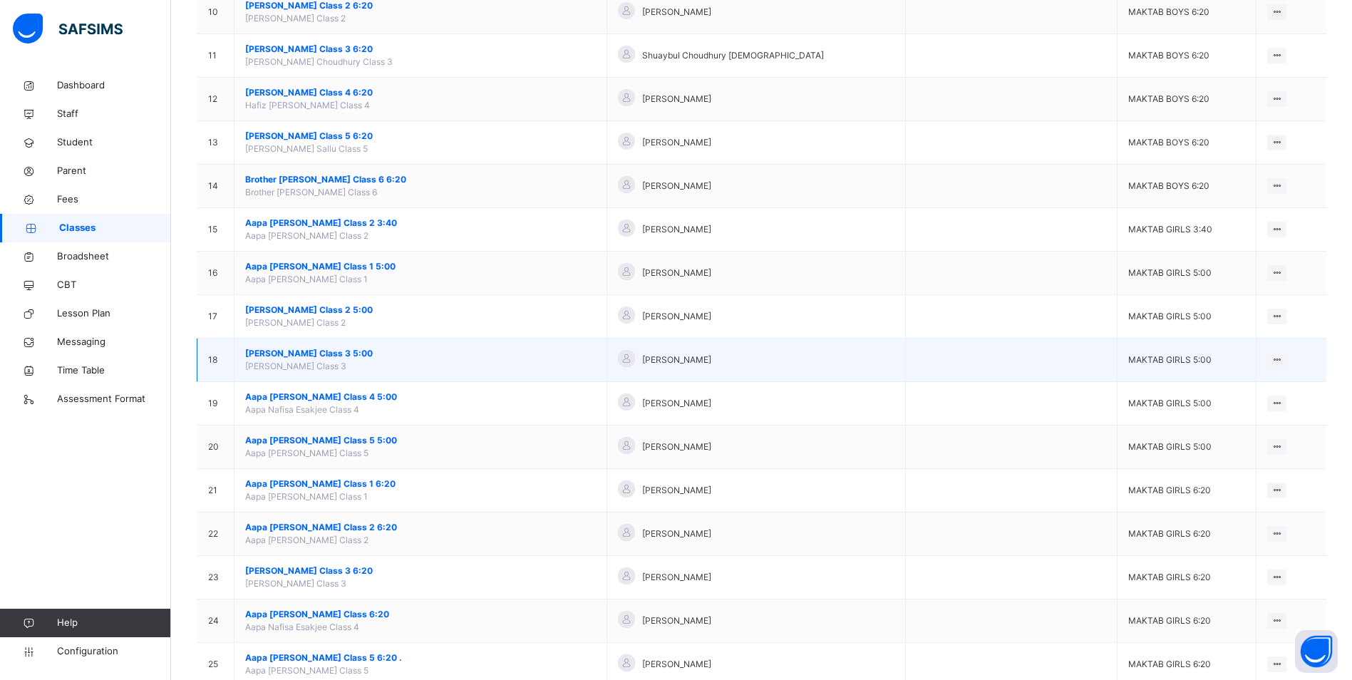
click at [337, 350] on span "[PERSON_NAME] Class 3 5:00" at bounding box center [420, 353] width 351 height 13
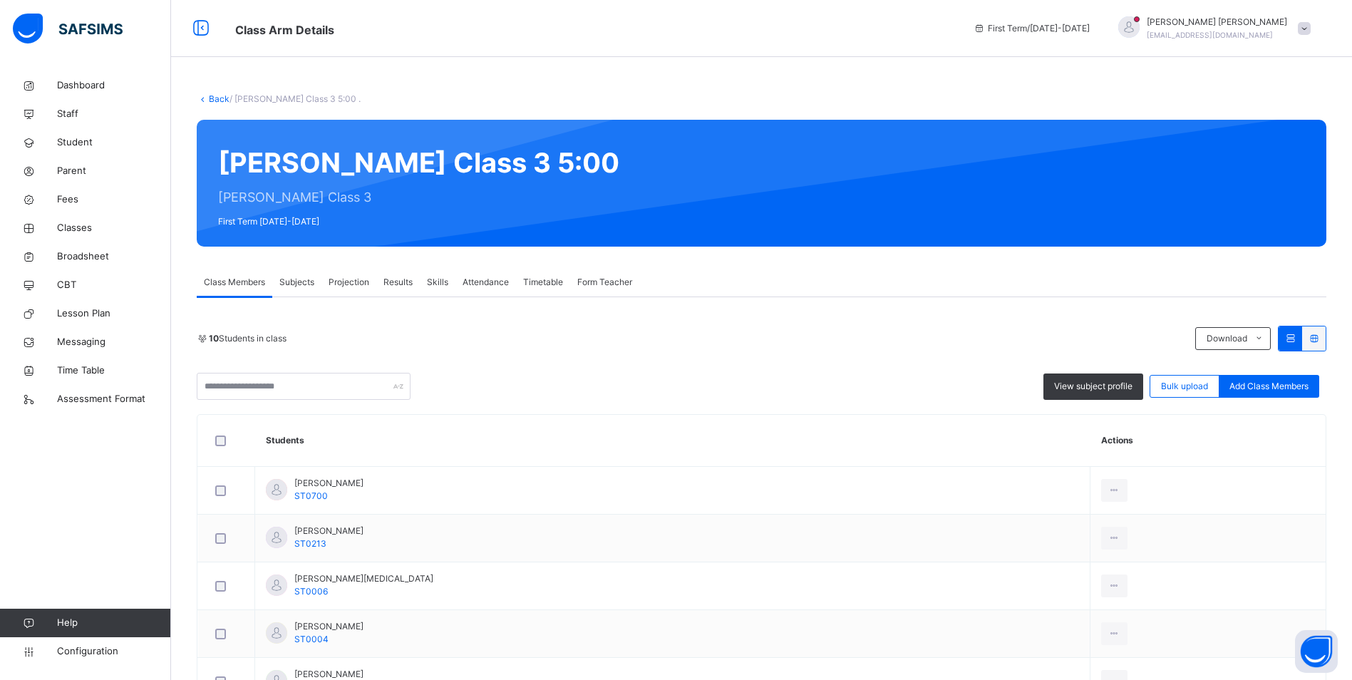
click at [493, 284] on span "Attendance" at bounding box center [486, 282] width 46 height 13
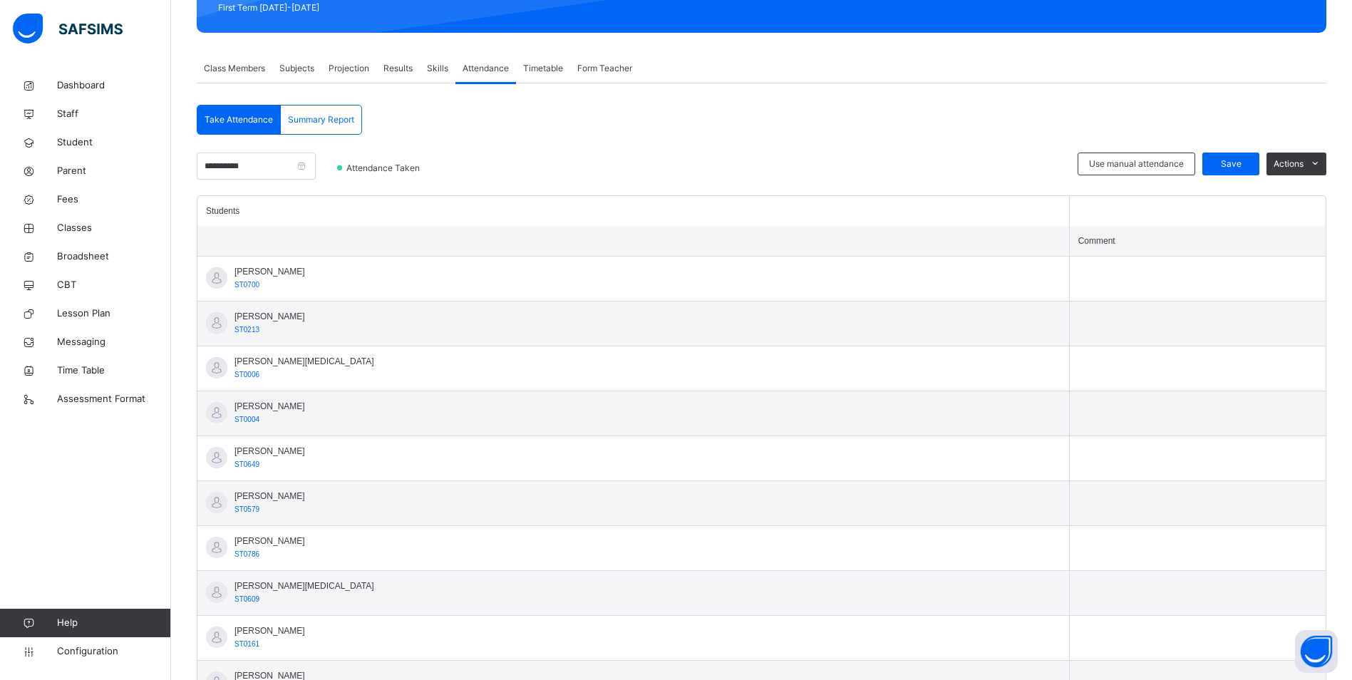
scroll to position [279, 0]
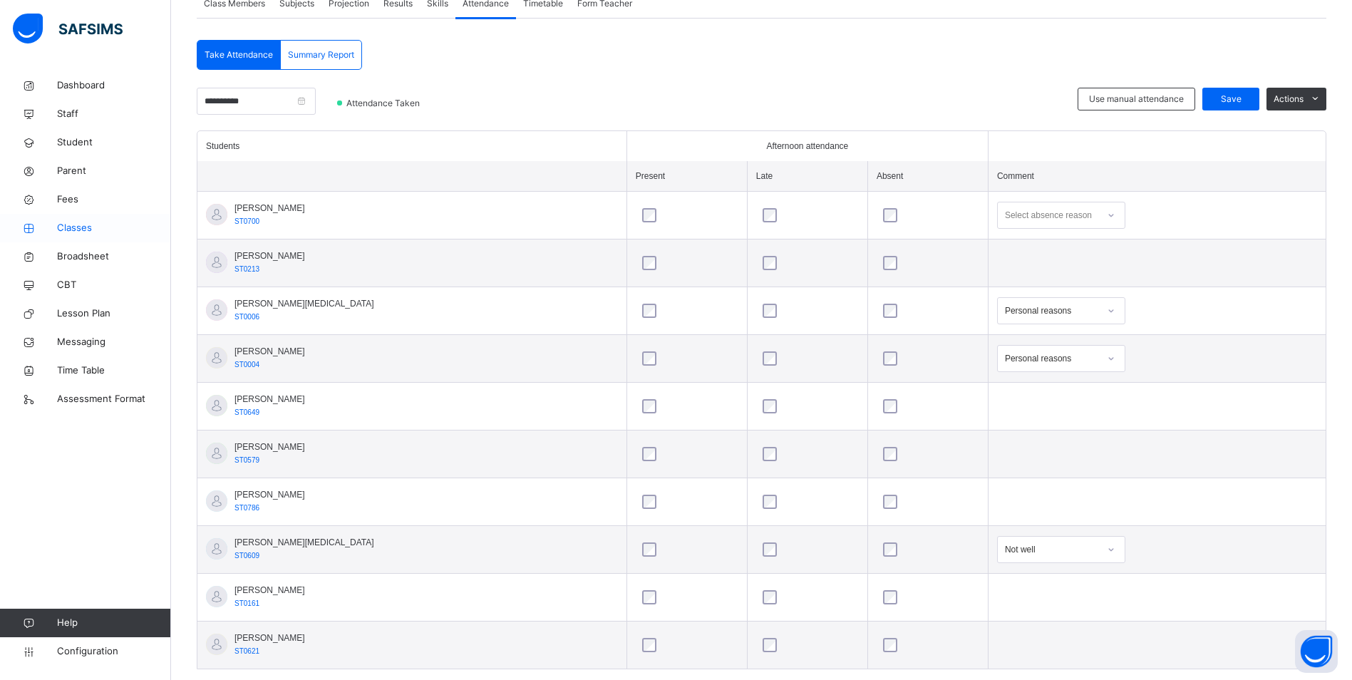
click at [66, 227] on span "Classes" at bounding box center [114, 228] width 114 height 14
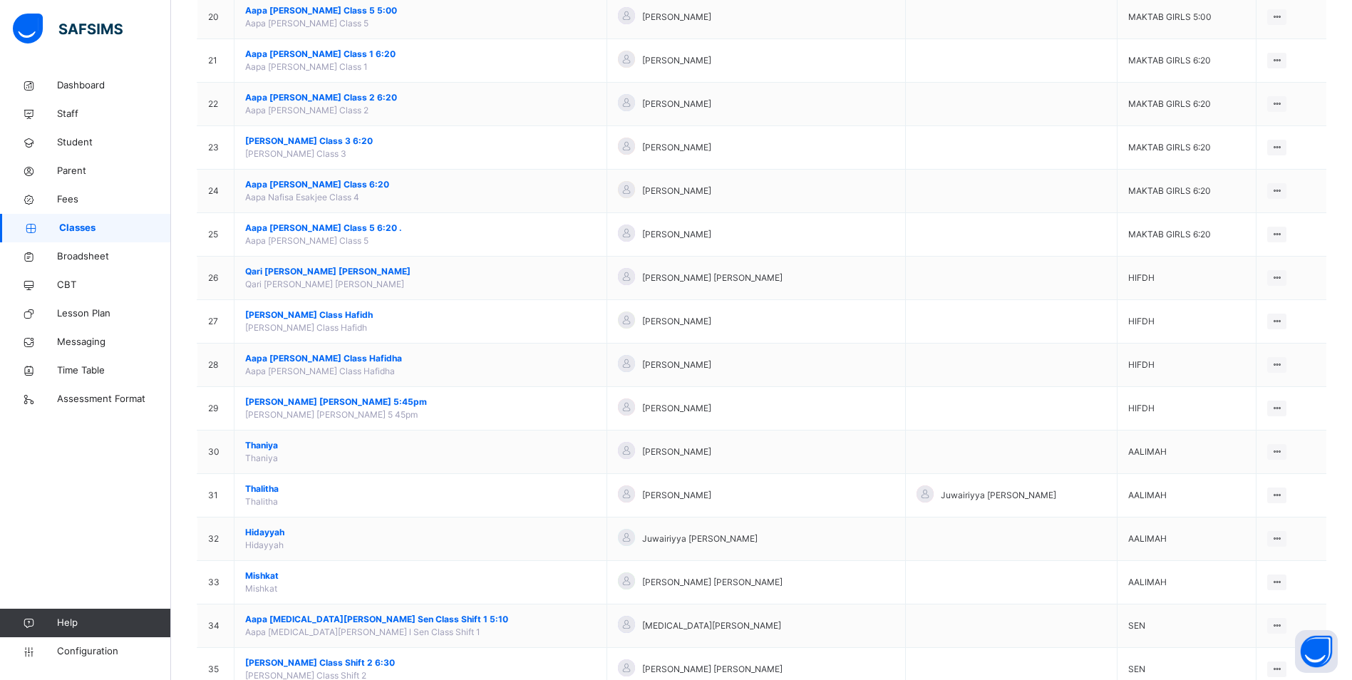
scroll to position [1047, 0]
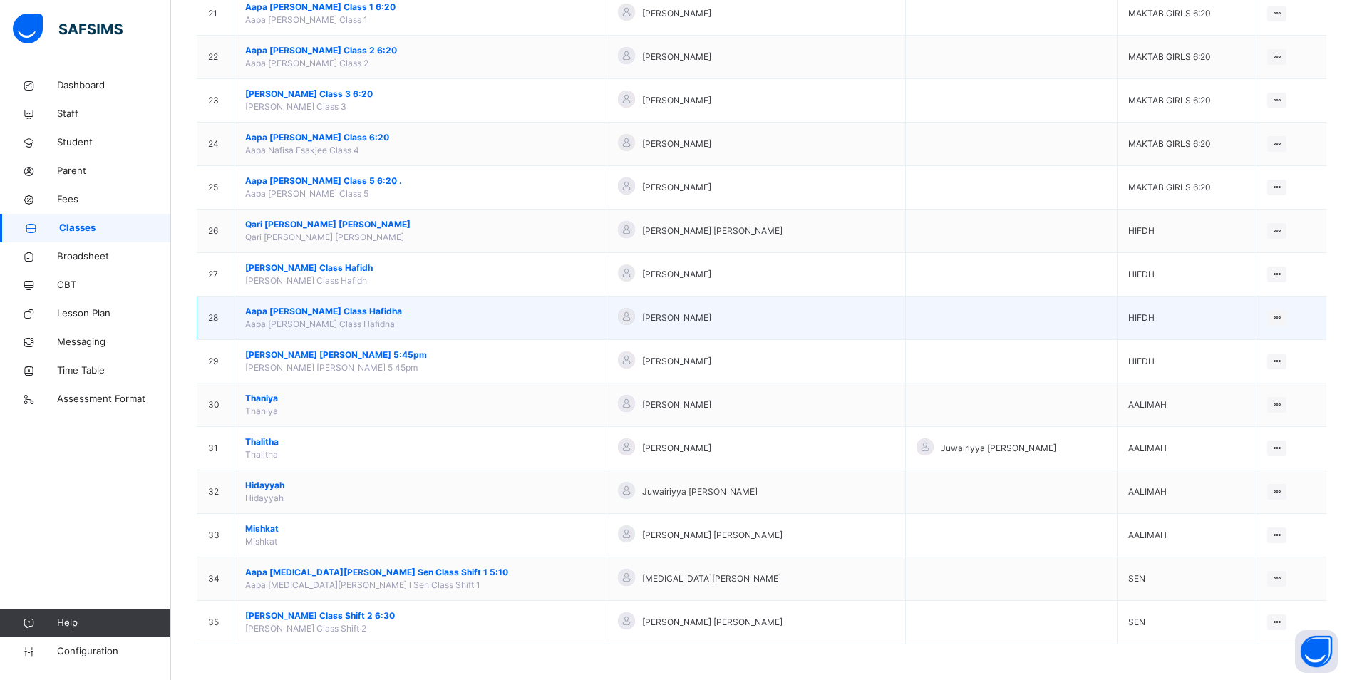
click at [302, 313] on span "Aapa [PERSON_NAME] Class Hafidha" at bounding box center [420, 311] width 351 height 13
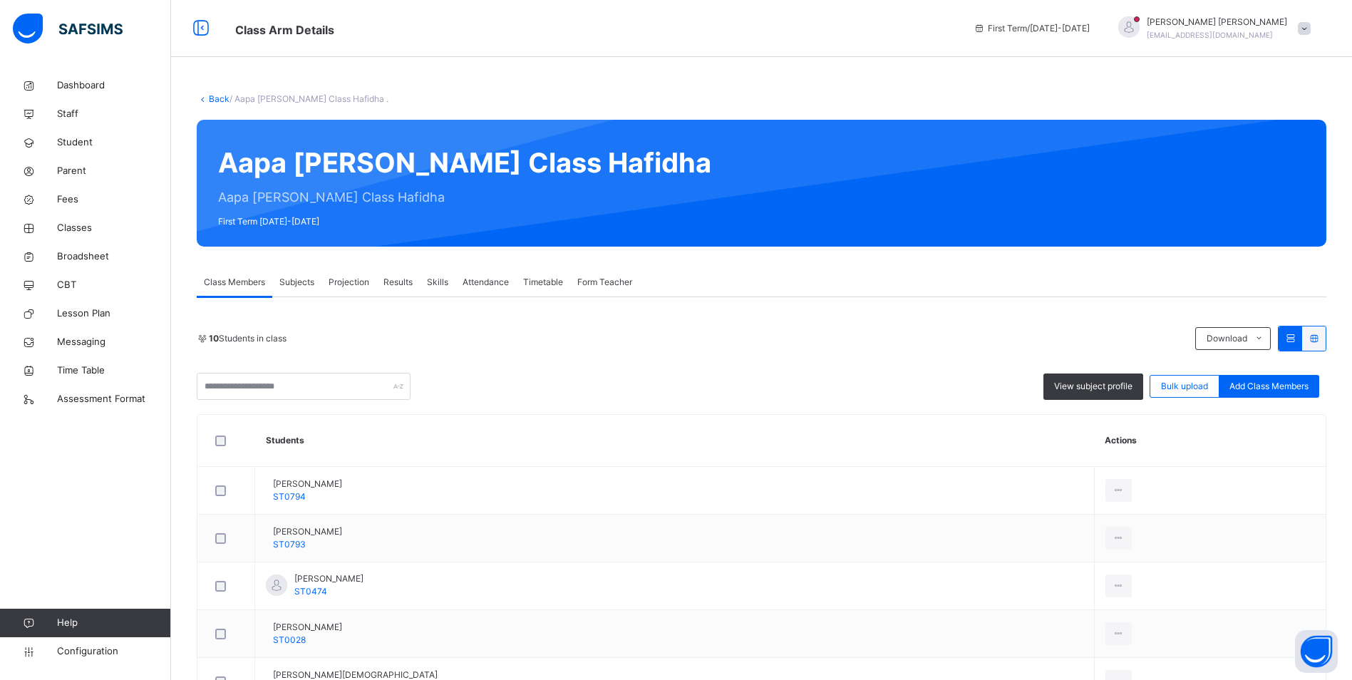
click at [501, 284] on span "Attendance" at bounding box center [486, 282] width 46 height 13
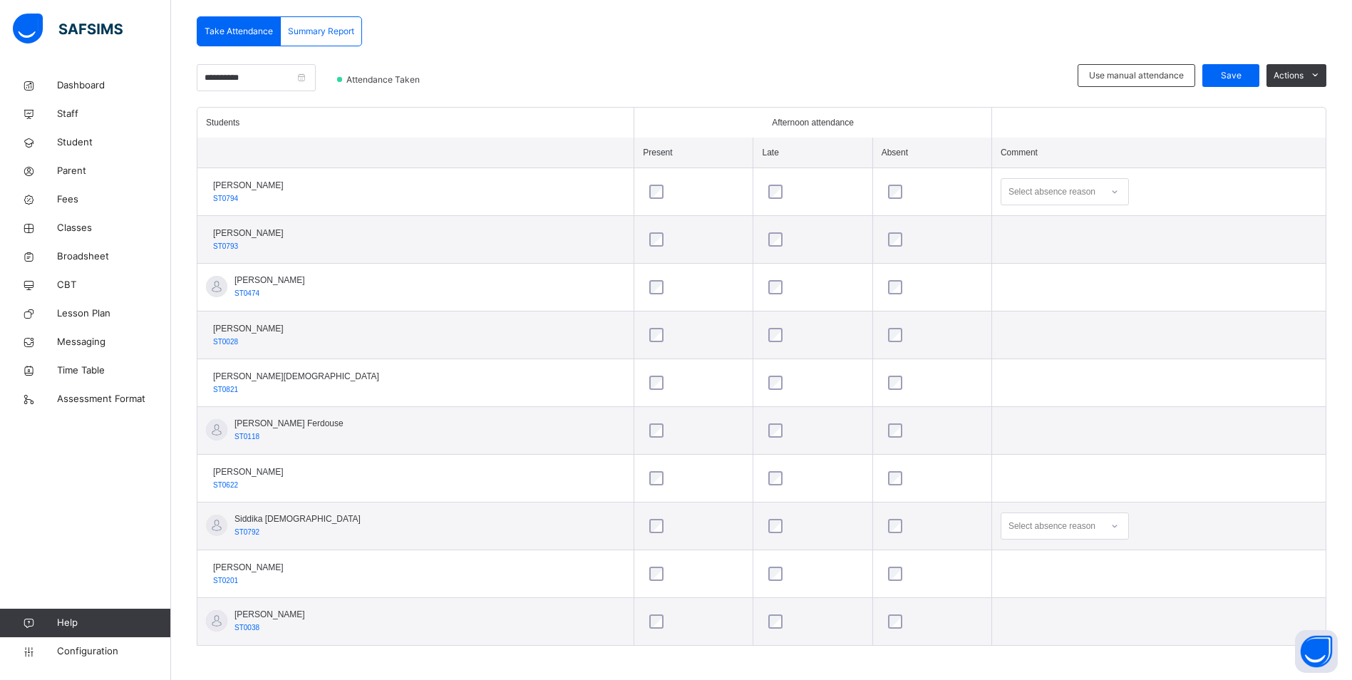
scroll to position [307, 0]
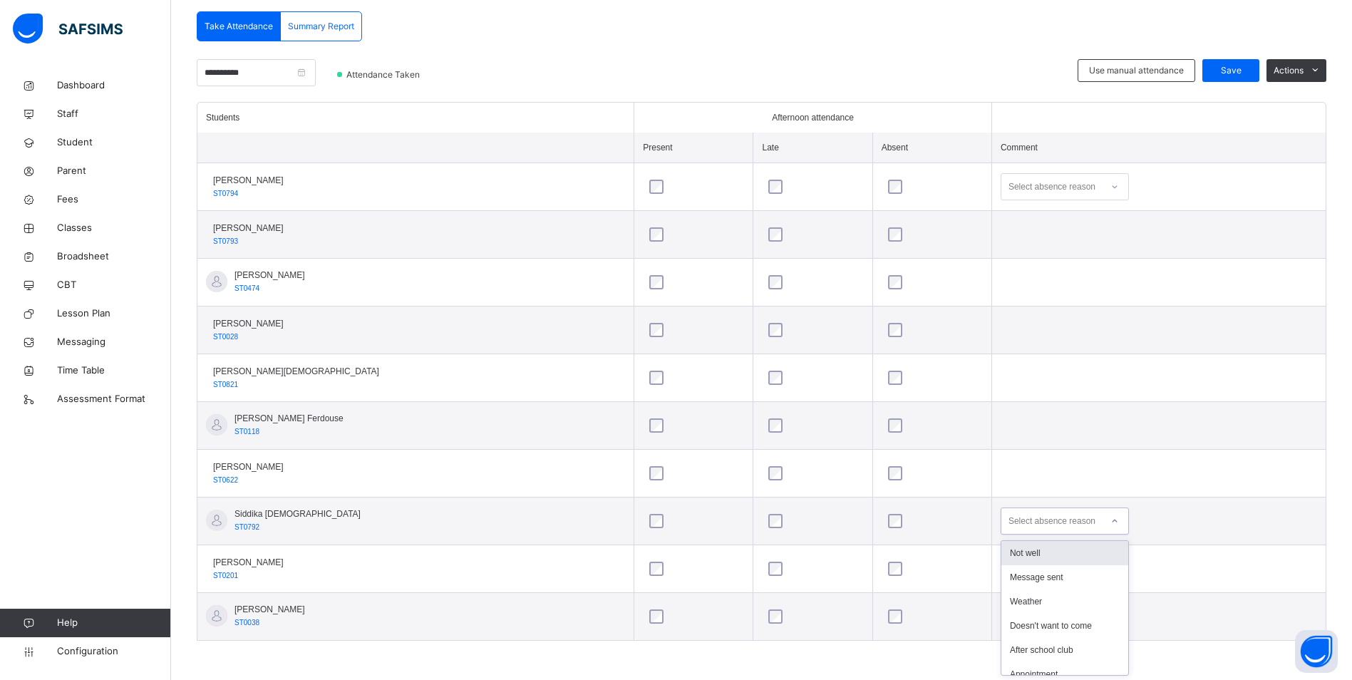
click at [1111, 518] on icon at bounding box center [1115, 521] width 9 height 14
click at [1040, 572] on div "Message sent" at bounding box center [1065, 577] width 127 height 24
click at [1111, 188] on icon at bounding box center [1115, 187] width 9 height 14
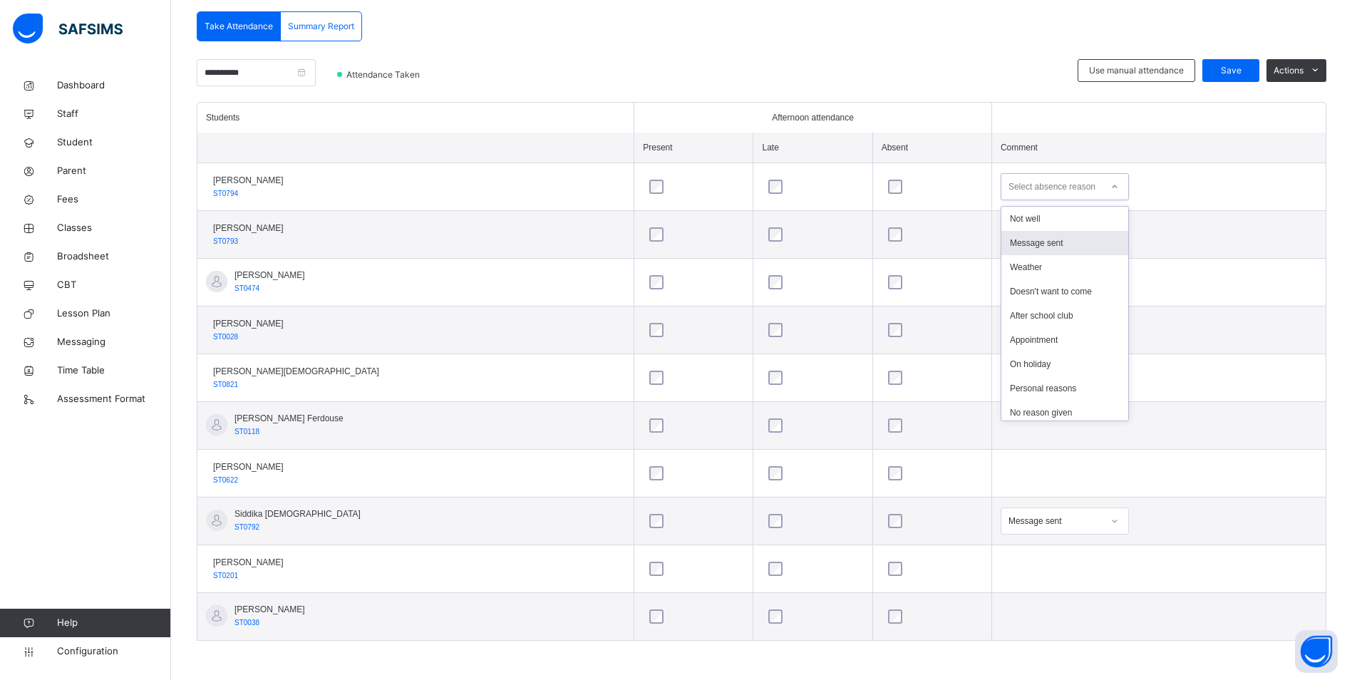
click at [1072, 237] on div "Message sent" at bounding box center [1065, 243] width 127 height 24
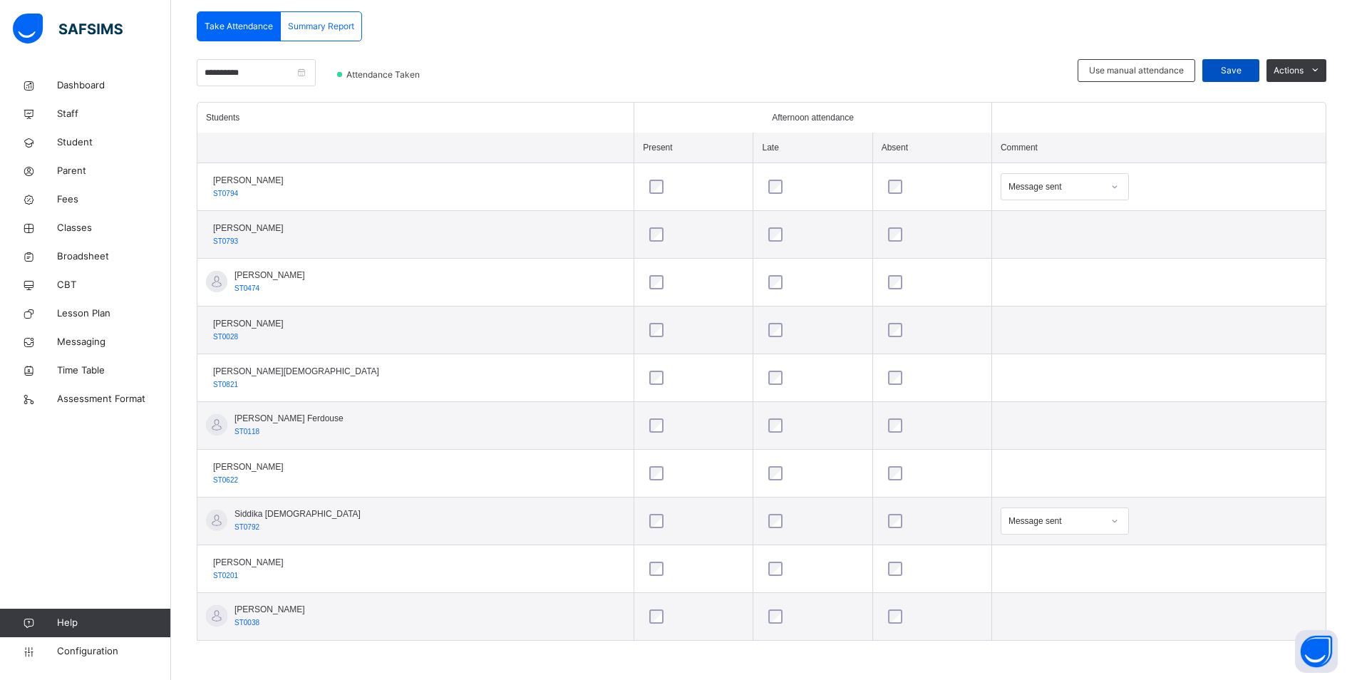
click at [1245, 72] on span "Save" at bounding box center [1231, 70] width 36 height 13
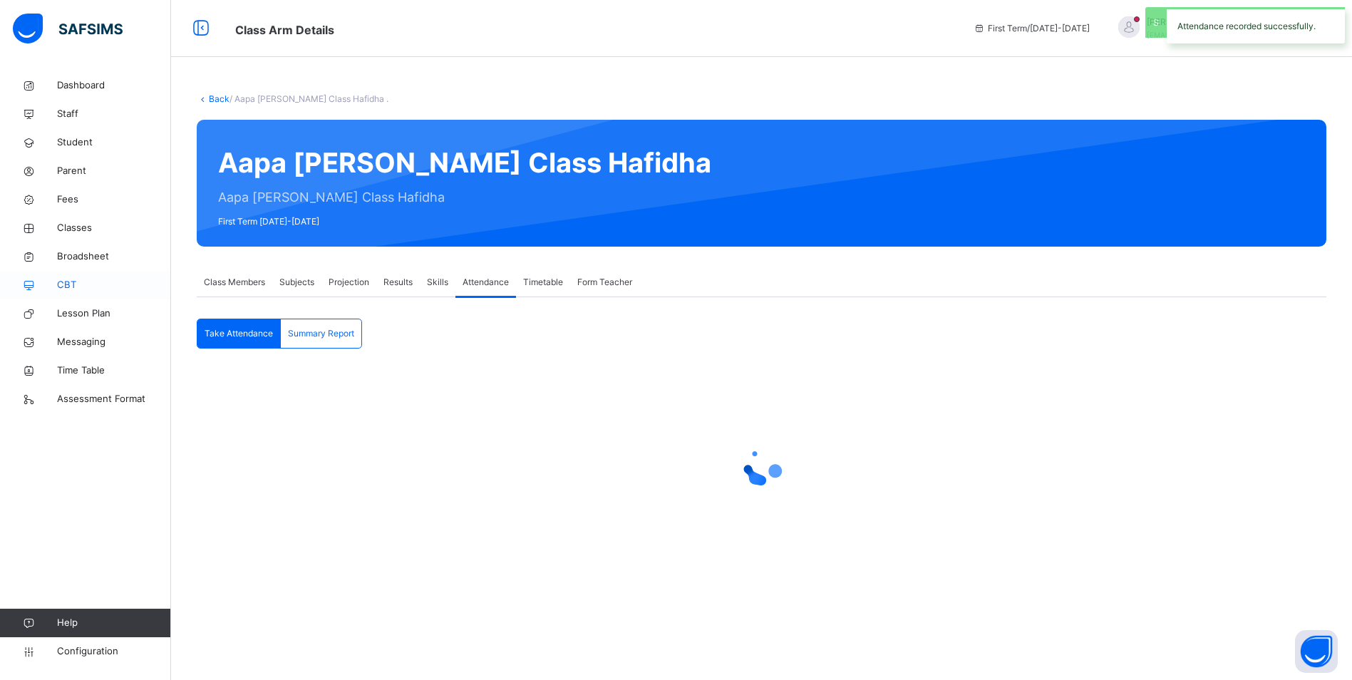
scroll to position [0, 0]
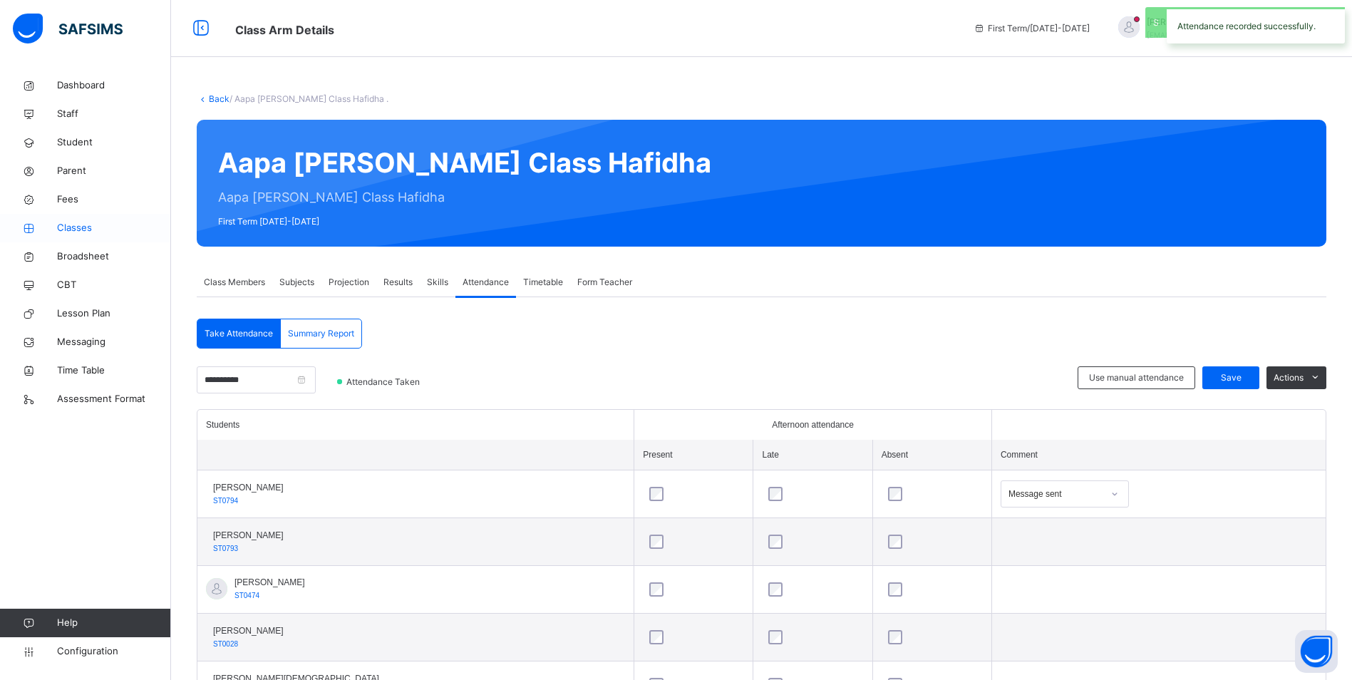
click at [85, 227] on span "Classes" at bounding box center [114, 228] width 114 height 14
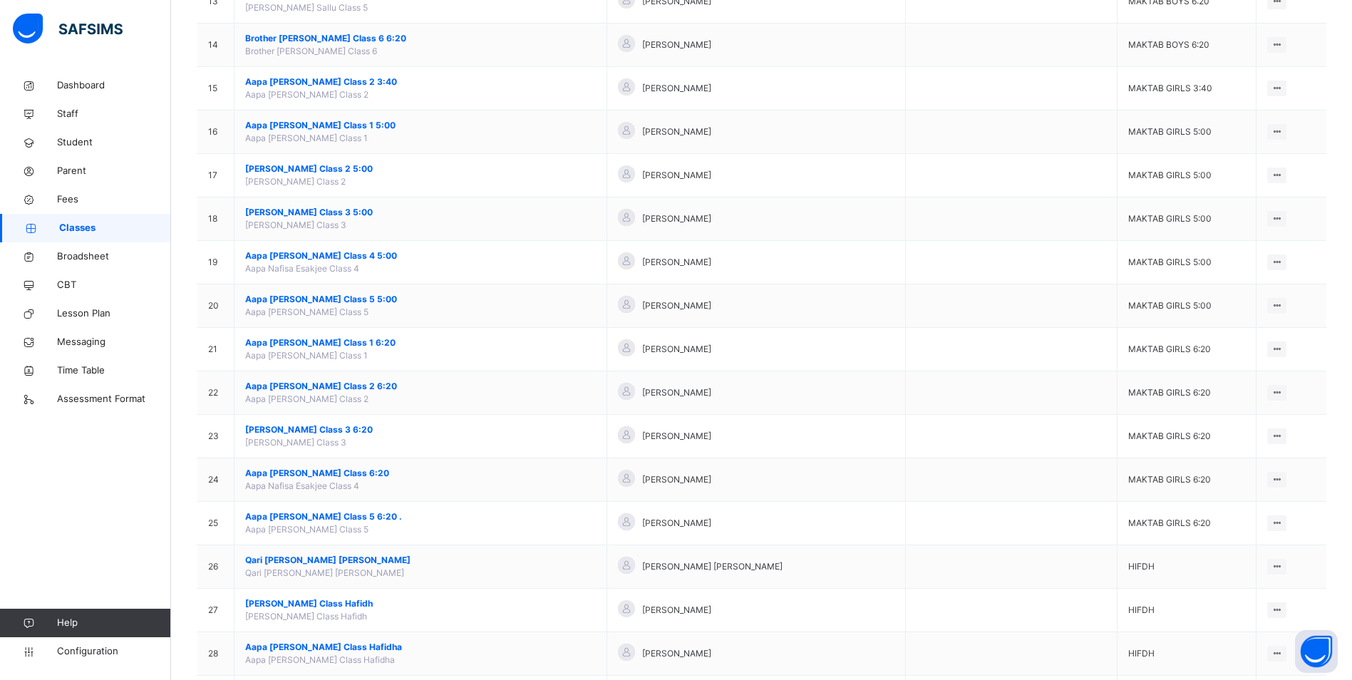
scroll to position [713, 0]
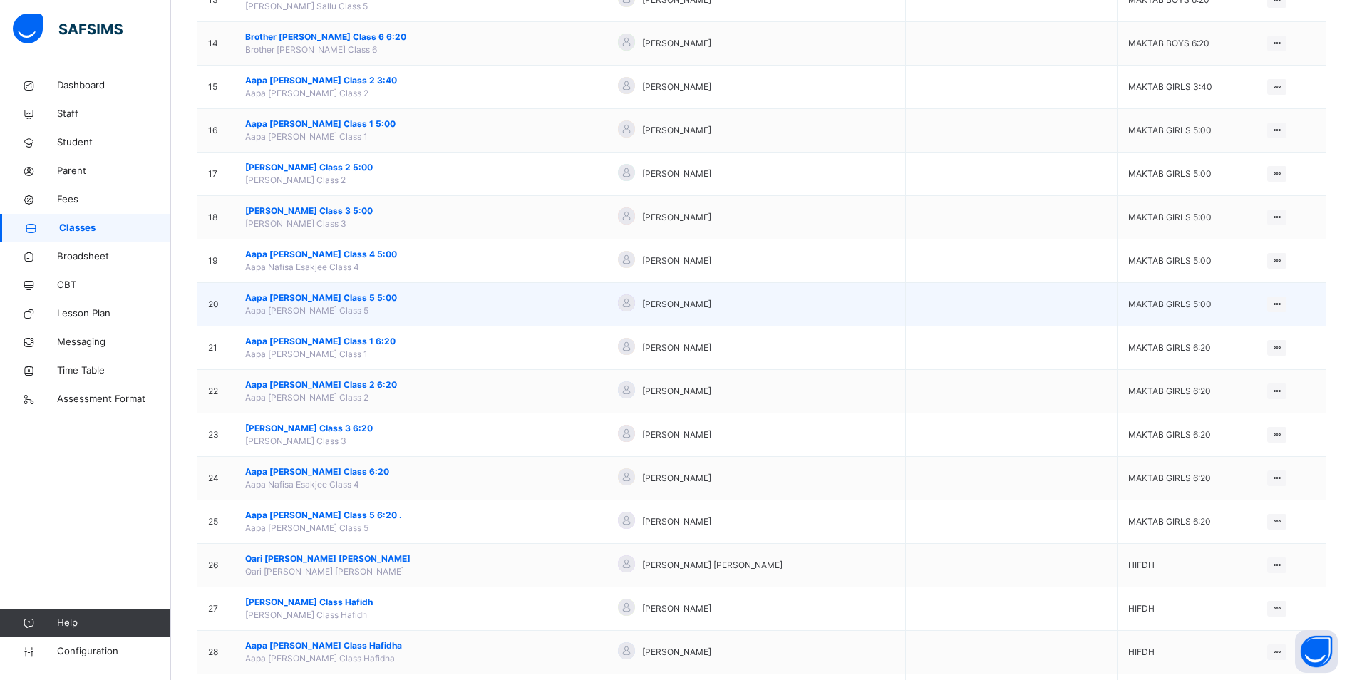
click at [340, 297] on span "Aapa [PERSON_NAME] Class 5 5:00" at bounding box center [420, 298] width 351 height 13
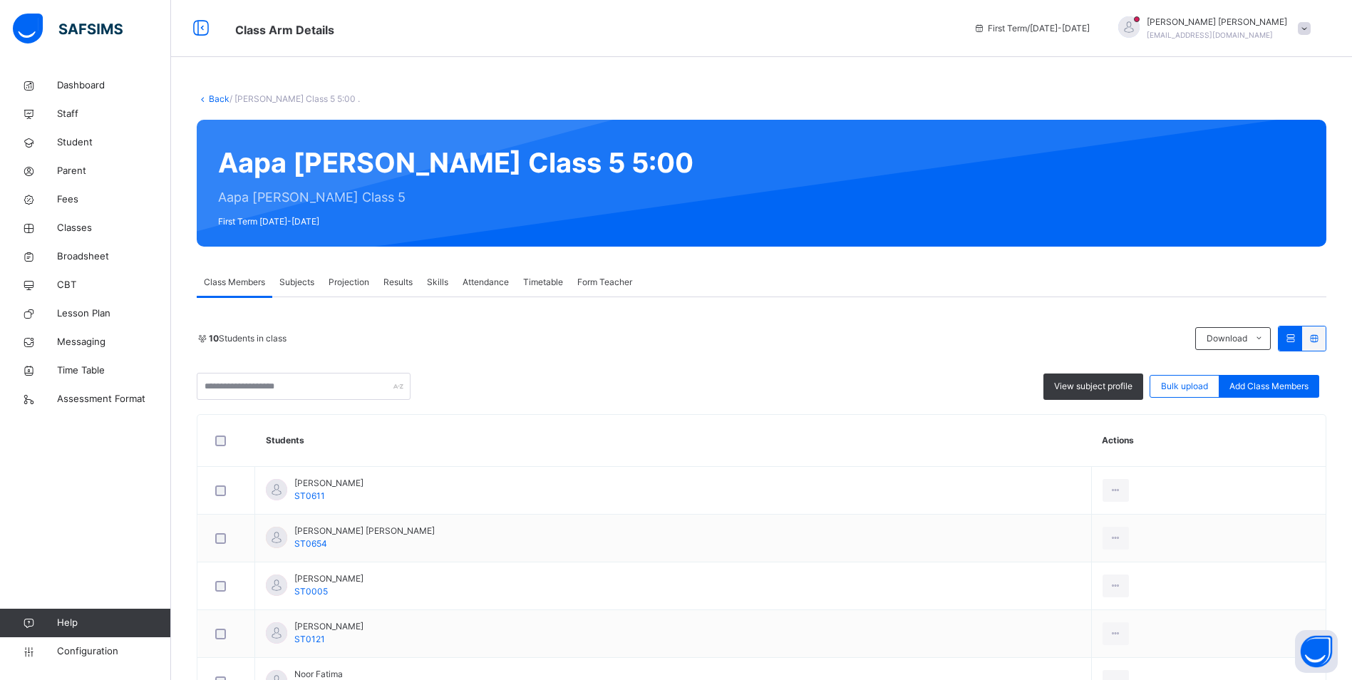
click at [493, 279] on span "Attendance" at bounding box center [486, 282] width 46 height 13
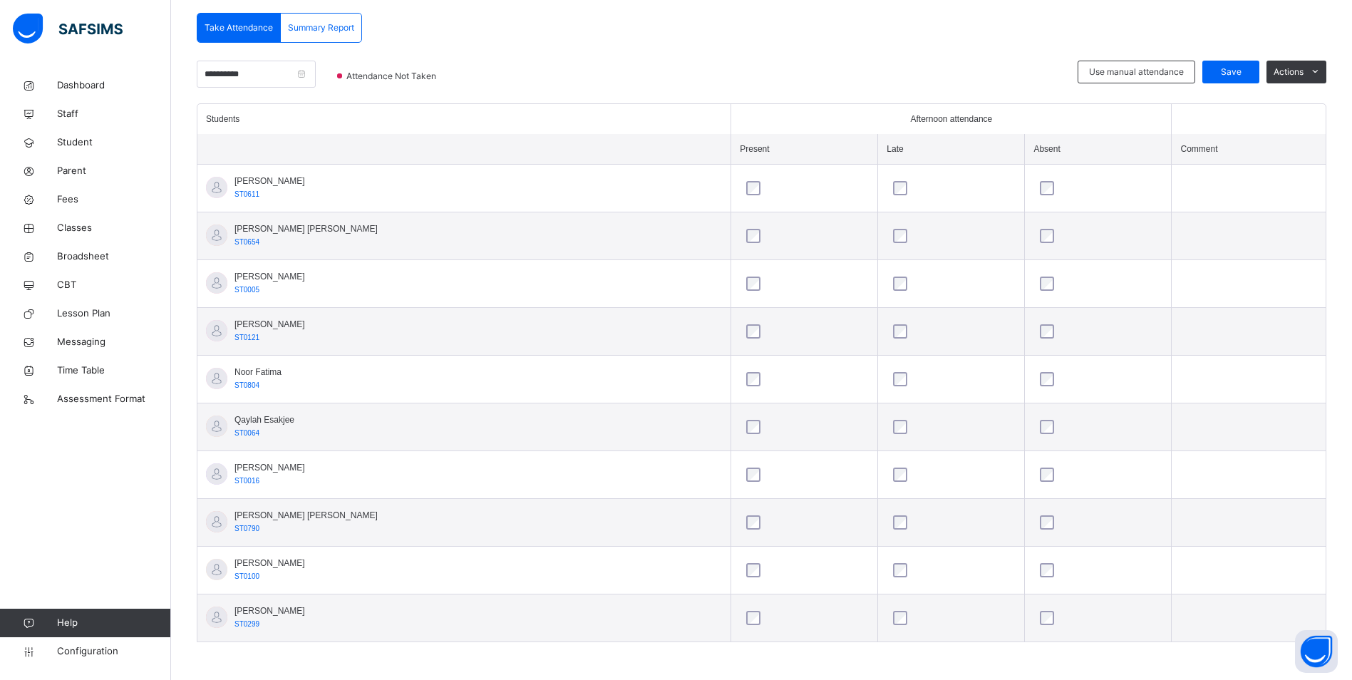
scroll to position [307, 0]
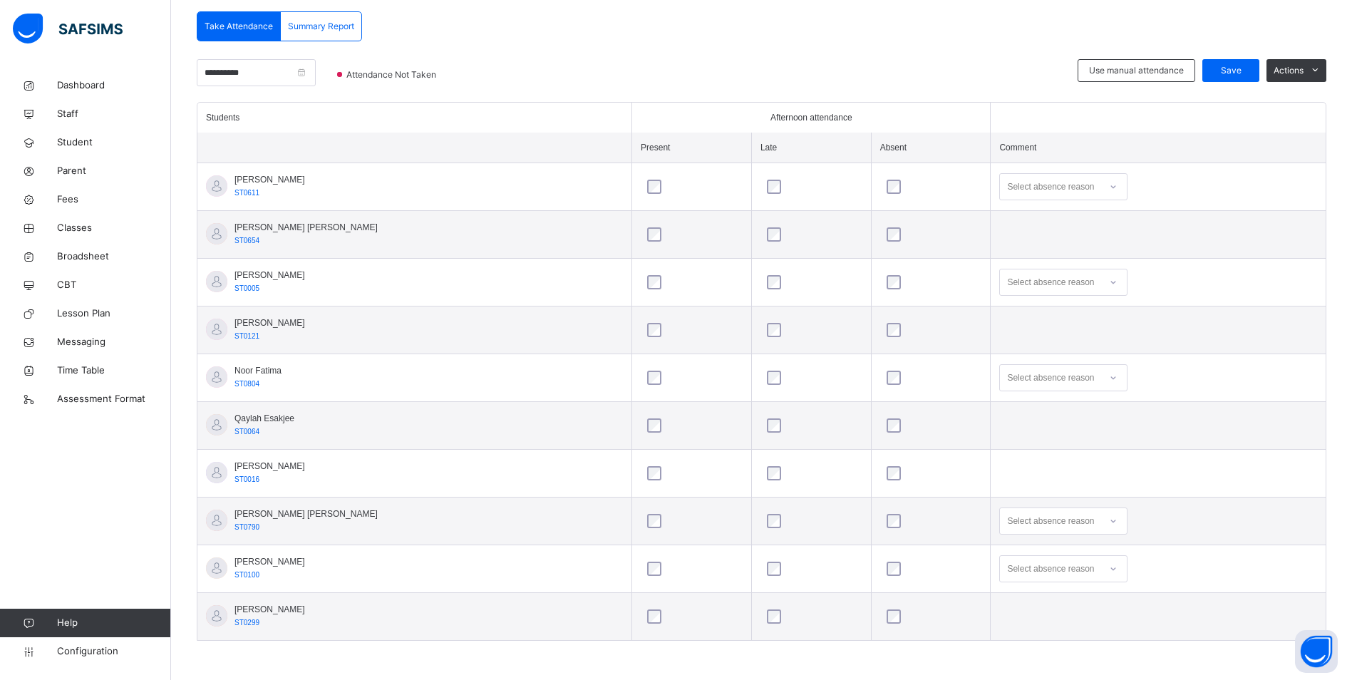
click at [1109, 279] on icon at bounding box center [1113, 282] width 9 height 14
click at [1022, 484] on div "Personal reasons" at bounding box center [1063, 484] width 127 height 24
click at [1241, 67] on span "Save" at bounding box center [1231, 70] width 36 height 13
click at [88, 225] on span "Classes" at bounding box center [114, 228] width 114 height 14
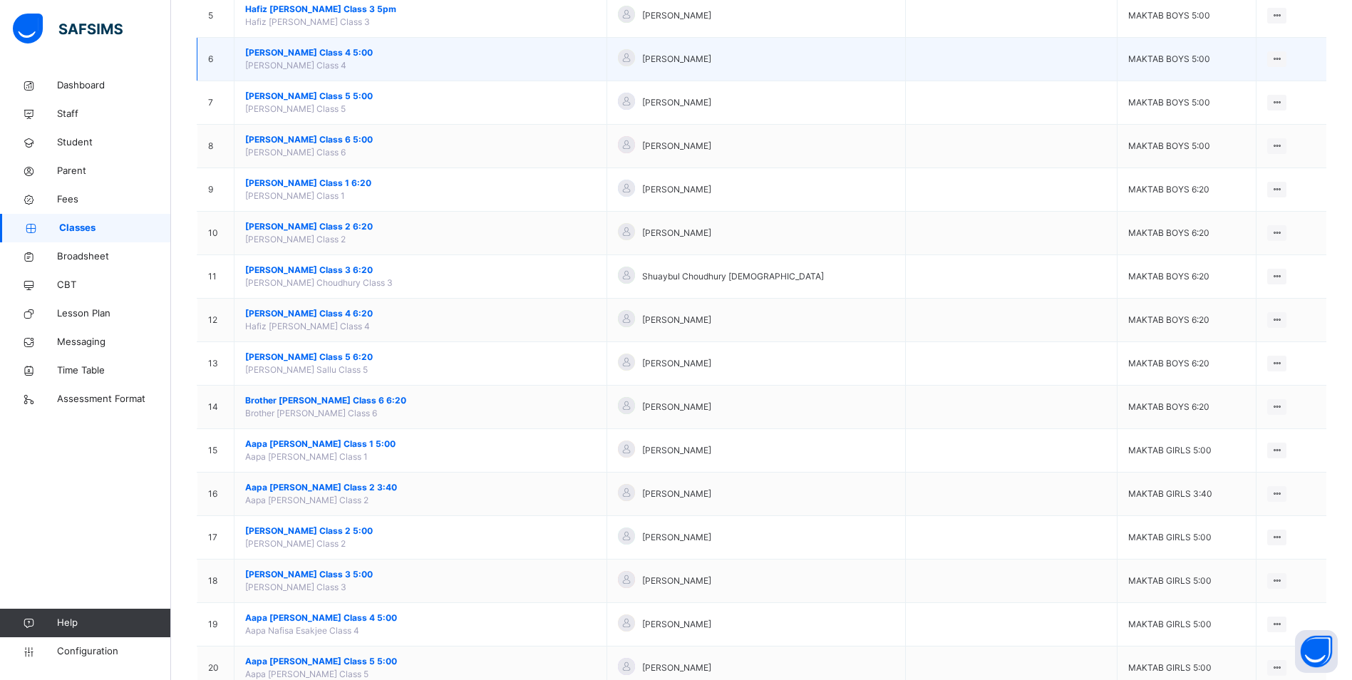
scroll to position [428, 0]
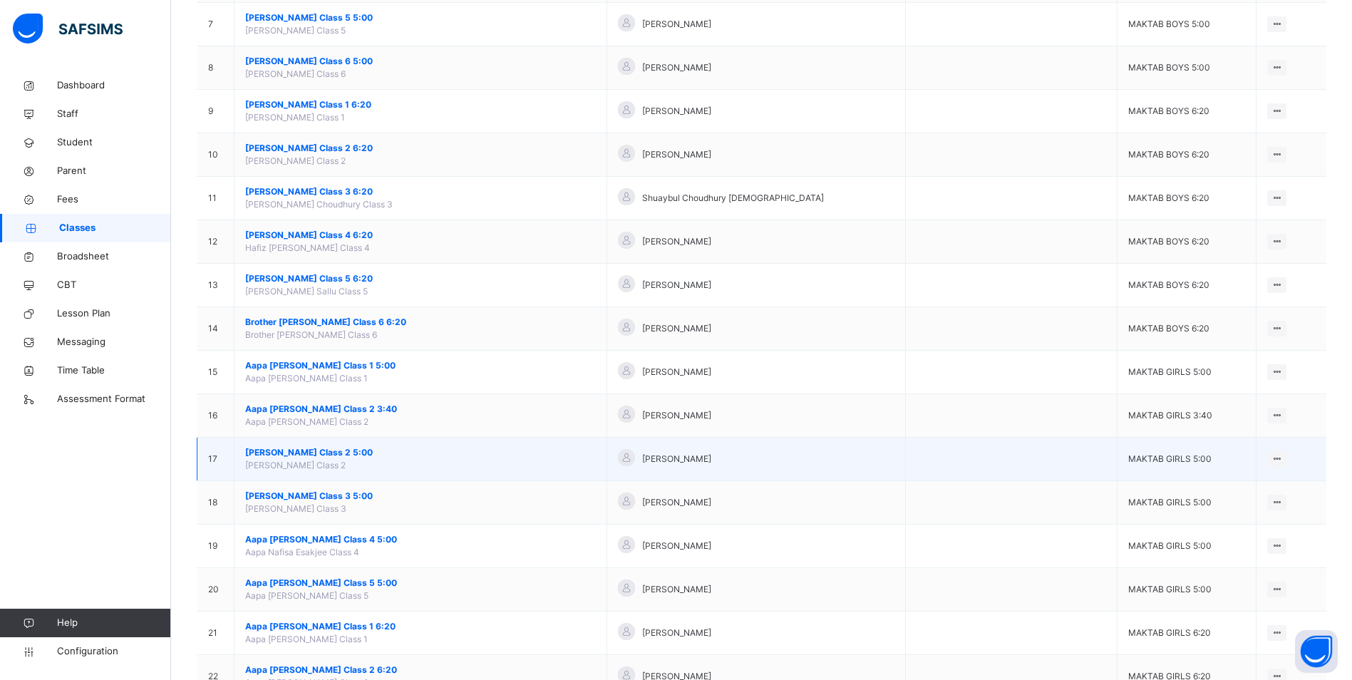
click at [334, 451] on span "[PERSON_NAME] Class 2 5:00" at bounding box center [420, 452] width 351 height 13
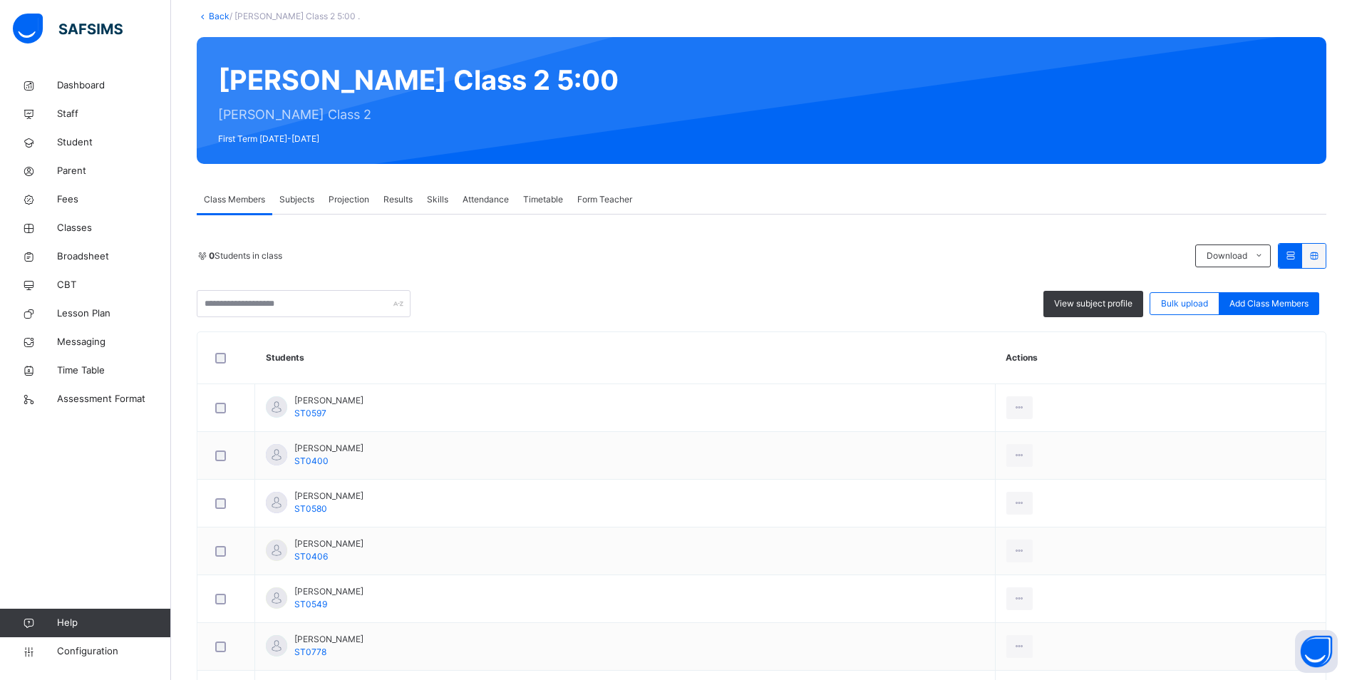
scroll to position [71, 0]
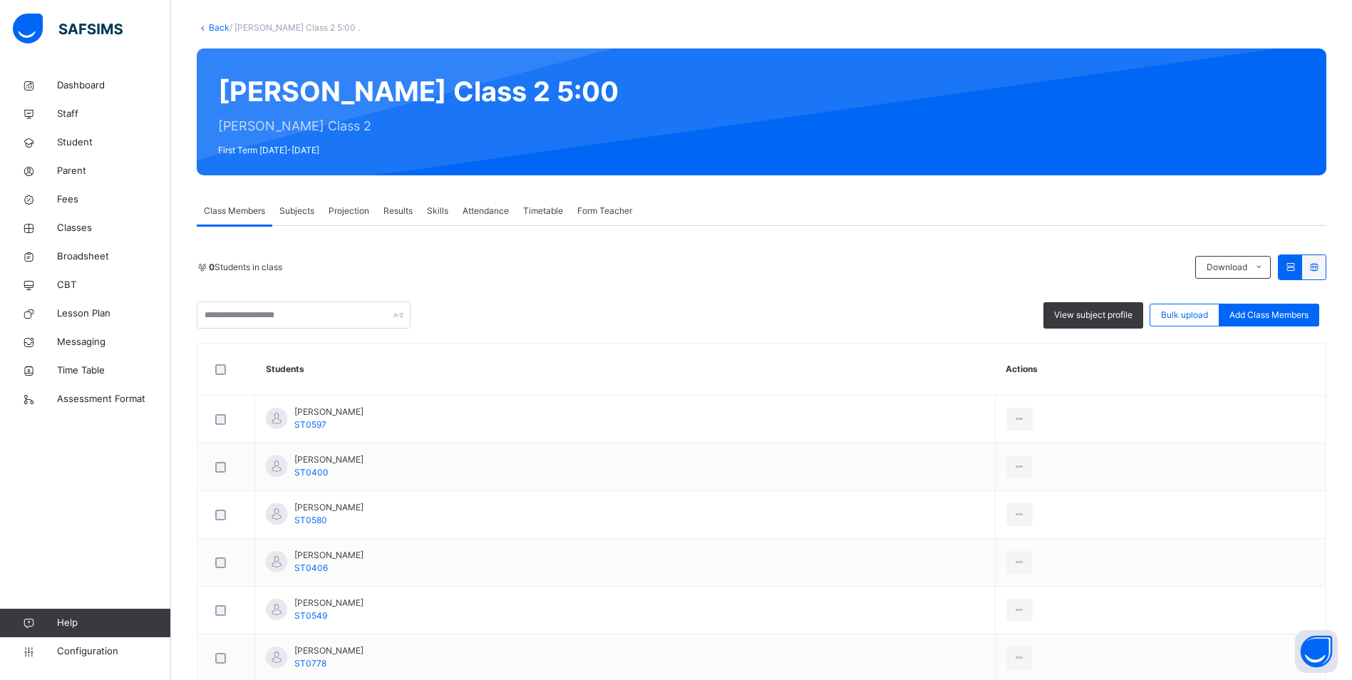
click at [501, 215] on span "Attendance" at bounding box center [486, 211] width 46 height 13
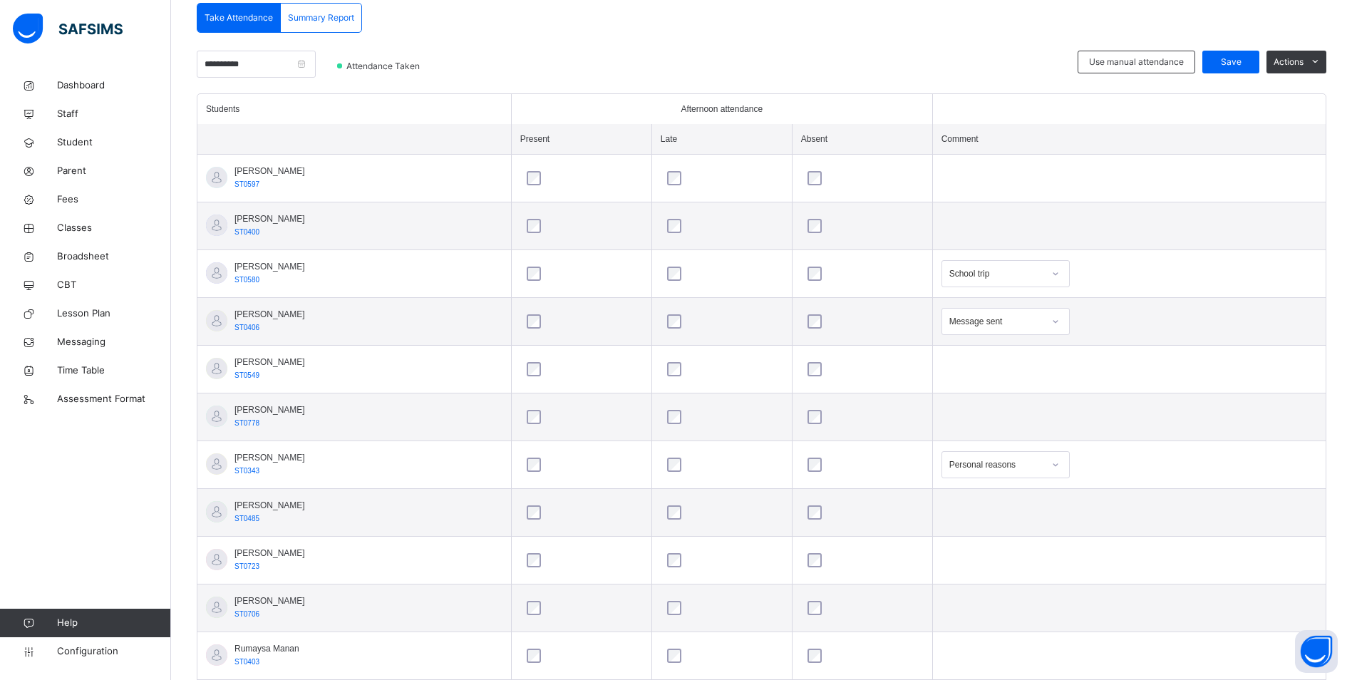
scroll to position [356, 0]
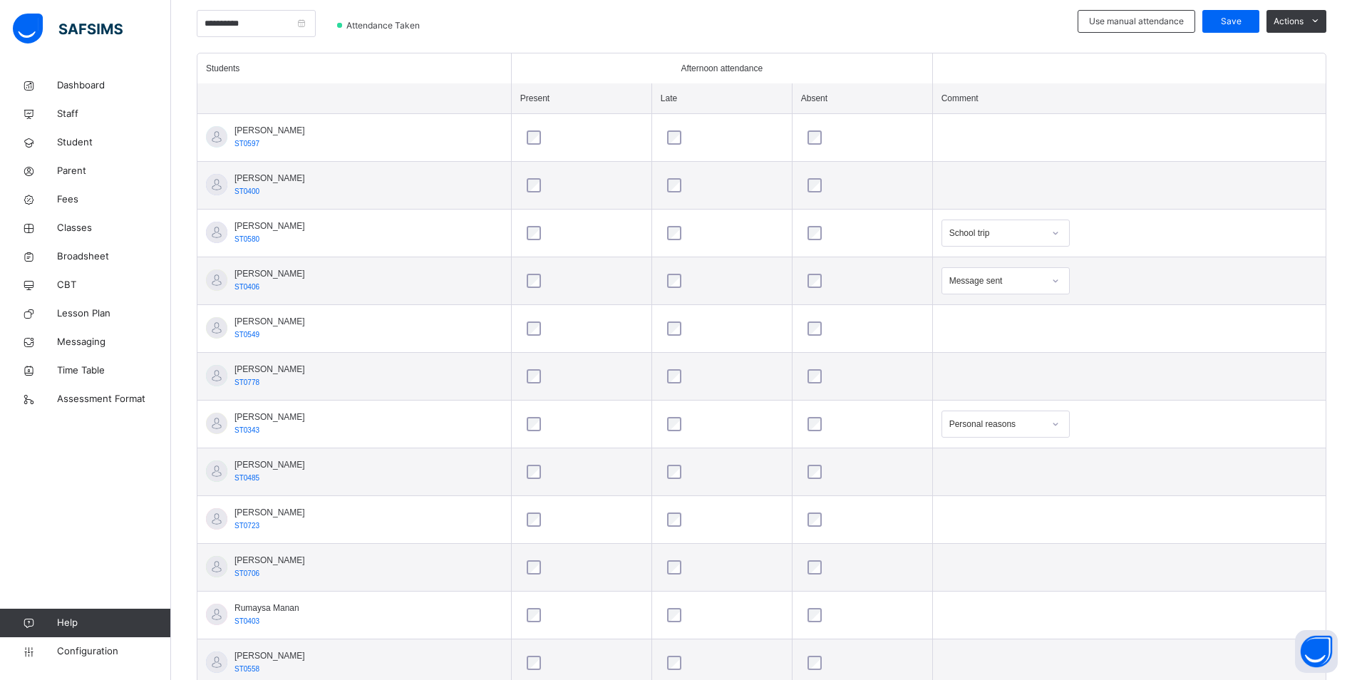
click at [1060, 281] on icon at bounding box center [1056, 281] width 9 height 14
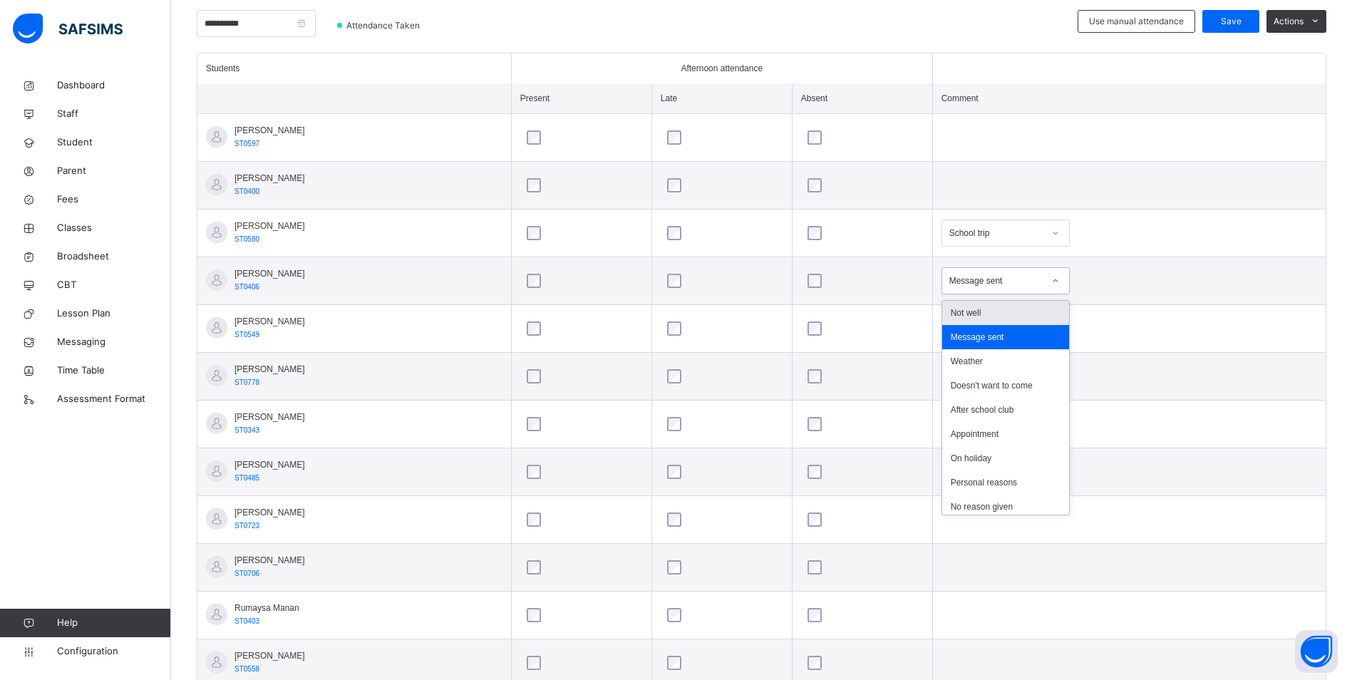
click at [1003, 309] on div "Not well" at bounding box center [1005, 313] width 127 height 24
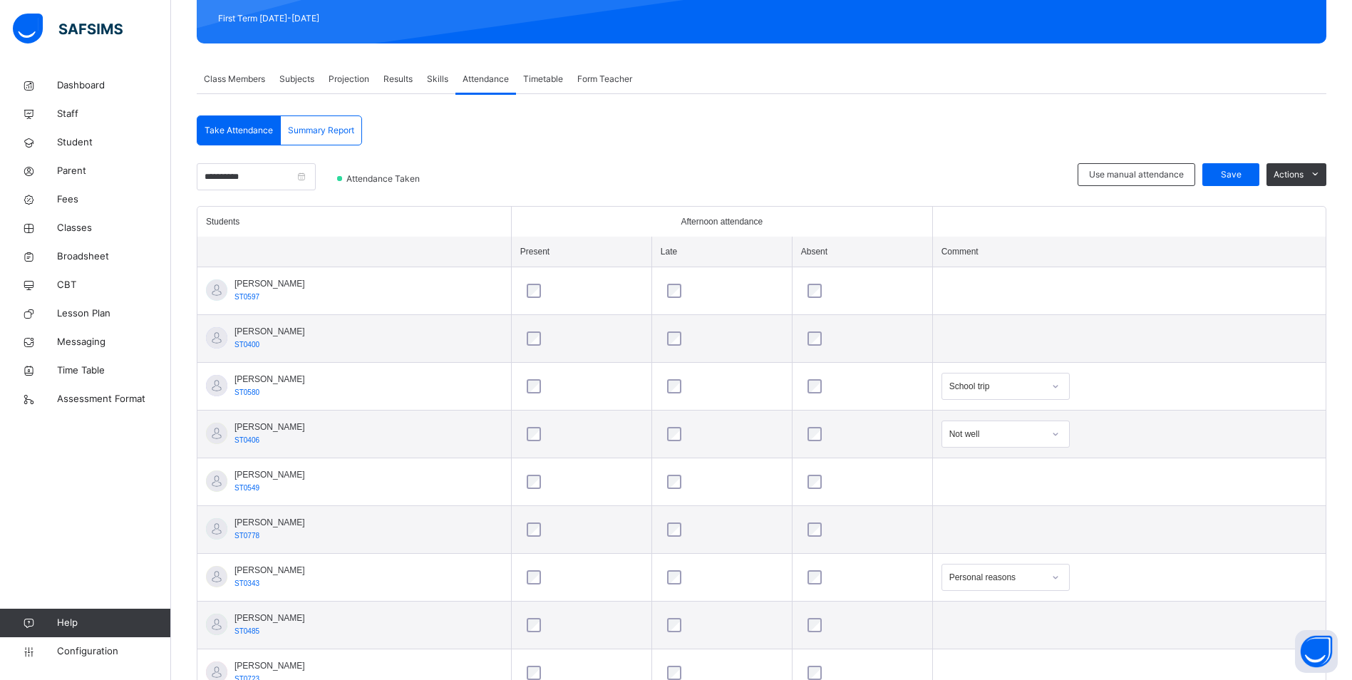
scroll to position [143, 0]
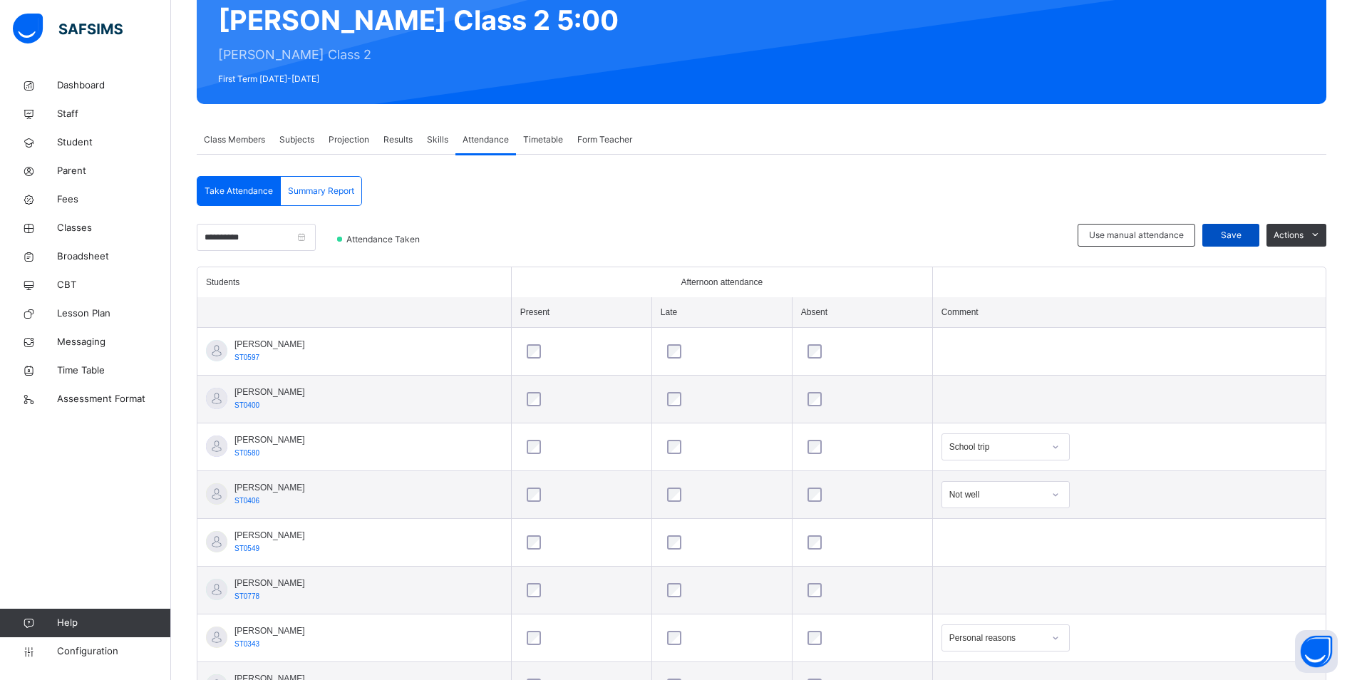
click at [1239, 235] on span "Save" at bounding box center [1231, 235] width 36 height 13
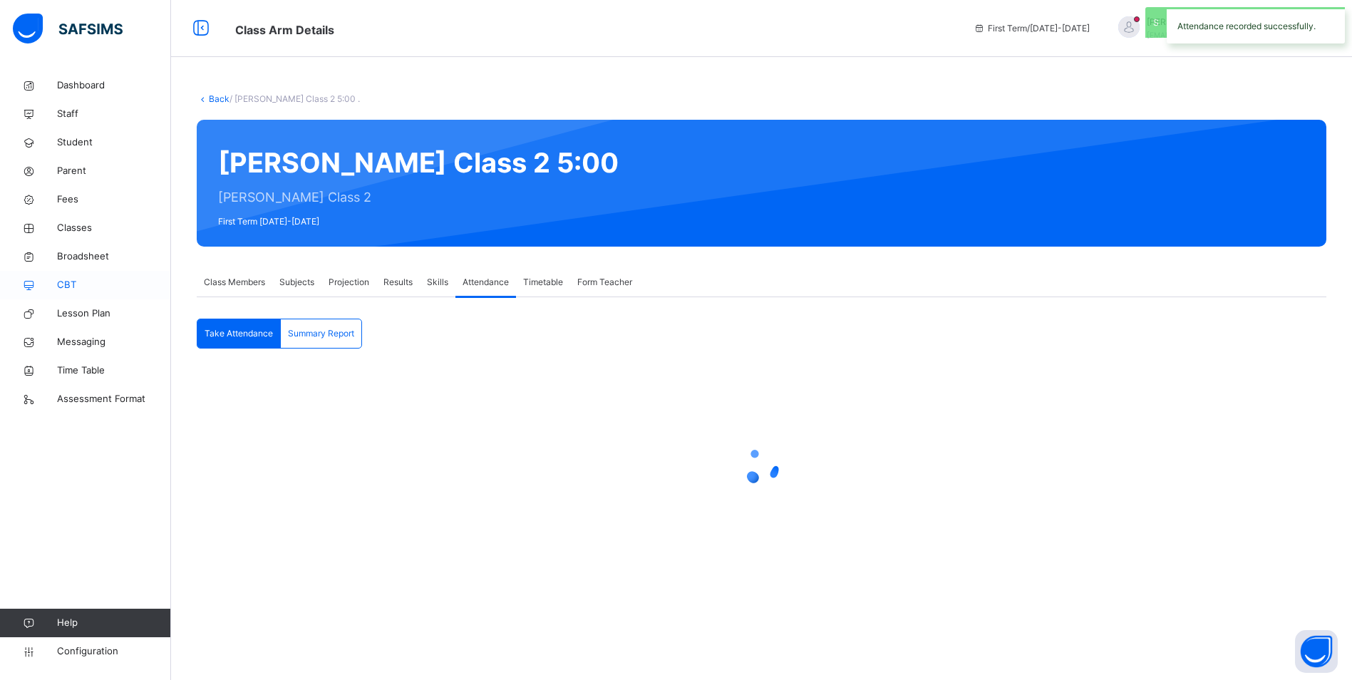
scroll to position [0, 0]
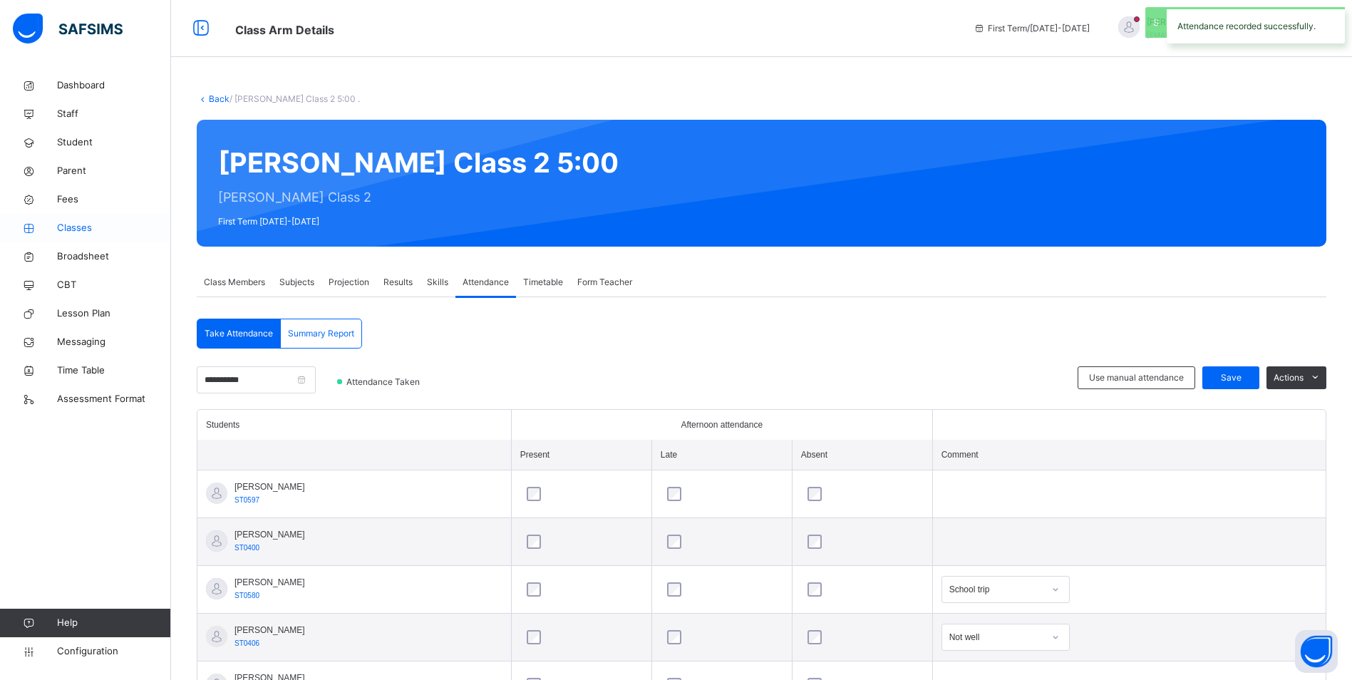
click at [77, 227] on span "Classes" at bounding box center [114, 228] width 114 height 14
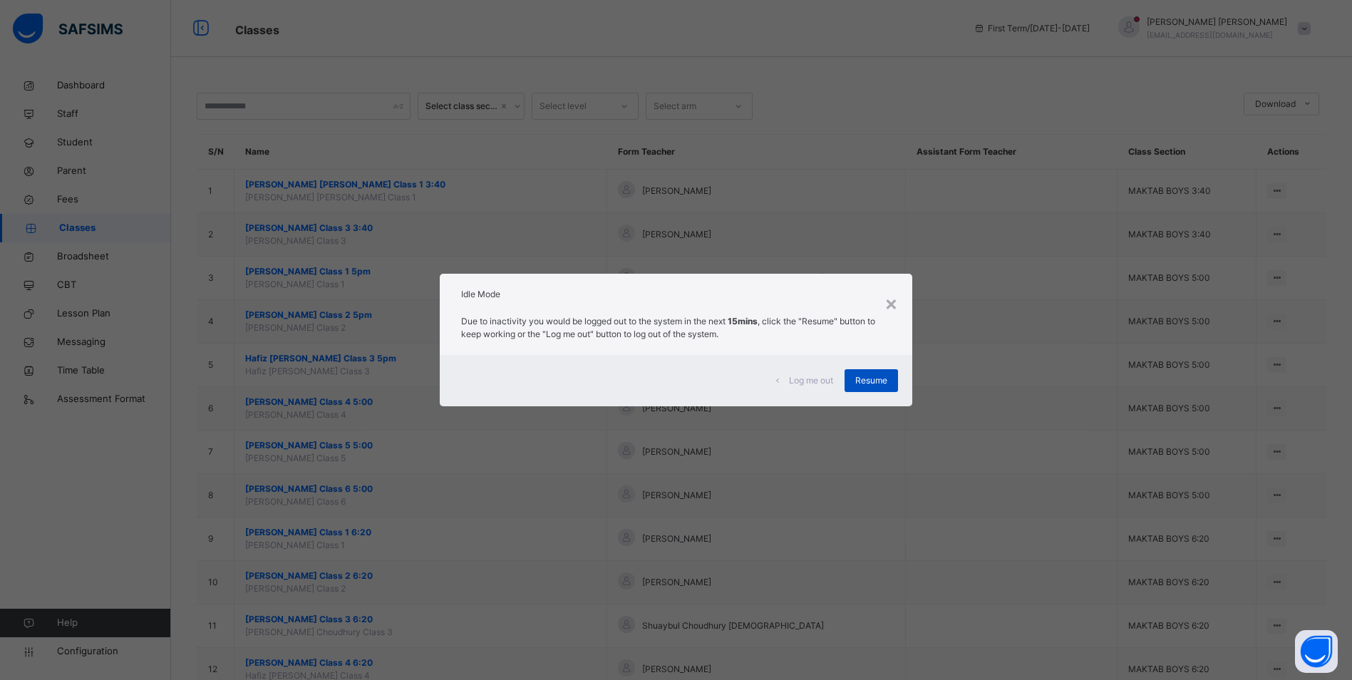
click at [888, 375] on span "Resume" at bounding box center [872, 380] width 32 height 13
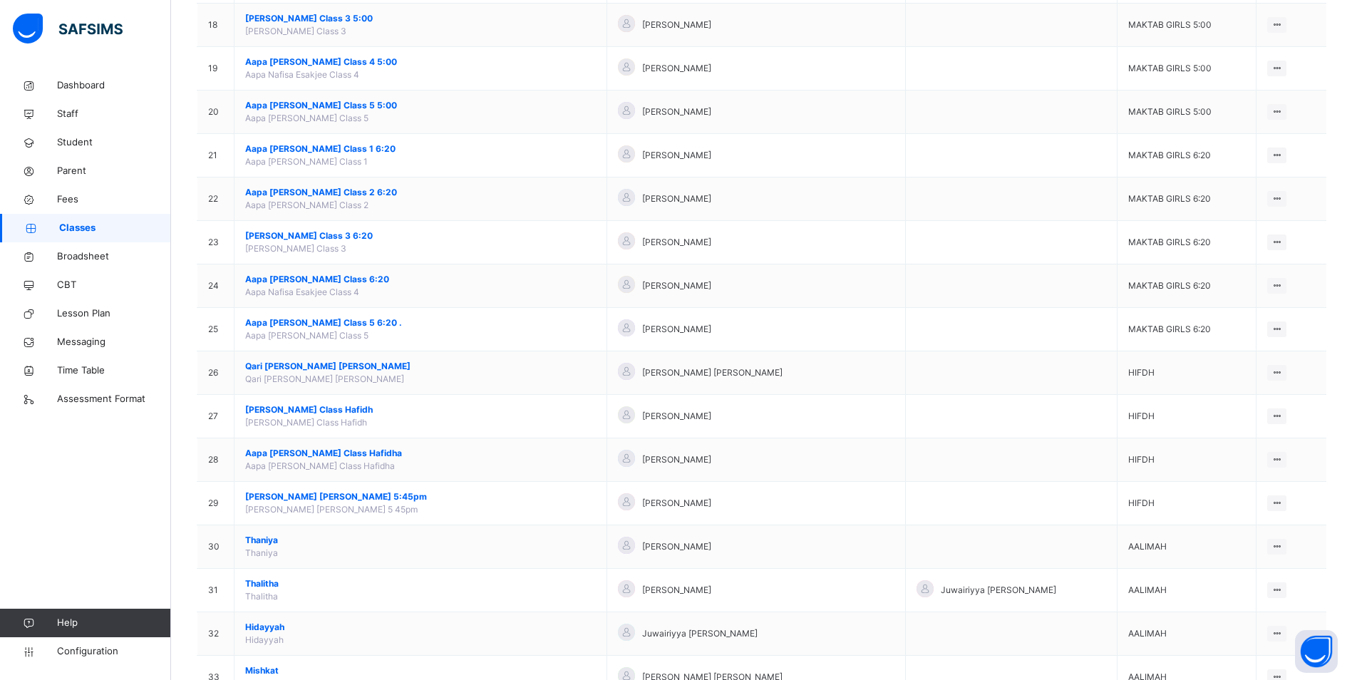
scroll to position [905, 0]
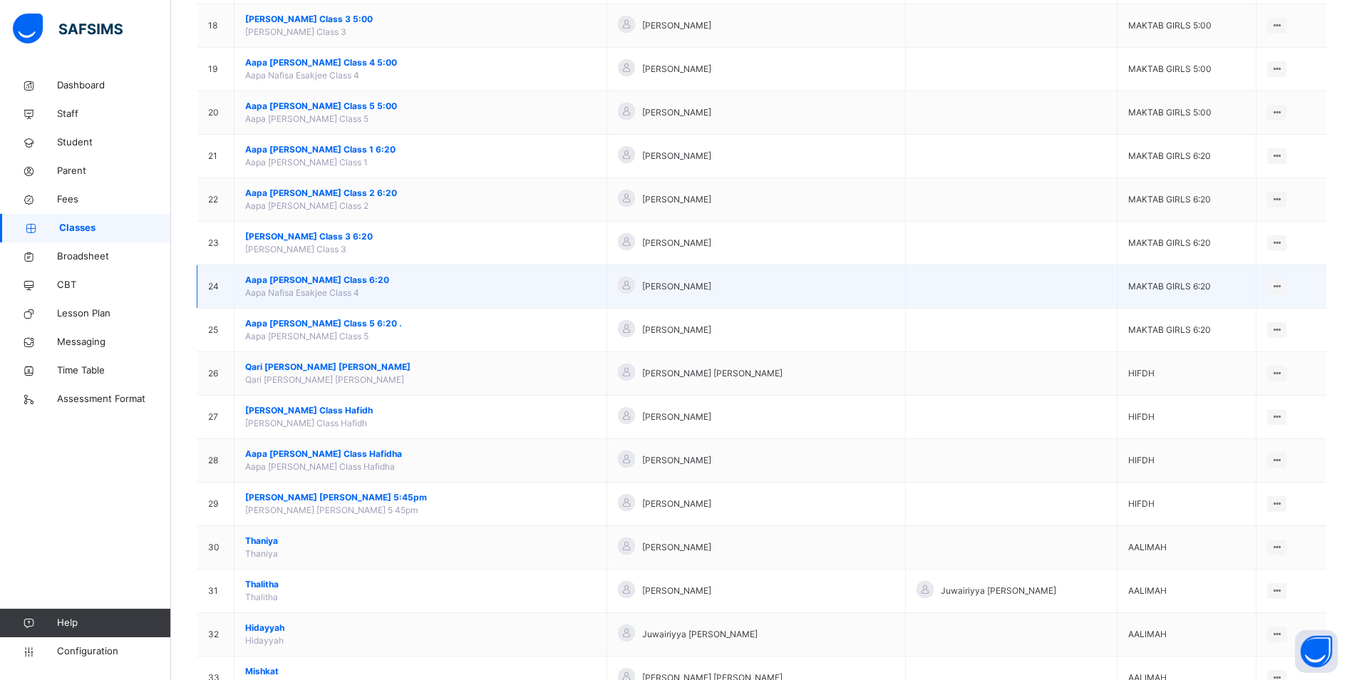
click at [354, 279] on span "Aapa [PERSON_NAME] Class 6:20" at bounding box center [420, 280] width 351 height 13
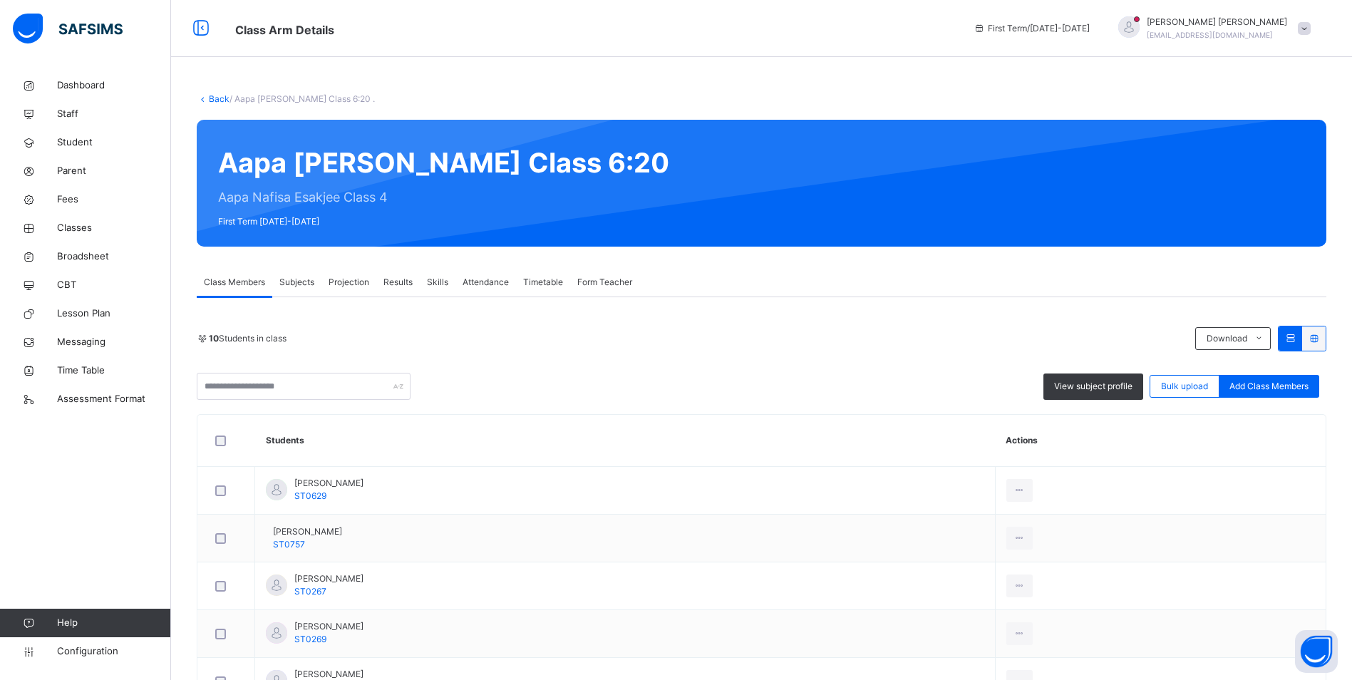
click at [493, 274] on div "Attendance" at bounding box center [486, 282] width 61 height 29
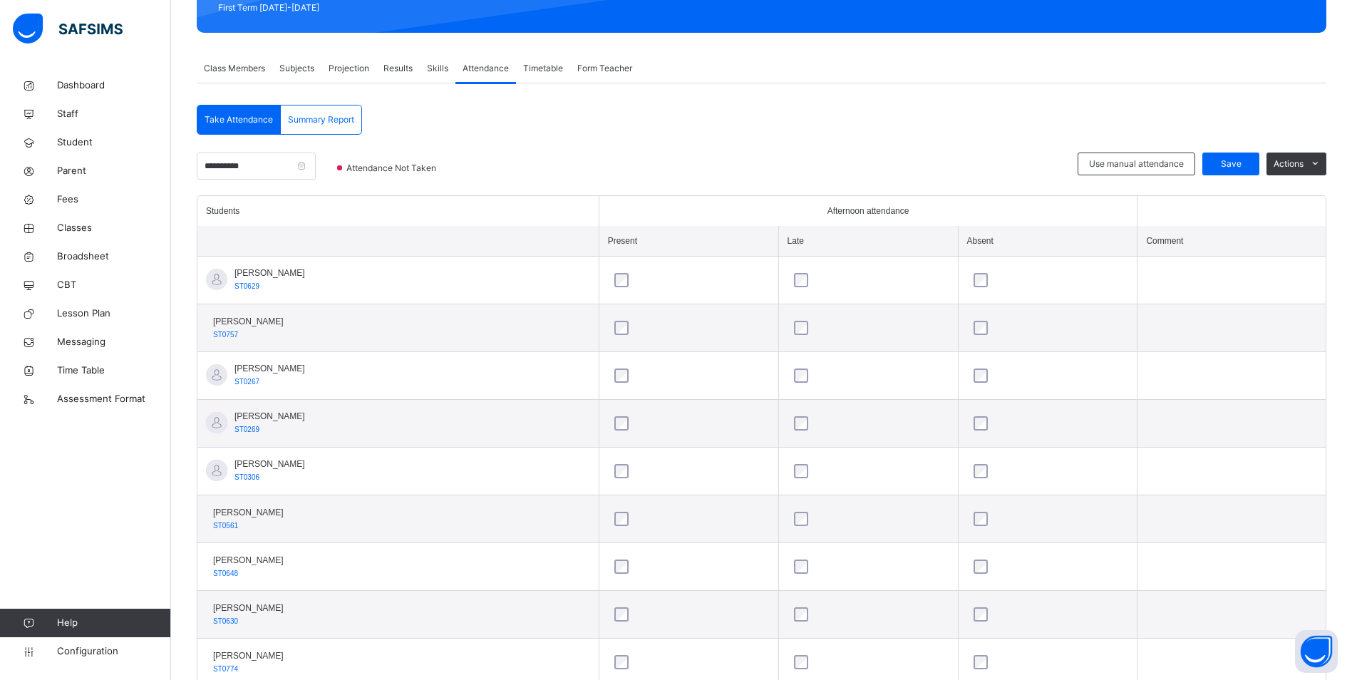
scroll to position [307, 0]
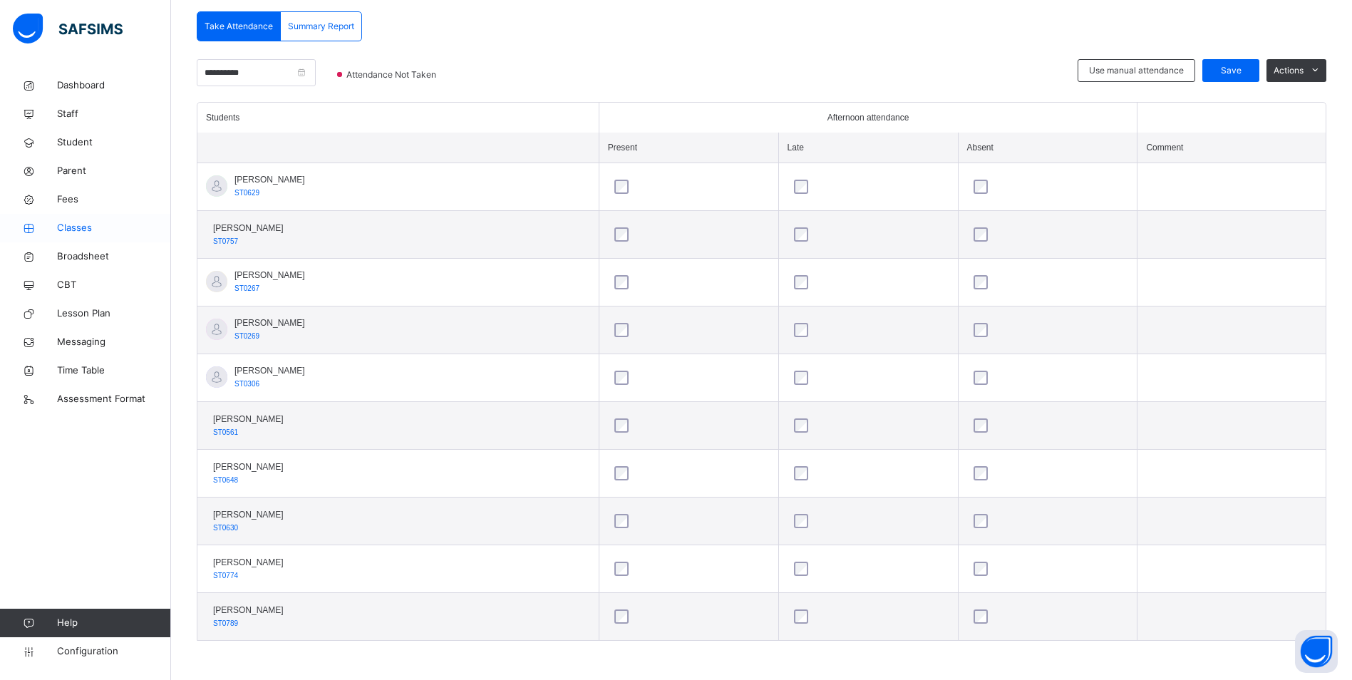
click at [80, 220] on link "Classes" at bounding box center [85, 228] width 171 height 29
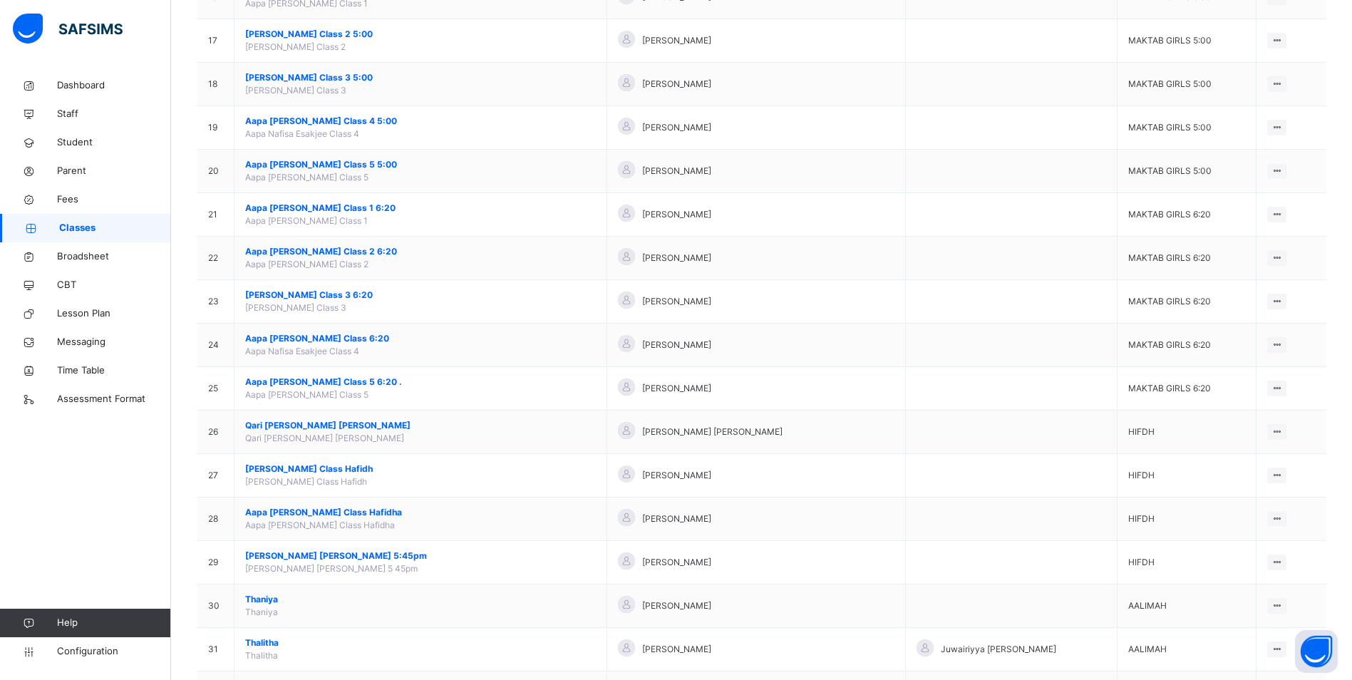
scroll to position [856, 0]
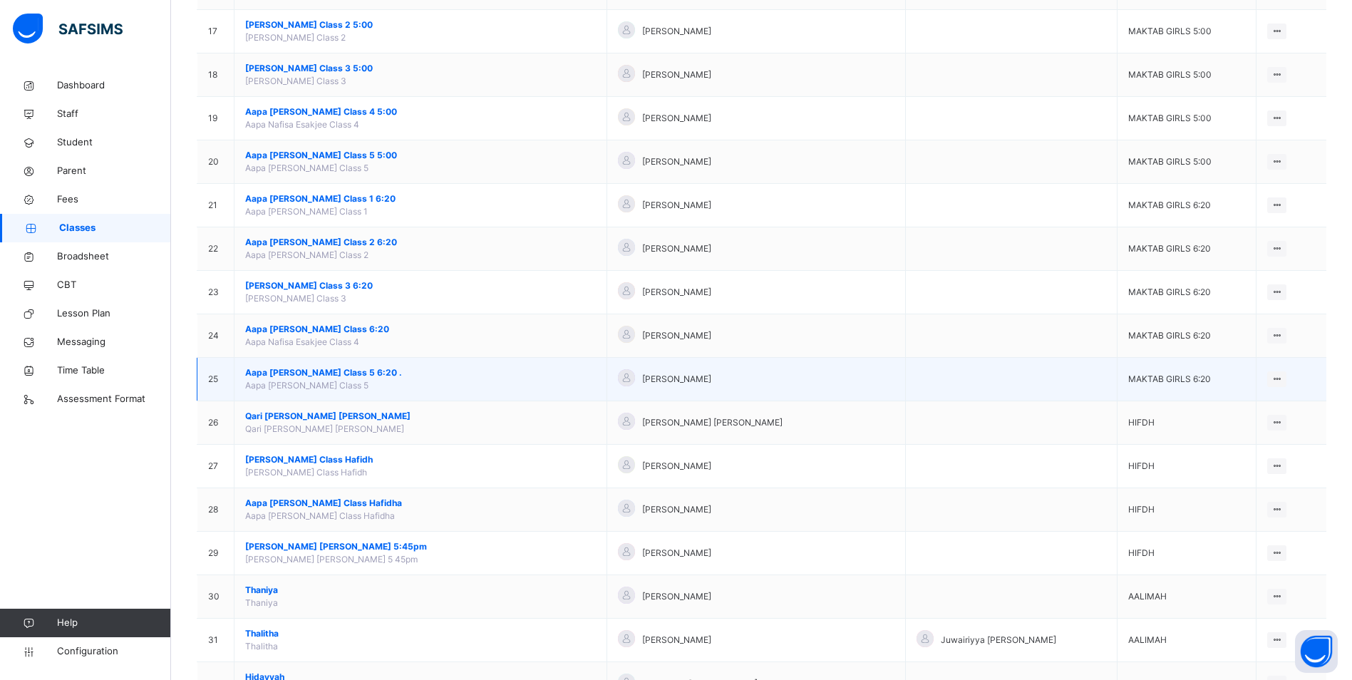
click at [316, 368] on span "Aapa [PERSON_NAME] Class 5 6:20 ." at bounding box center [420, 372] width 351 height 13
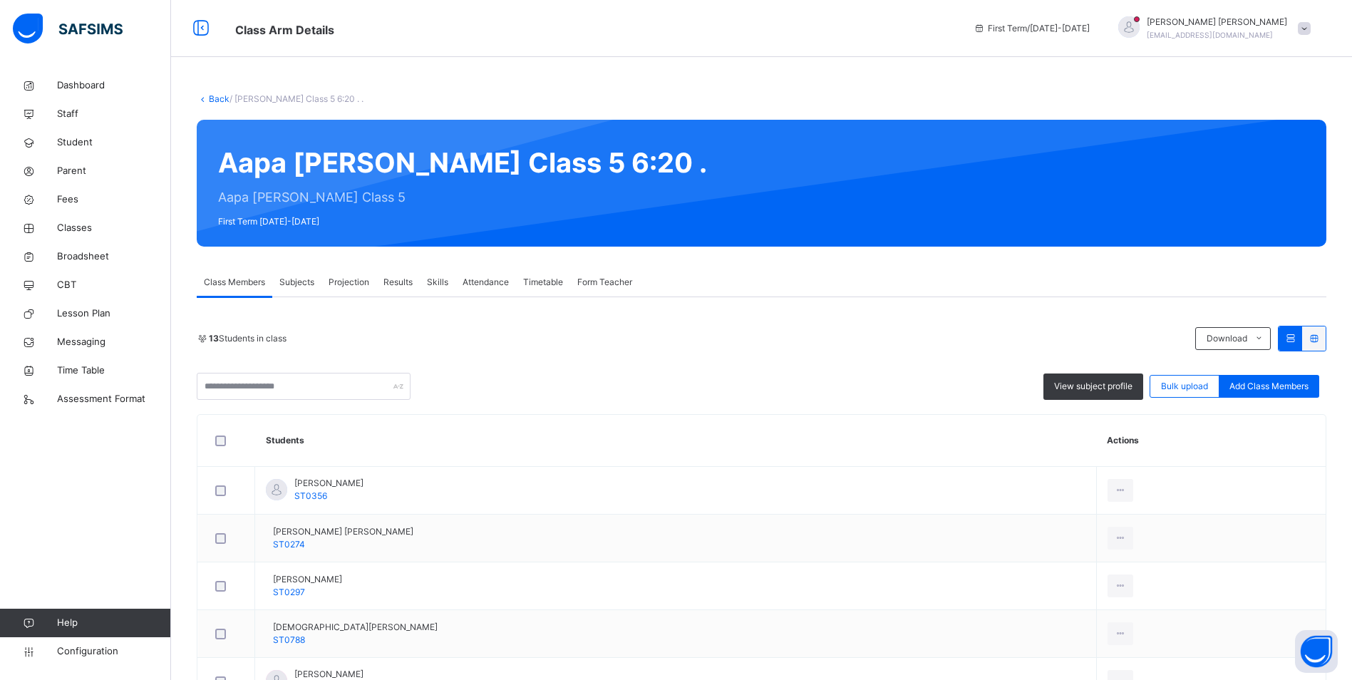
click at [473, 280] on span "Attendance" at bounding box center [486, 282] width 46 height 13
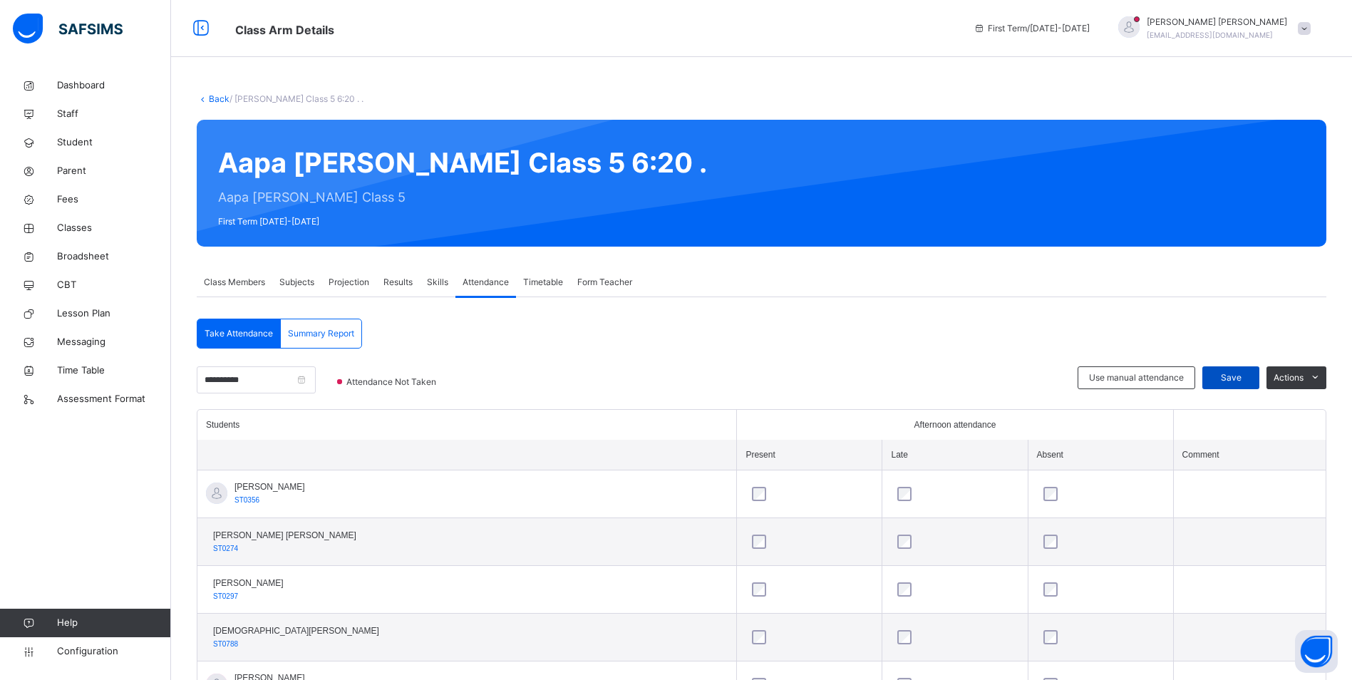
click at [1249, 376] on span "Save" at bounding box center [1231, 377] width 36 height 13
click at [79, 231] on span "Classes" at bounding box center [114, 228] width 114 height 14
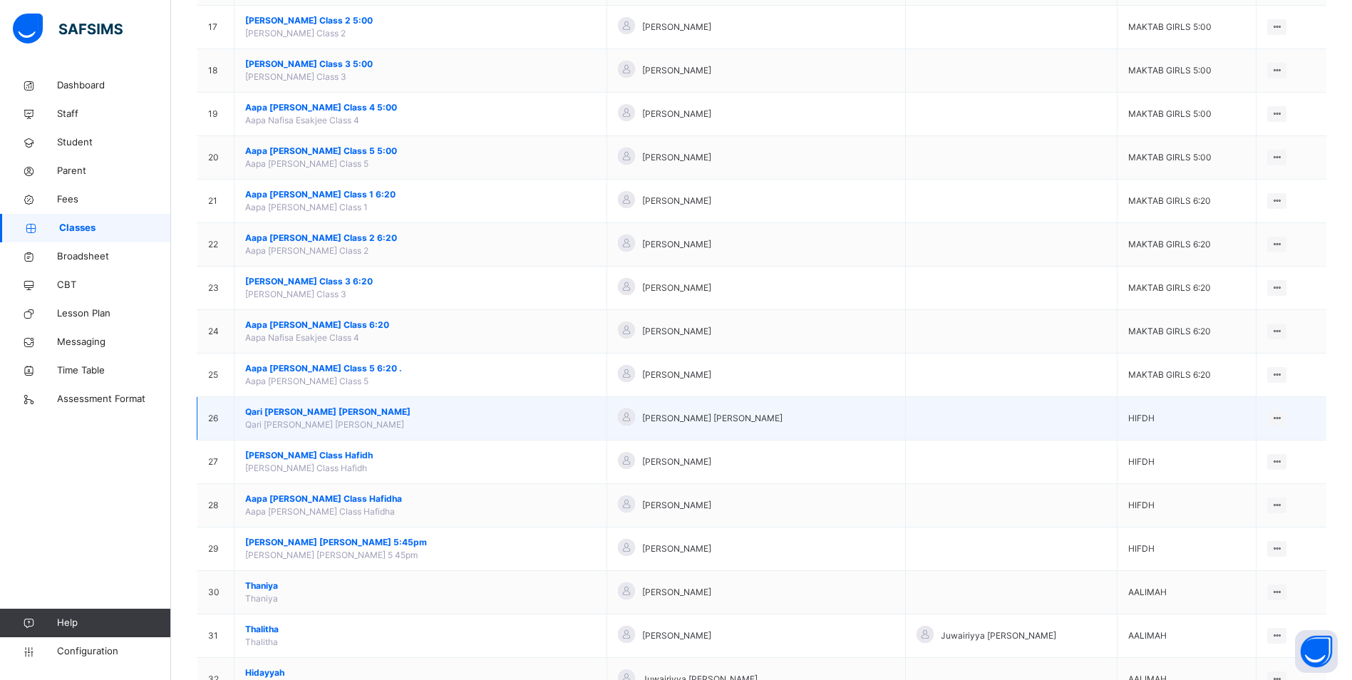
scroll to position [833, 0]
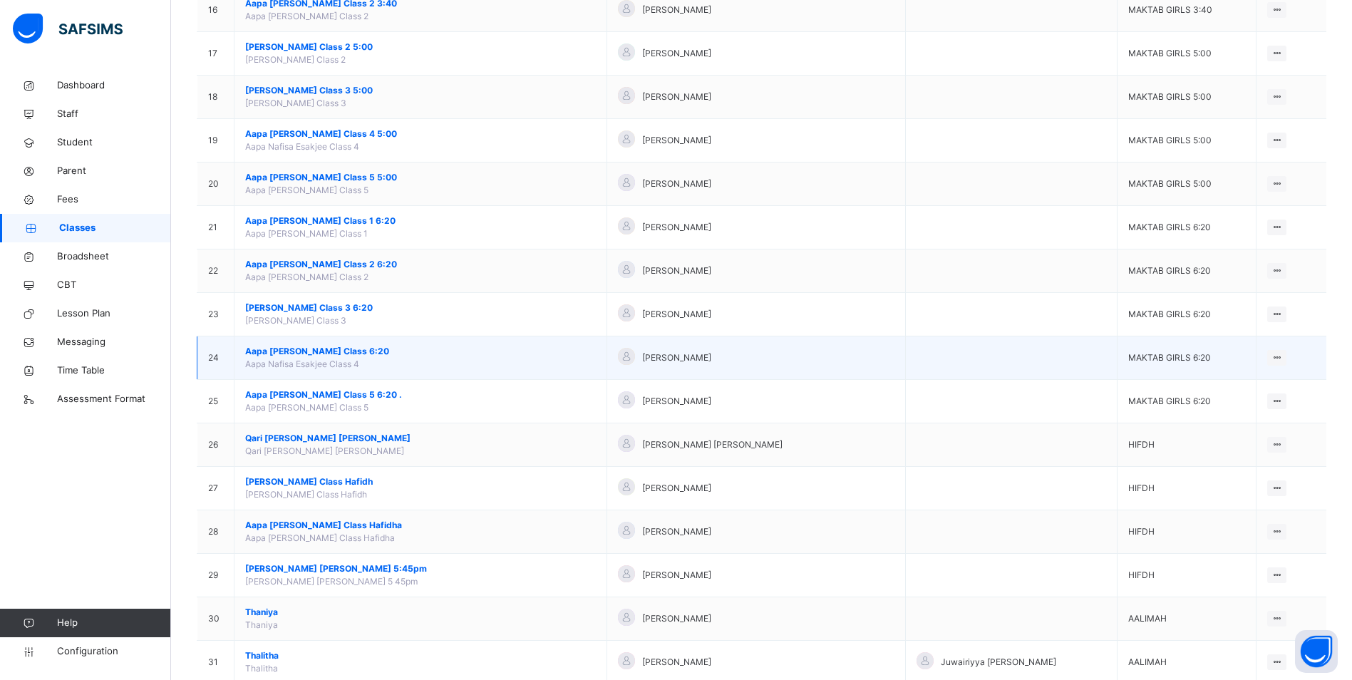
click at [320, 347] on span "Aapa [PERSON_NAME] Class 6:20" at bounding box center [420, 351] width 351 height 13
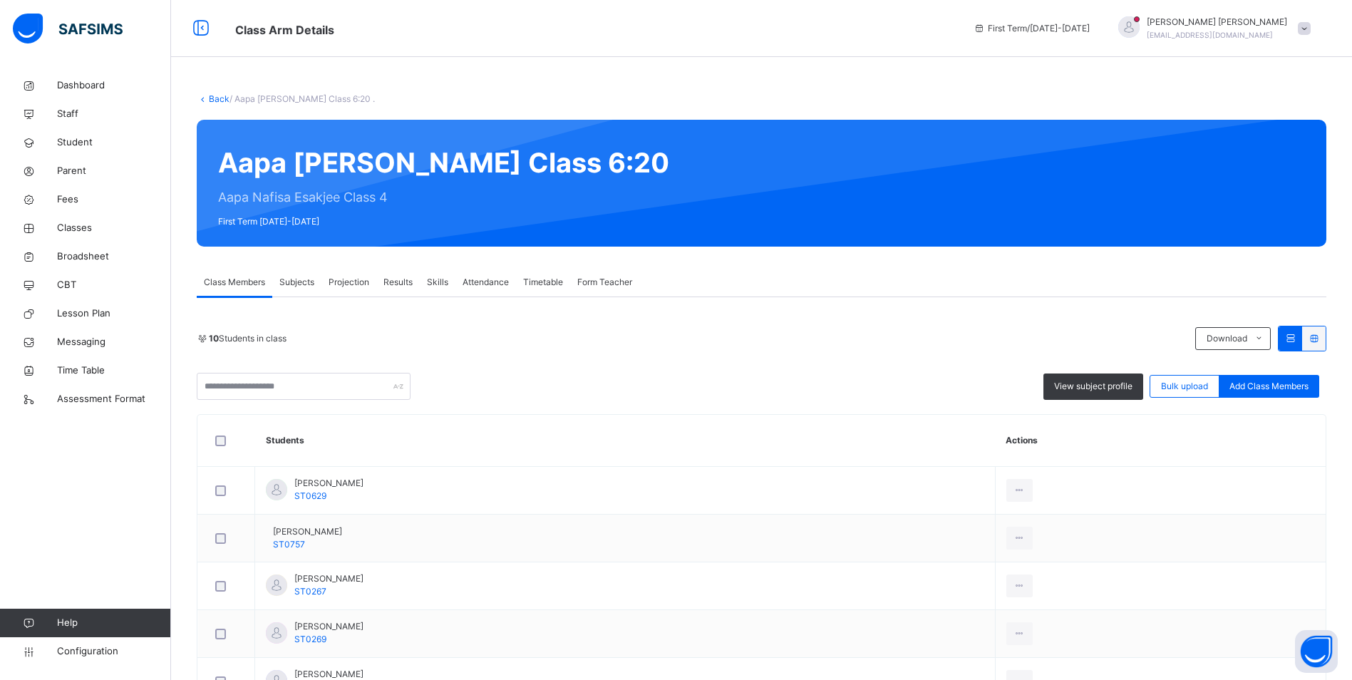
click at [500, 285] on span "Attendance" at bounding box center [486, 282] width 46 height 13
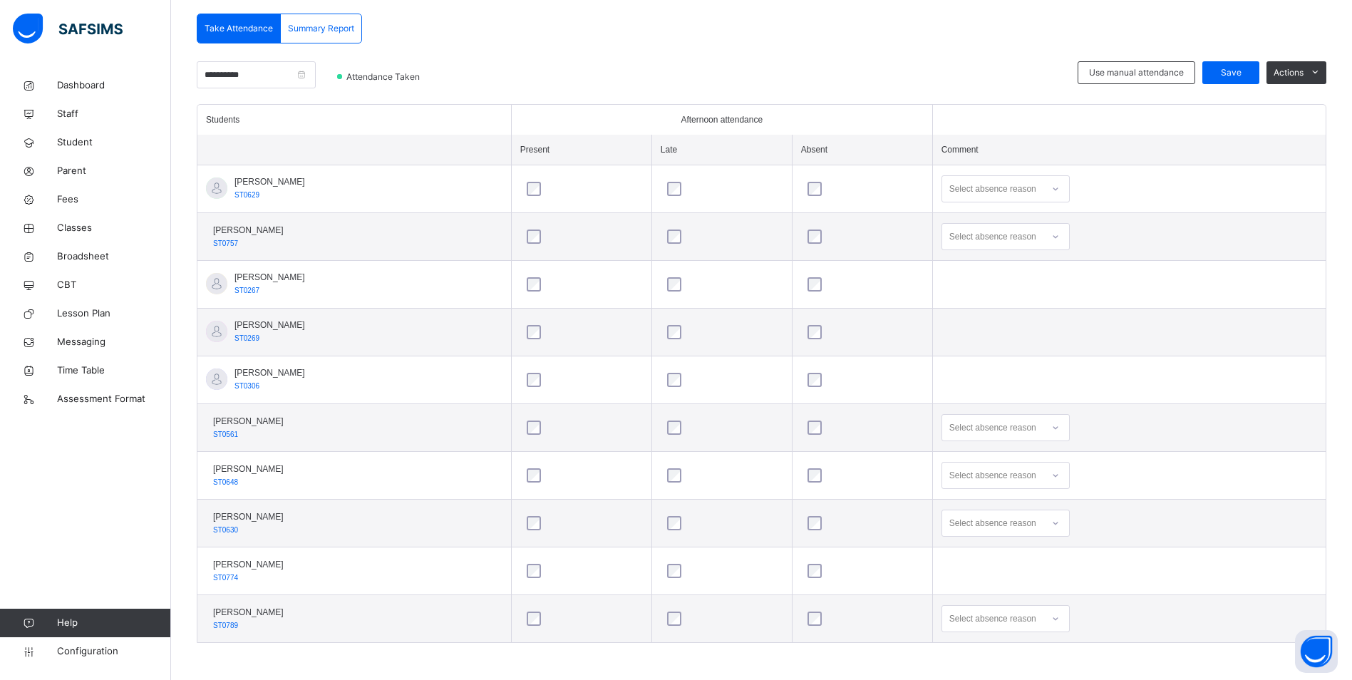
scroll to position [307, 0]
click at [1057, 613] on div "Select absence reason" at bounding box center [1006, 616] width 128 height 27
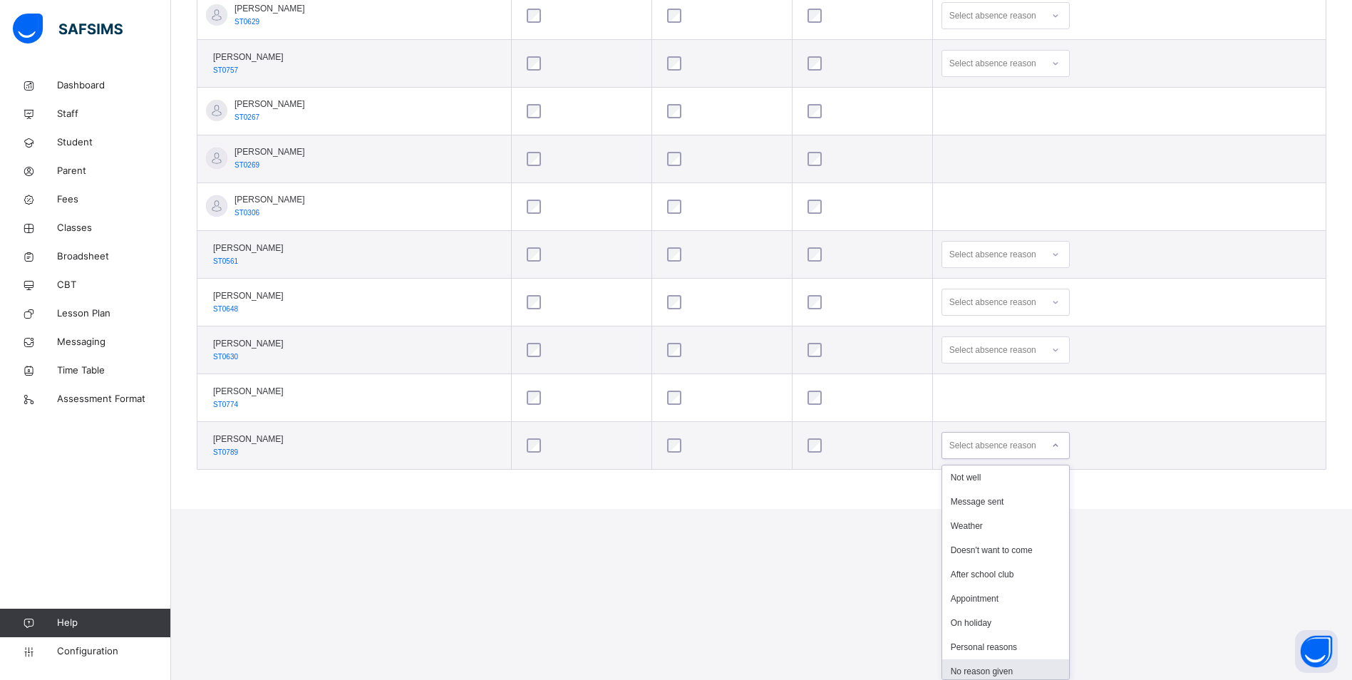
click at [1014, 670] on div "No reason given" at bounding box center [1005, 671] width 127 height 24
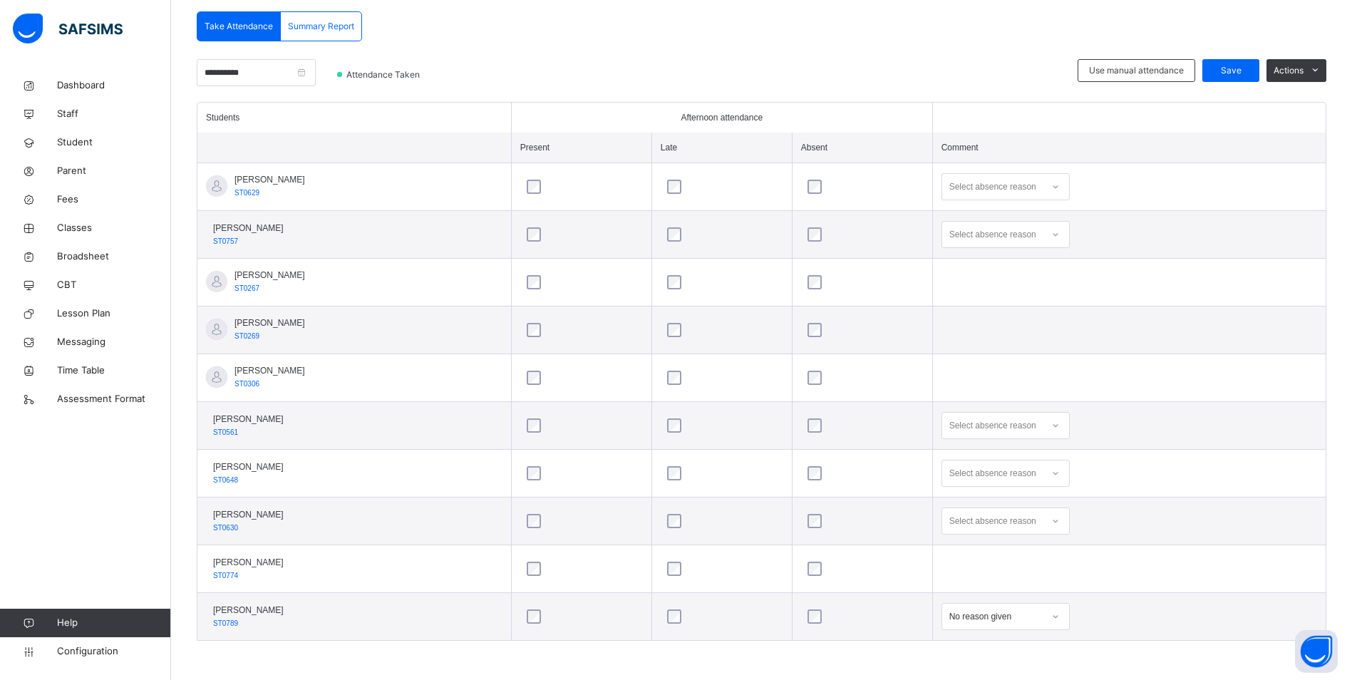
click at [1057, 185] on icon at bounding box center [1056, 187] width 9 height 14
click at [1026, 245] on div "Message sent" at bounding box center [1005, 243] width 127 height 24
click at [1065, 522] on div at bounding box center [1056, 521] width 24 height 23
click at [1010, 581] on div "Message sent" at bounding box center [1005, 577] width 127 height 24
click at [1060, 467] on icon at bounding box center [1056, 473] width 9 height 14
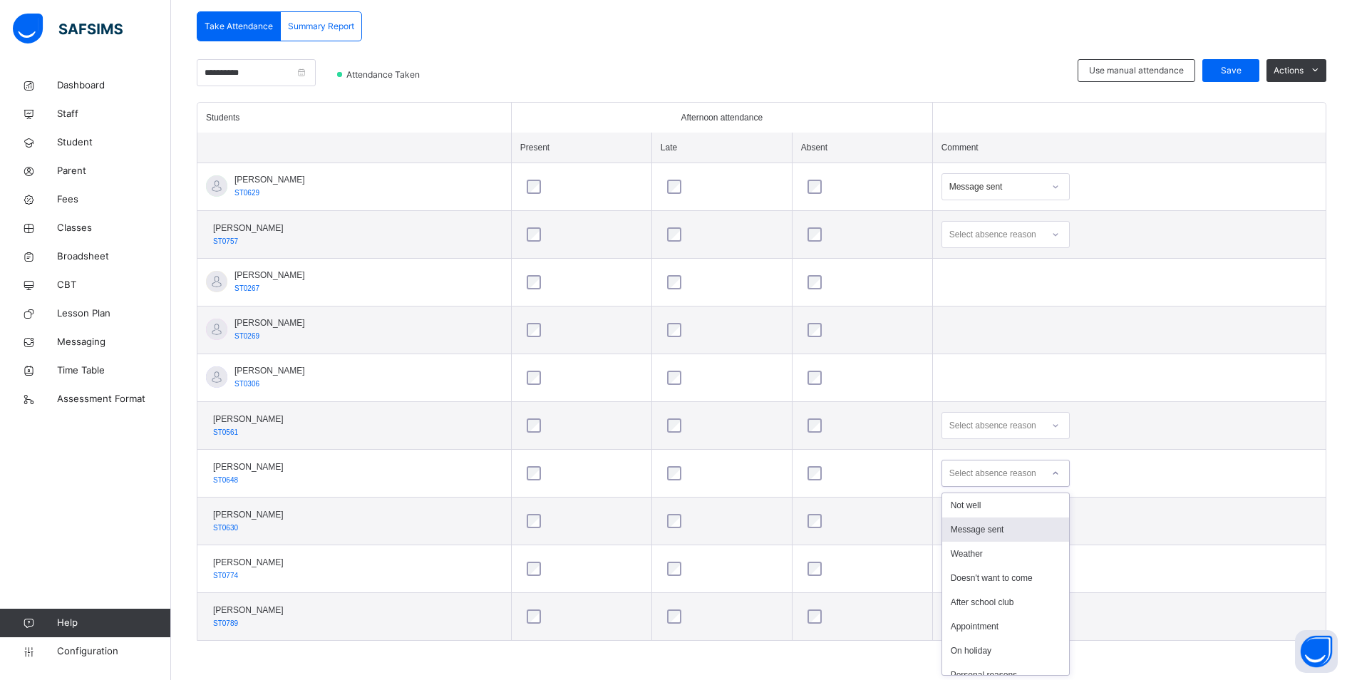
click at [1007, 528] on div "Message sent" at bounding box center [1005, 530] width 127 height 24
click at [1059, 421] on icon at bounding box center [1056, 425] width 9 height 14
click at [1028, 486] on div "Message sent" at bounding box center [1005, 482] width 127 height 24
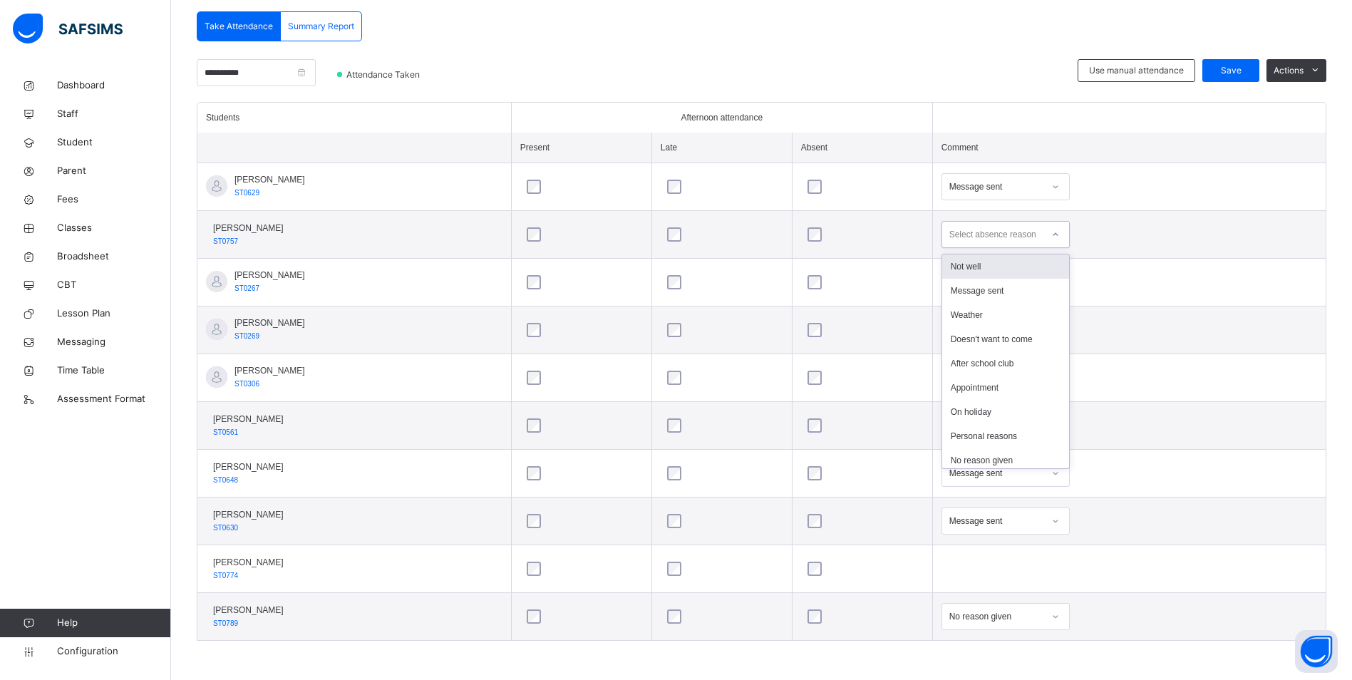
click at [1060, 234] on icon at bounding box center [1056, 234] width 9 height 14
click at [1024, 270] on div "Not well" at bounding box center [1005, 267] width 127 height 24
click at [1249, 64] on span "Save" at bounding box center [1231, 70] width 36 height 13
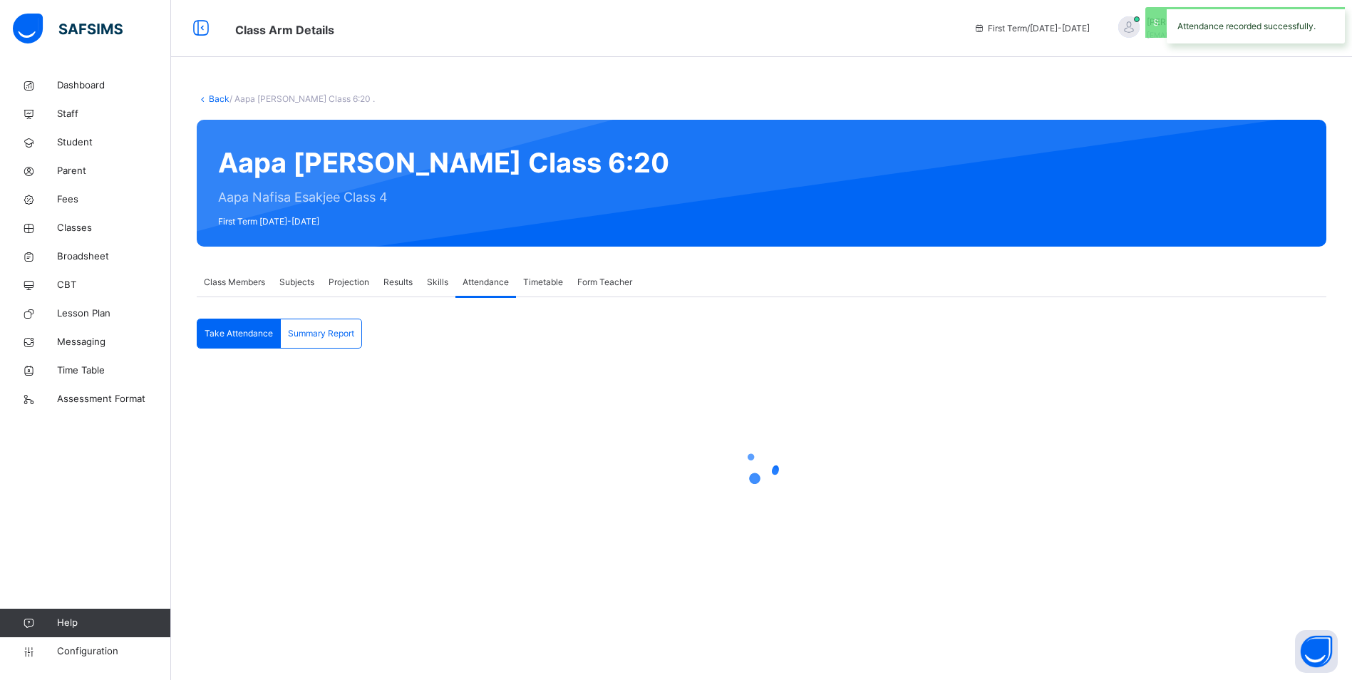
scroll to position [0, 0]
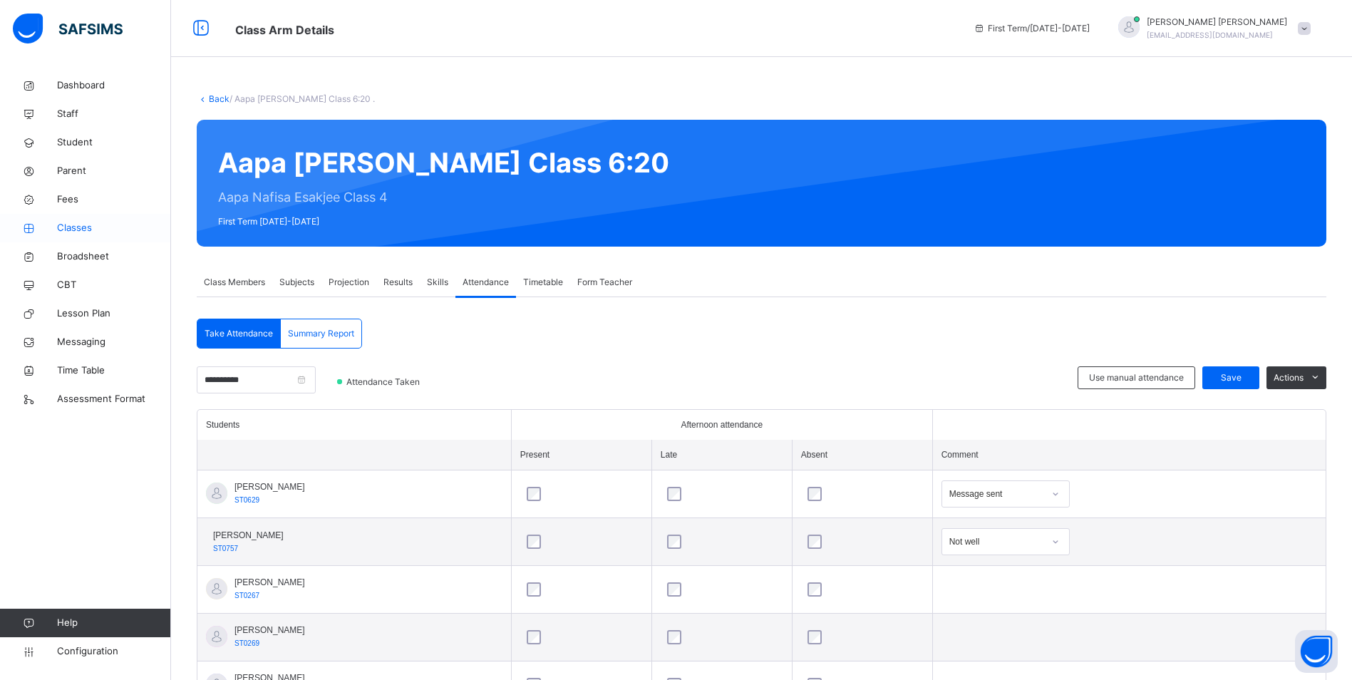
click at [70, 235] on span "Classes" at bounding box center [114, 228] width 114 height 14
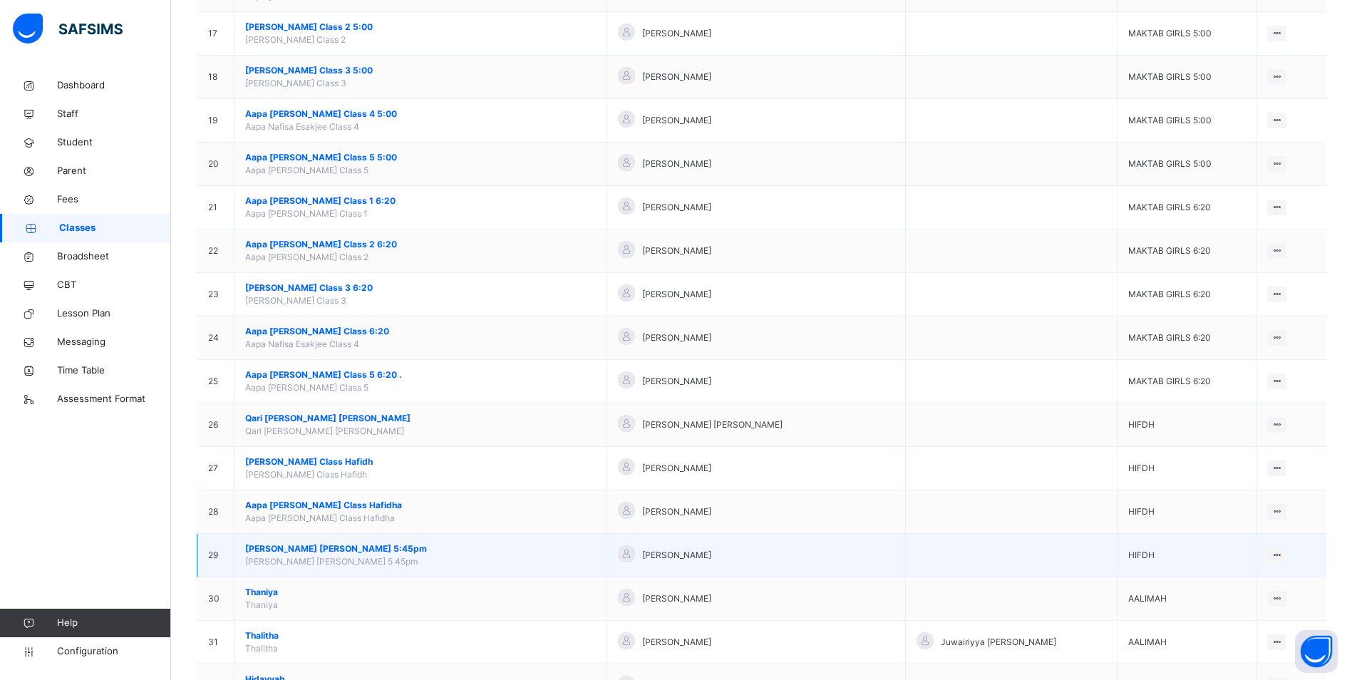
scroll to position [833, 0]
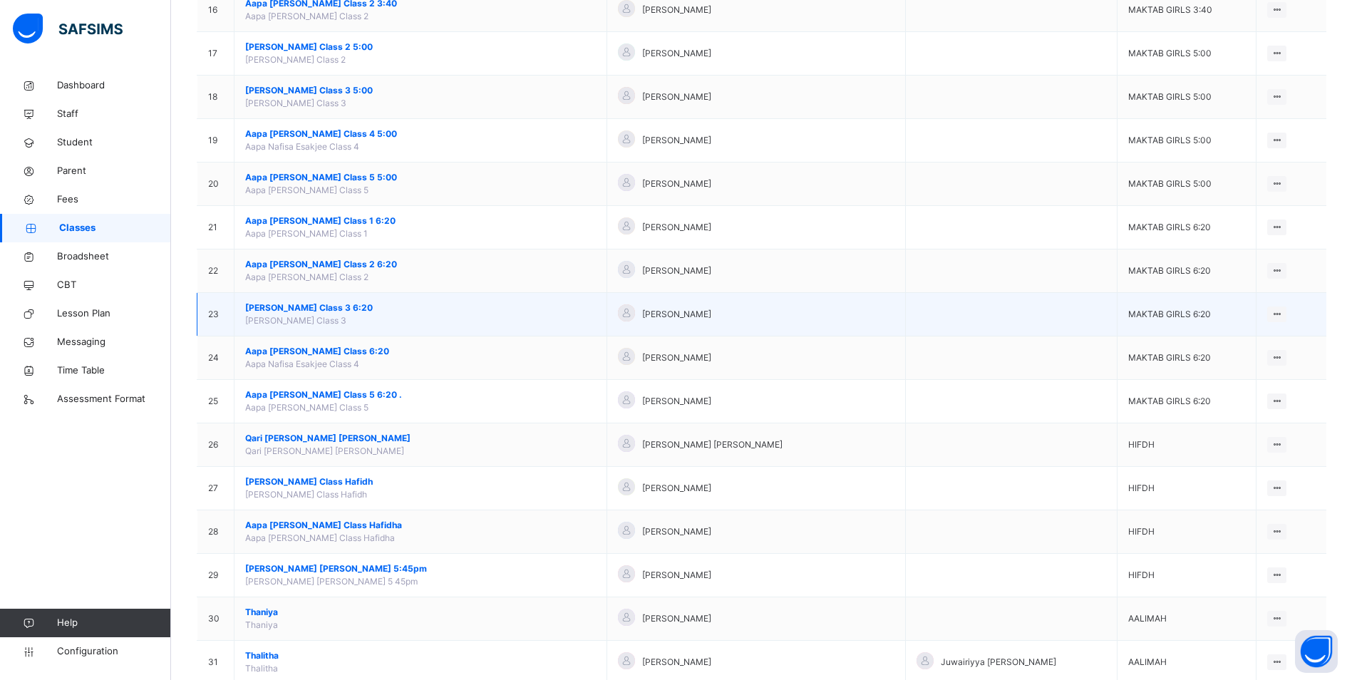
click at [307, 300] on td "Aapa Habiba Varachhia Class 3 6:20 Aapa Habiba Varachhia Class 3" at bounding box center [421, 314] width 373 height 43
click at [304, 309] on span "[PERSON_NAME] Class 3 6:20" at bounding box center [420, 308] width 351 height 13
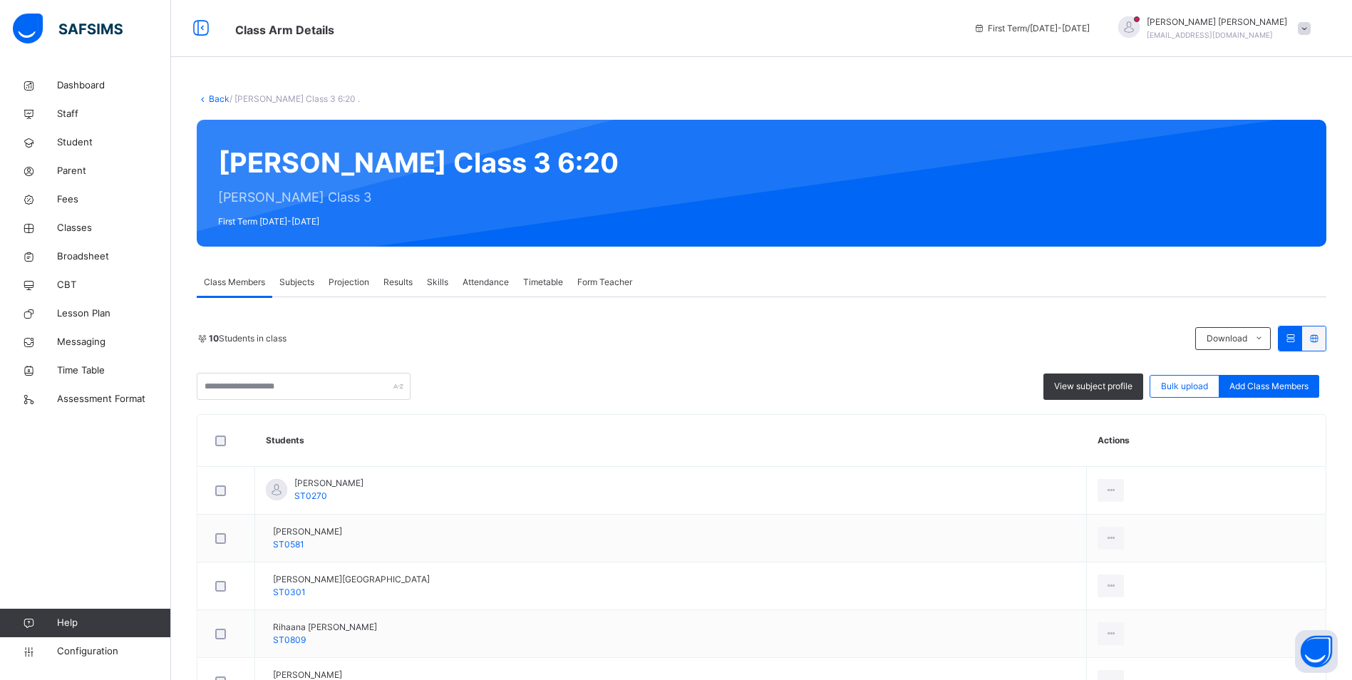
click at [488, 282] on span "Attendance" at bounding box center [486, 282] width 46 height 13
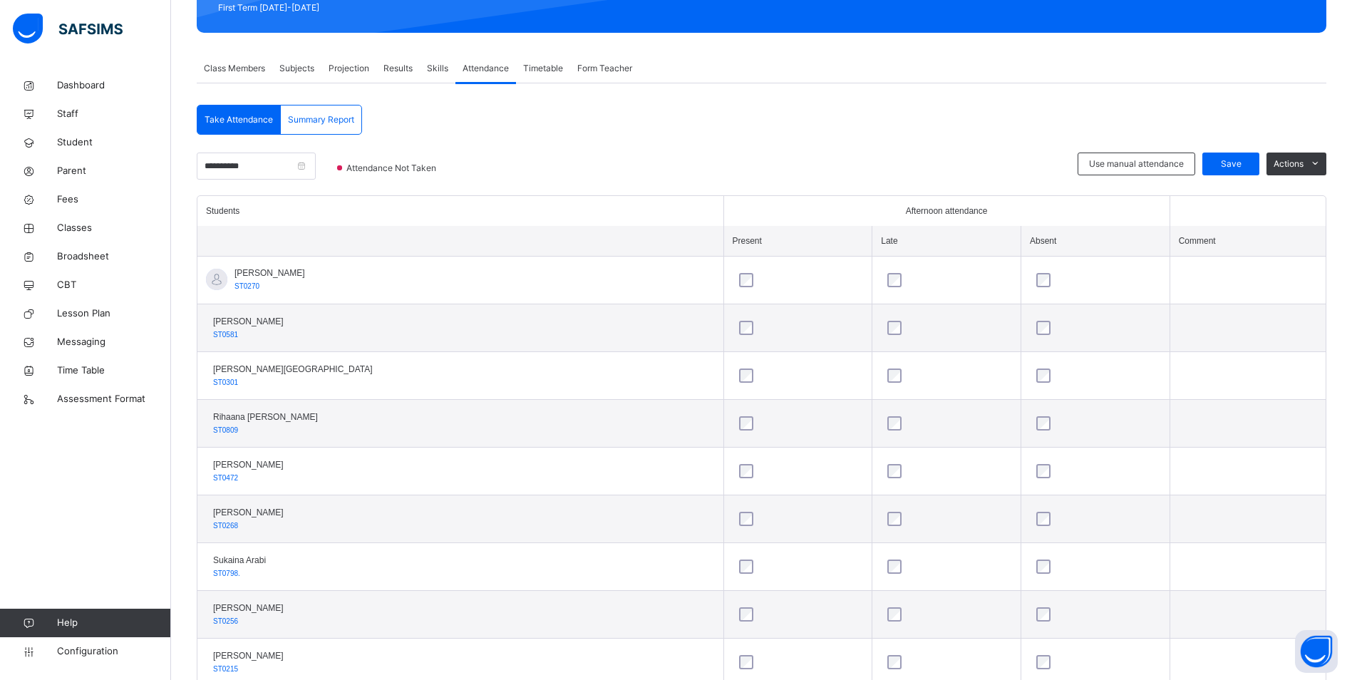
scroll to position [356, 0]
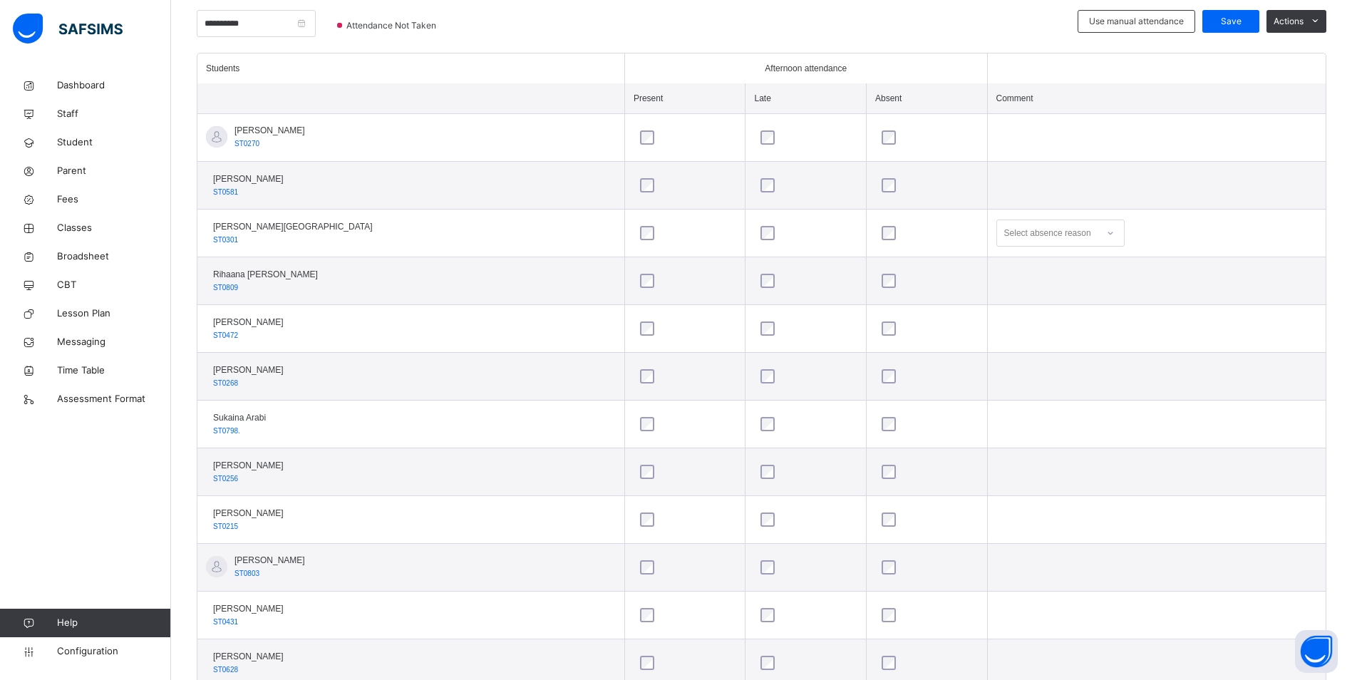
click at [1106, 232] on icon at bounding box center [1110, 233] width 9 height 14
click at [1010, 456] on div "No reason given" at bounding box center [1060, 459] width 127 height 24
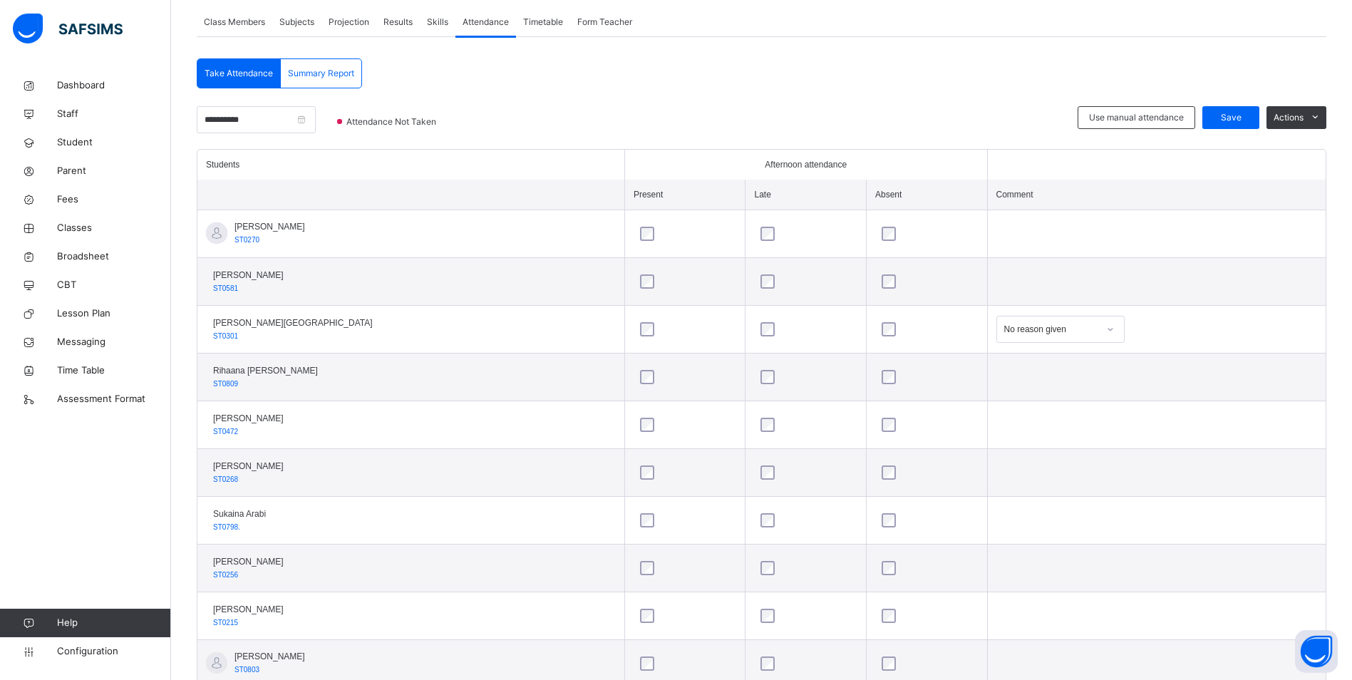
scroll to position [332, 0]
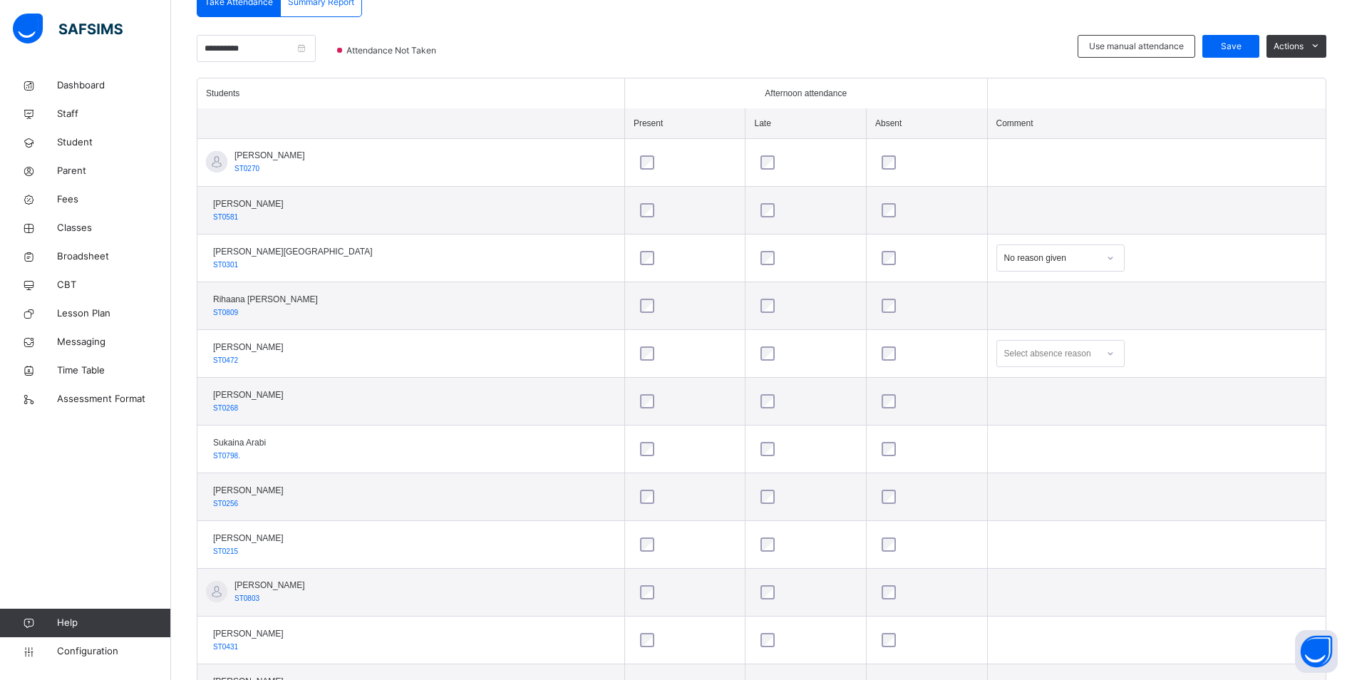
click at [1106, 351] on icon at bounding box center [1110, 353] width 9 height 14
click at [1028, 554] on div "Personal reasons" at bounding box center [1060, 555] width 127 height 24
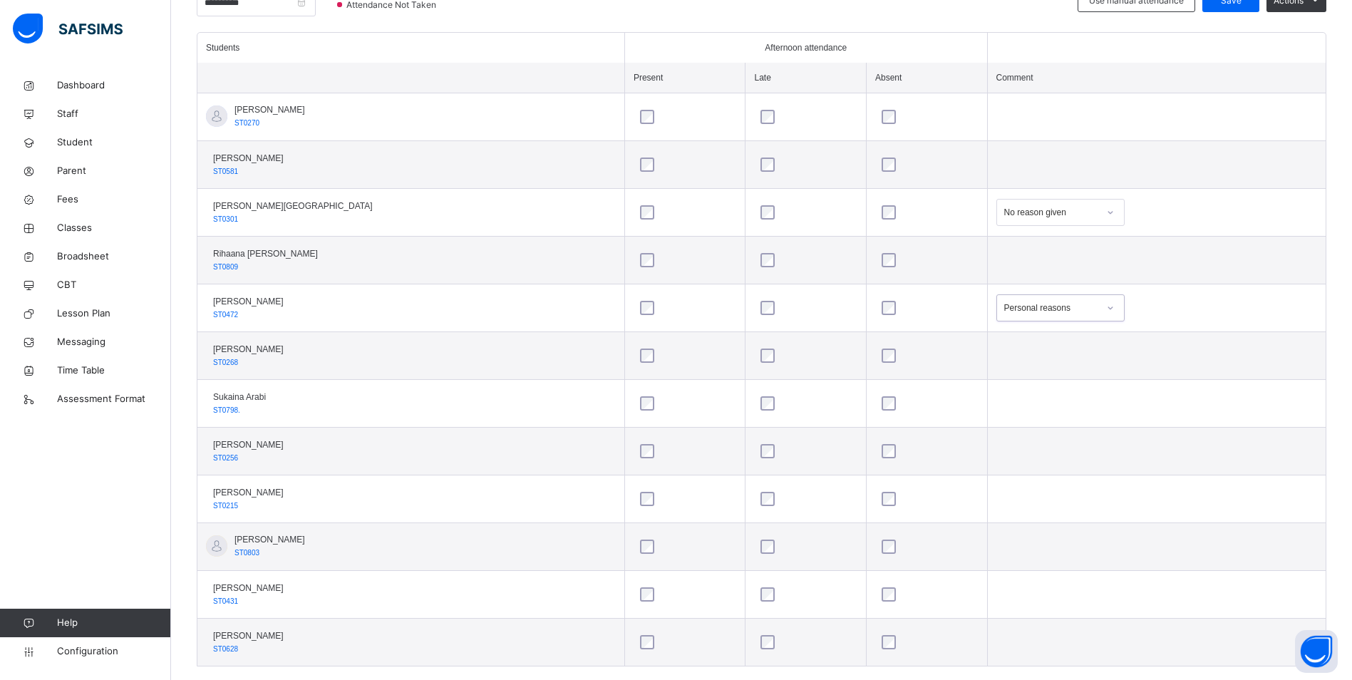
scroll to position [403, 0]
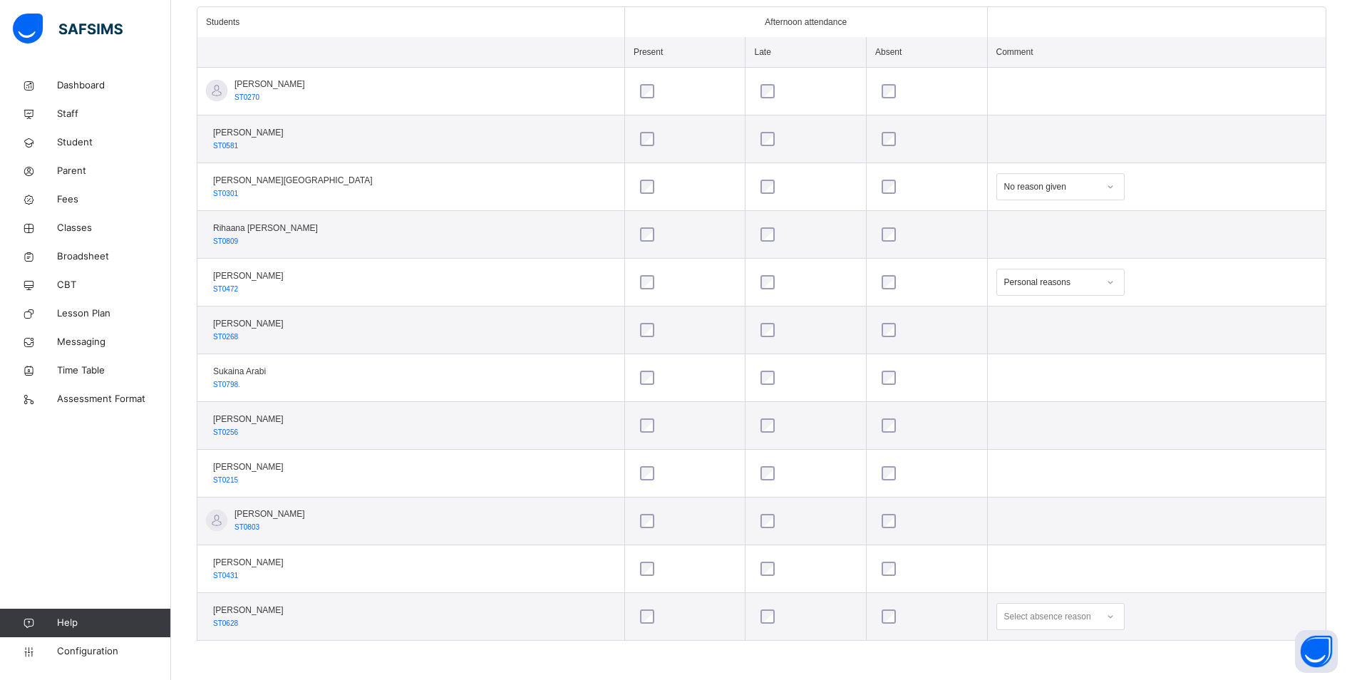
click at [1081, 614] on div "Select absence reason" at bounding box center [1061, 616] width 128 height 27
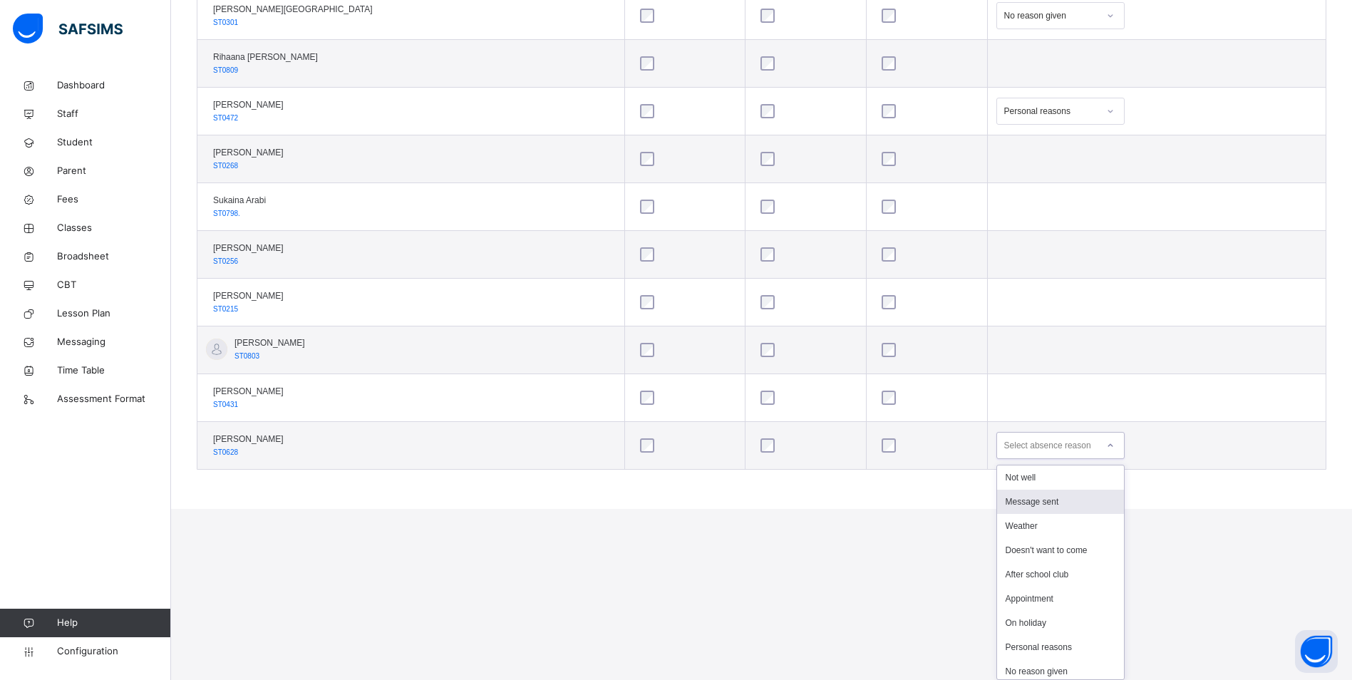
click at [1038, 506] on div "Message sent" at bounding box center [1060, 502] width 127 height 24
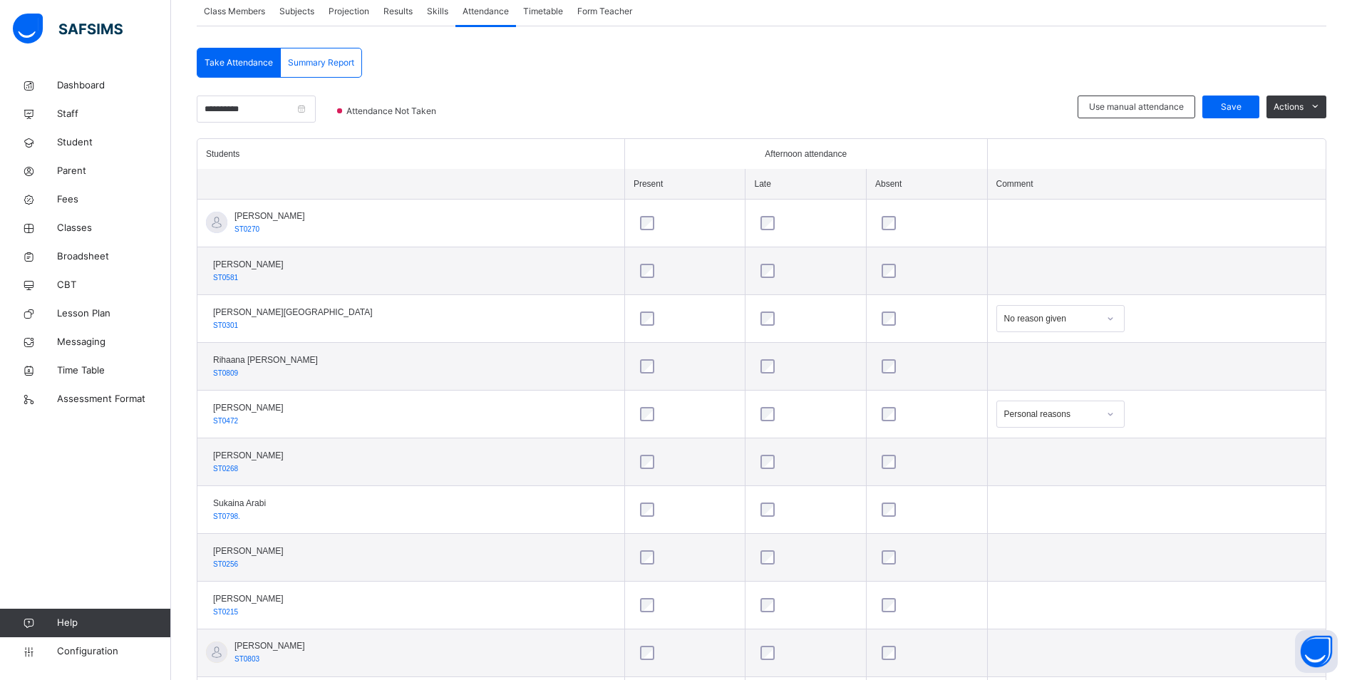
scroll to position [189, 0]
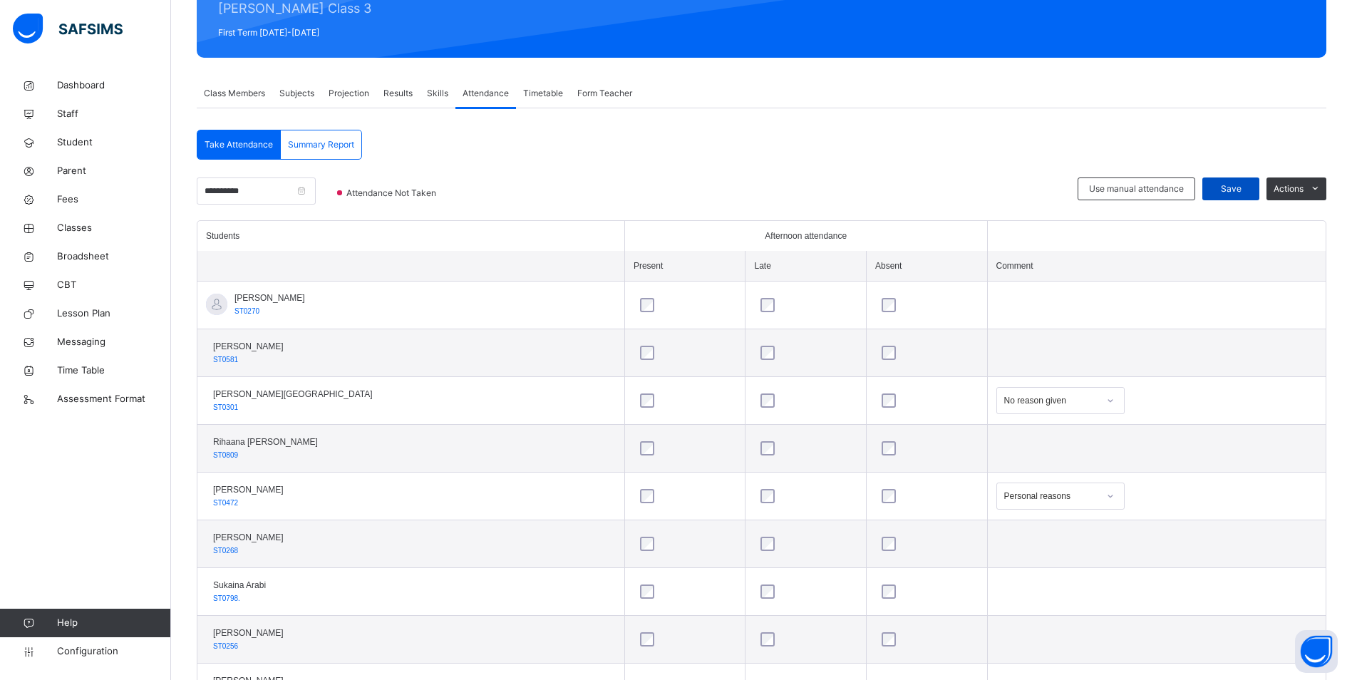
click at [1240, 186] on span "Save" at bounding box center [1231, 189] width 36 height 13
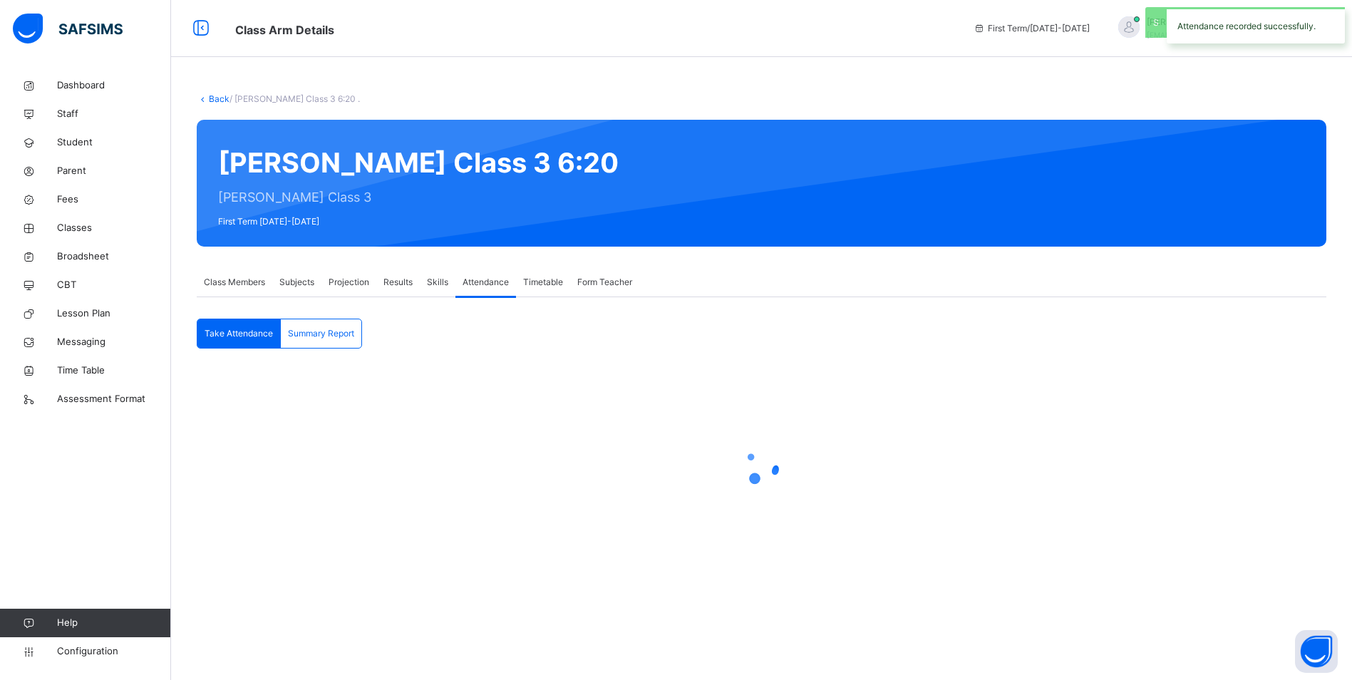
scroll to position [0, 0]
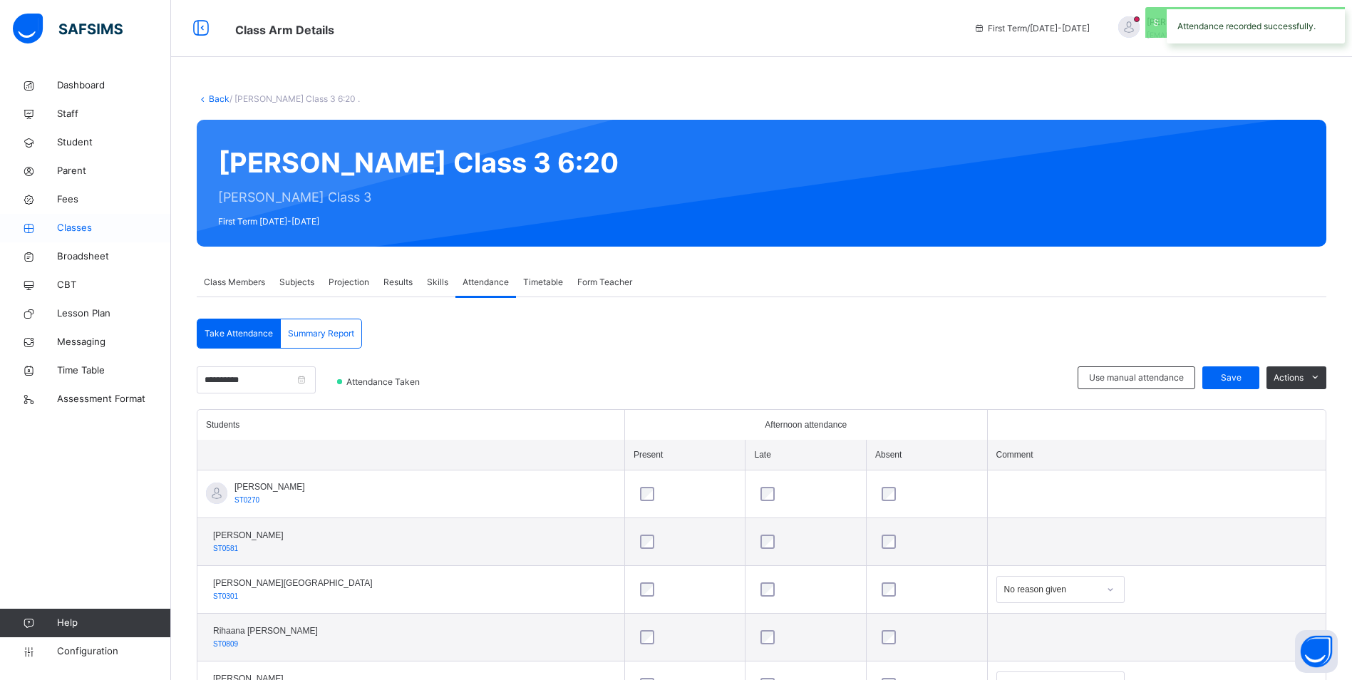
click at [61, 228] on span "Classes" at bounding box center [114, 228] width 114 height 14
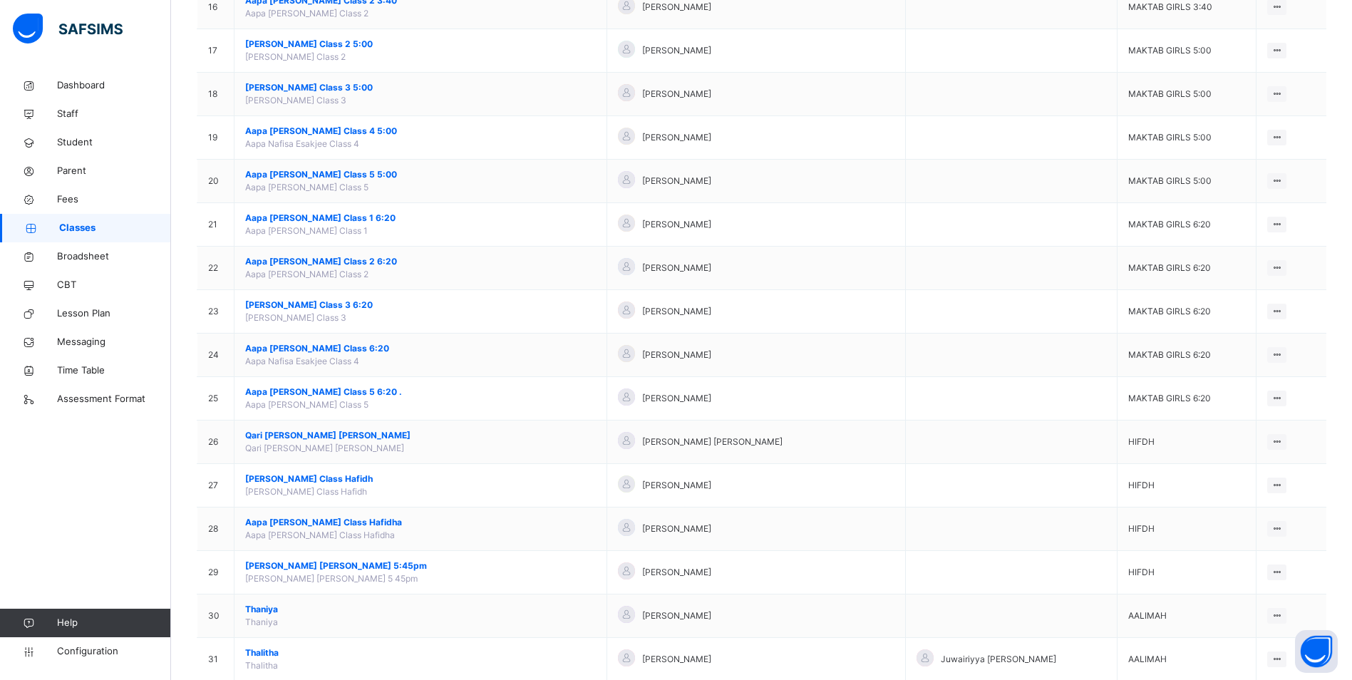
scroll to position [856, 0]
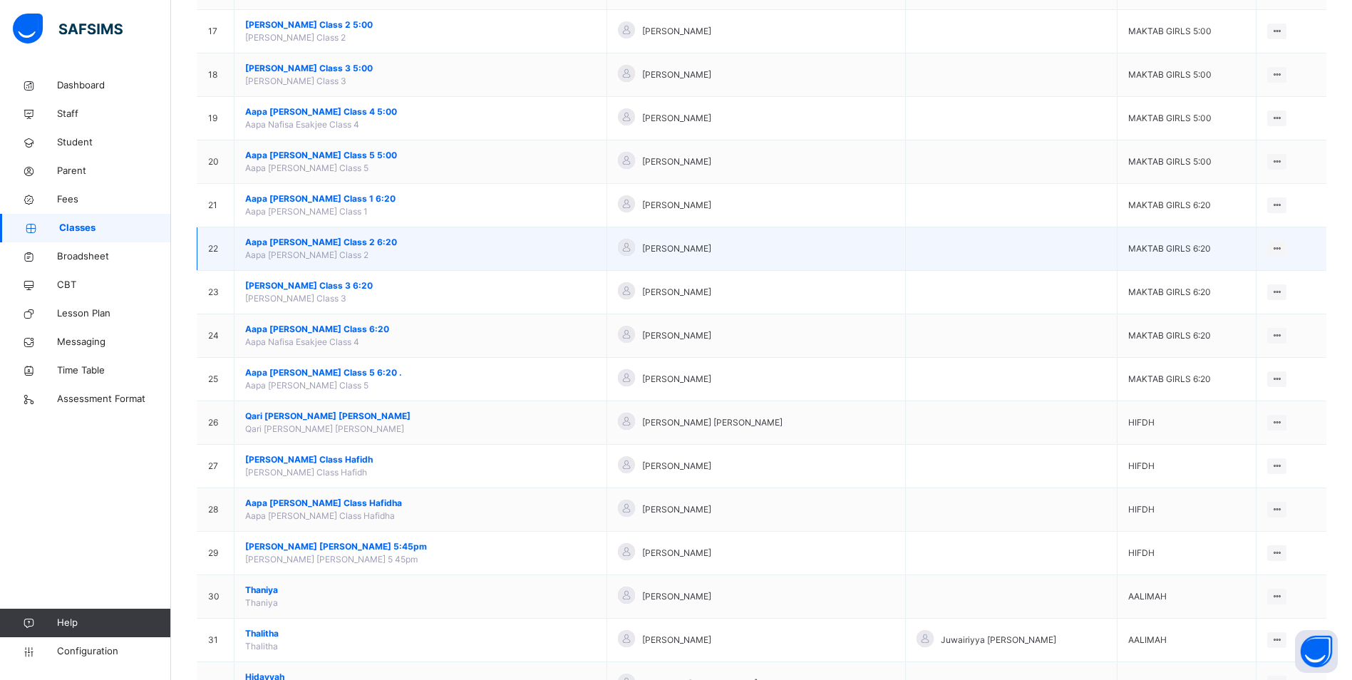
click at [348, 242] on span "Aapa [PERSON_NAME] Class 2 6:20" at bounding box center [420, 242] width 351 height 13
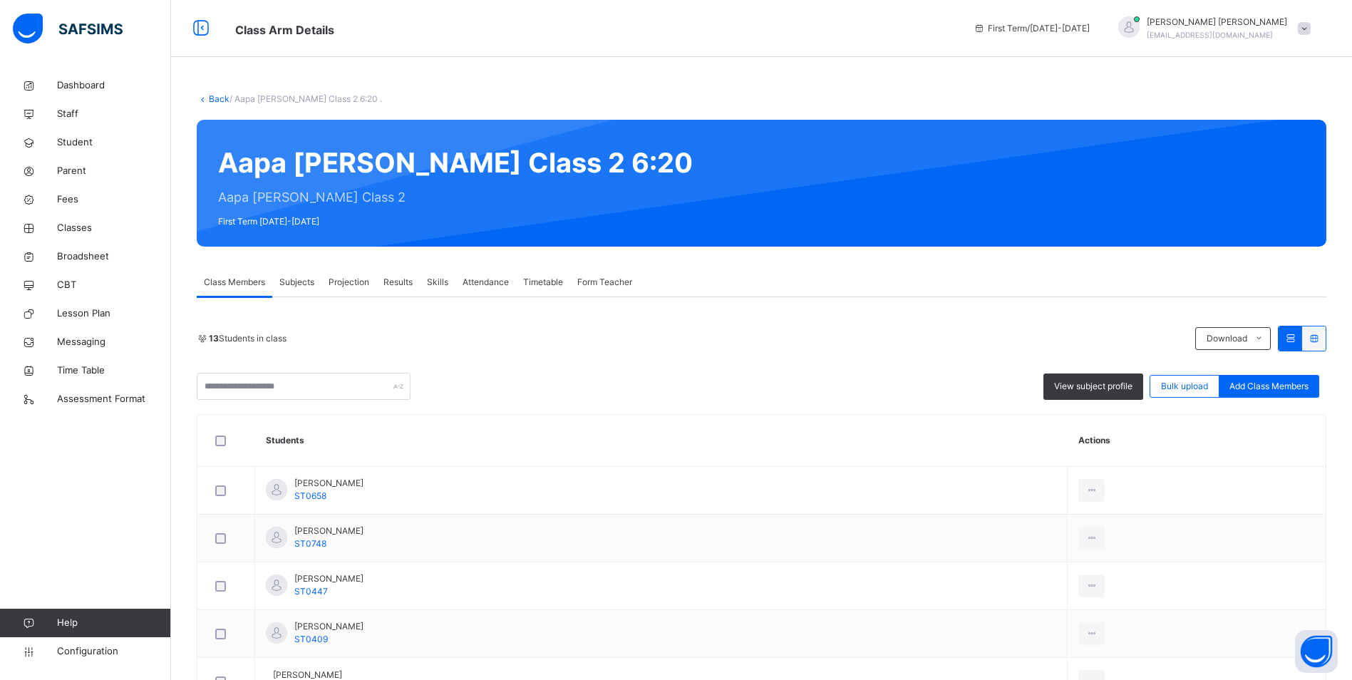
click at [487, 277] on span "Attendance" at bounding box center [486, 282] width 46 height 13
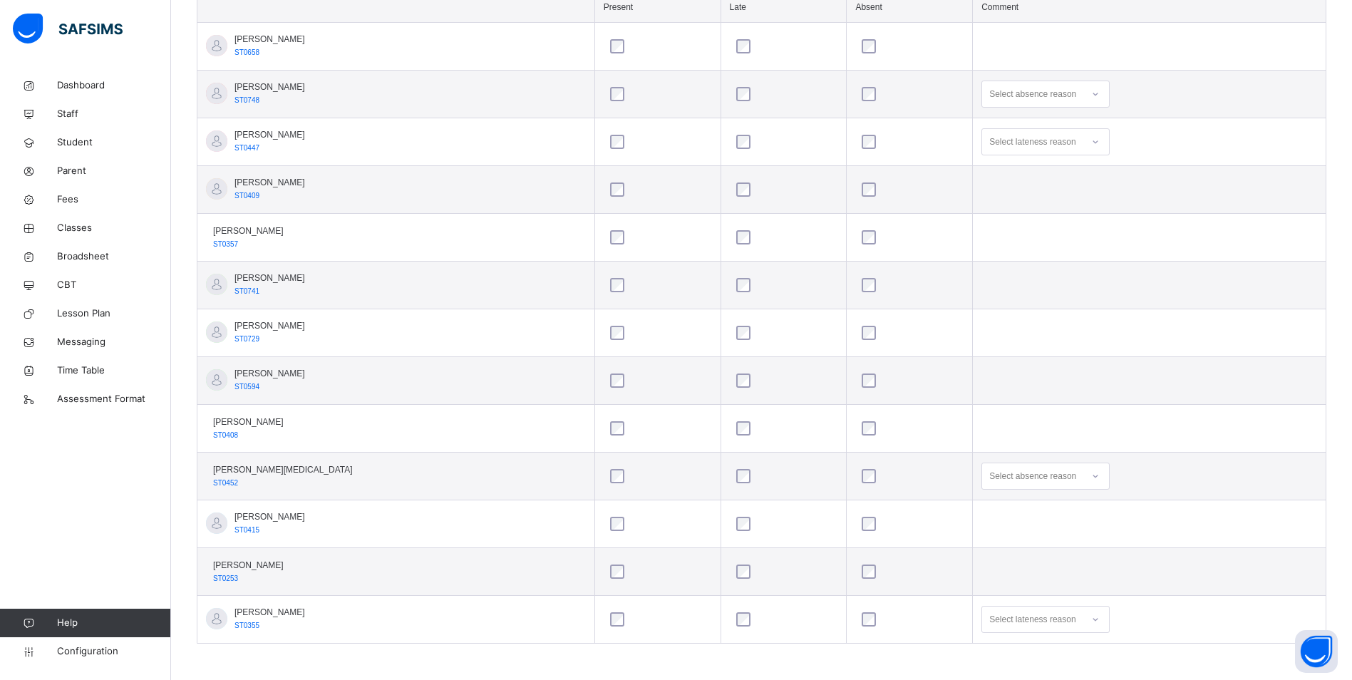
scroll to position [451, 0]
click at [1092, 473] on icon at bounding box center [1096, 473] width 9 height 14
click at [1042, 498] on div "Not well" at bounding box center [1045, 505] width 127 height 24
click at [1089, 476] on div at bounding box center [1096, 473] width 24 height 23
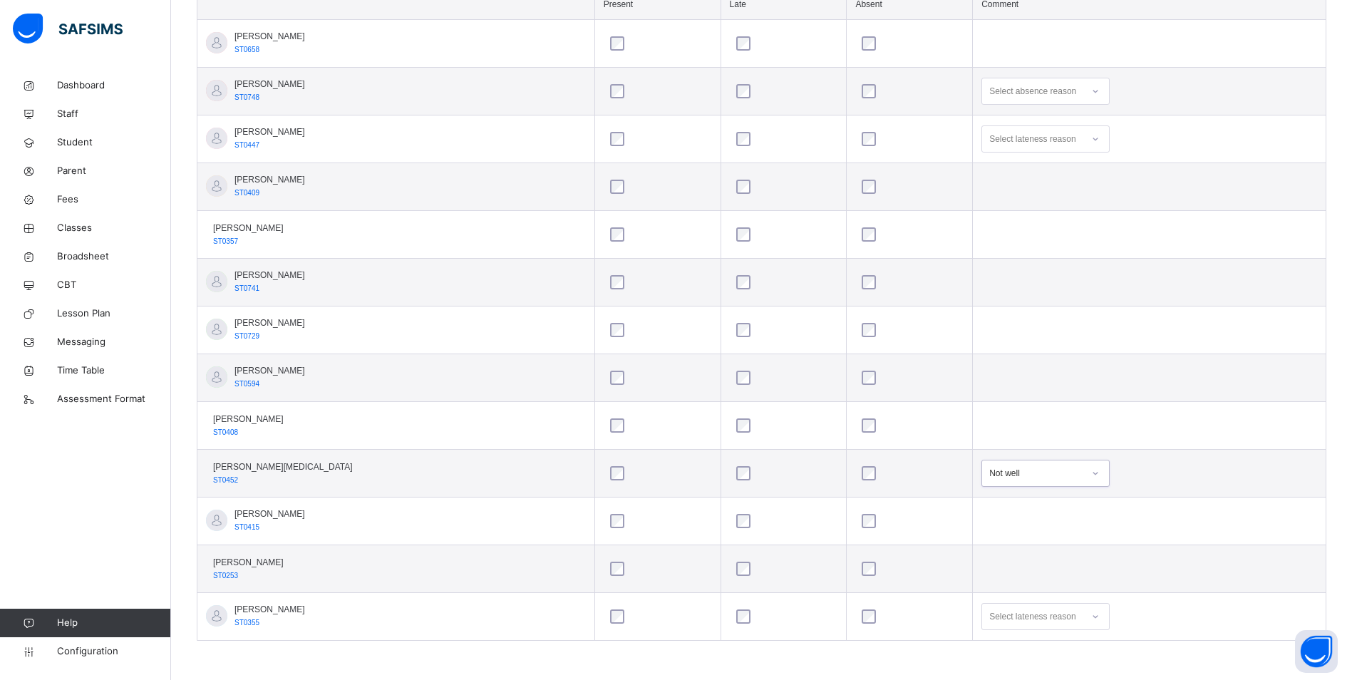
click at [1042, 478] on div "Not well" at bounding box center [1037, 473] width 94 height 13
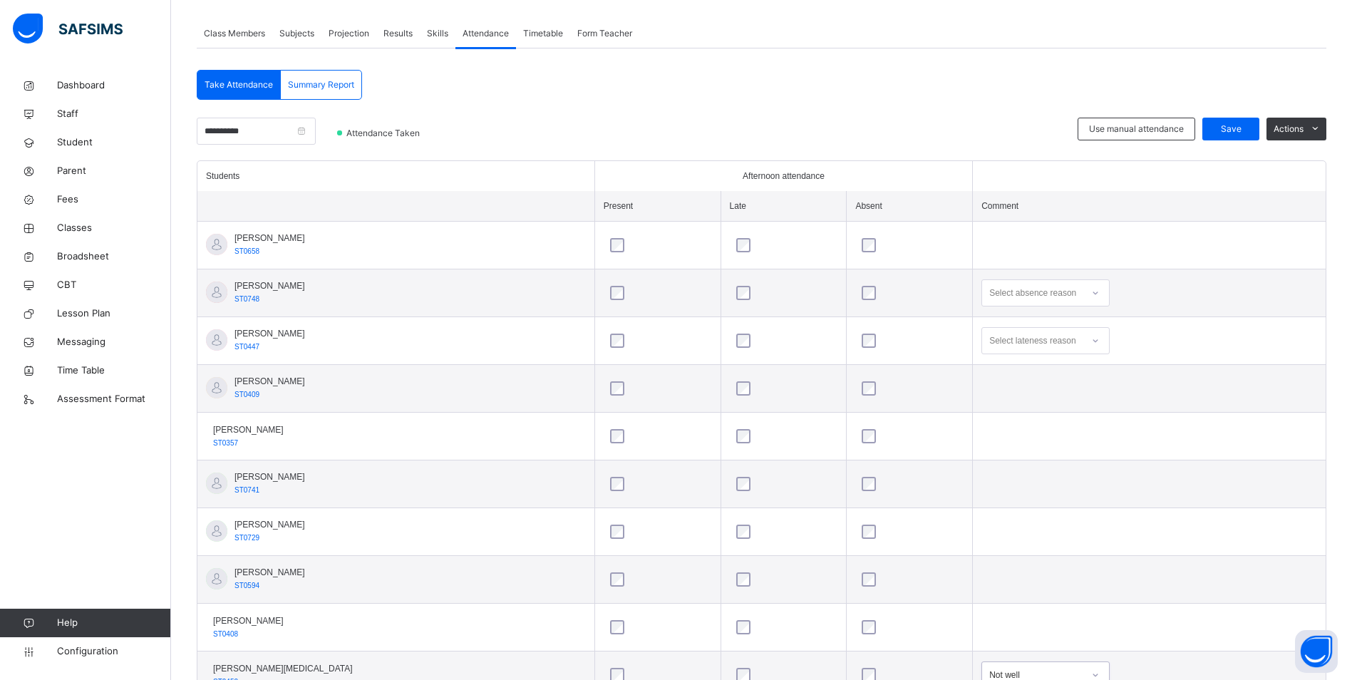
scroll to position [237, 0]
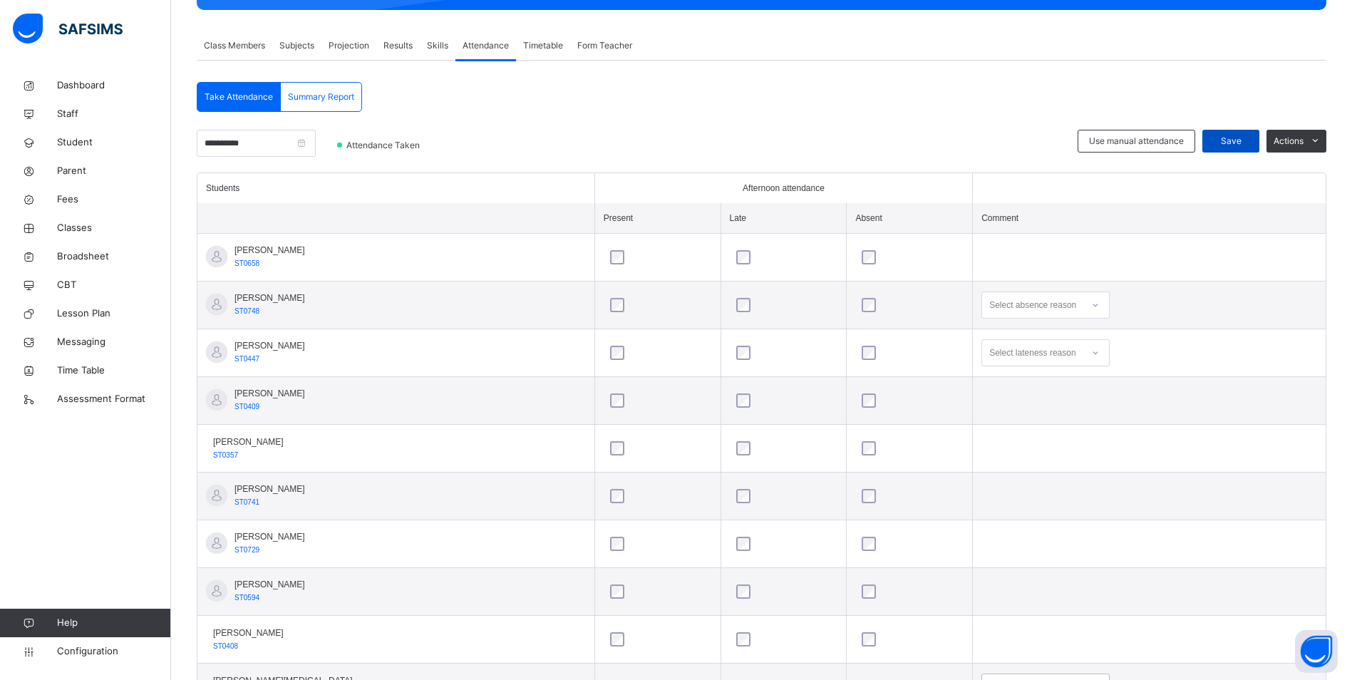
click at [1243, 137] on span "Save" at bounding box center [1231, 141] width 36 height 13
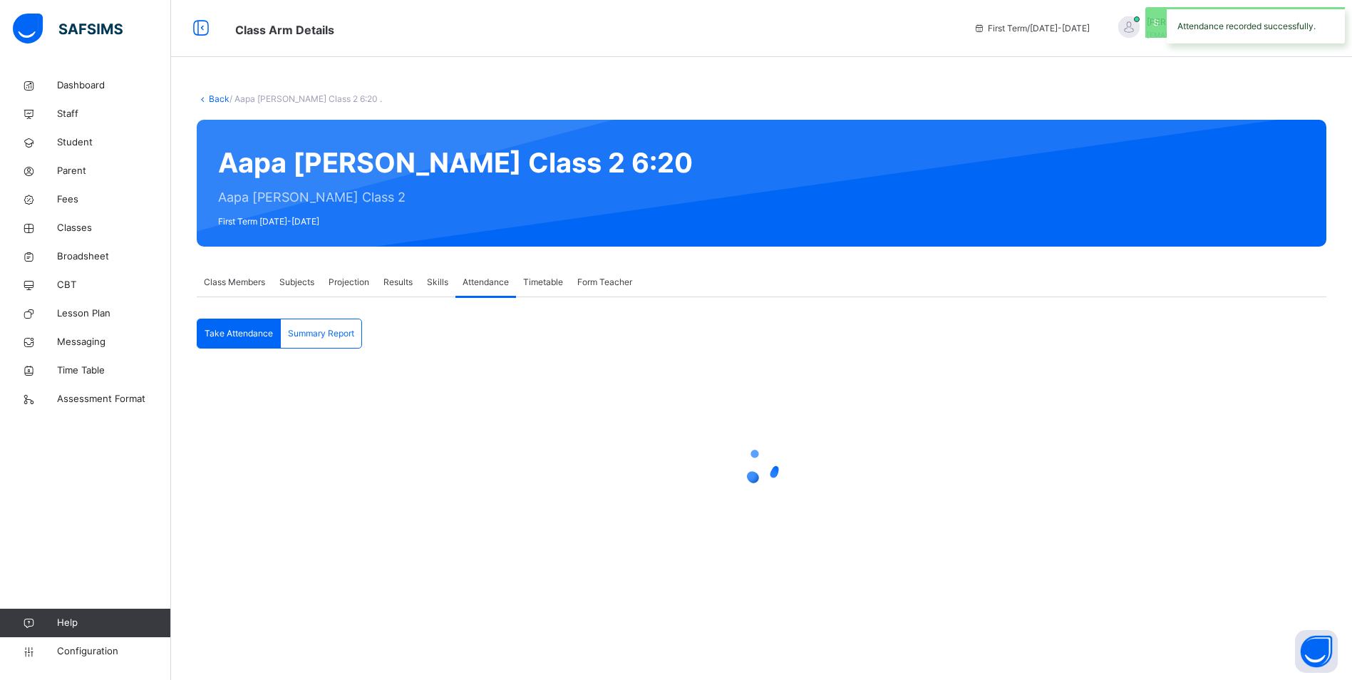
scroll to position [0, 0]
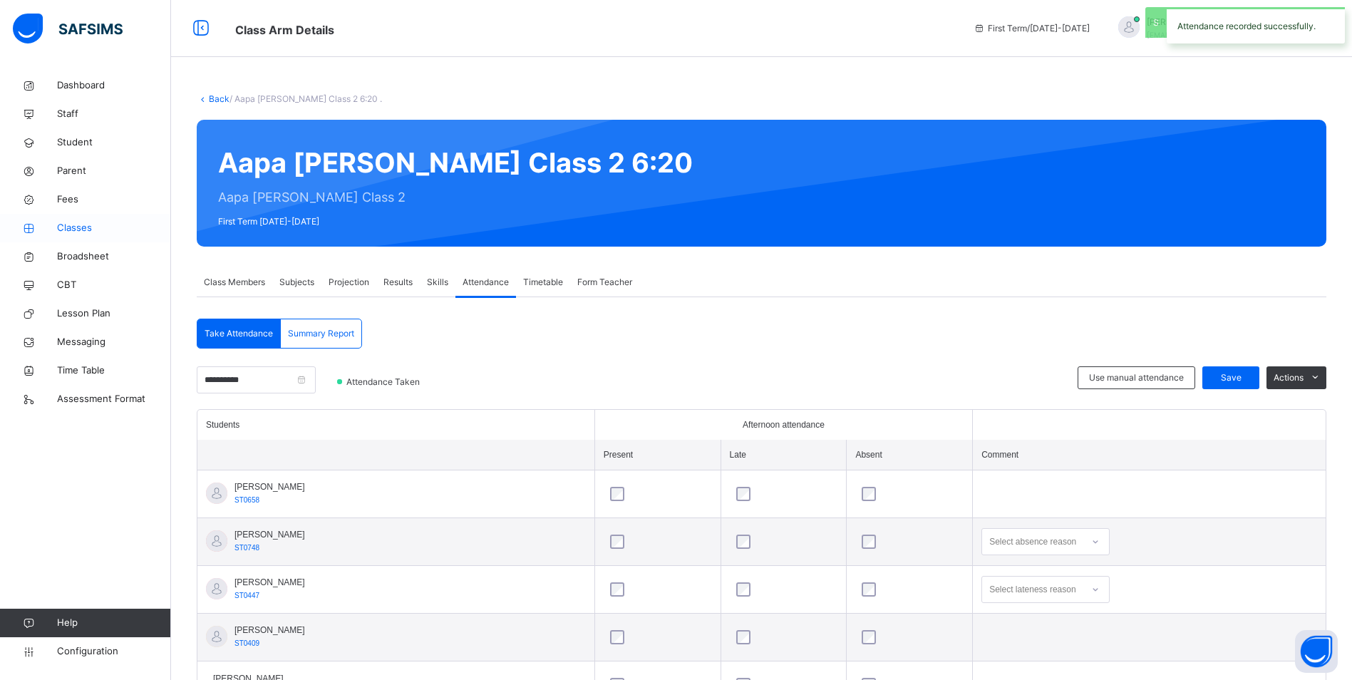
click at [95, 227] on span "Classes" at bounding box center [114, 228] width 114 height 14
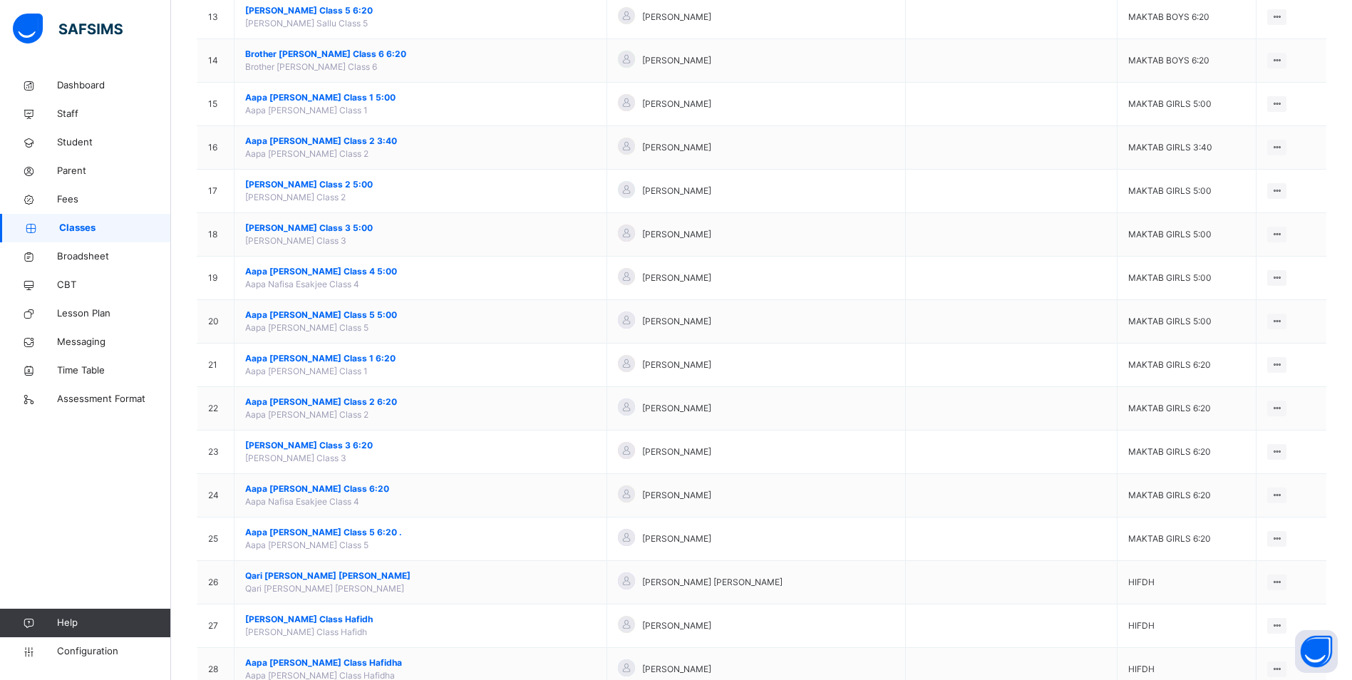
scroll to position [713, 0]
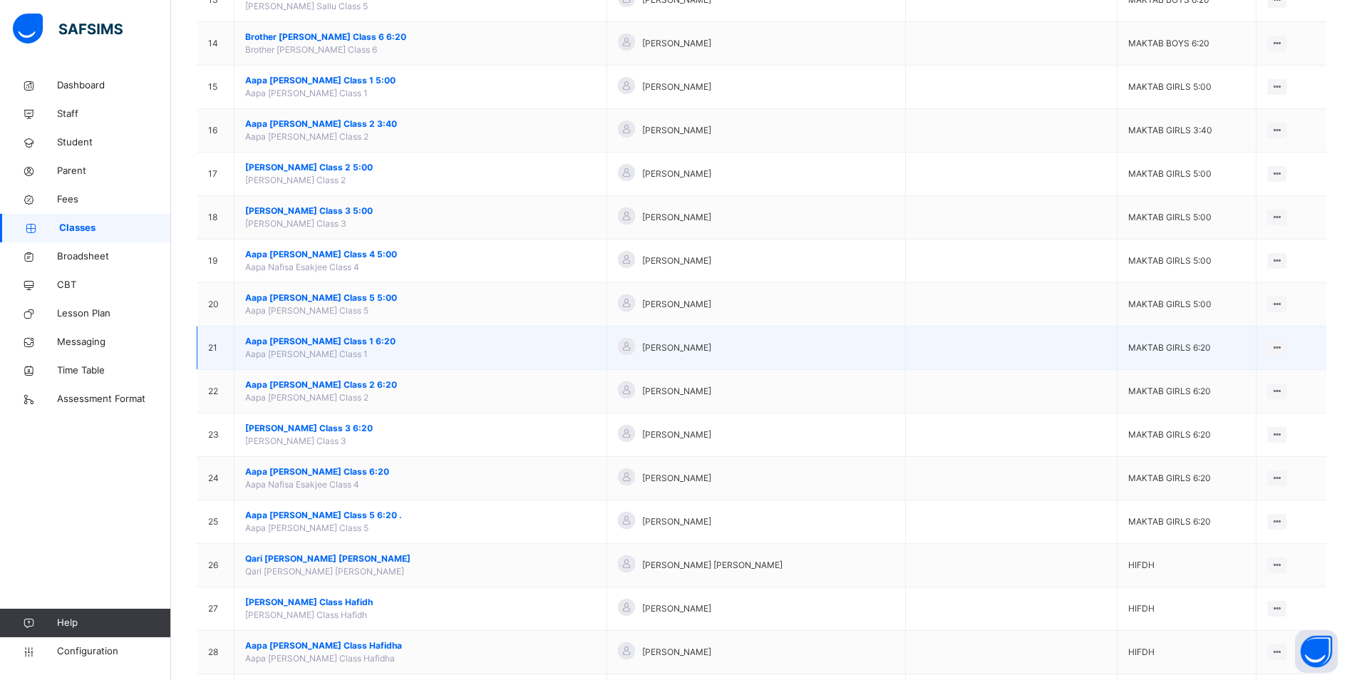
click at [323, 339] on span "Aapa [PERSON_NAME] Class 1 6:20" at bounding box center [420, 341] width 351 height 13
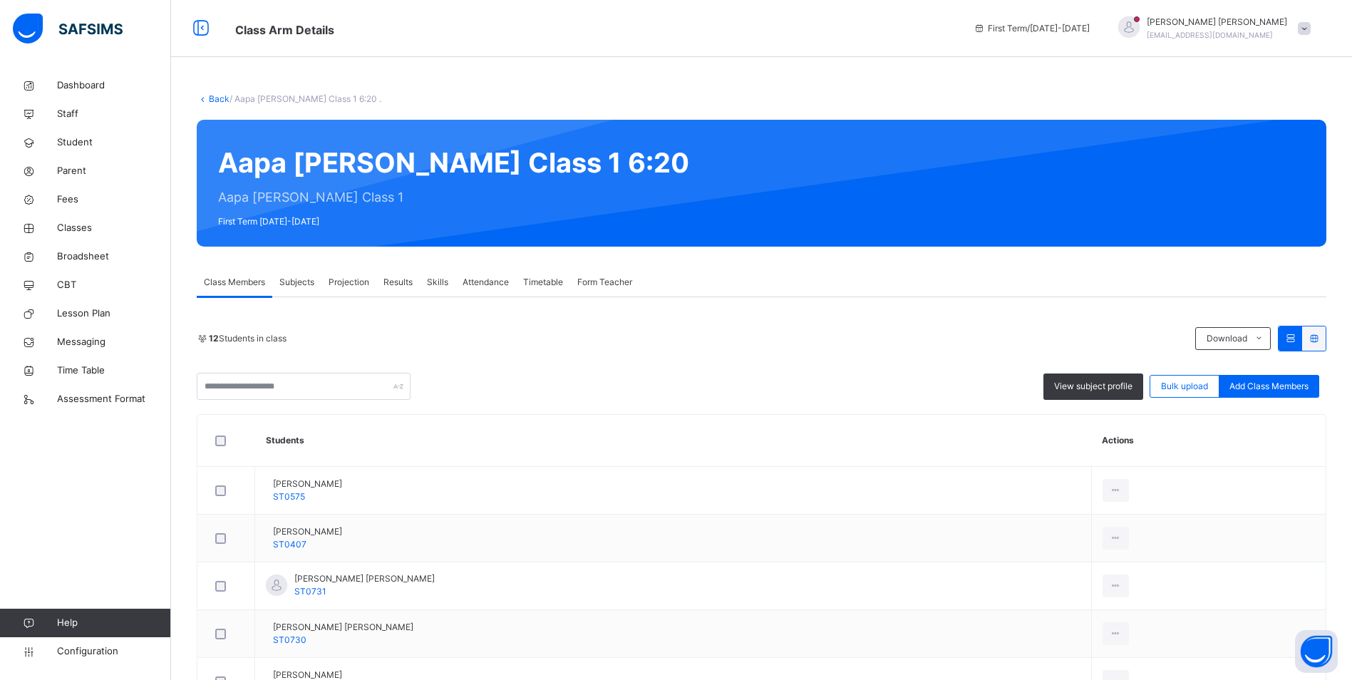
click at [475, 282] on span "Attendance" at bounding box center [486, 282] width 46 height 13
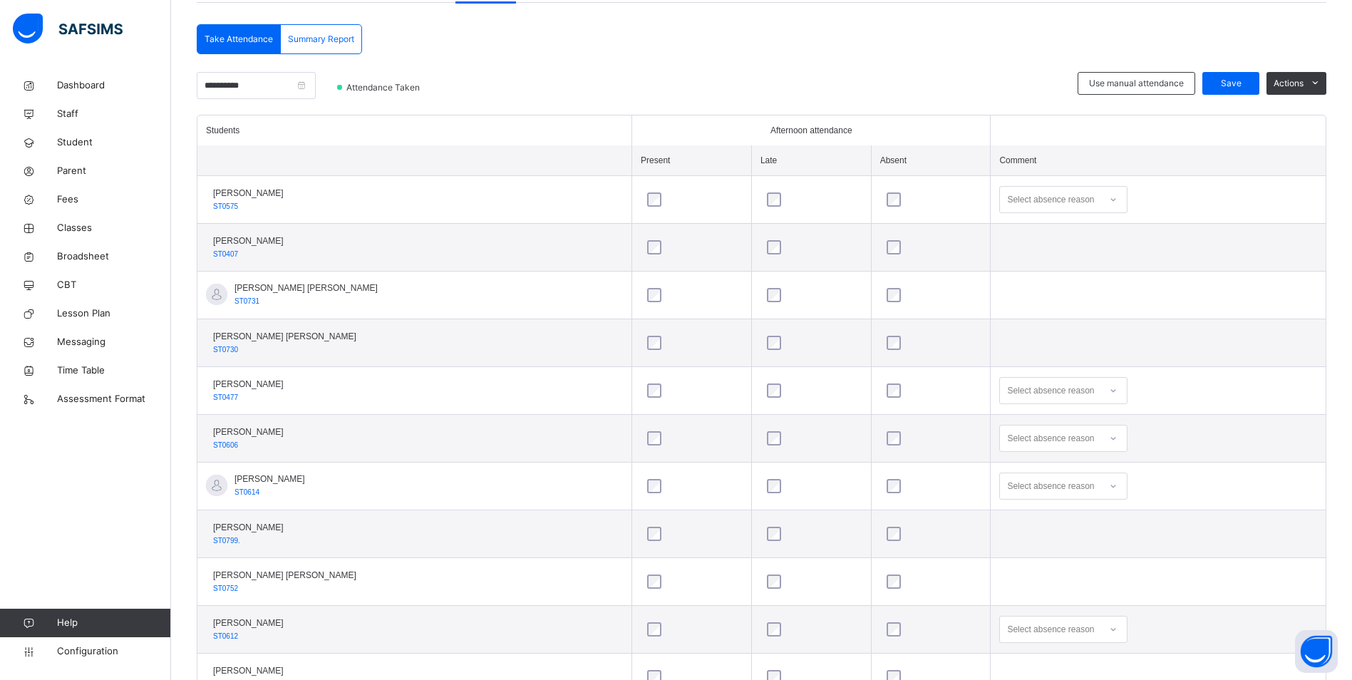
scroll to position [403, 0]
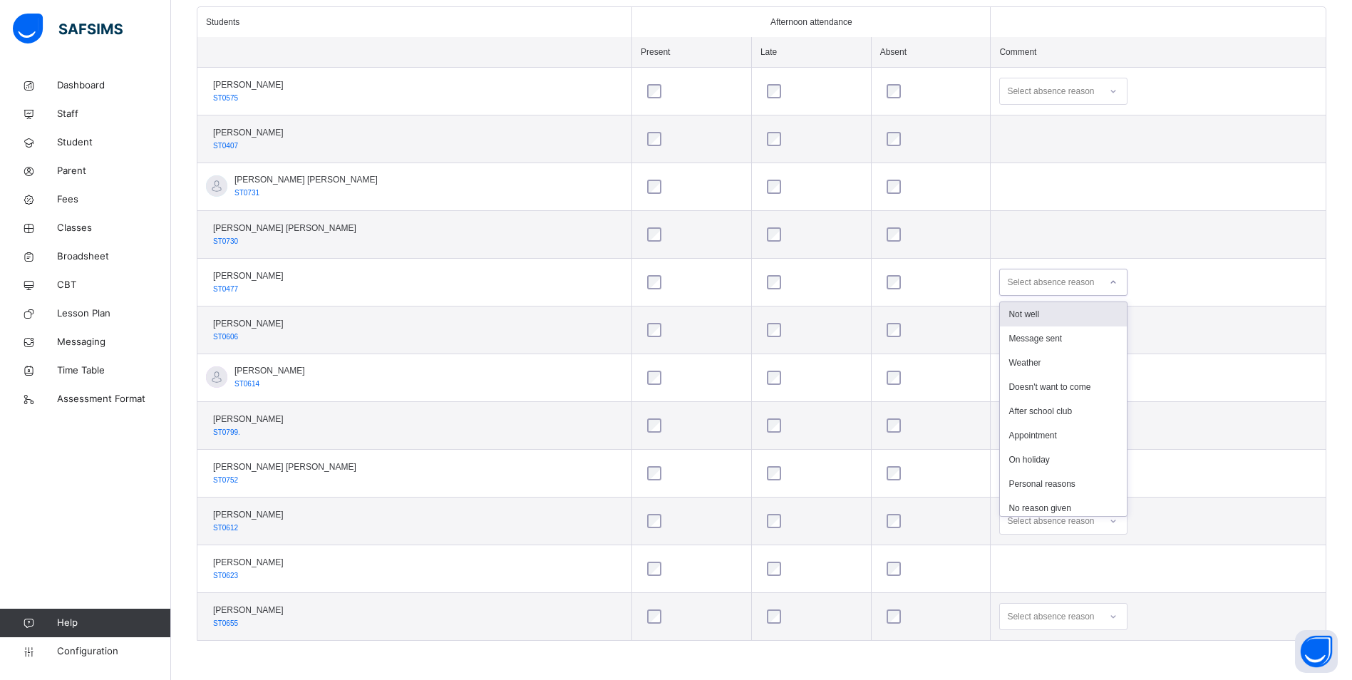
click at [1109, 286] on icon at bounding box center [1113, 282] width 9 height 14
click at [1032, 477] on div "Personal reasons" at bounding box center [1063, 484] width 127 height 24
click at [1101, 381] on div at bounding box center [1113, 377] width 24 height 23
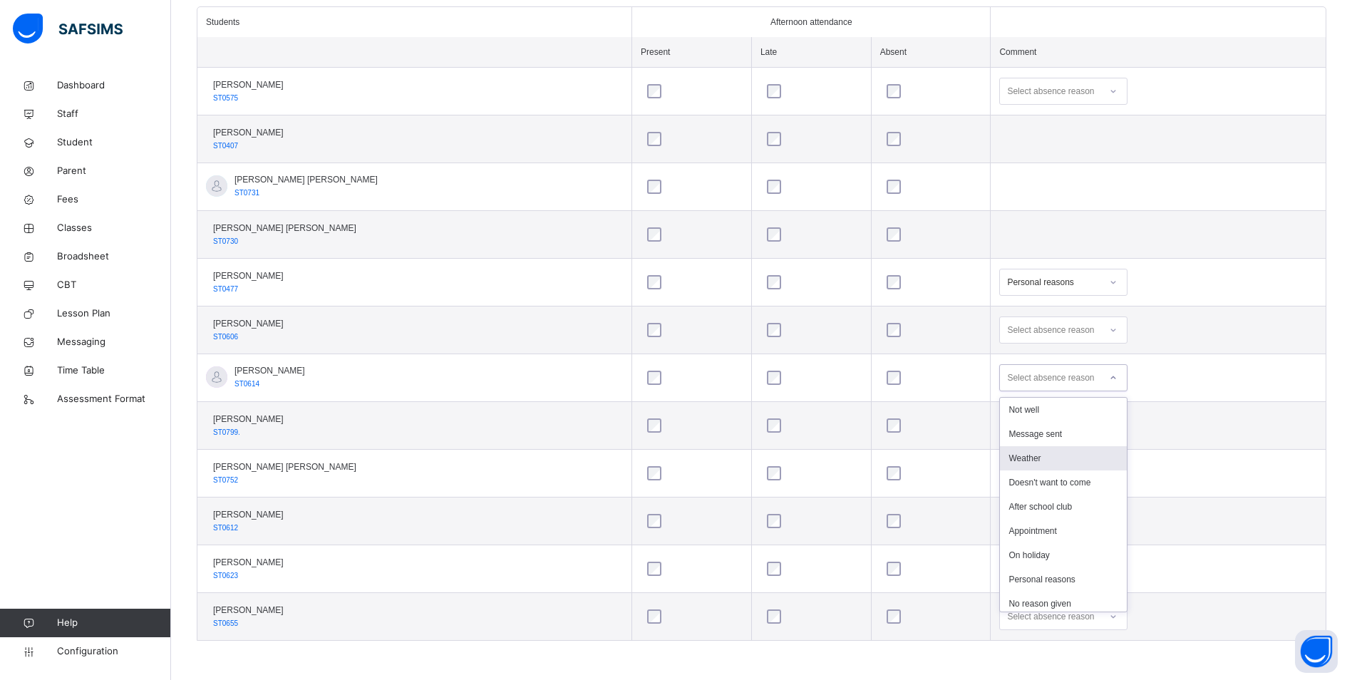
click at [1055, 458] on div "Weather" at bounding box center [1063, 458] width 127 height 24
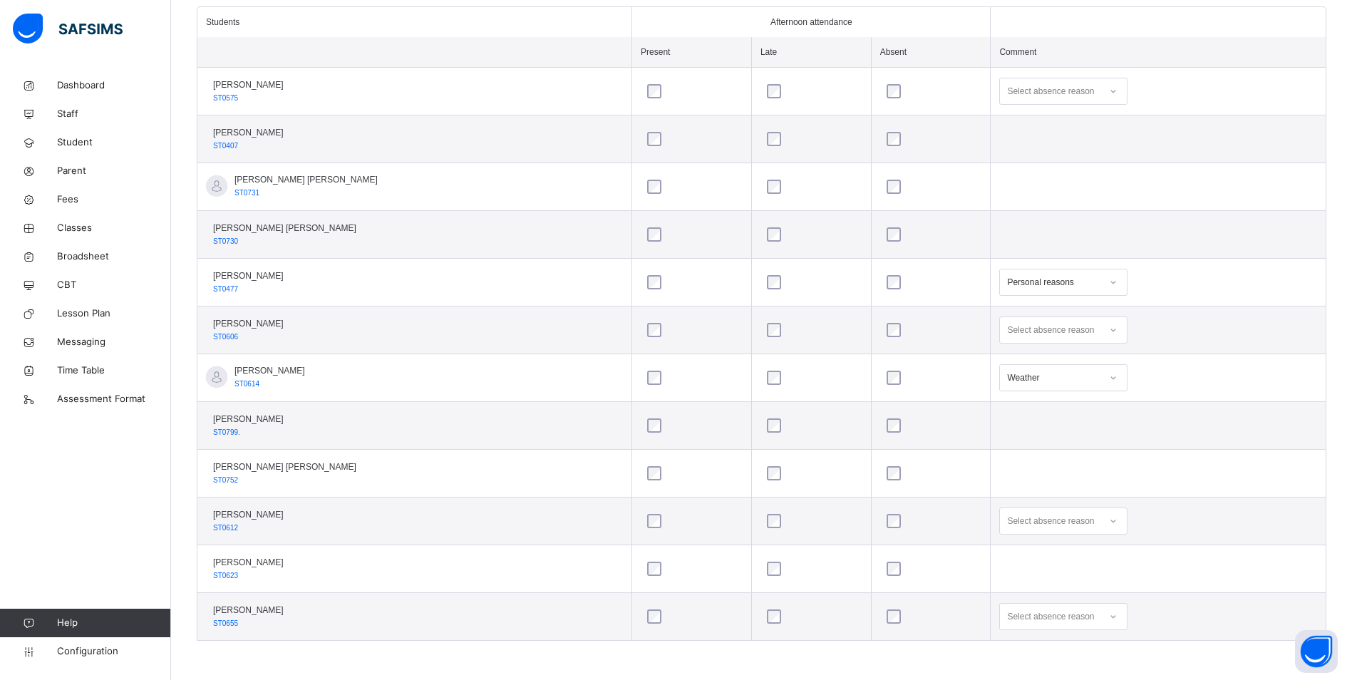
click at [1101, 333] on div at bounding box center [1113, 330] width 24 height 23
click at [1042, 488] on div "No transport" at bounding box center [1063, 486] width 127 height 24
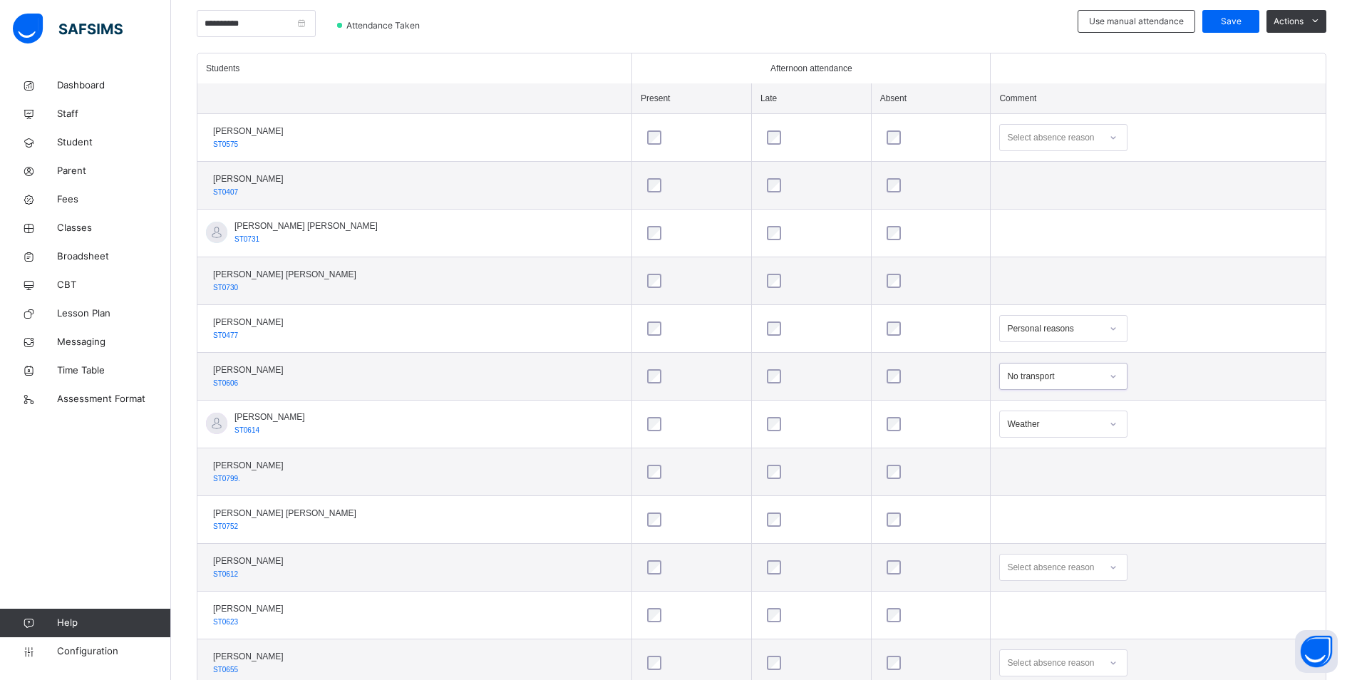
scroll to position [332, 0]
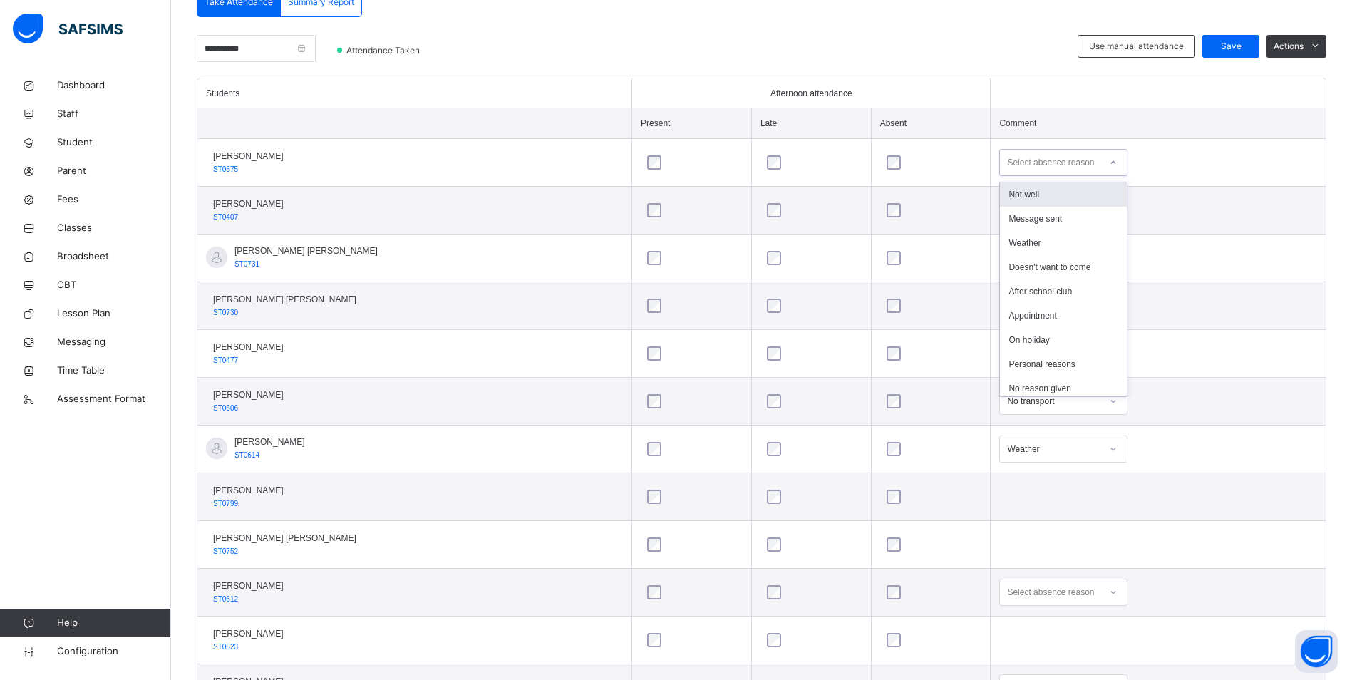
click at [1109, 159] on icon at bounding box center [1113, 162] width 9 height 14
click at [1043, 222] on div "Message sent" at bounding box center [1063, 219] width 127 height 24
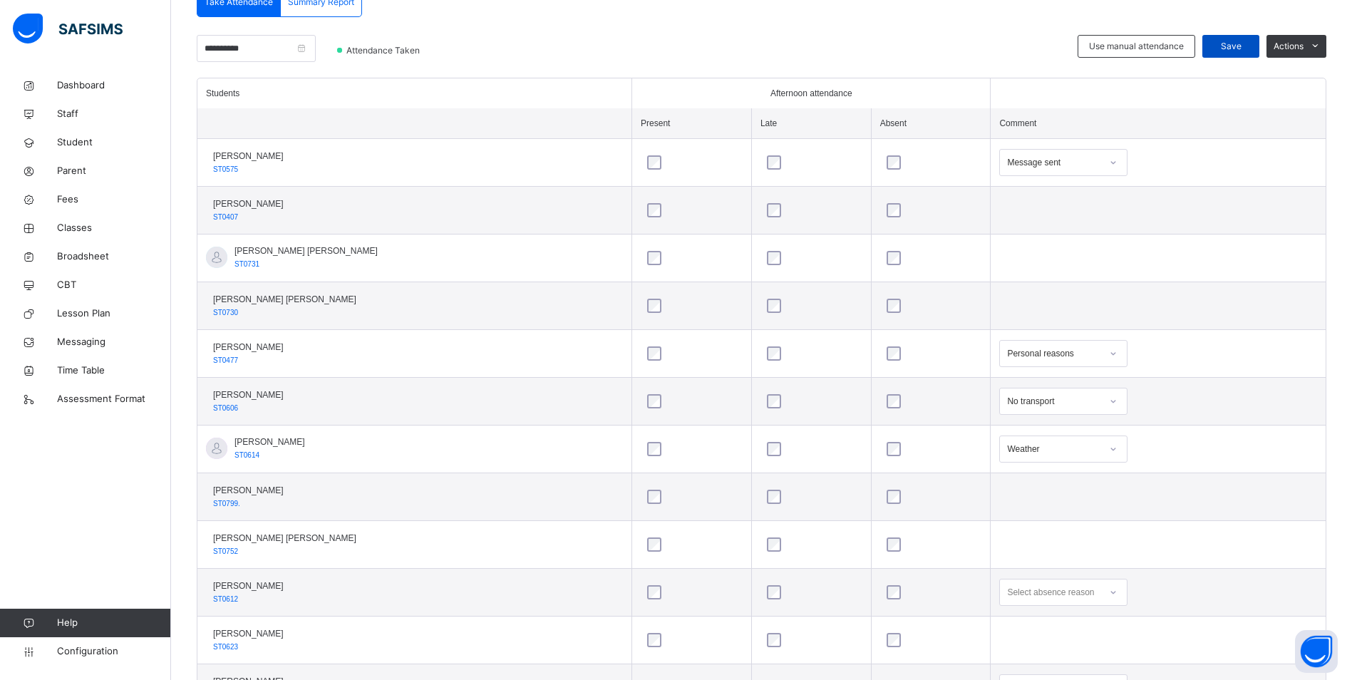
click at [1236, 41] on span "Save" at bounding box center [1231, 46] width 36 height 13
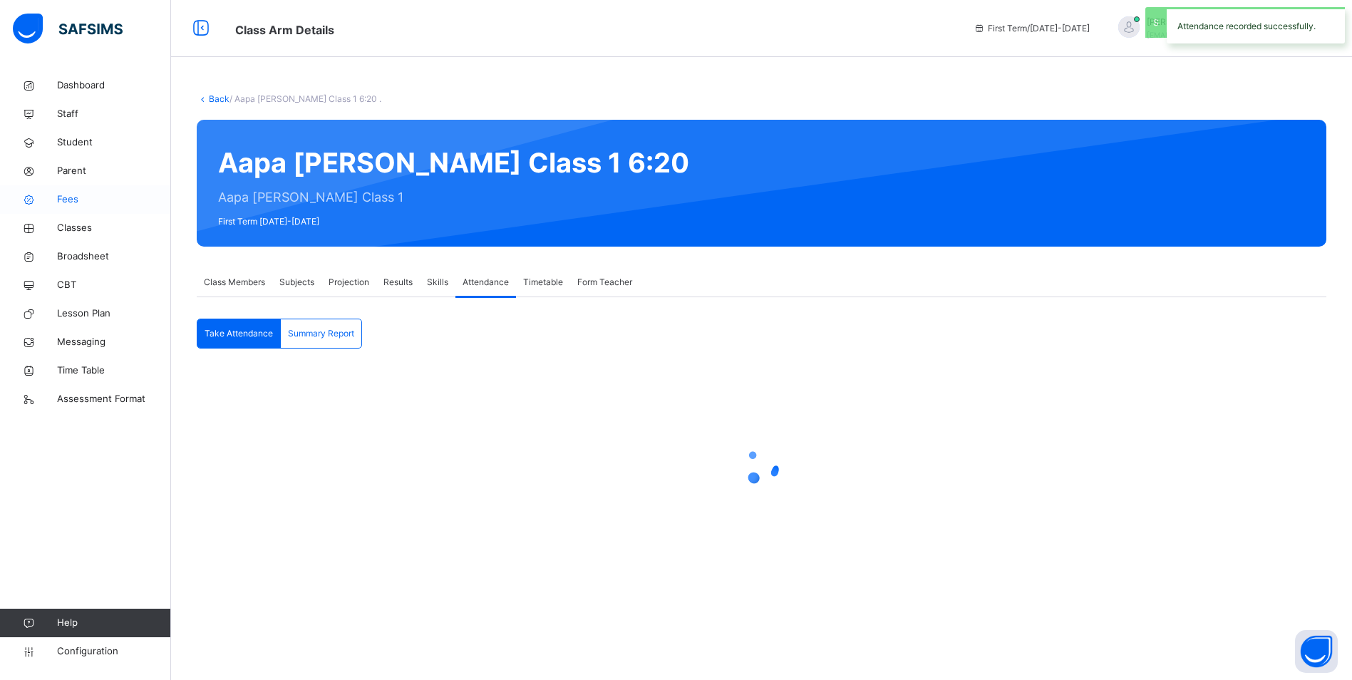
scroll to position [0, 0]
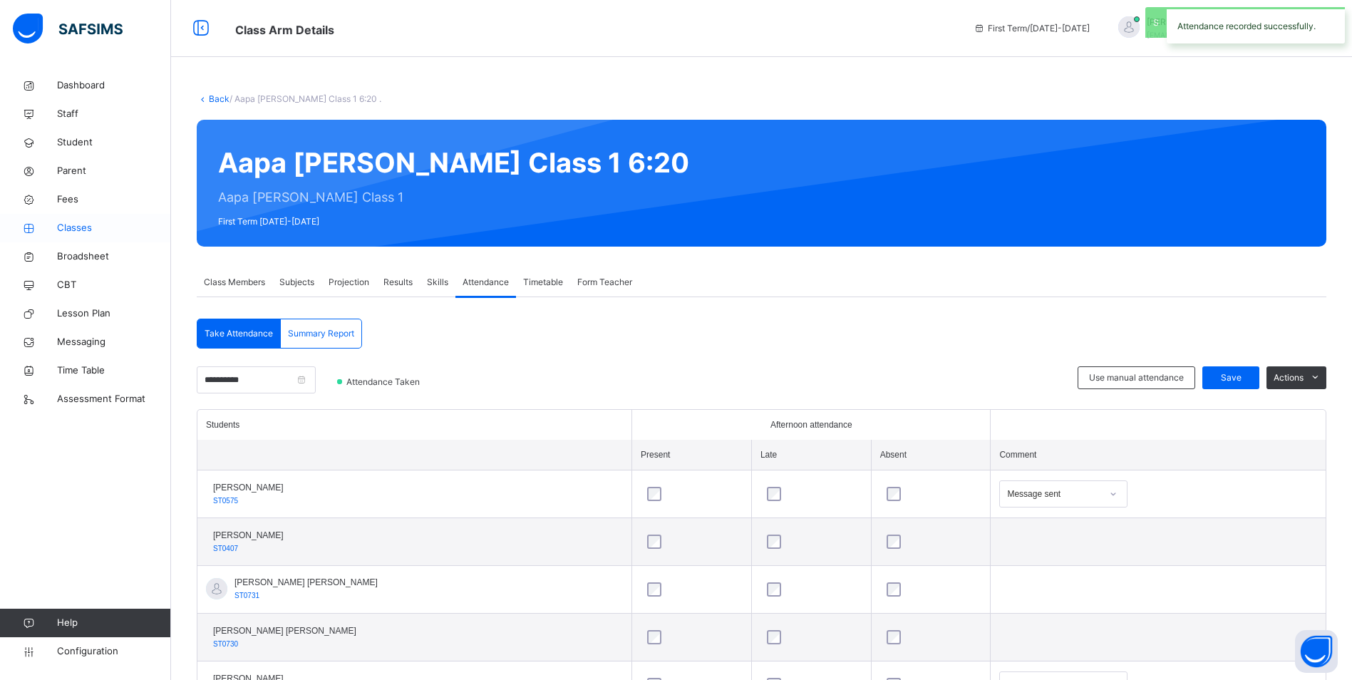
click at [89, 224] on span "Classes" at bounding box center [114, 228] width 114 height 14
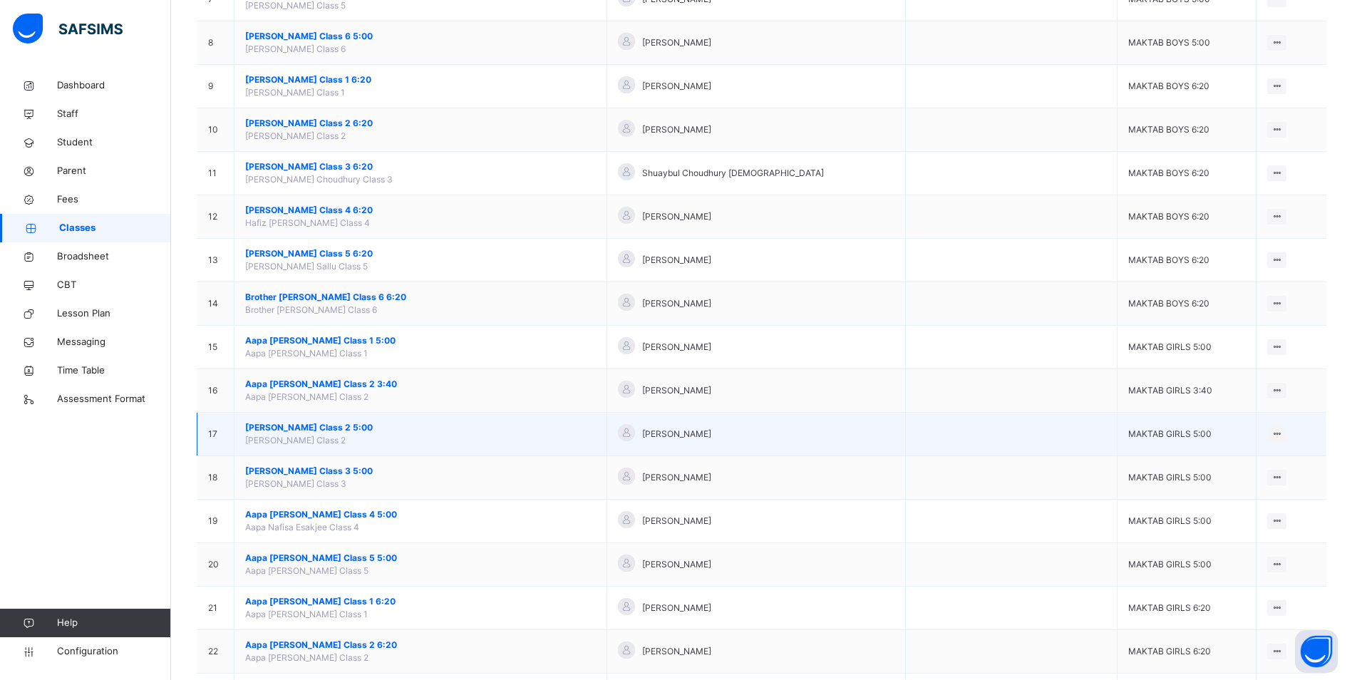
scroll to position [428, 0]
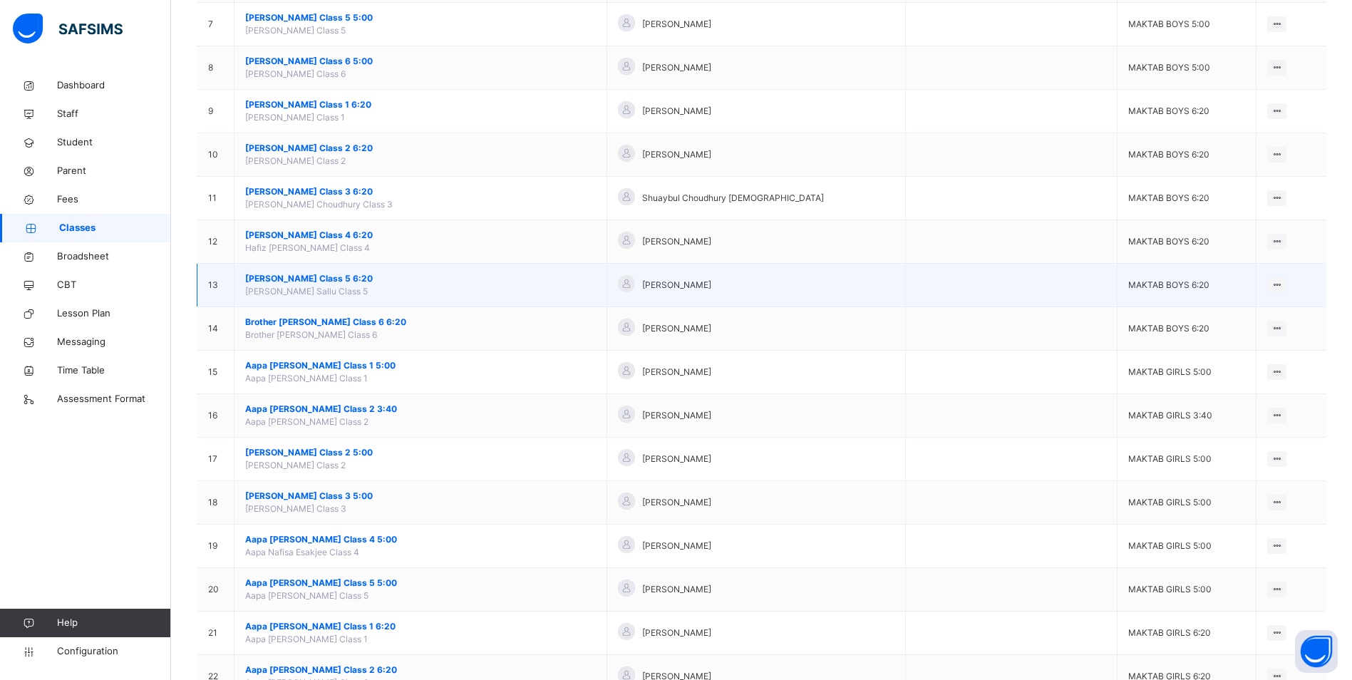
click at [344, 272] on td "Hafiz Zakariya Sallu Class 5 6:20 Hafiz Zakariya Sallu Class 5" at bounding box center [421, 285] width 373 height 43
click at [341, 279] on span "[PERSON_NAME] Class 5 6:20" at bounding box center [420, 278] width 351 height 13
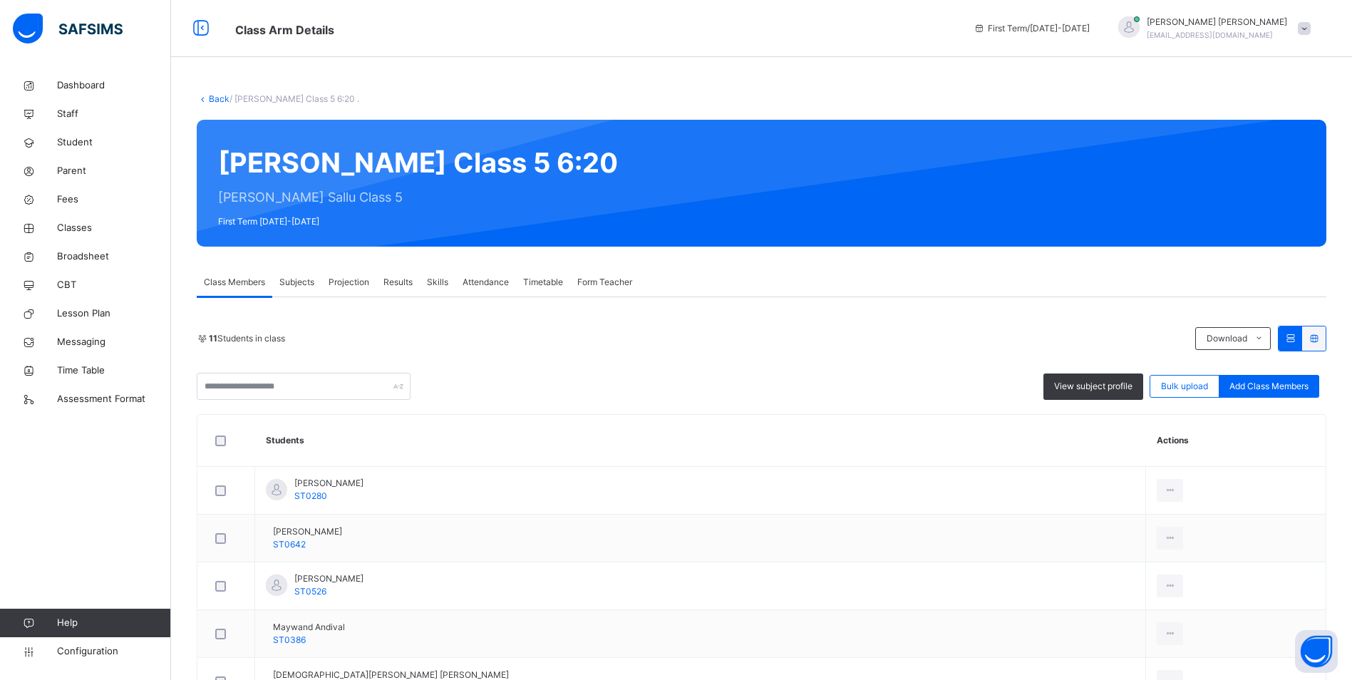
click at [497, 285] on span "Attendance" at bounding box center [486, 282] width 46 height 13
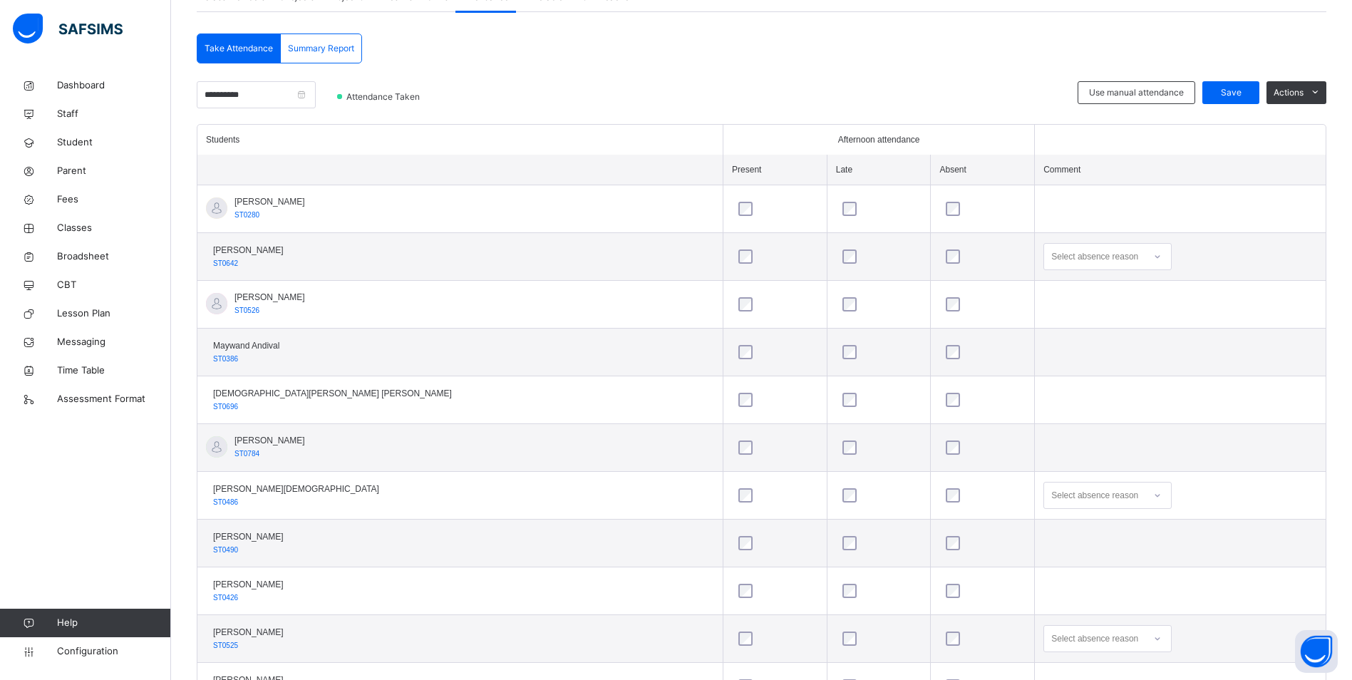
scroll to position [355, 0]
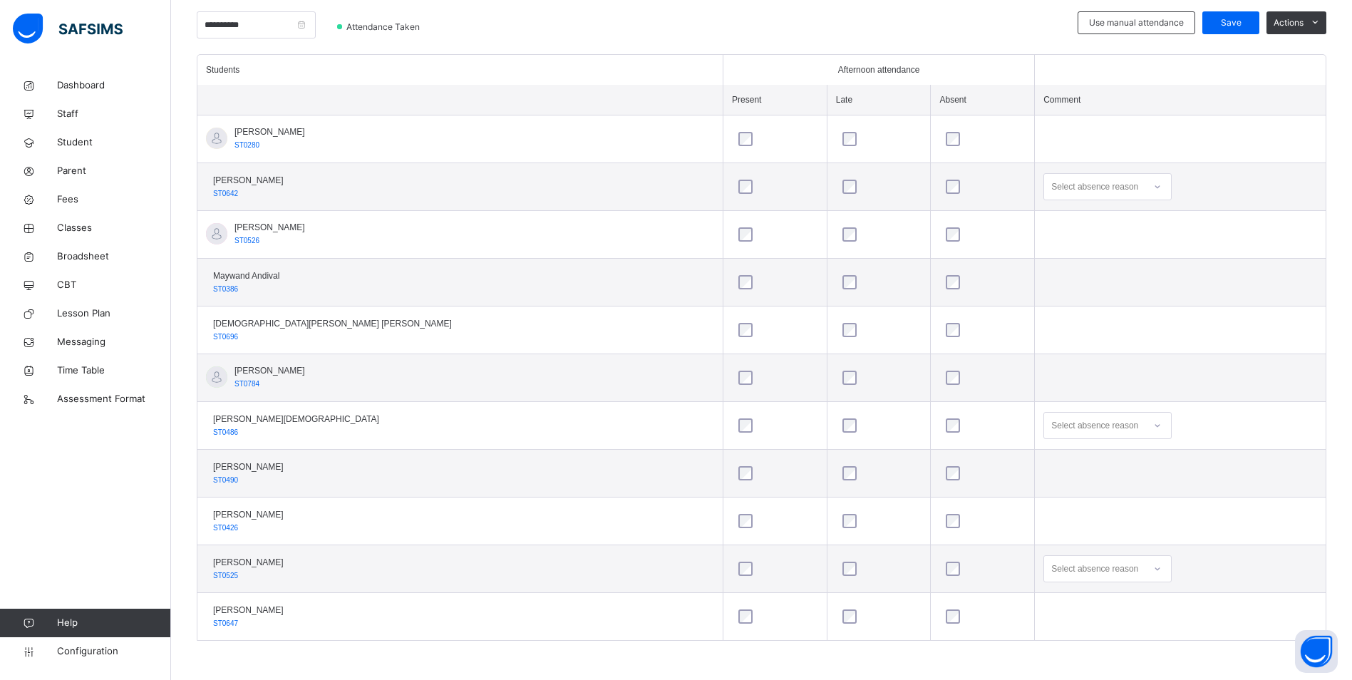
click at [1154, 420] on icon at bounding box center [1158, 425] width 9 height 14
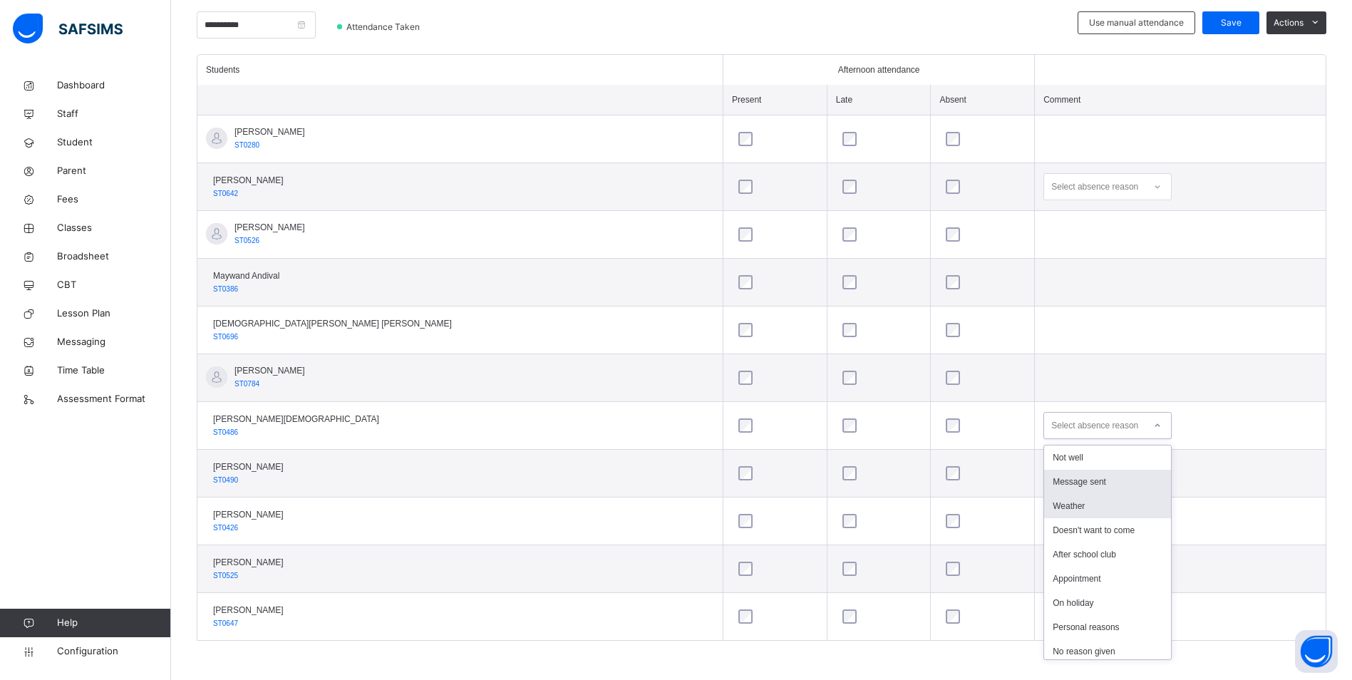
click at [1044, 503] on div "Weather" at bounding box center [1107, 506] width 127 height 24
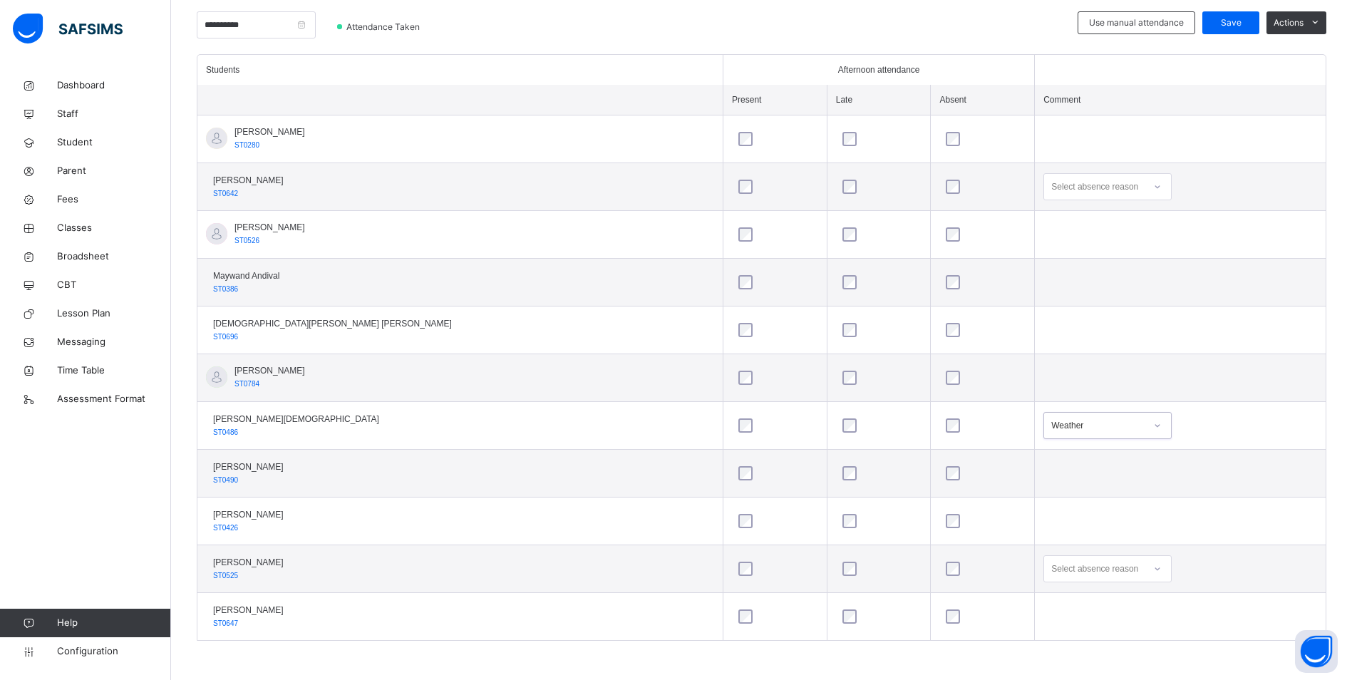
click at [1088, 567] on div "Select absence reason" at bounding box center [1108, 568] width 128 height 27
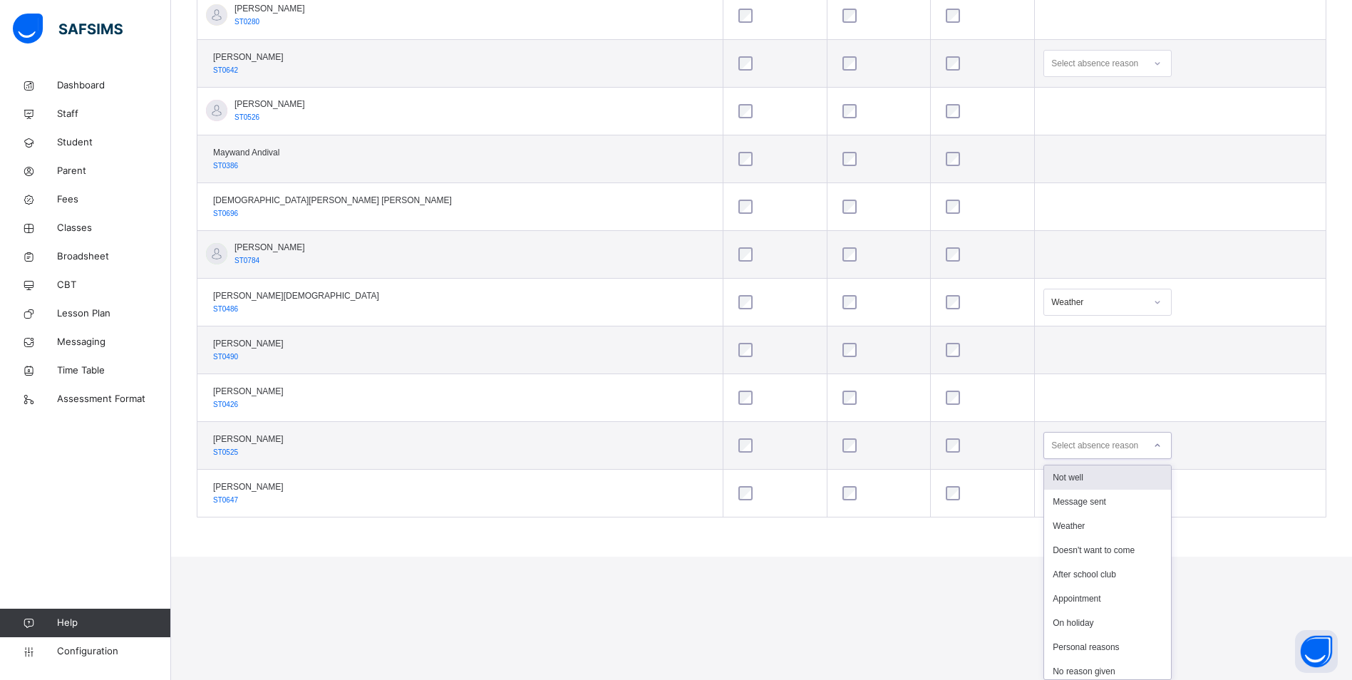
click at [1044, 476] on div "Not well" at bounding box center [1107, 478] width 127 height 24
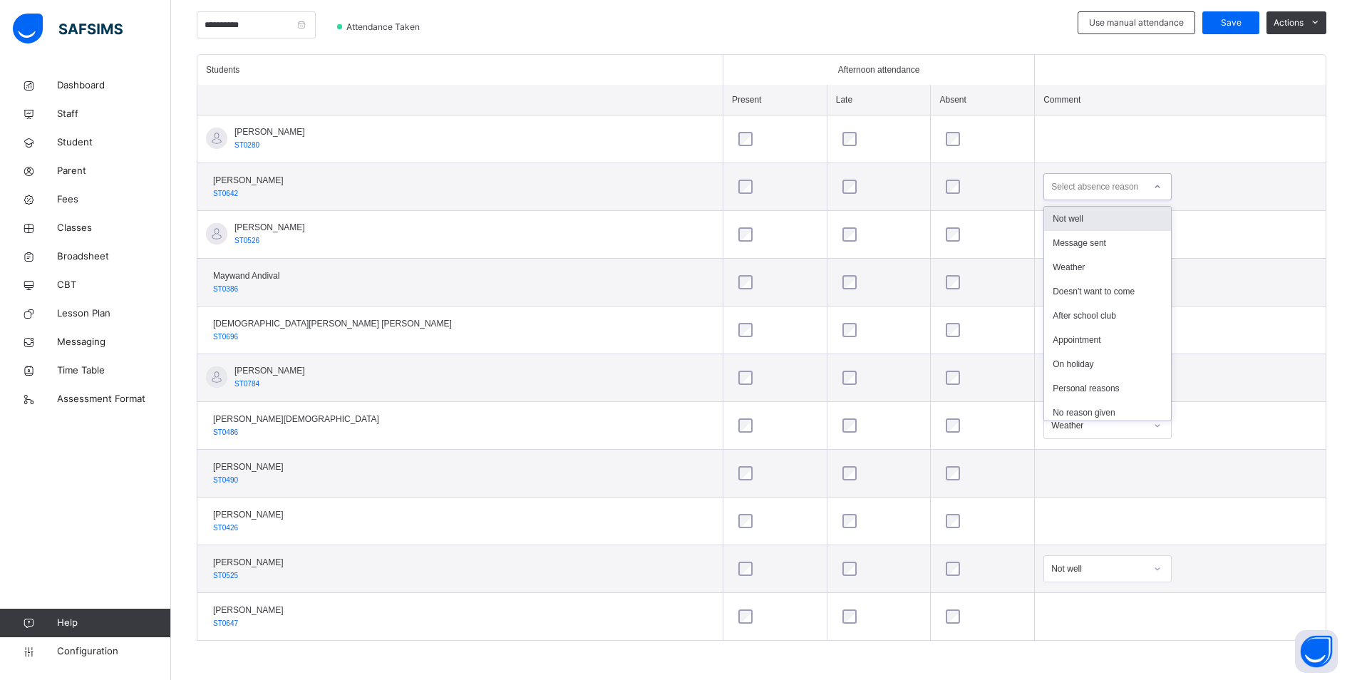
click at [1156, 188] on icon at bounding box center [1158, 186] width 5 height 3
click at [1044, 213] on div "Not well" at bounding box center [1107, 219] width 127 height 24
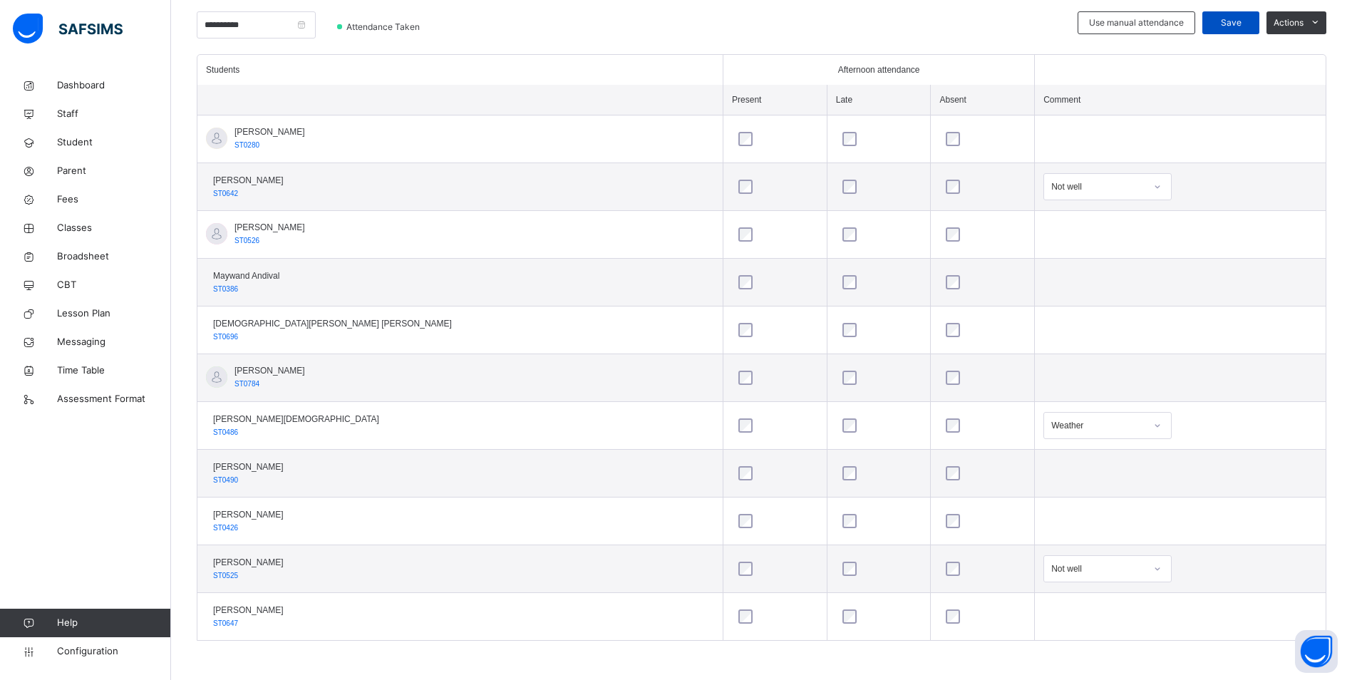
click at [1245, 14] on div "Save" at bounding box center [1231, 22] width 57 height 23
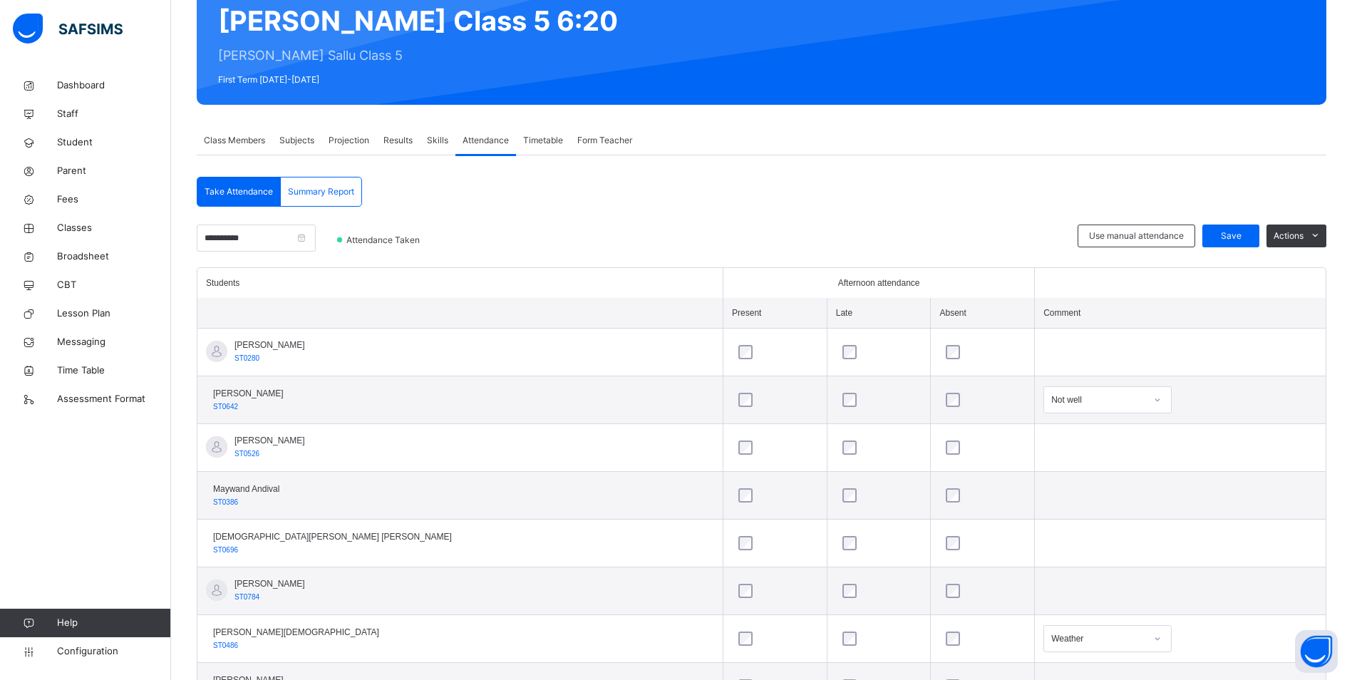
scroll to position [141, 0]
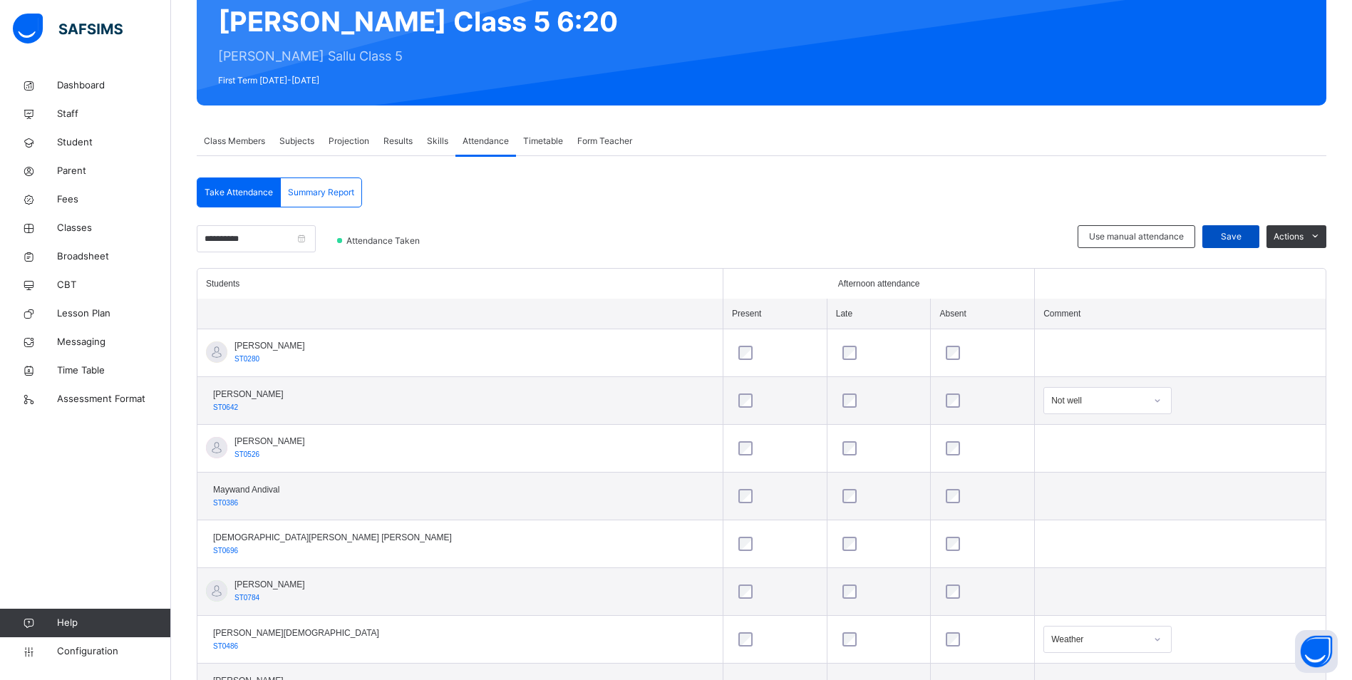
click at [1241, 228] on div "Save" at bounding box center [1231, 236] width 57 height 23
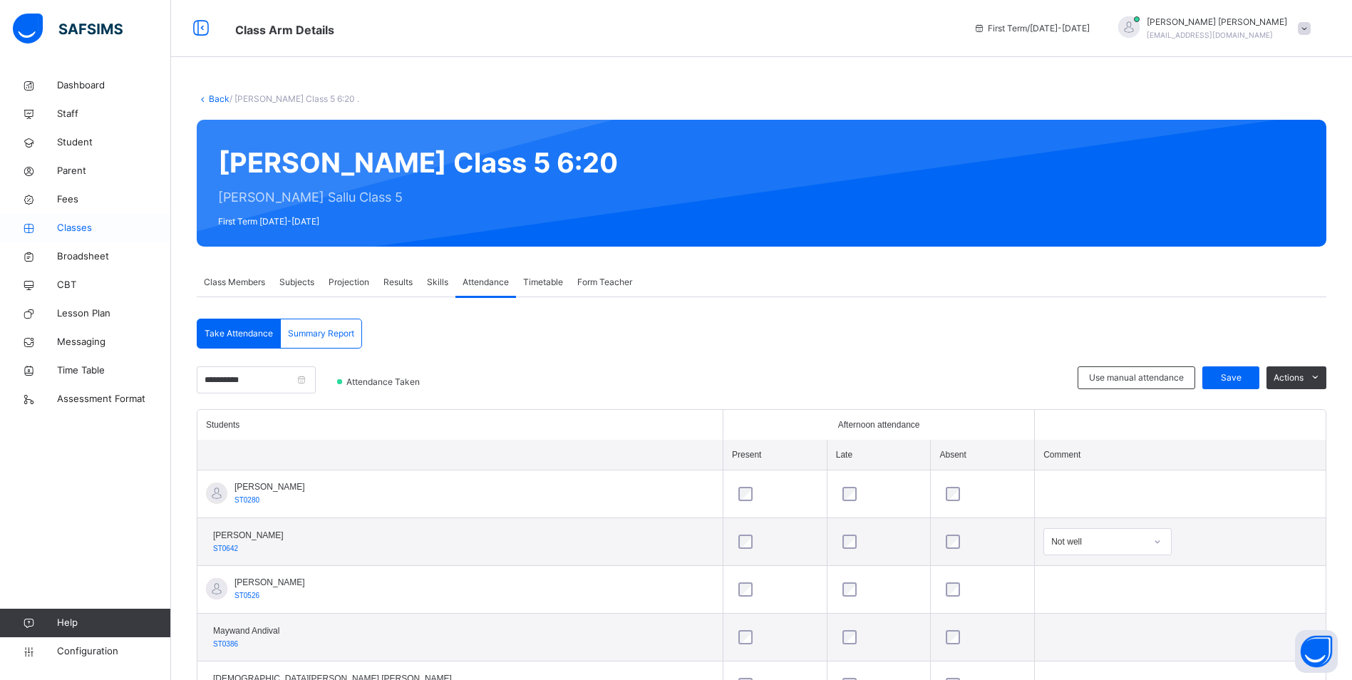
click at [85, 230] on span "Classes" at bounding box center [114, 228] width 114 height 14
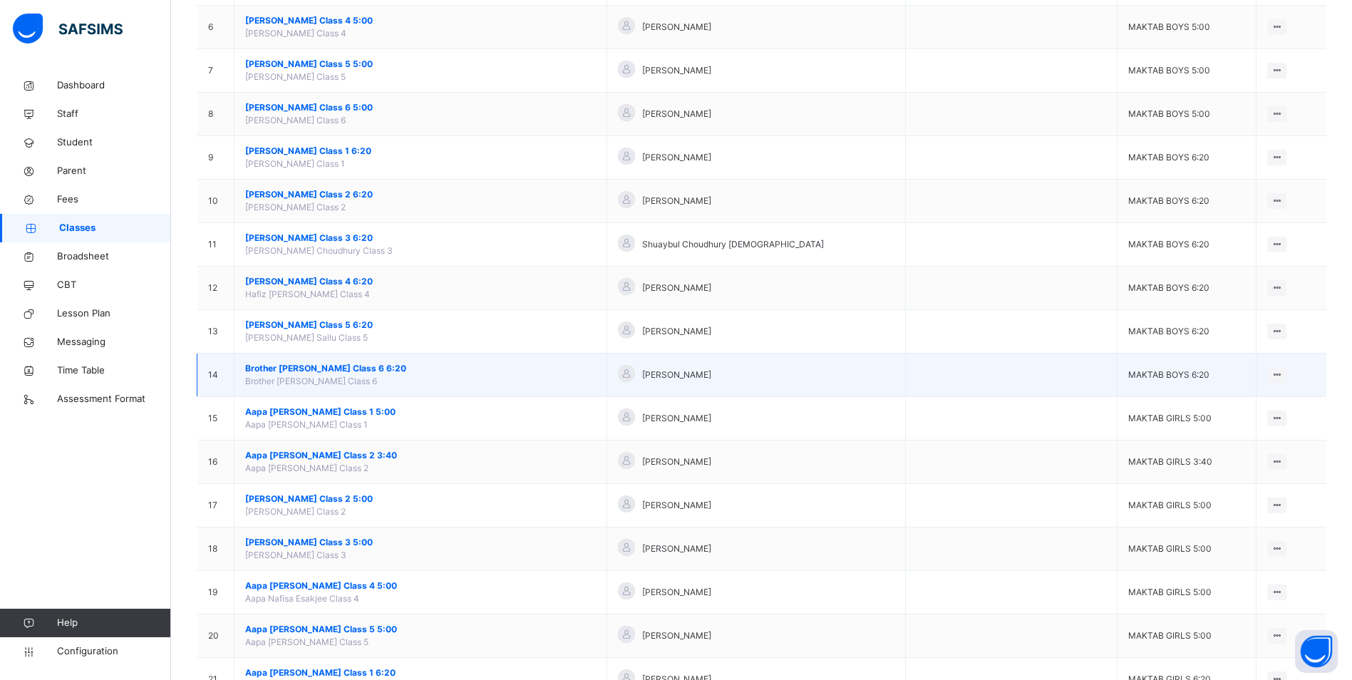
scroll to position [356, 0]
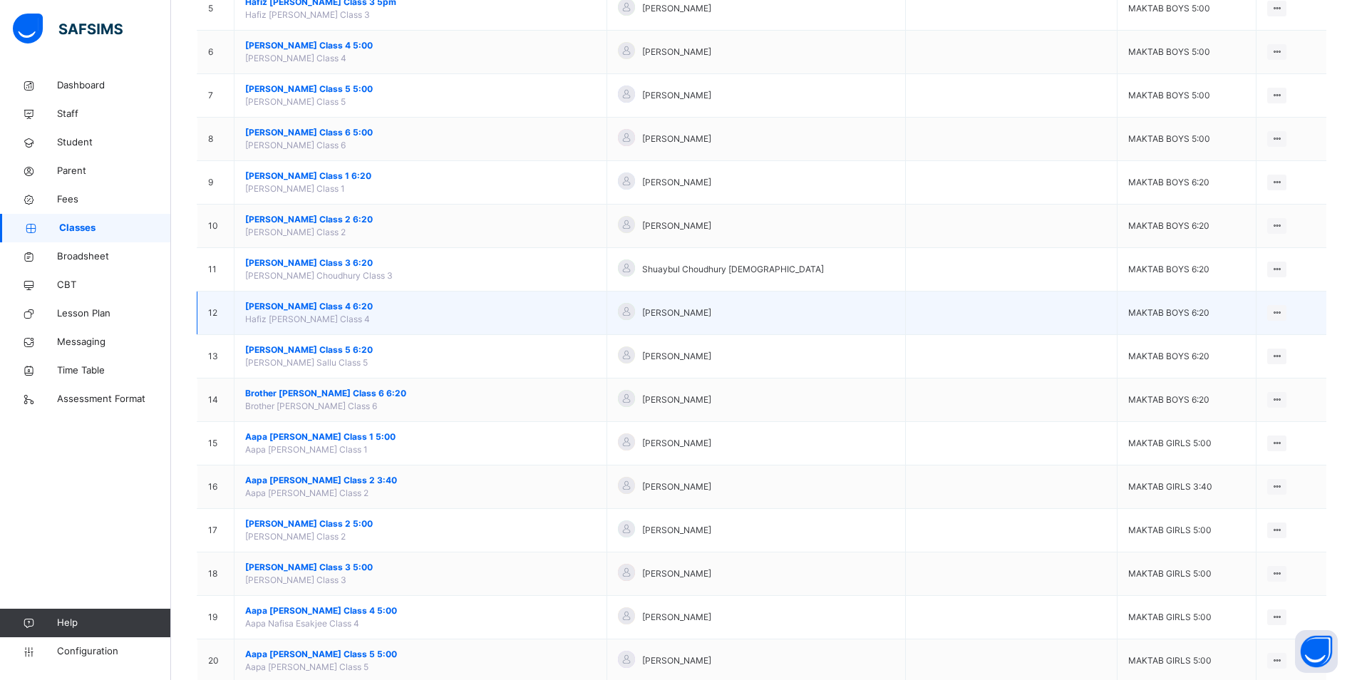
click at [299, 301] on span "[PERSON_NAME] Class 4 6:20" at bounding box center [420, 306] width 351 height 13
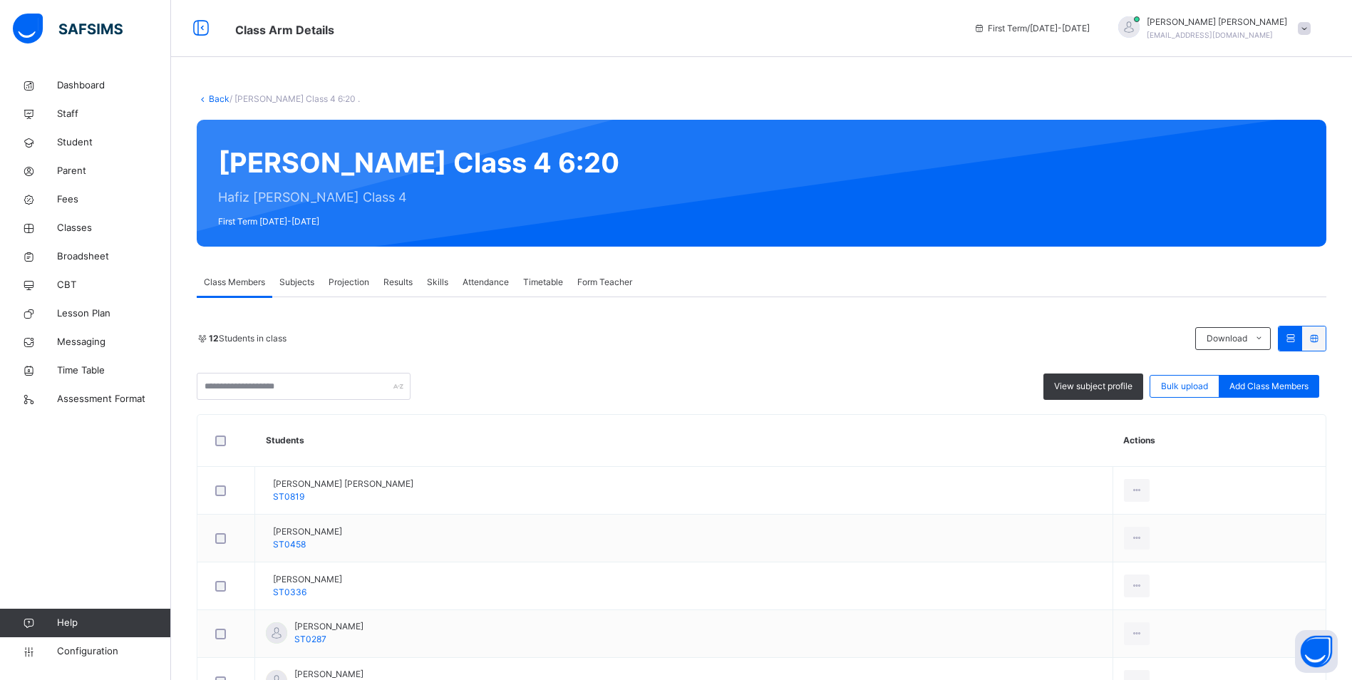
click at [502, 276] on span "Attendance" at bounding box center [486, 282] width 46 height 13
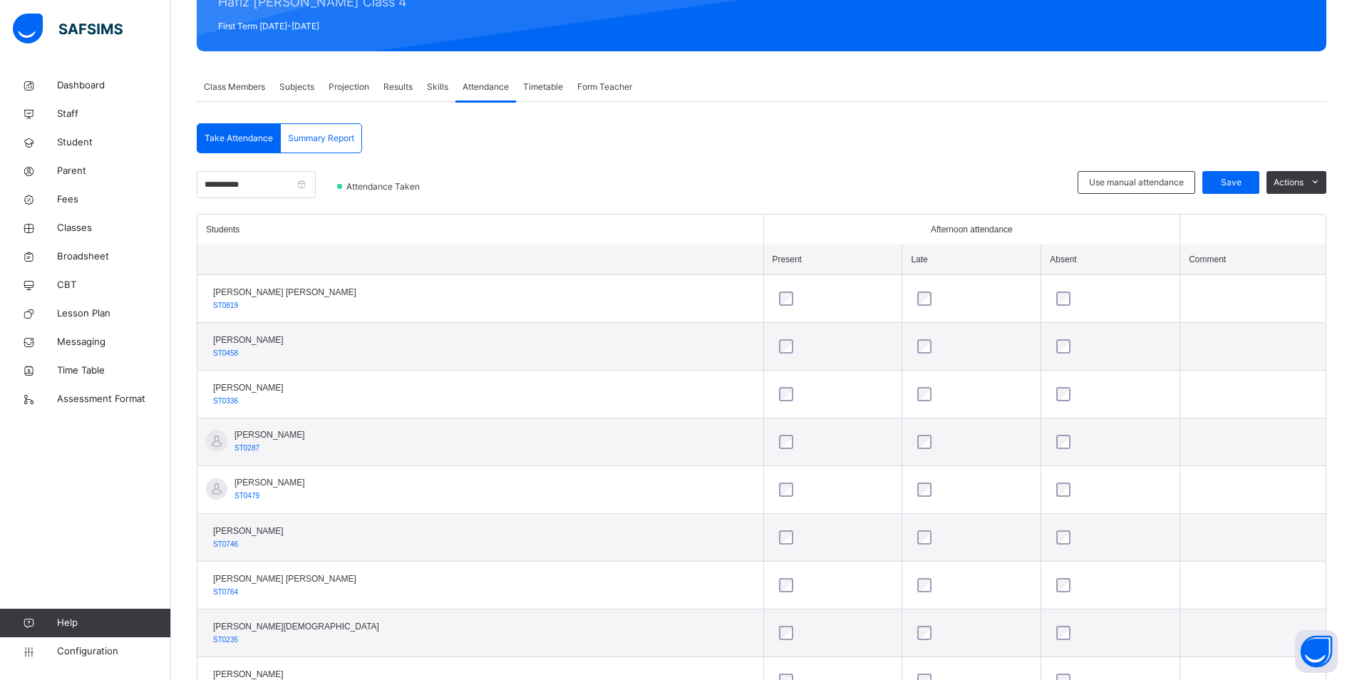
scroll to position [189, 0]
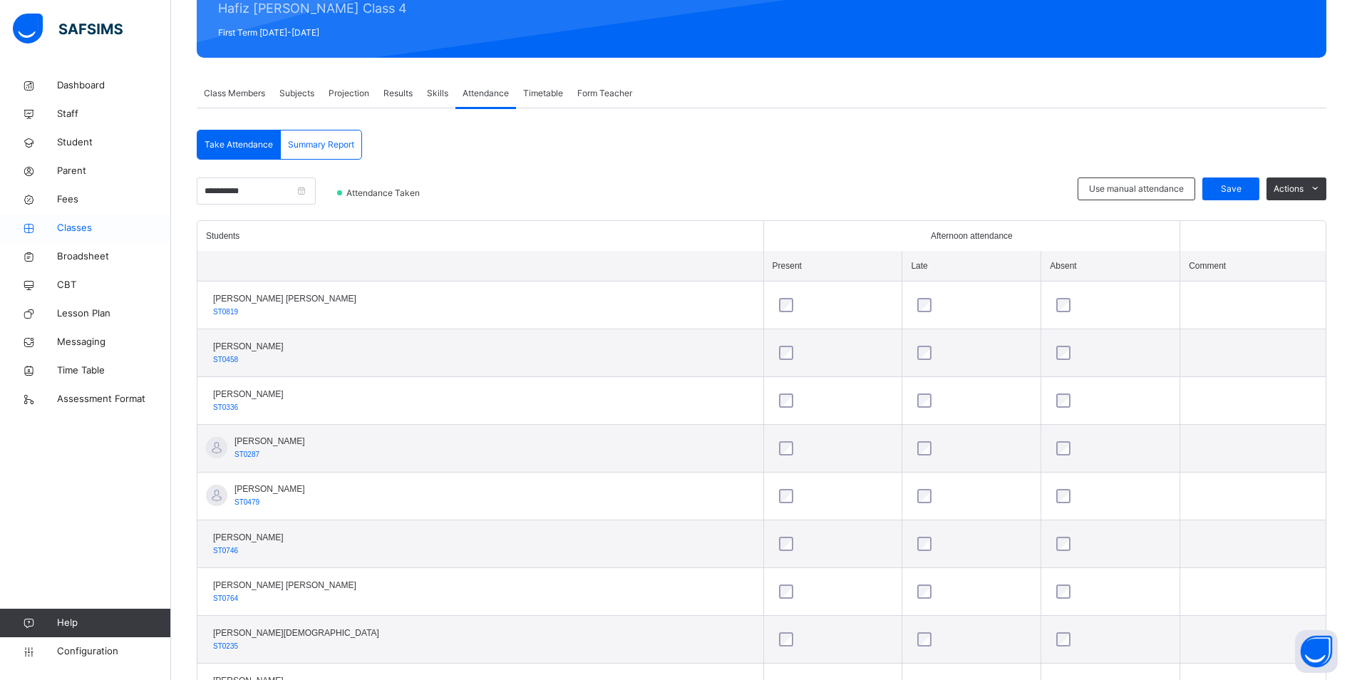
click at [79, 231] on span "Classes" at bounding box center [114, 228] width 114 height 14
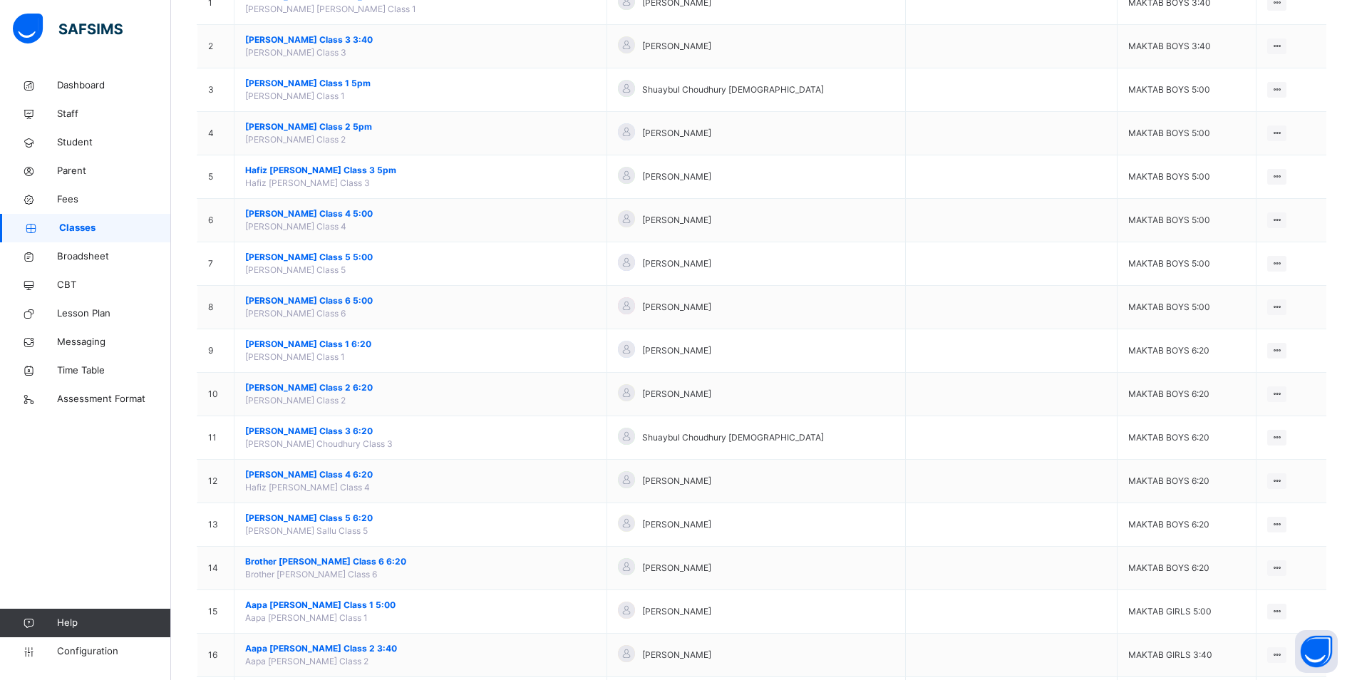
scroll to position [214, 0]
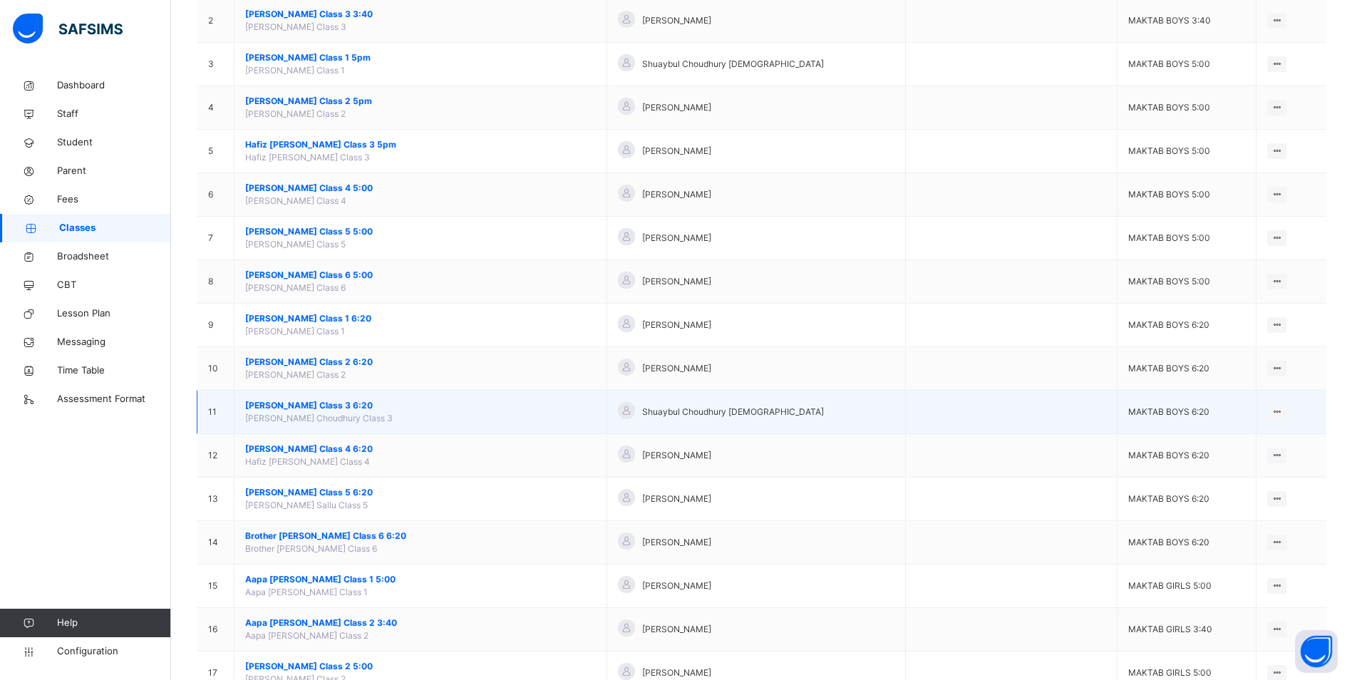
click at [357, 405] on span "[PERSON_NAME] Class 3 6:20" at bounding box center [420, 405] width 351 height 13
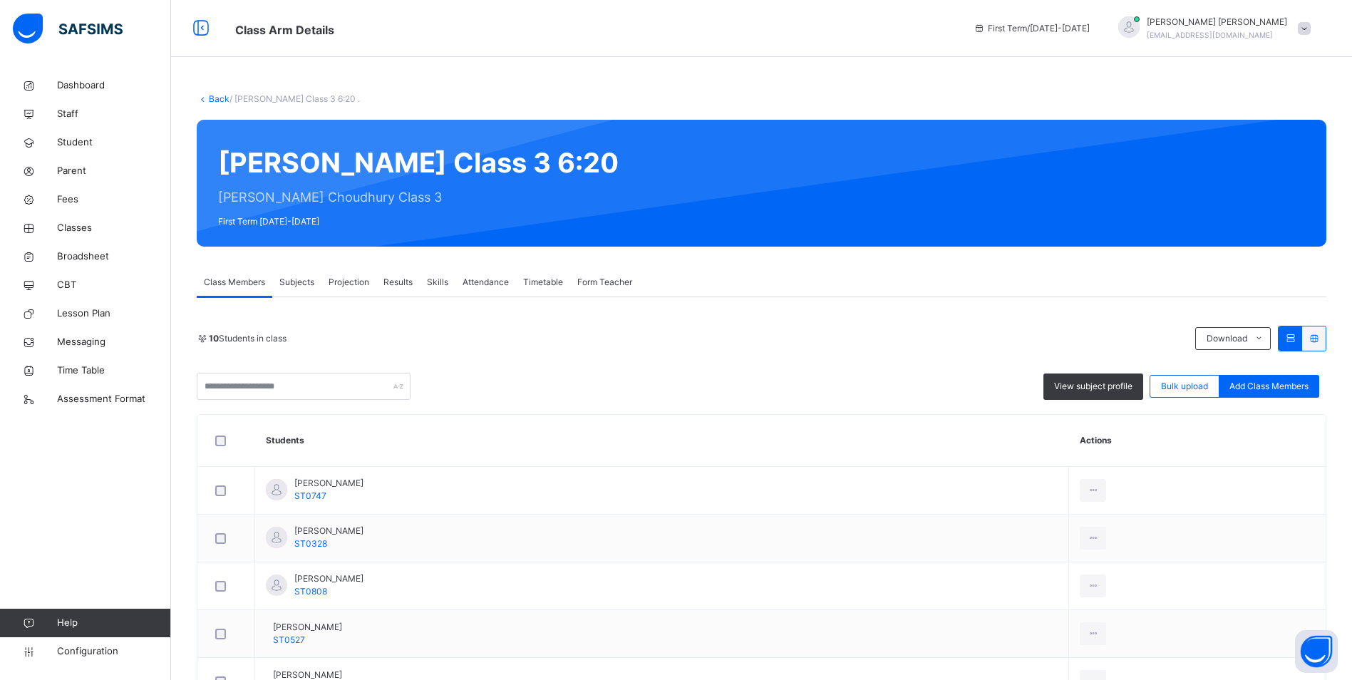
click at [486, 282] on span "Attendance" at bounding box center [486, 282] width 46 height 13
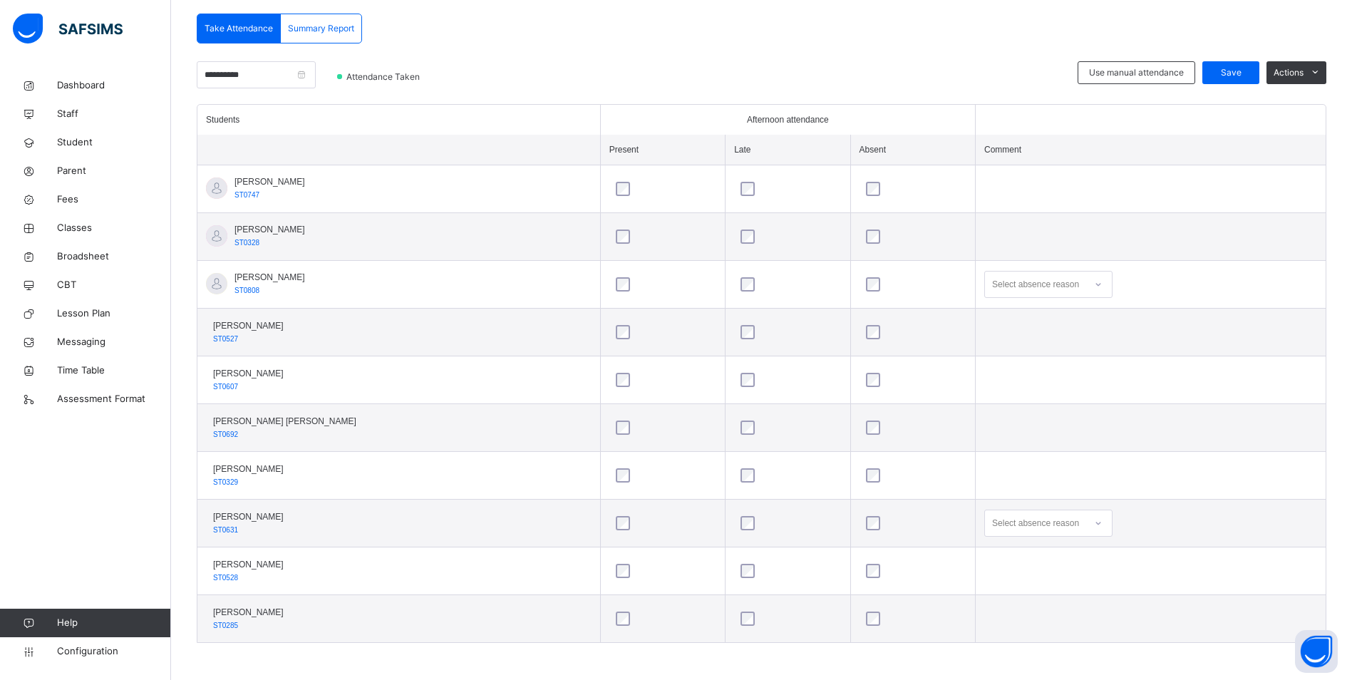
scroll to position [307, 0]
click at [1094, 282] on div at bounding box center [1099, 282] width 24 height 23
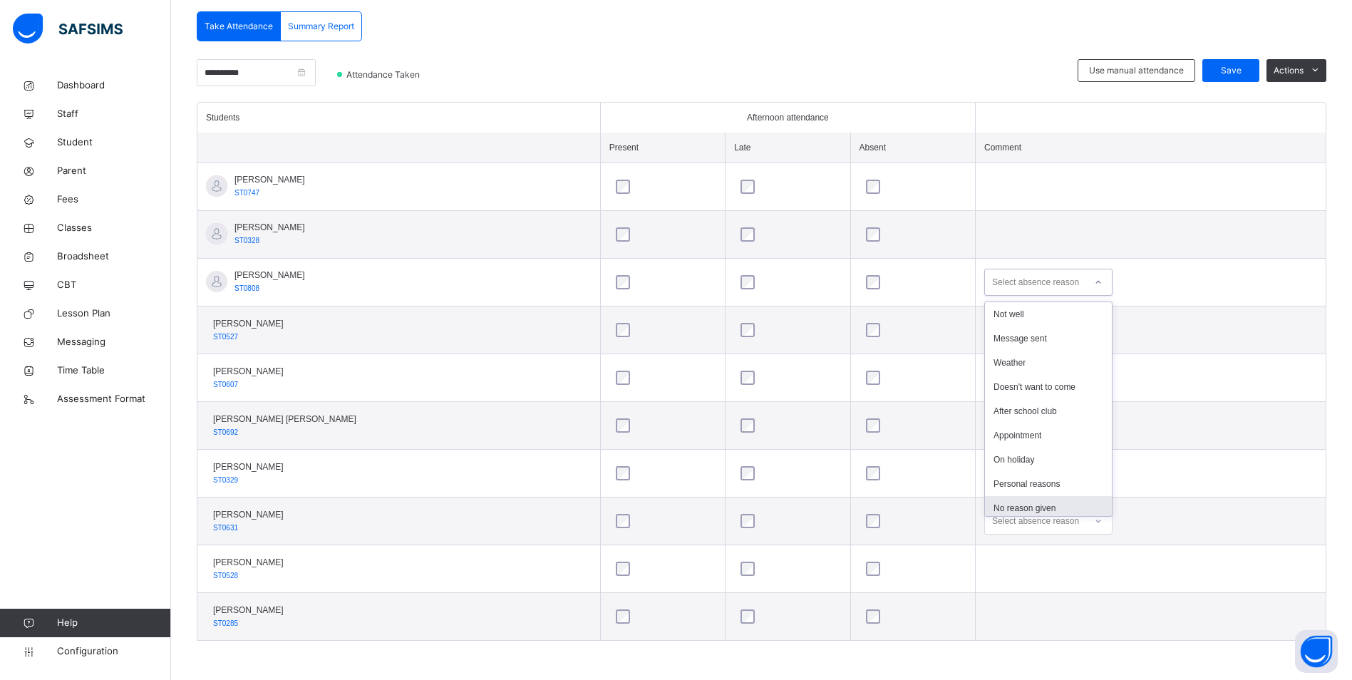
click at [1044, 508] on div "No reason given" at bounding box center [1048, 508] width 127 height 24
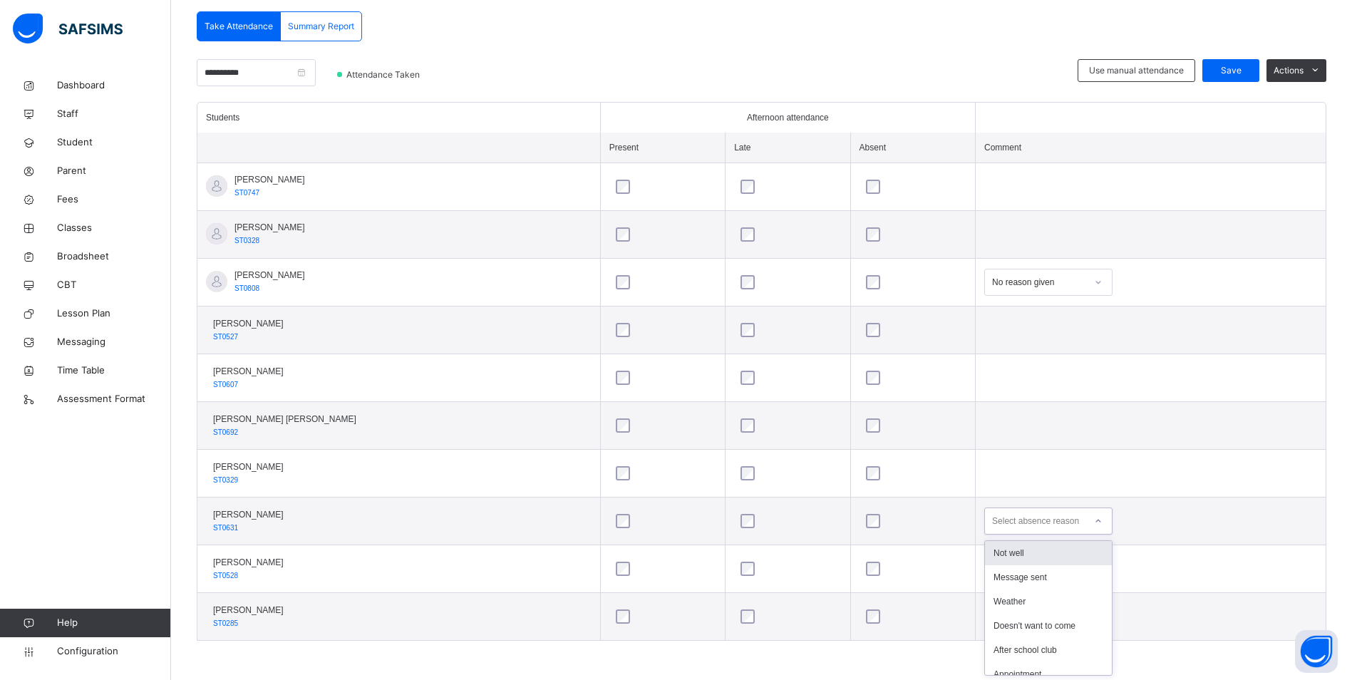
click at [1092, 525] on div at bounding box center [1099, 521] width 24 height 23
click at [1037, 559] on div "Not well" at bounding box center [1048, 553] width 127 height 24
click at [1245, 72] on span "Save" at bounding box center [1231, 70] width 36 height 13
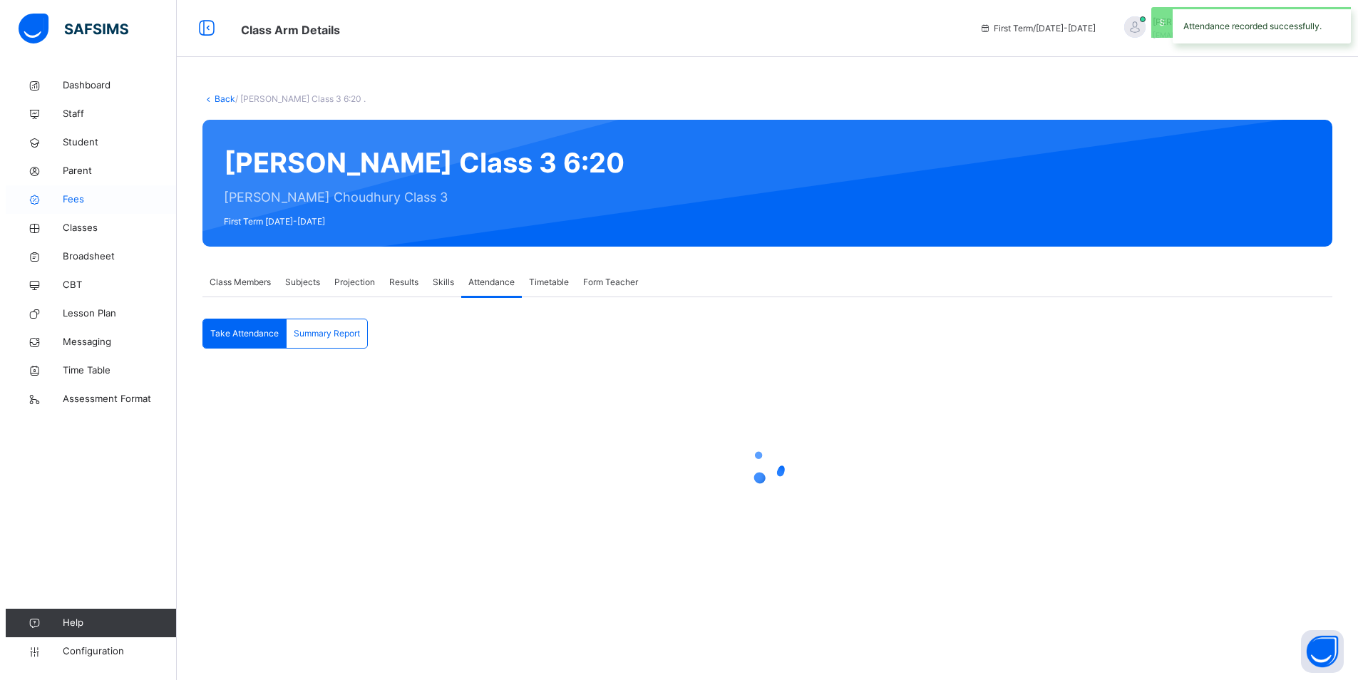
scroll to position [0, 0]
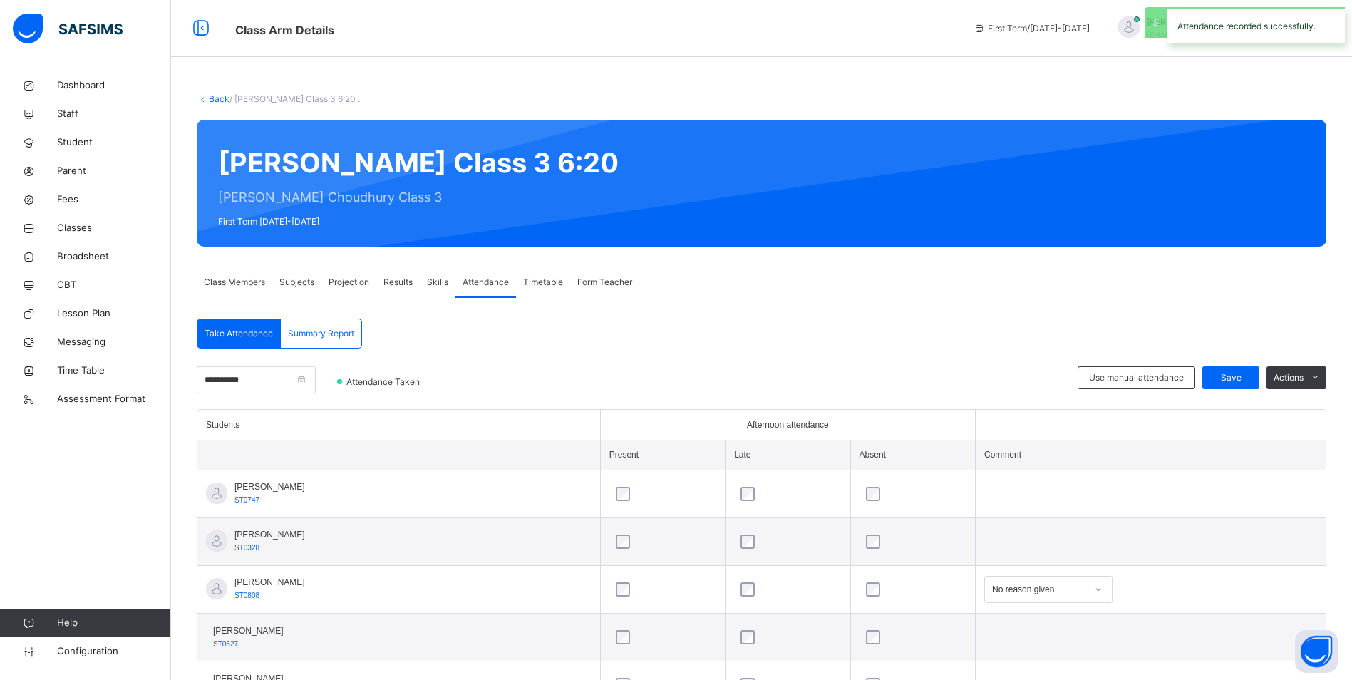
drag, startPoint x: 77, startPoint y: 230, endPoint x: 440, endPoint y: 426, distance: 412.5
click at [77, 230] on span "Classes" at bounding box center [114, 228] width 114 height 14
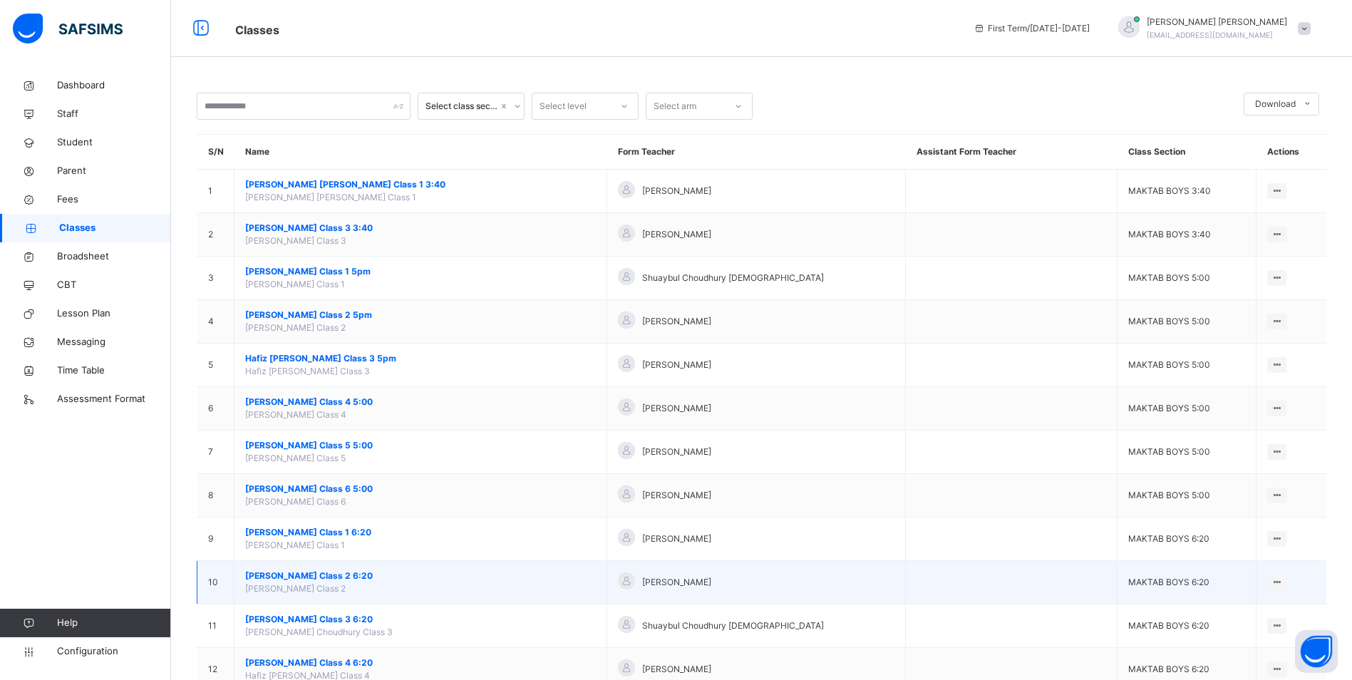
click at [343, 578] on span "[PERSON_NAME] Class 2 6:20" at bounding box center [420, 576] width 351 height 13
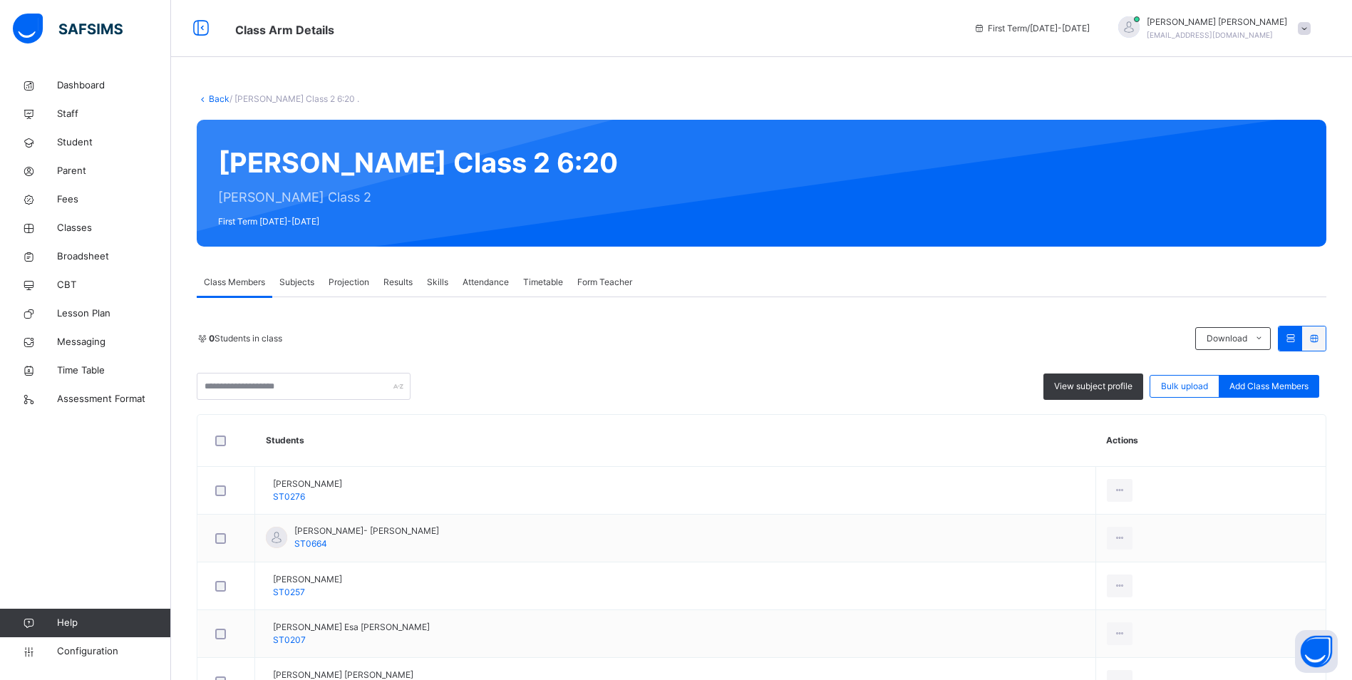
click at [485, 282] on span "Attendance" at bounding box center [486, 282] width 46 height 13
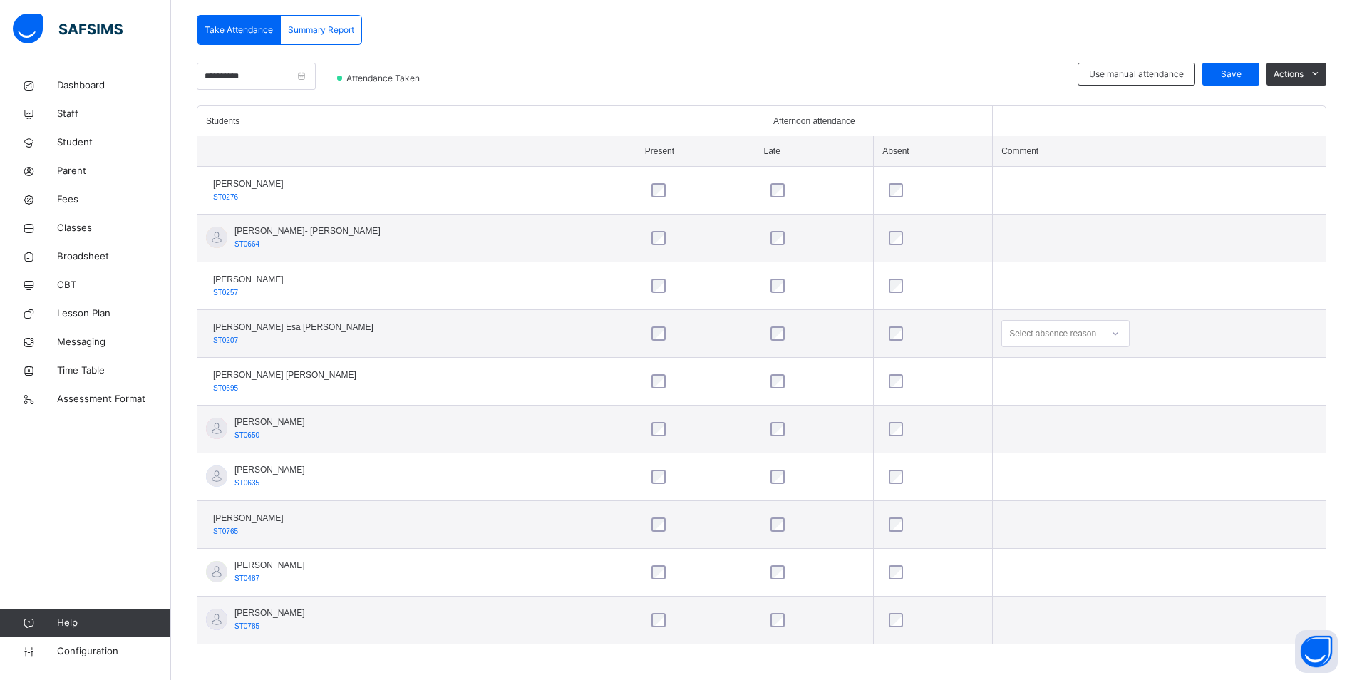
scroll to position [307, 0]
click at [1111, 333] on icon at bounding box center [1115, 330] width 9 height 14
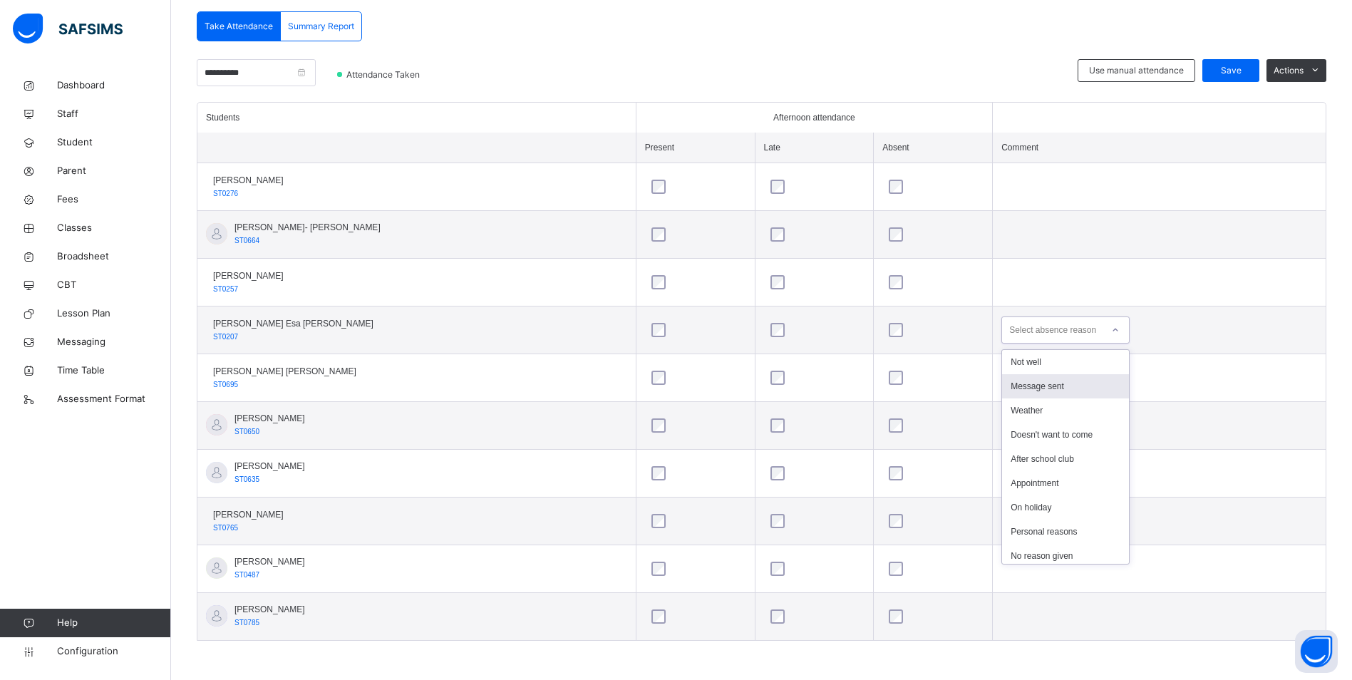
click at [1027, 390] on div "Message sent" at bounding box center [1065, 386] width 127 height 24
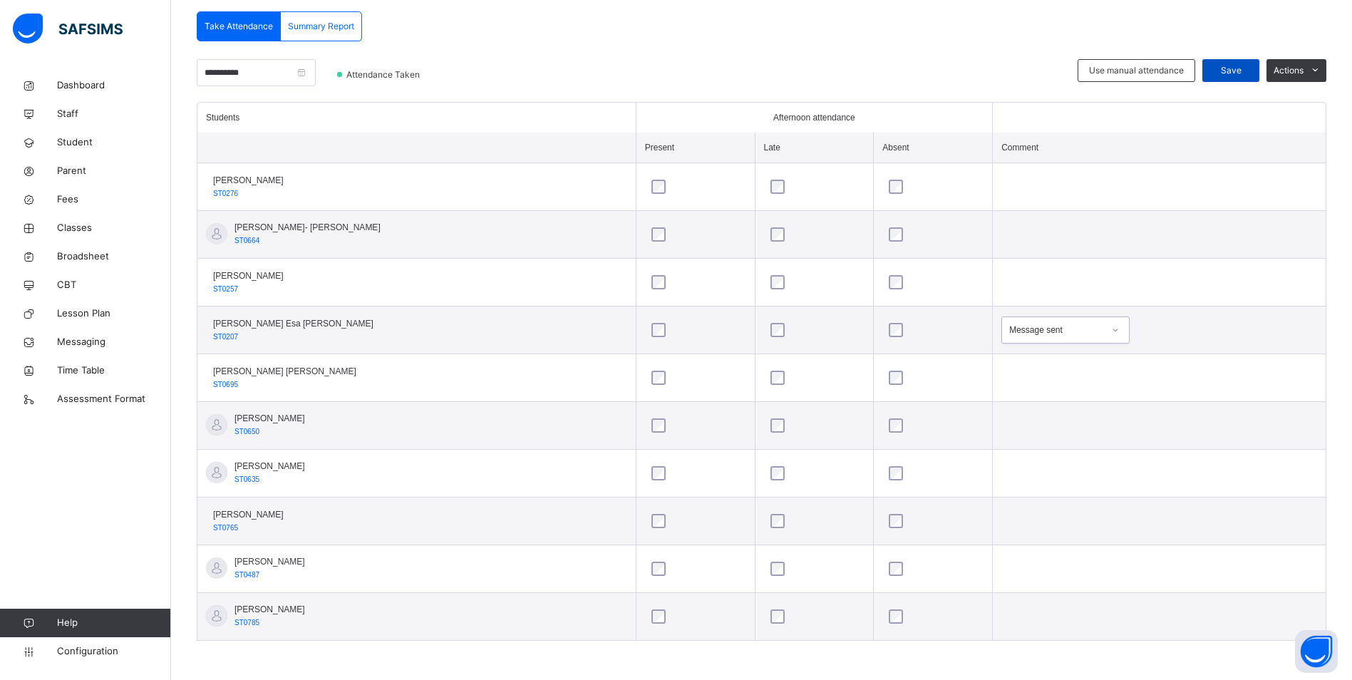
click at [1244, 64] on span "Save" at bounding box center [1231, 70] width 36 height 13
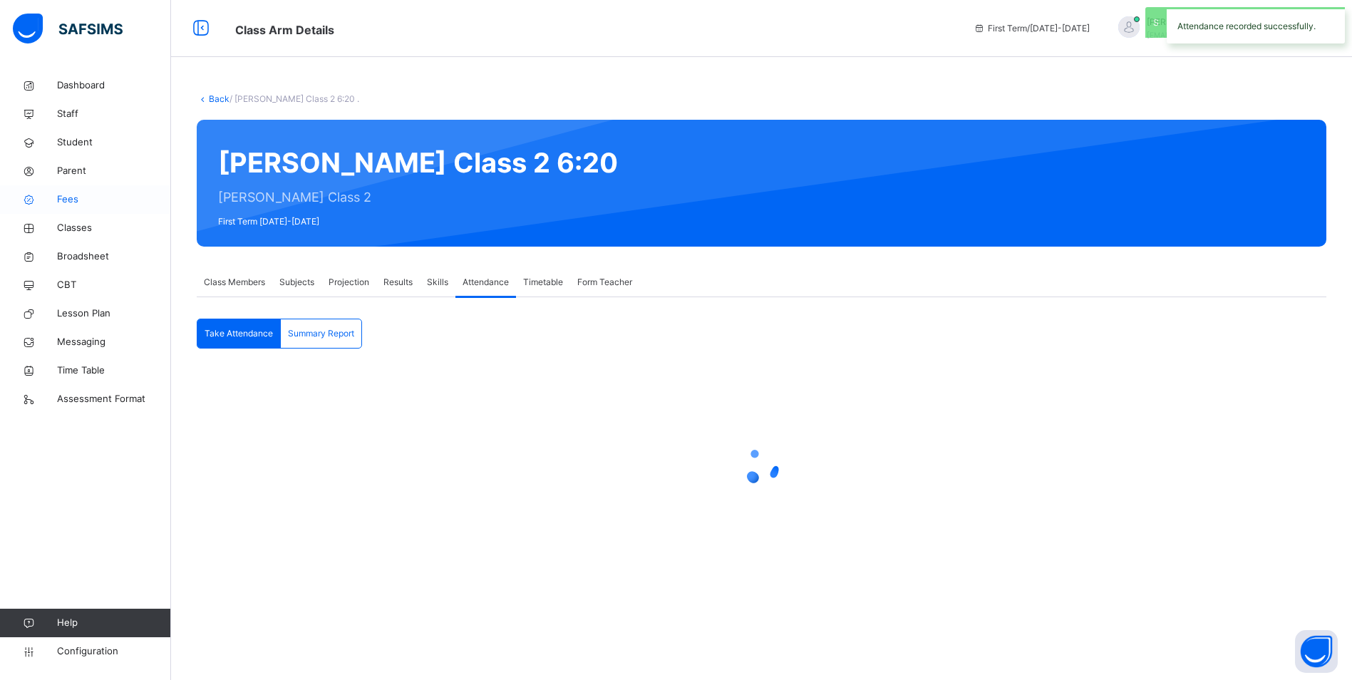
scroll to position [0, 0]
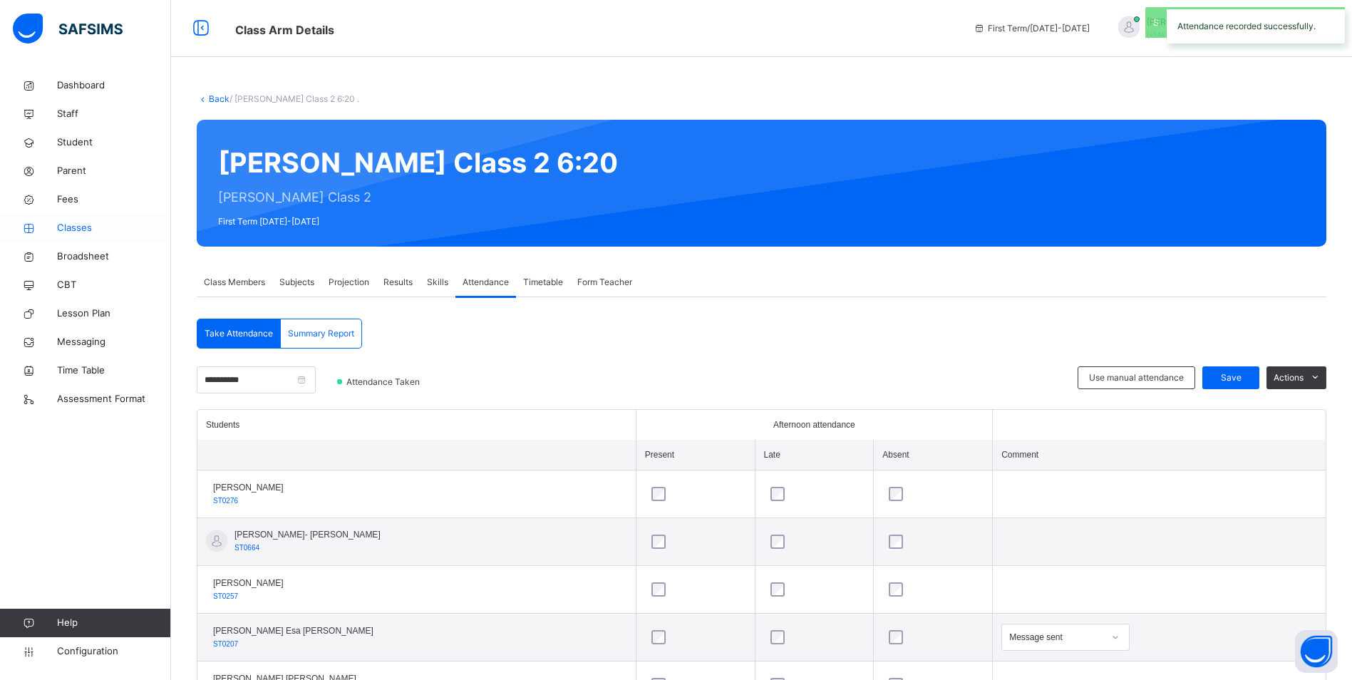
click at [73, 229] on span "Classes" at bounding box center [114, 228] width 114 height 14
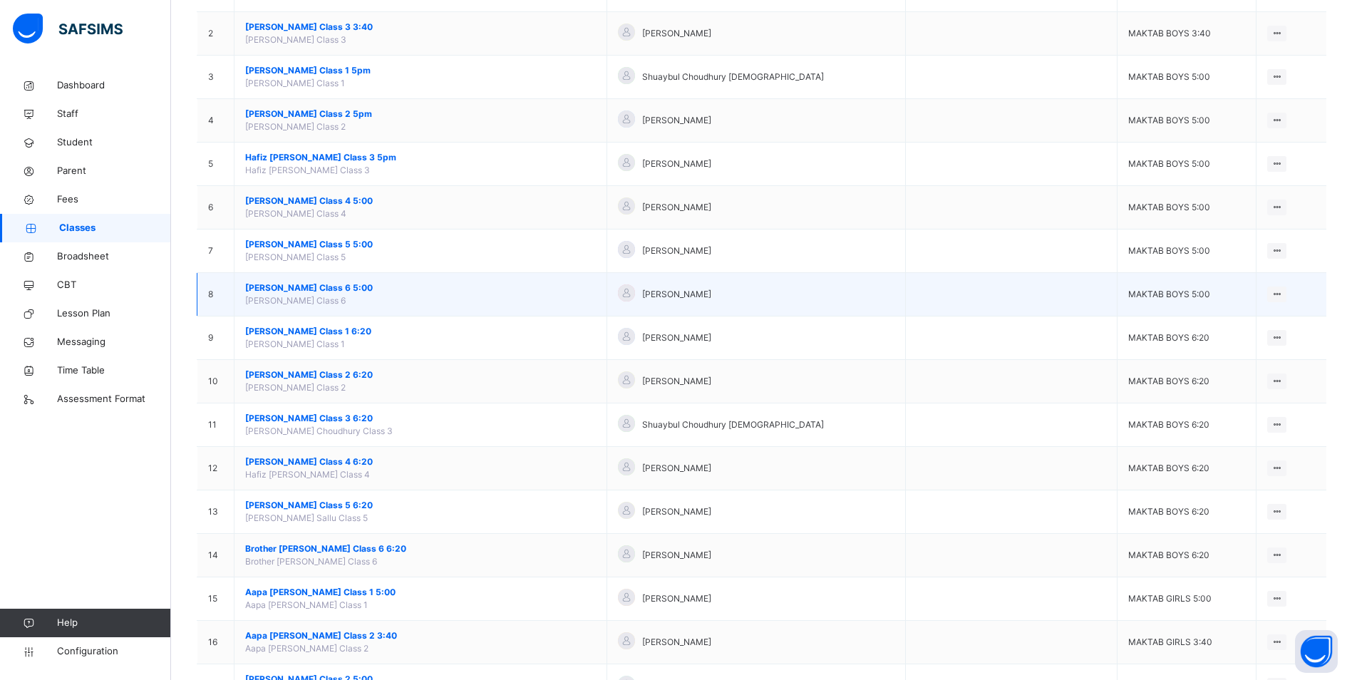
scroll to position [214, 0]
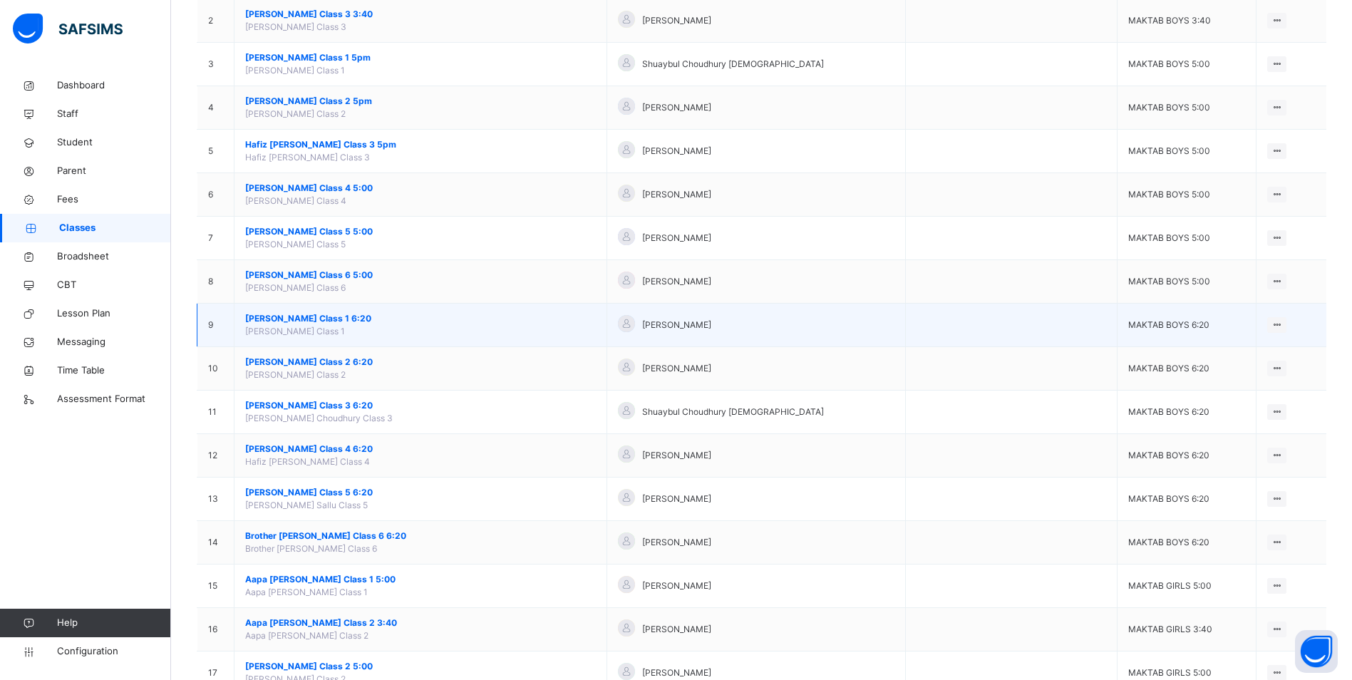
click at [327, 316] on span "[PERSON_NAME] Class 1 6:20" at bounding box center [420, 318] width 351 height 13
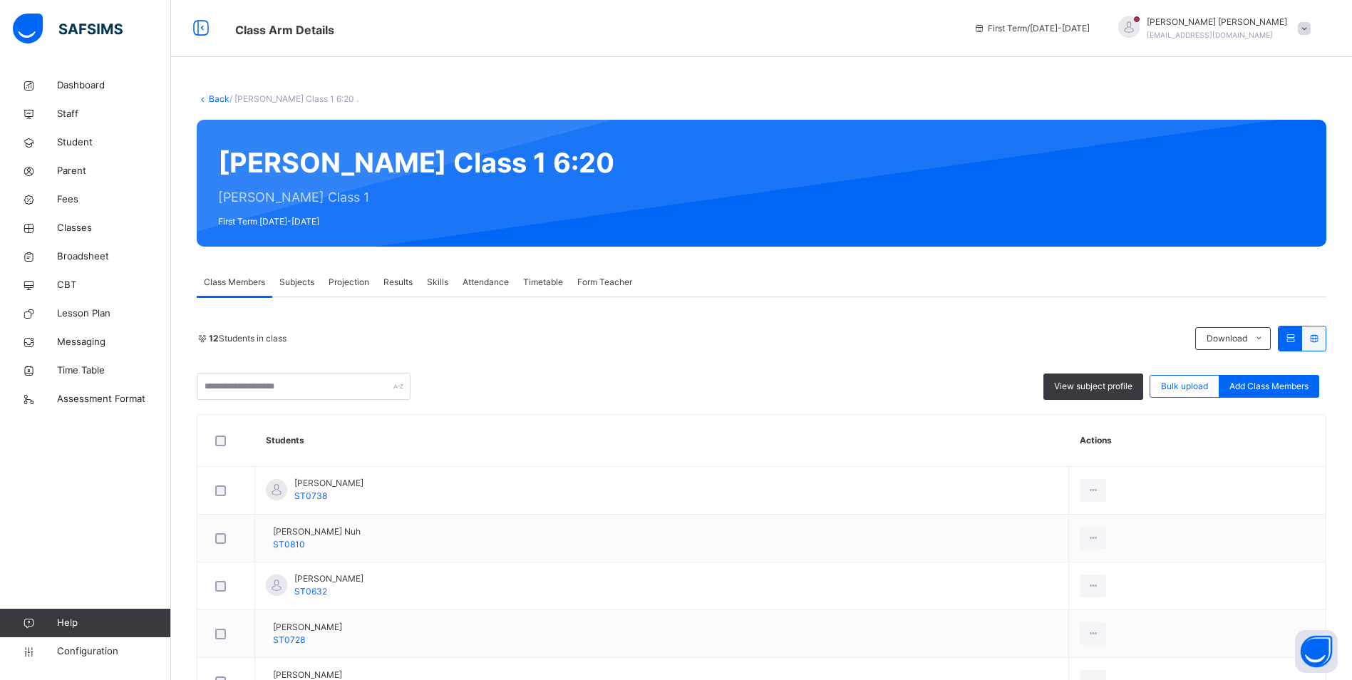
click at [468, 279] on span "Attendance" at bounding box center [486, 282] width 46 height 13
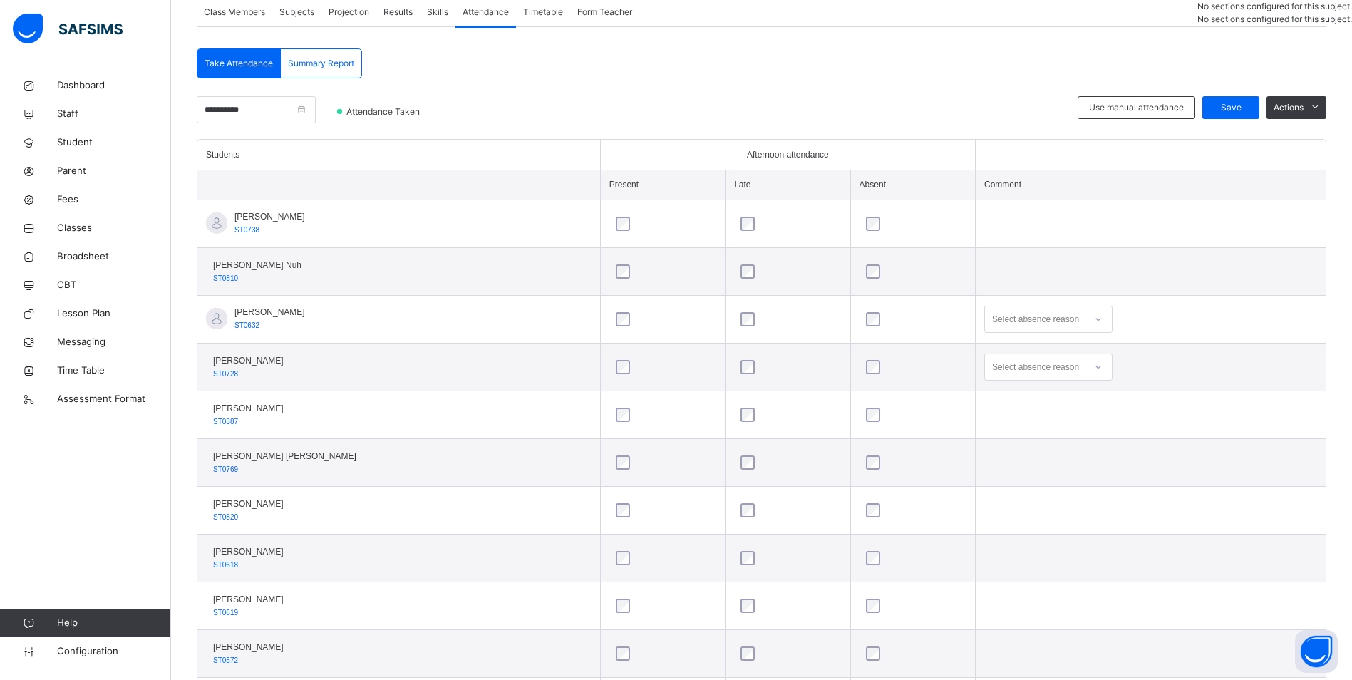
scroll to position [356, 0]
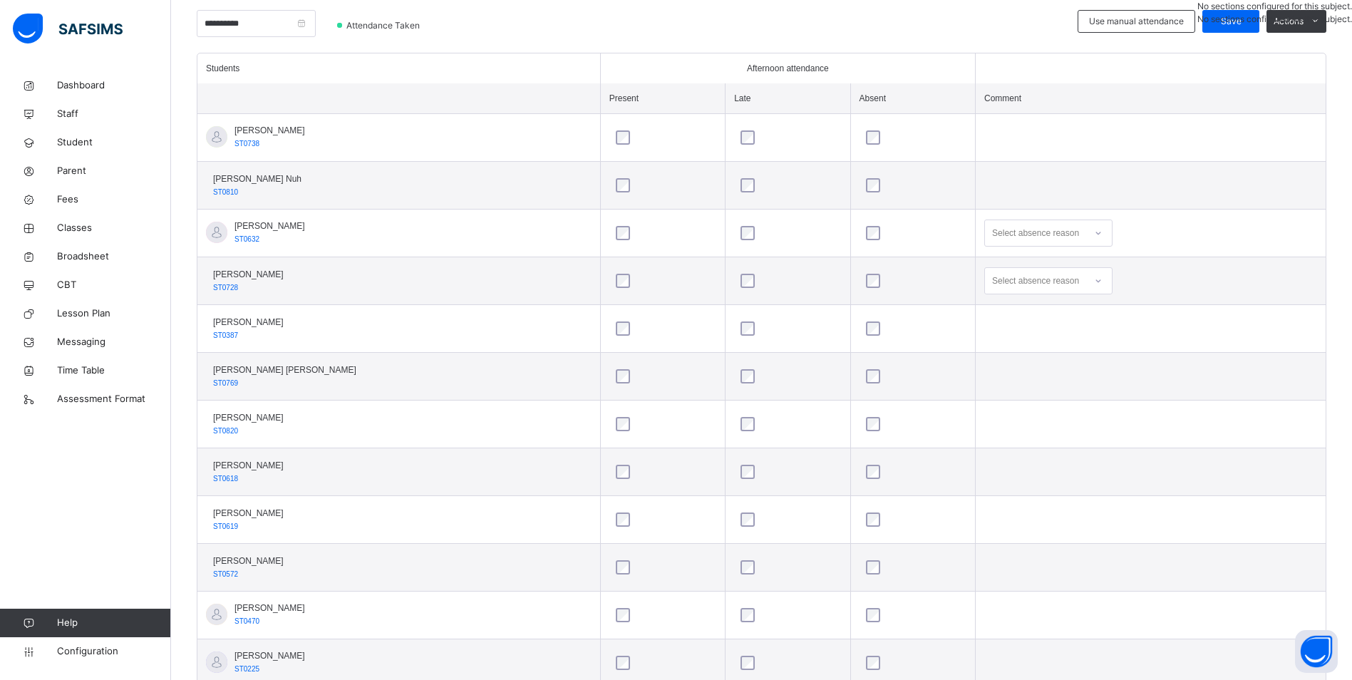
click at [1104, 232] on div at bounding box center [1099, 233] width 24 height 23
click at [1048, 428] on div "Personal reasons" at bounding box center [1048, 435] width 127 height 24
click at [1099, 284] on icon at bounding box center [1098, 281] width 9 height 14
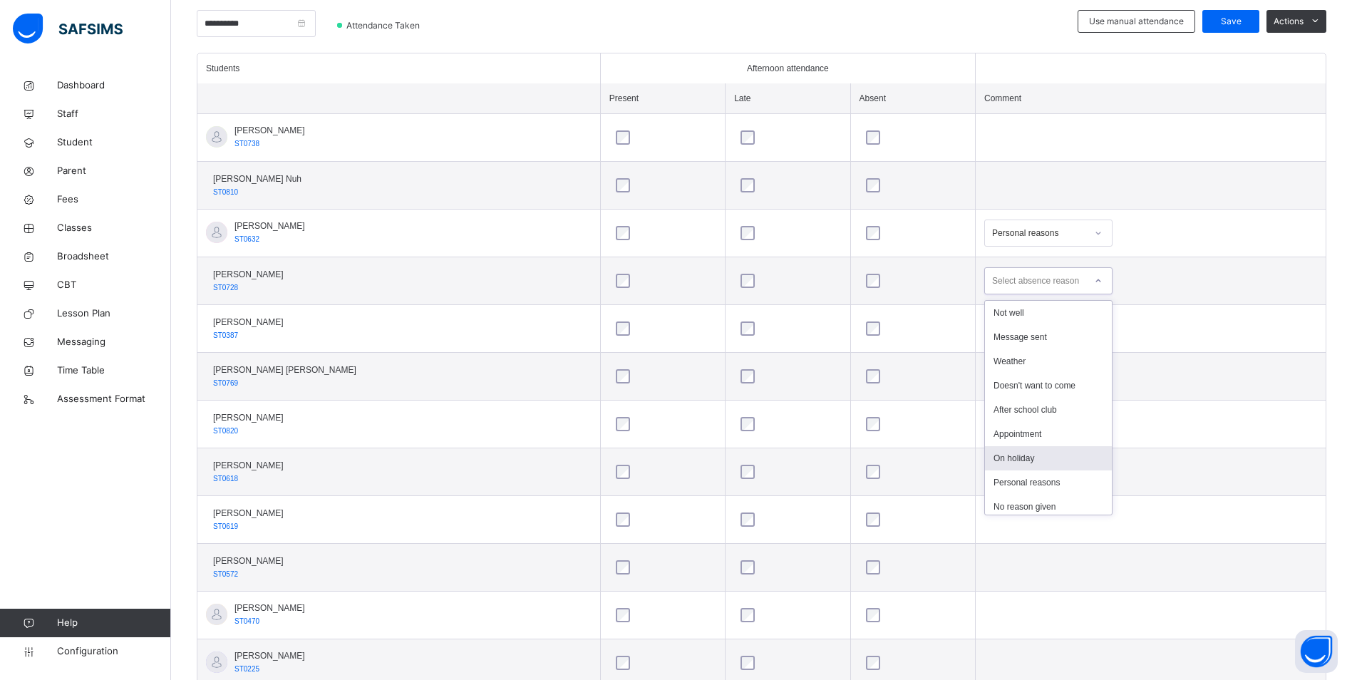
click at [1039, 453] on div "On holiday" at bounding box center [1048, 458] width 127 height 24
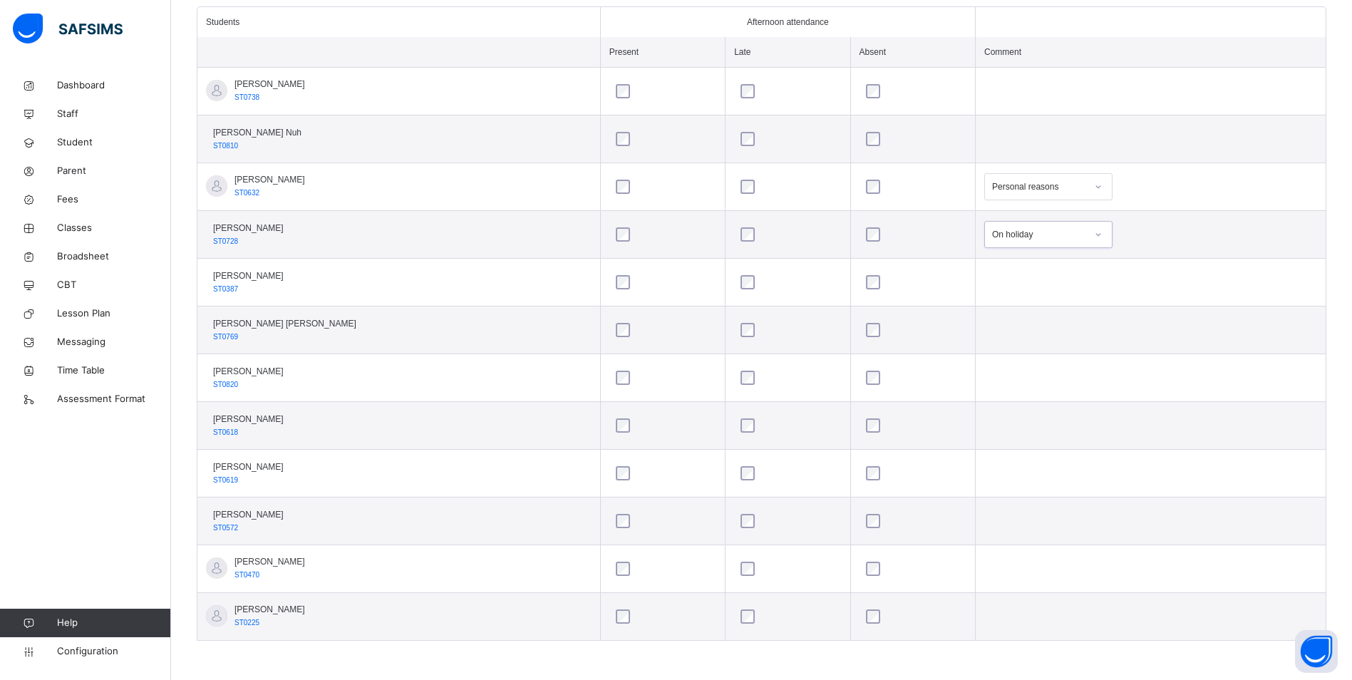
scroll to position [189, 0]
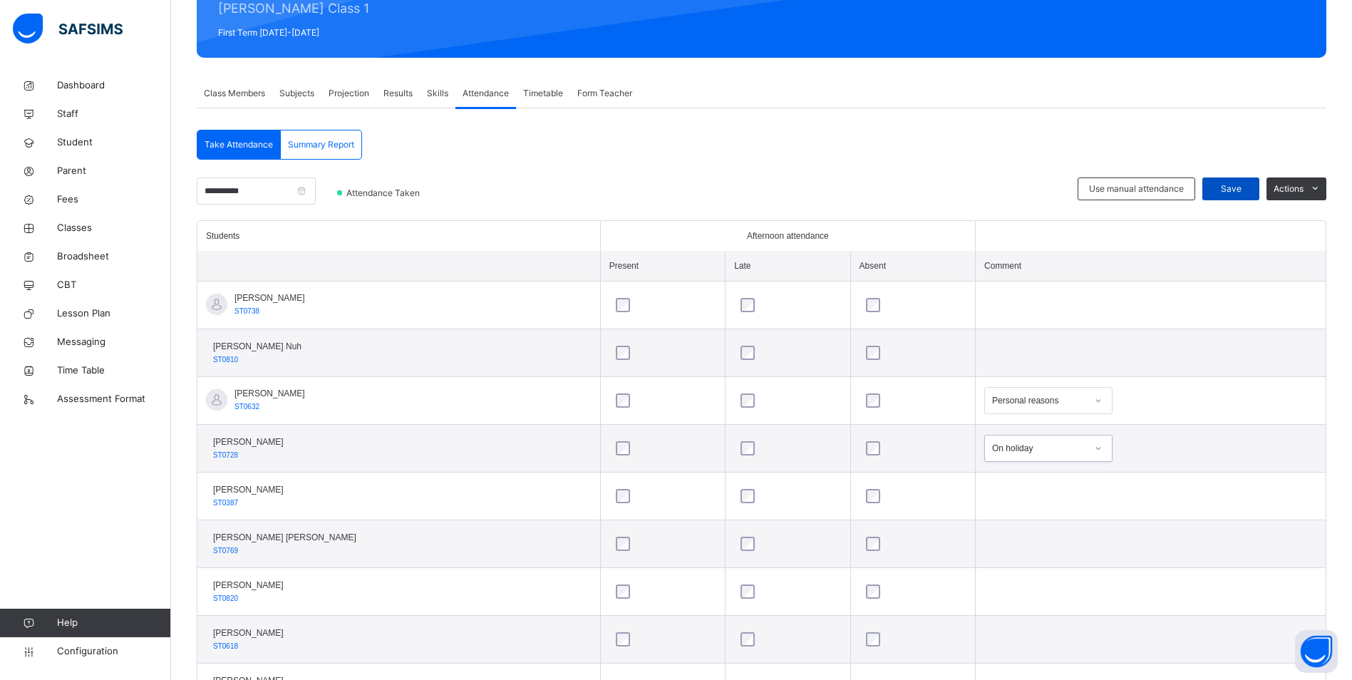
click at [1245, 188] on span "Save" at bounding box center [1231, 189] width 36 height 13
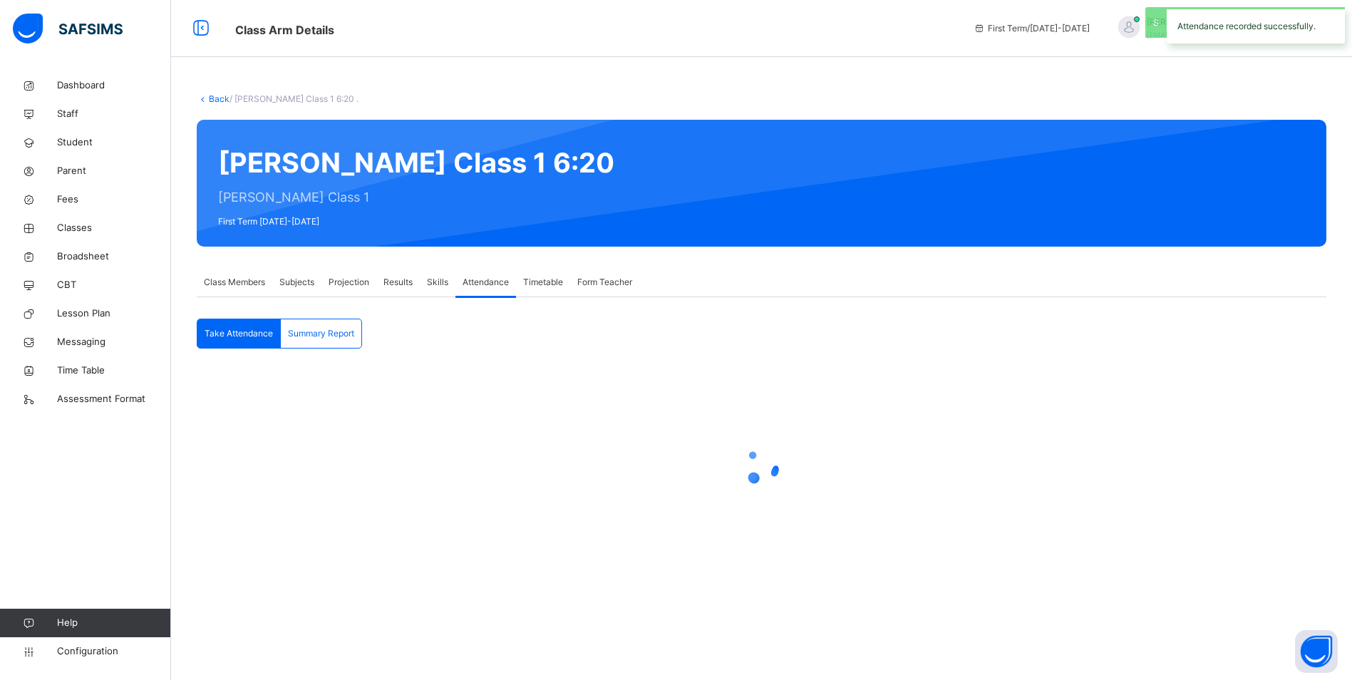
scroll to position [0, 0]
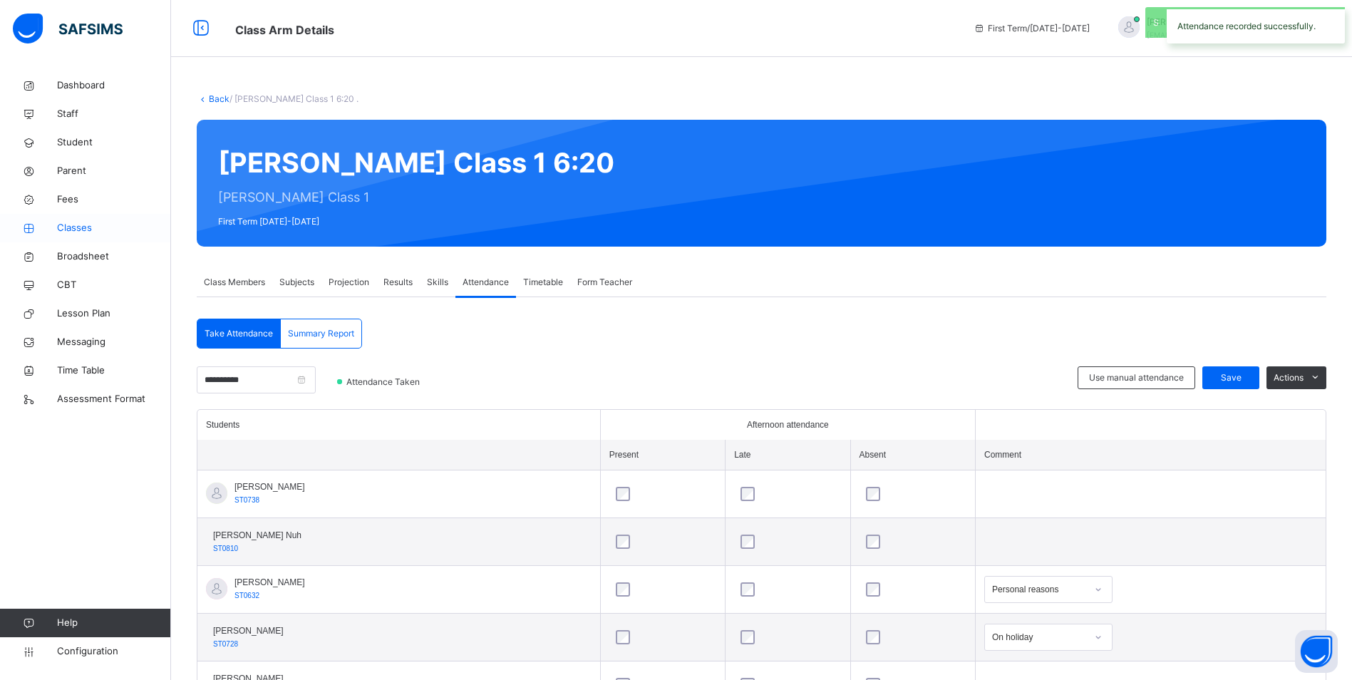
click at [78, 225] on span "Classes" at bounding box center [114, 228] width 114 height 14
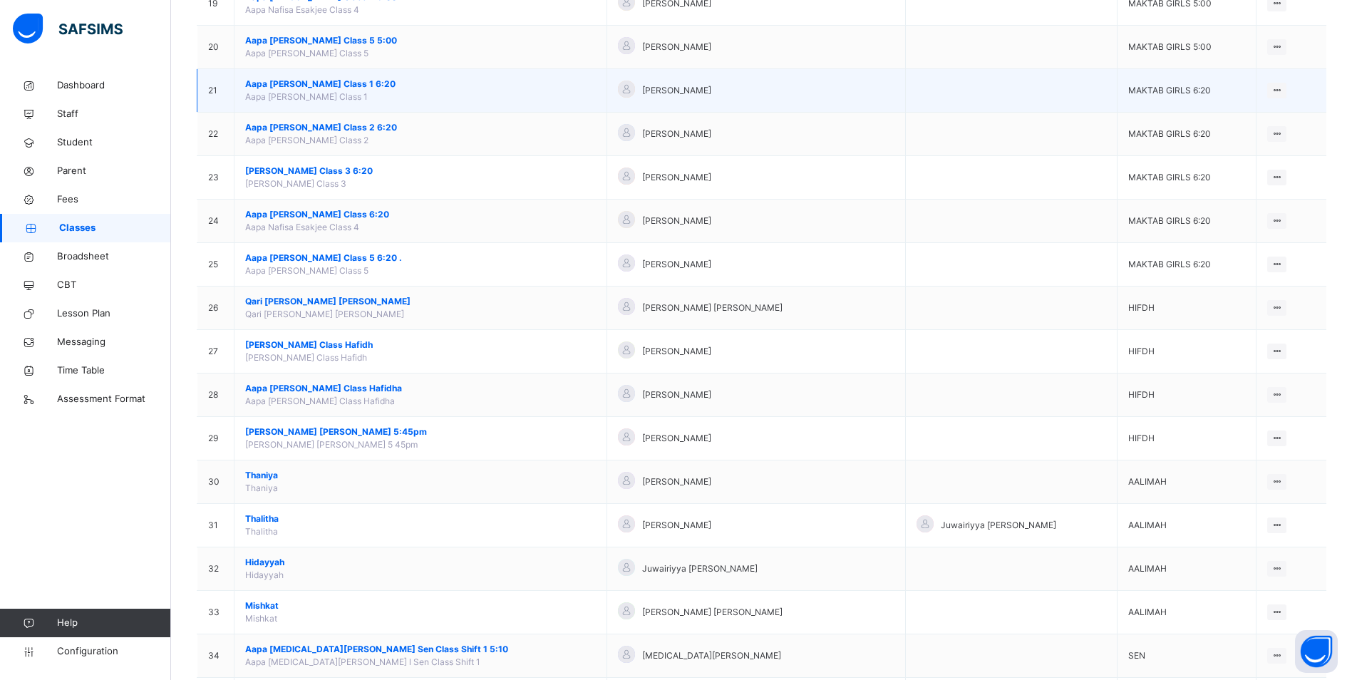
scroll to position [1047, 0]
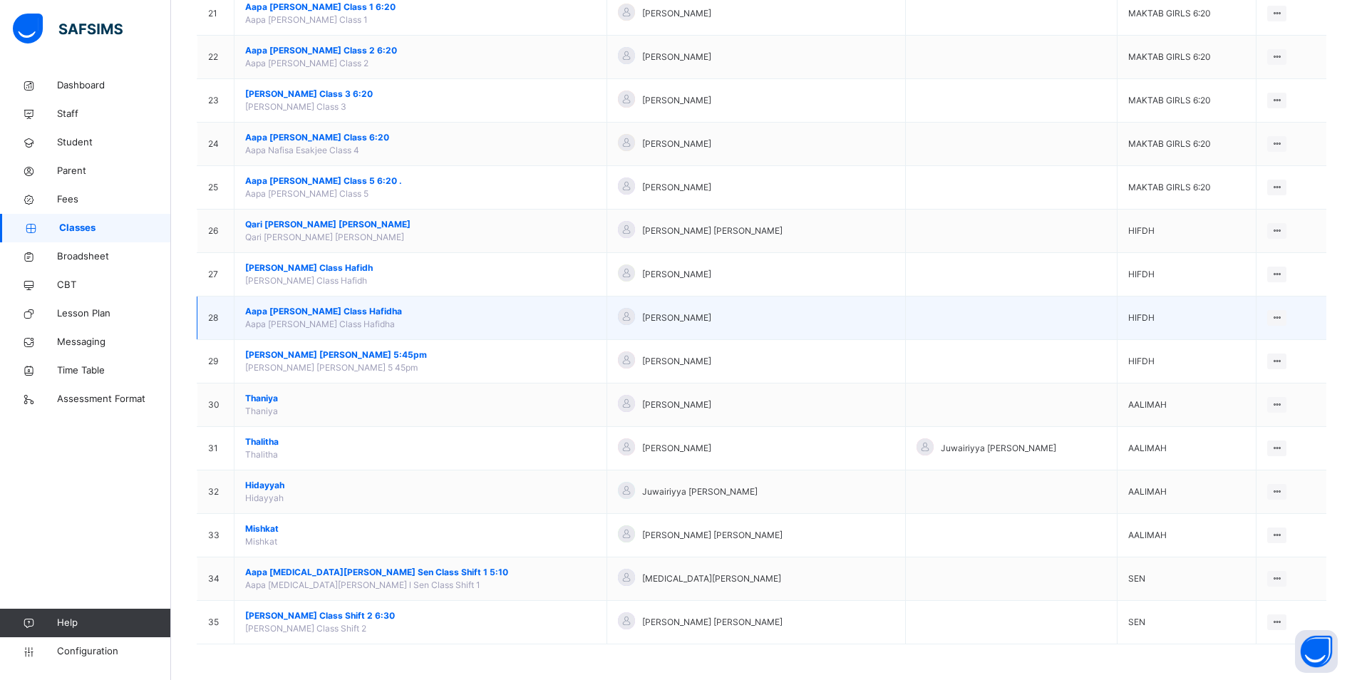
click at [334, 315] on span "Aapa [PERSON_NAME] Class Hafidha" at bounding box center [420, 311] width 351 height 13
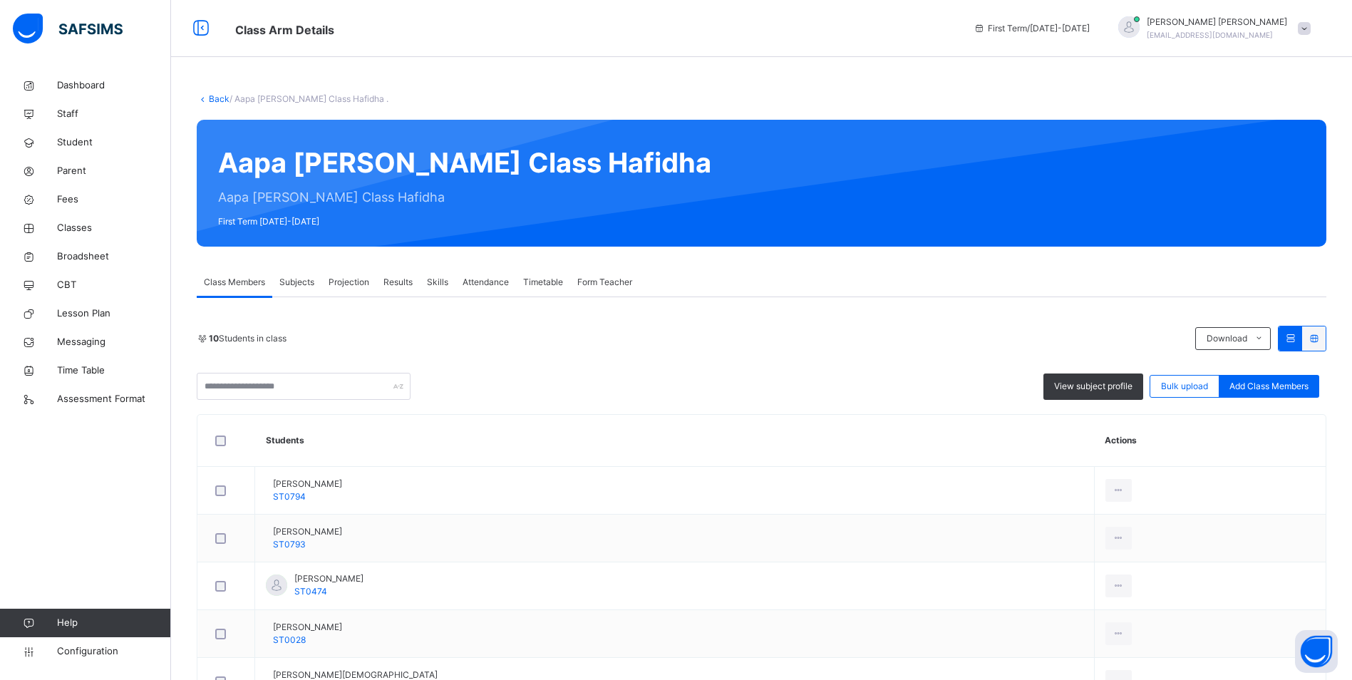
click at [476, 276] on div "Attendance" at bounding box center [486, 282] width 61 height 29
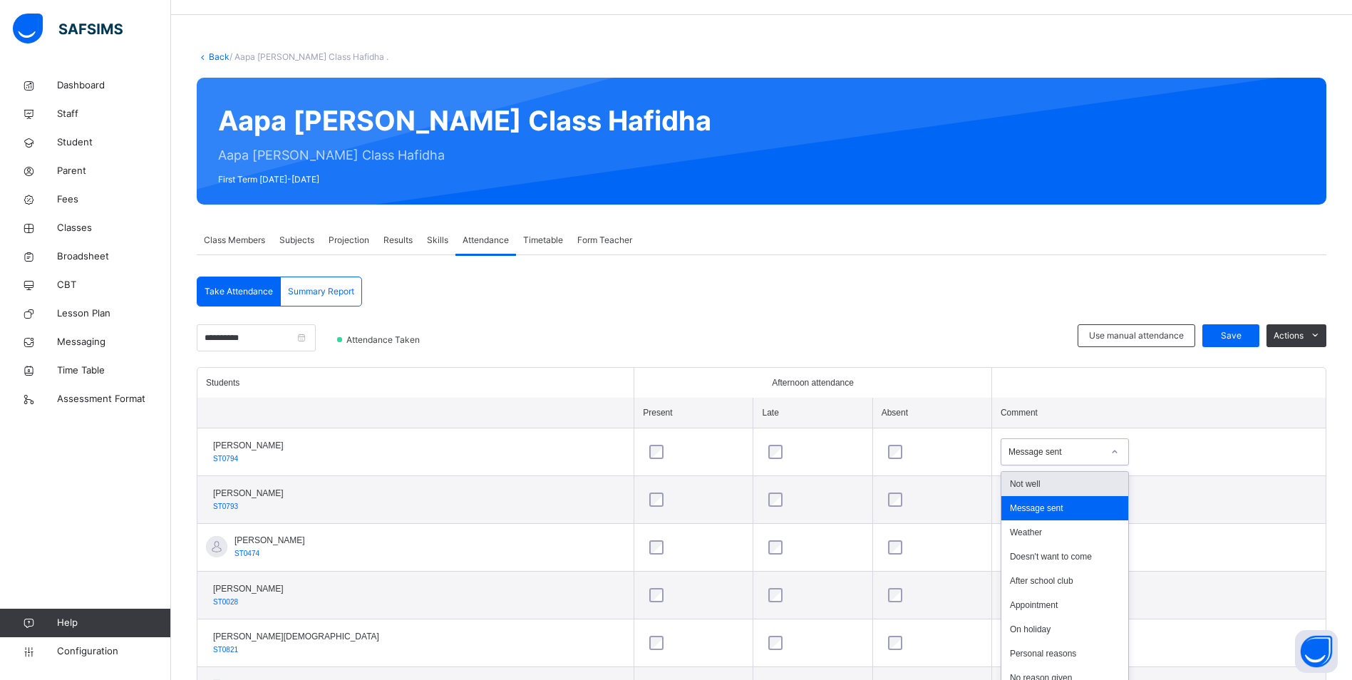
click at [1104, 466] on div "option Not well focused, 1 of 17. 17 results available. Use Up and Down to choo…" at bounding box center [1065, 451] width 128 height 27
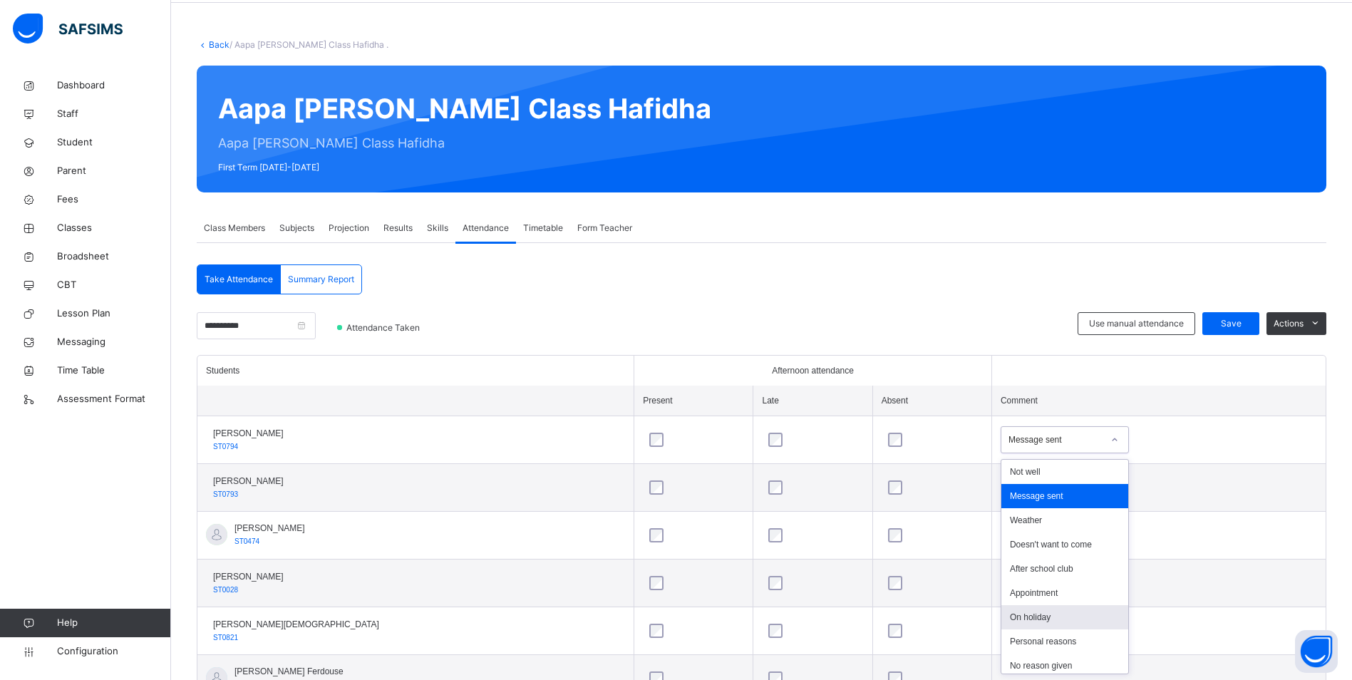
scroll to position [198, 0]
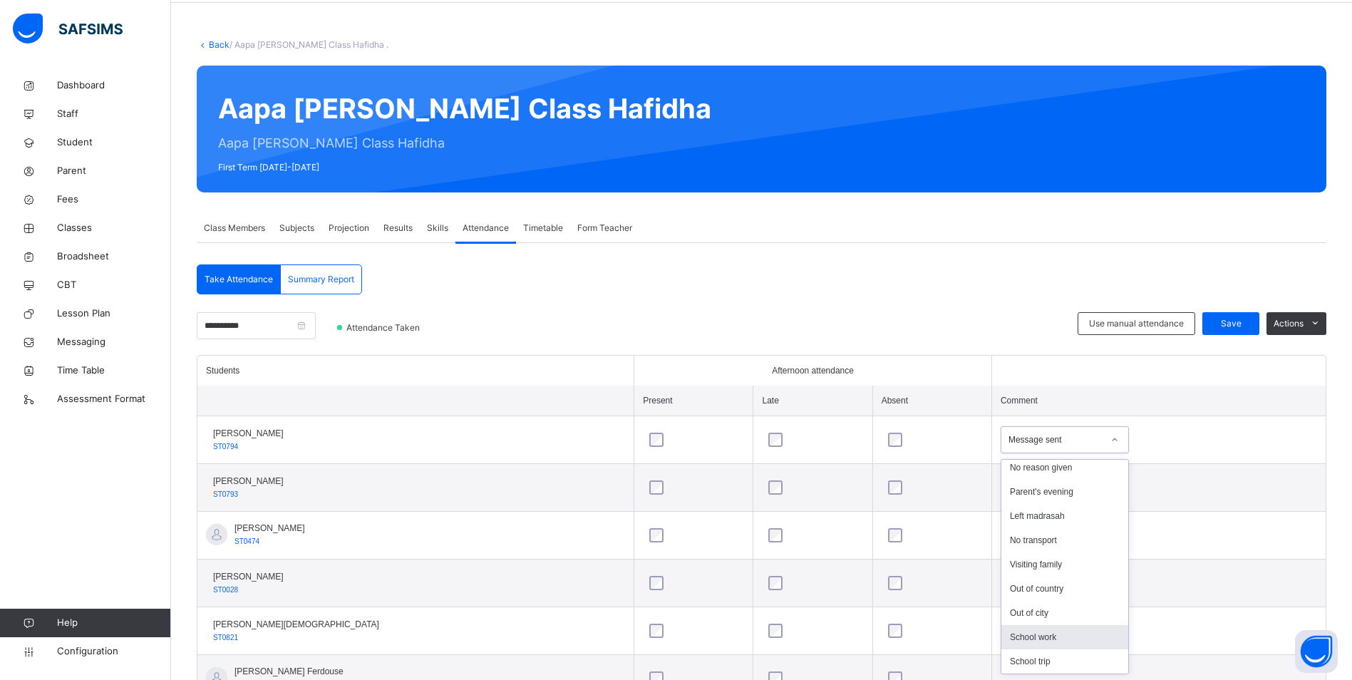
click at [1017, 641] on div "School work" at bounding box center [1065, 637] width 127 height 24
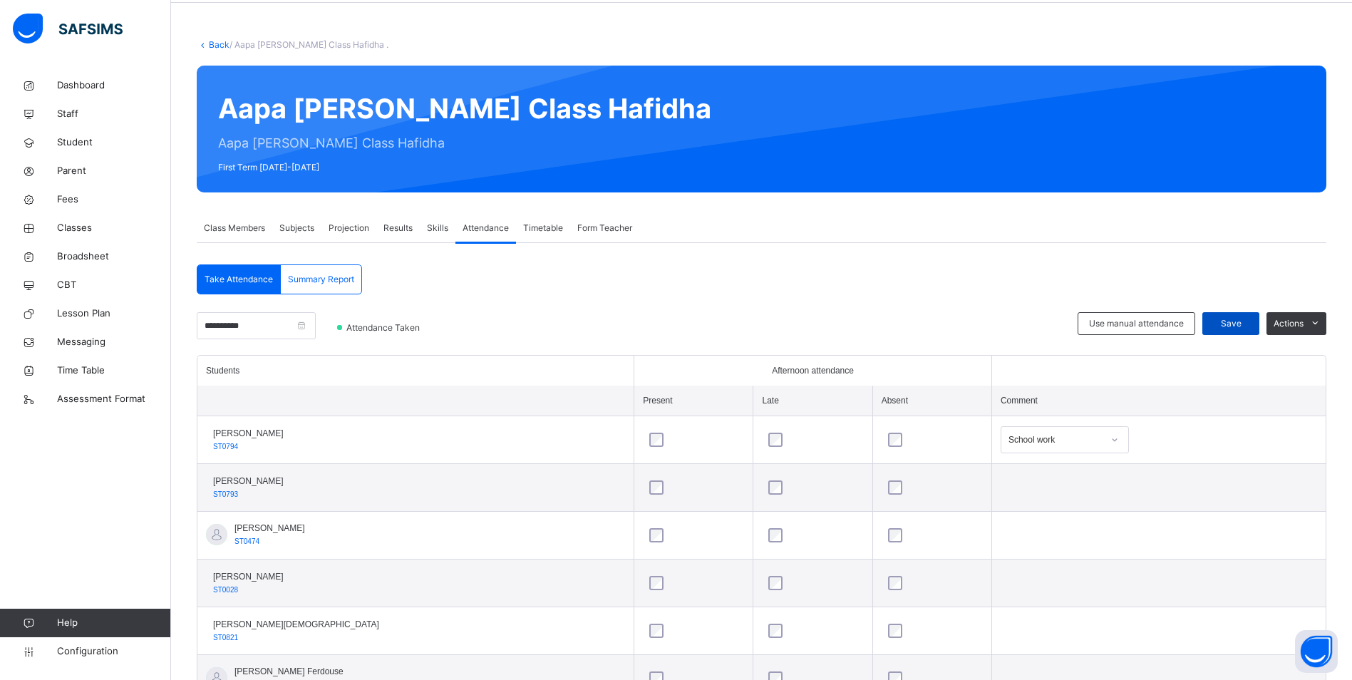
click at [1231, 324] on span "Save" at bounding box center [1231, 323] width 36 height 13
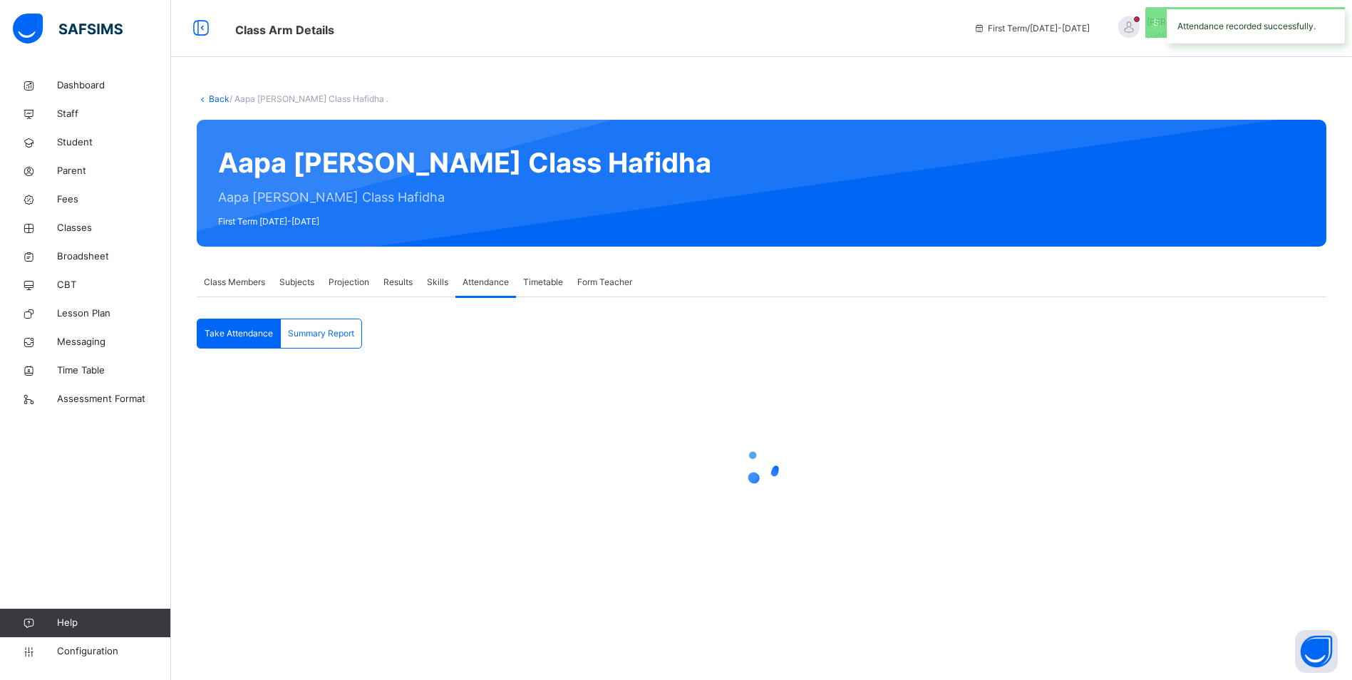
scroll to position [0, 0]
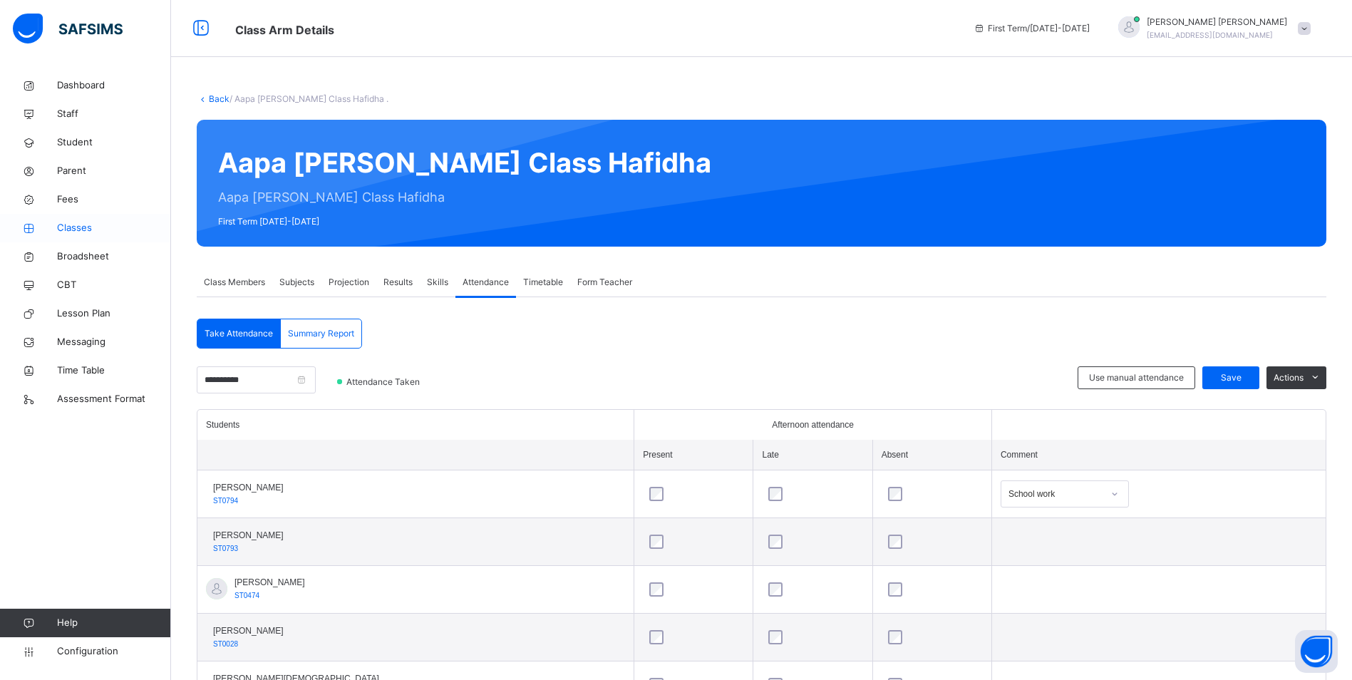
click at [87, 226] on span "Classes" at bounding box center [114, 228] width 114 height 14
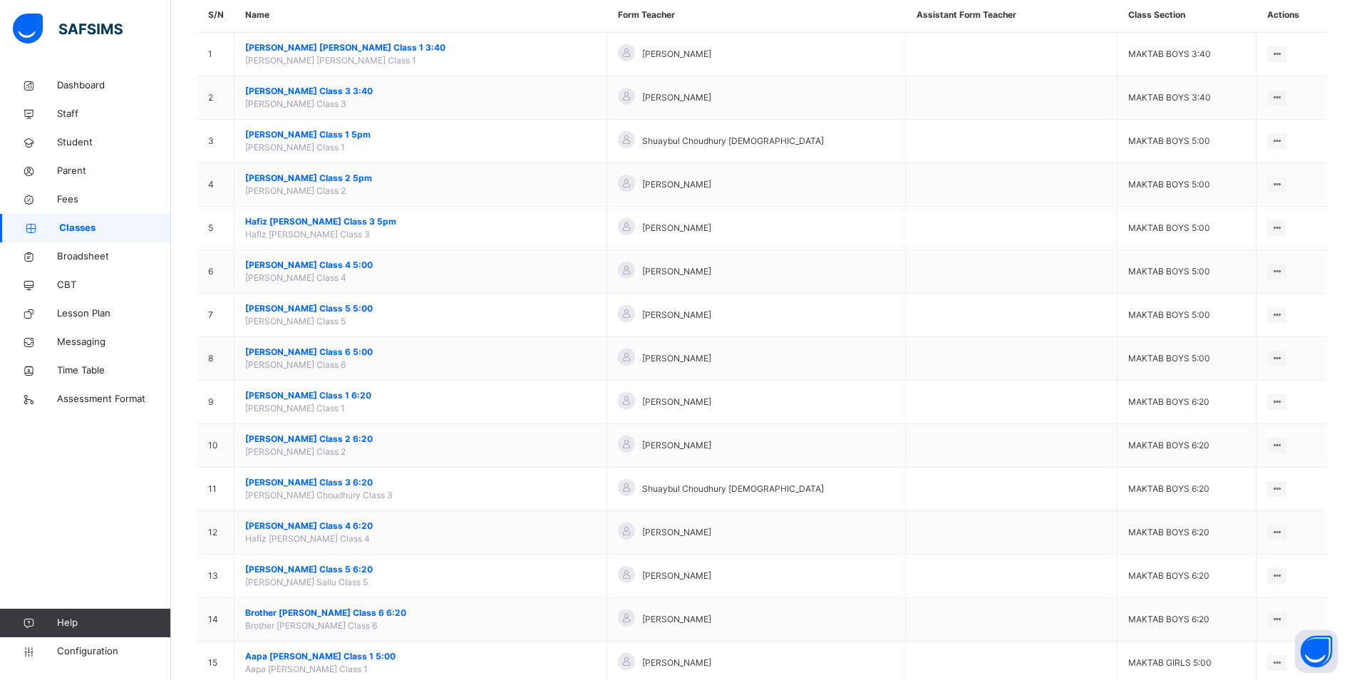
scroll to position [49, 0]
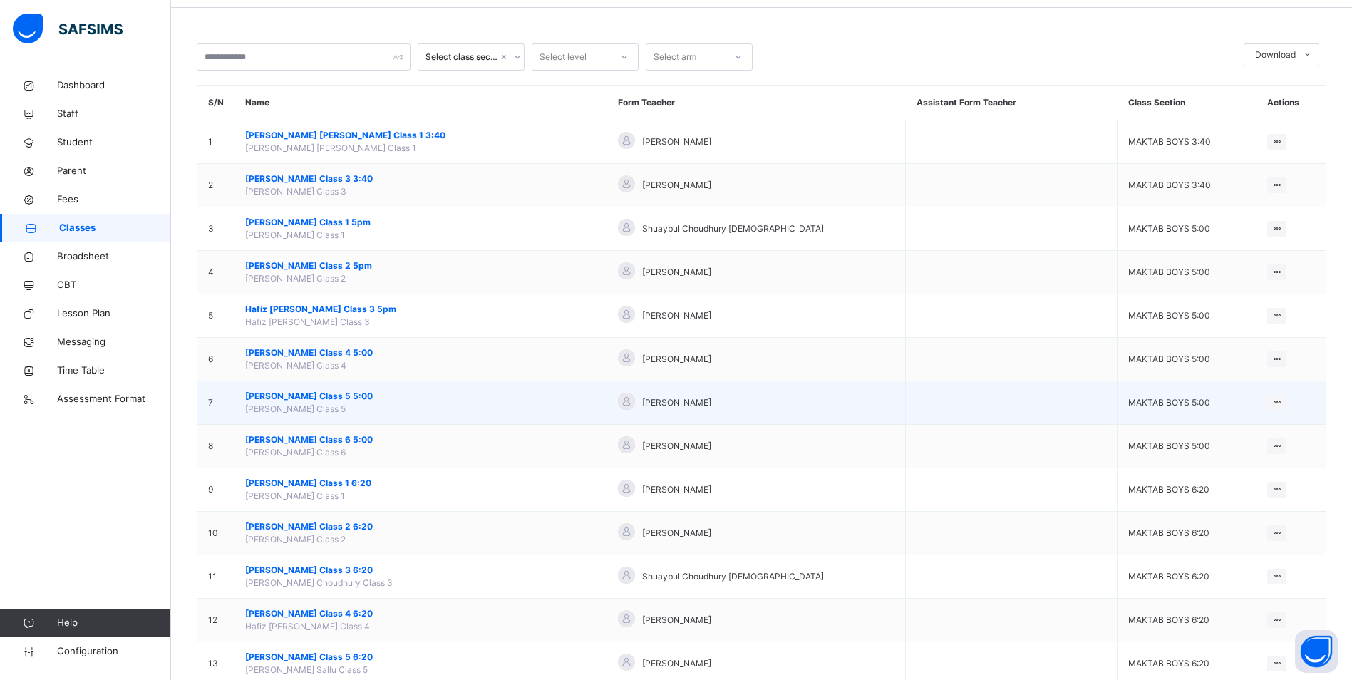
click at [322, 395] on span "[PERSON_NAME] Class 5 5:00" at bounding box center [420, 396] width 351 height 13
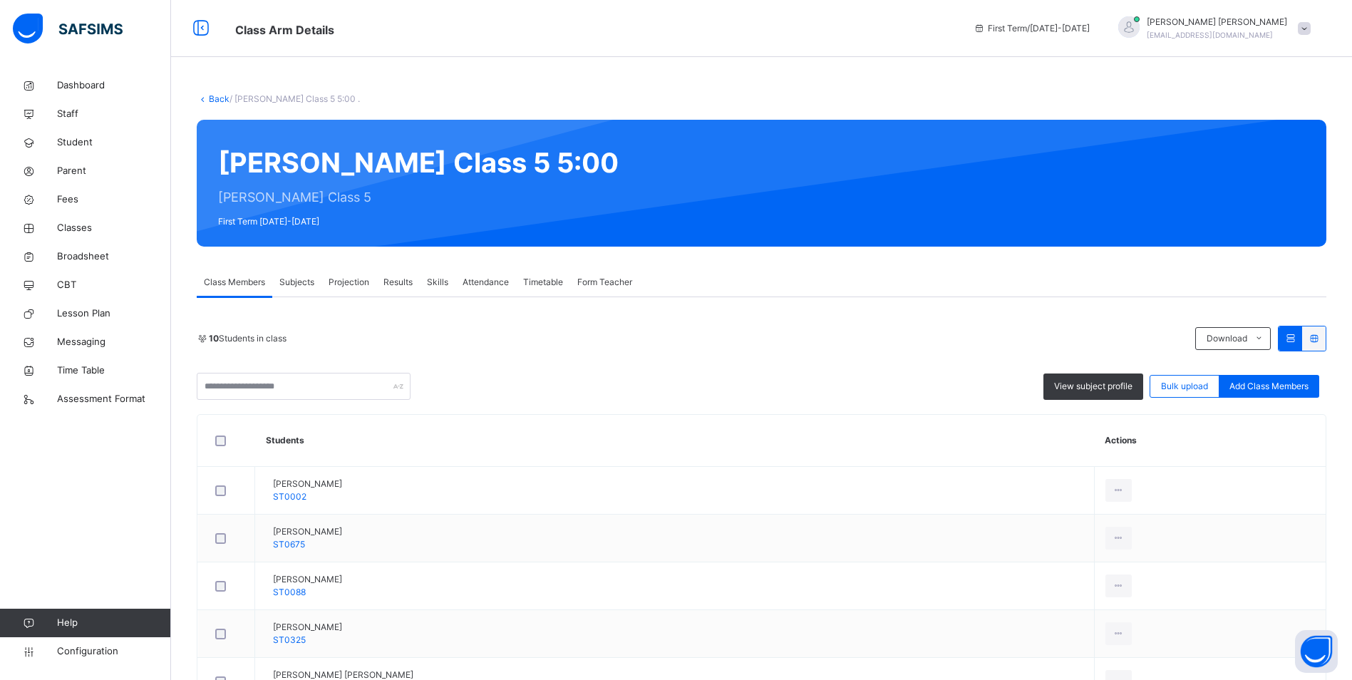
click at [505, 281] on span "Attendance" at bounding box center [486, 282] width 46 height 13
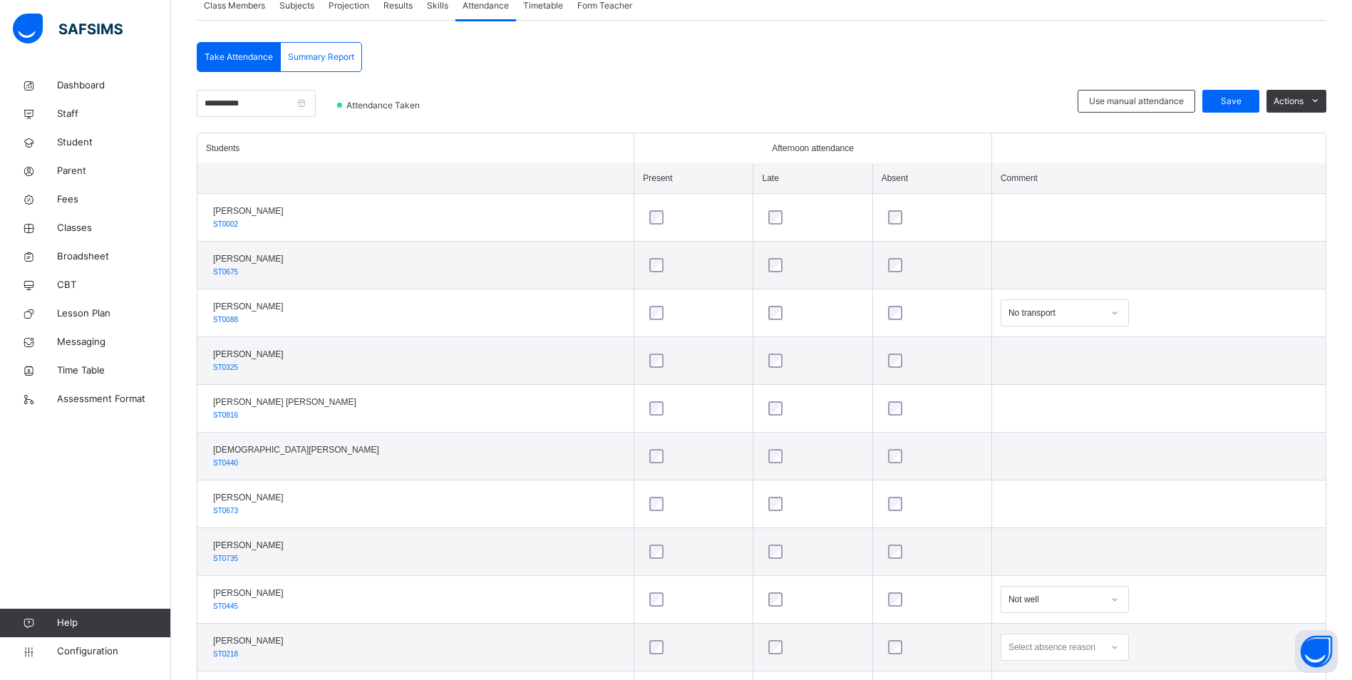
scroll to position [141, 0]
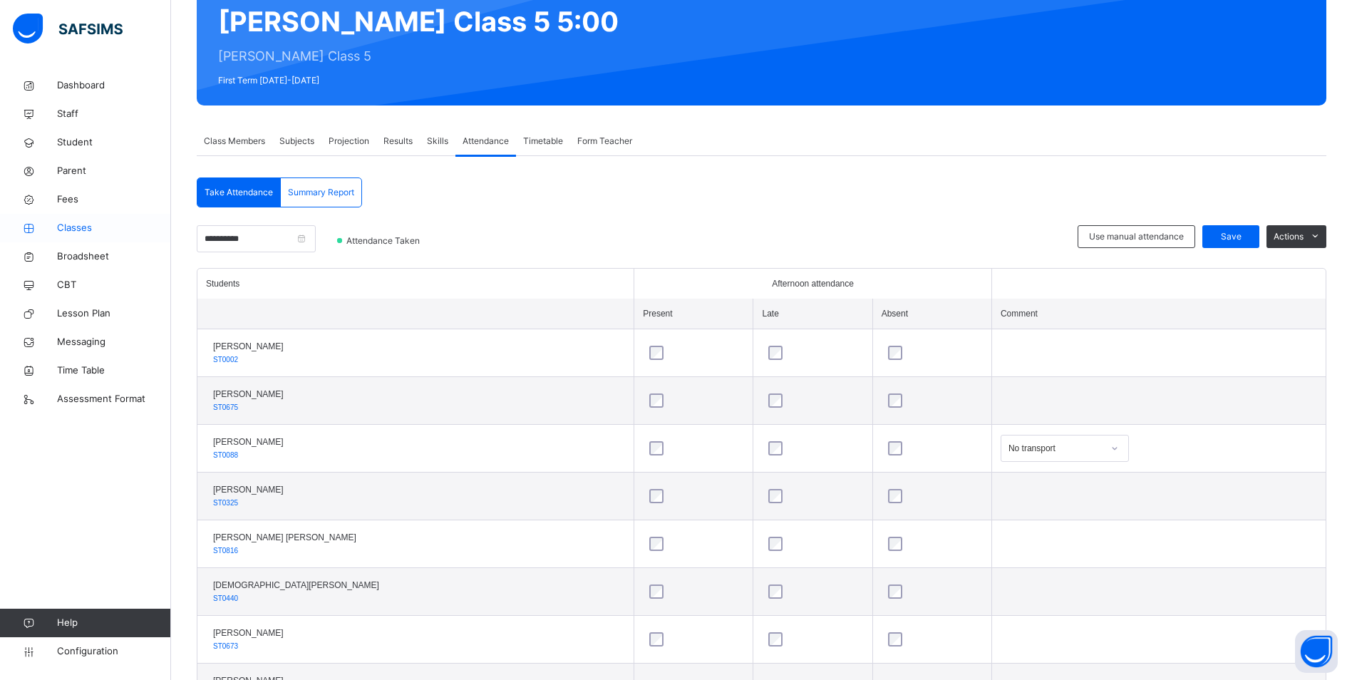
click at [69, 228] on span "Classes" at bounding box center [114, 228] width 114 height 14
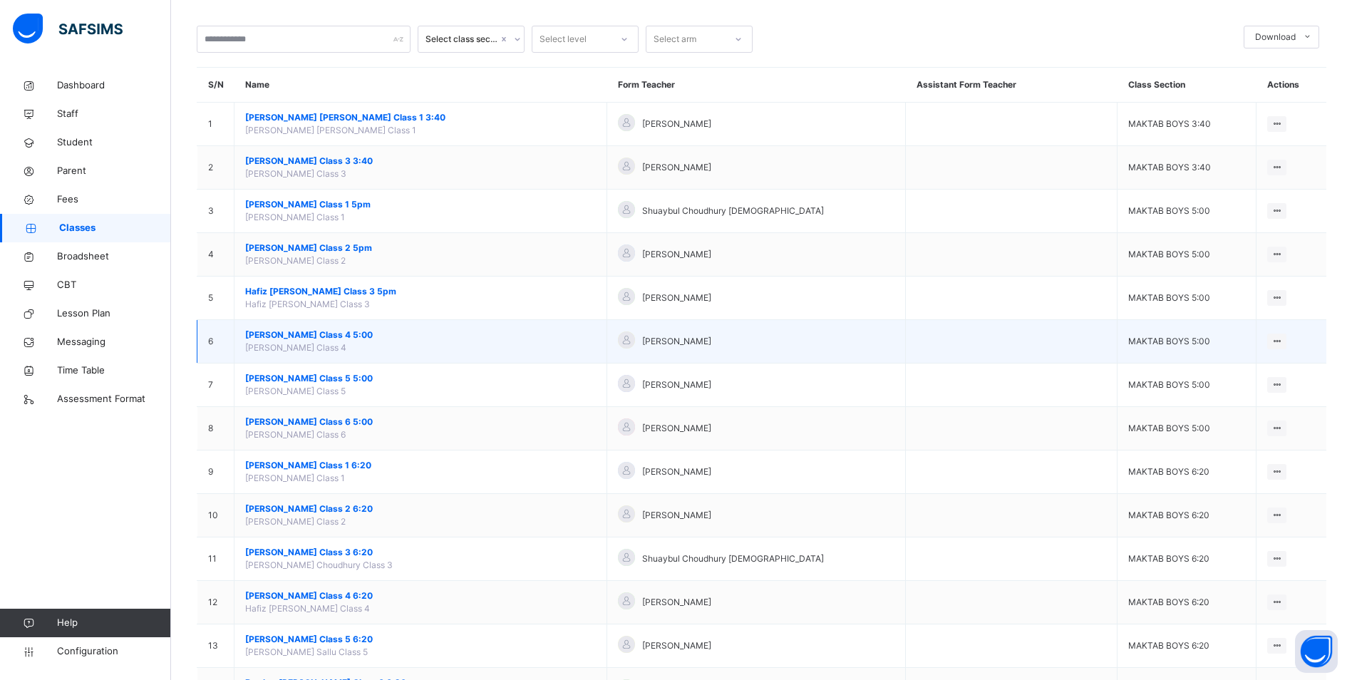
scroll to position [143, 0]
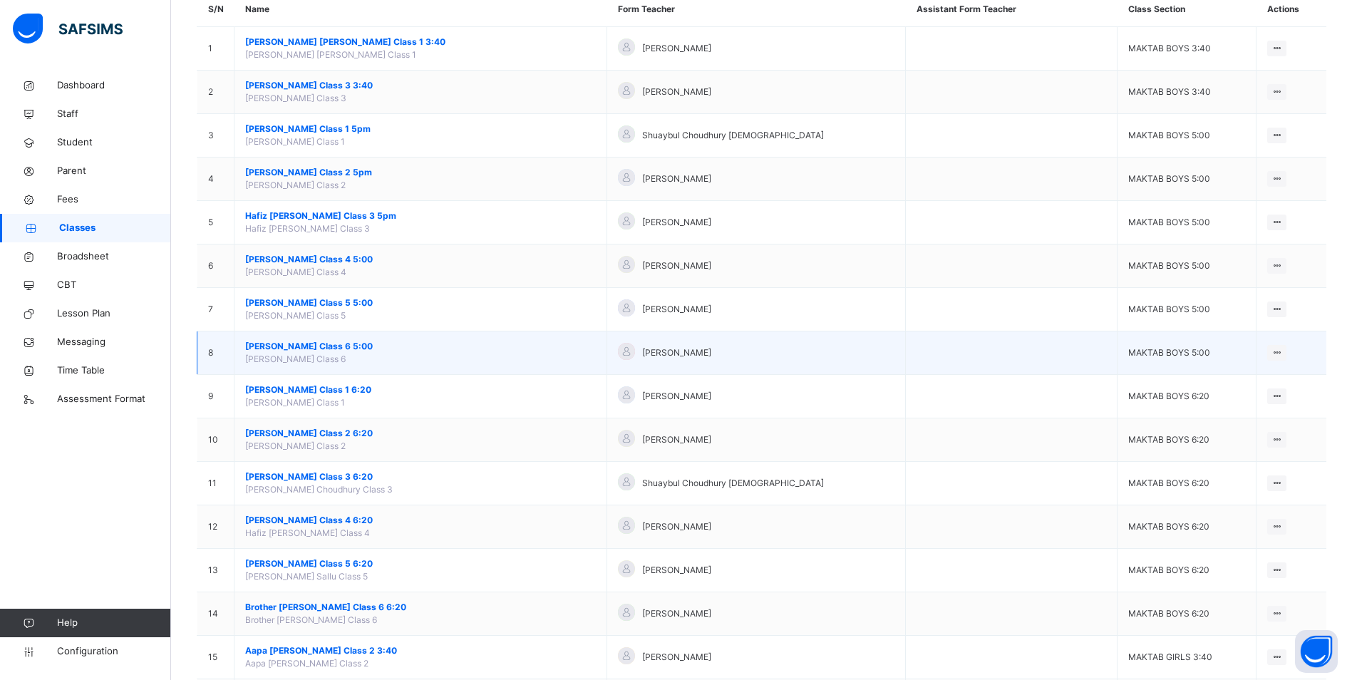
click at [316, 348] on span "[PERSON_NAME] Class 6 5:00" at bounding box center [420, 346] width 351 height 13
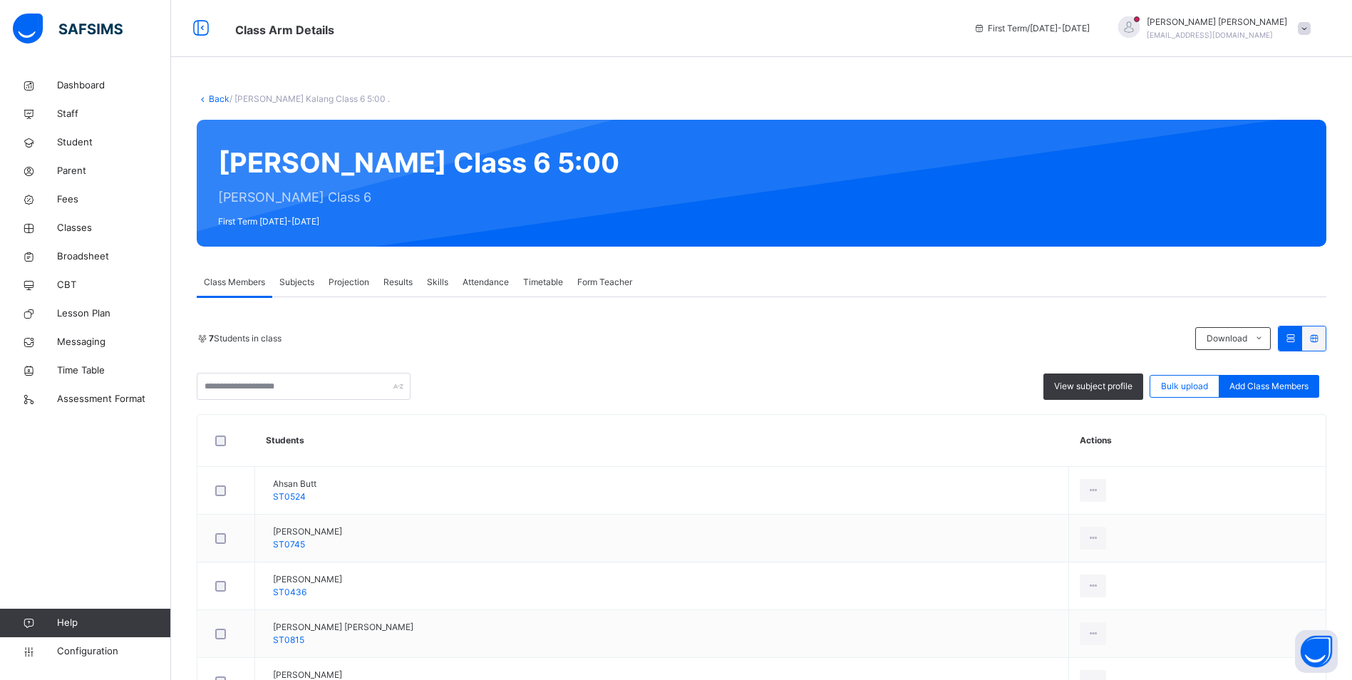
click at [488, 279] on span "Attendance" at bounding box center [486, 282] width 46 height 13
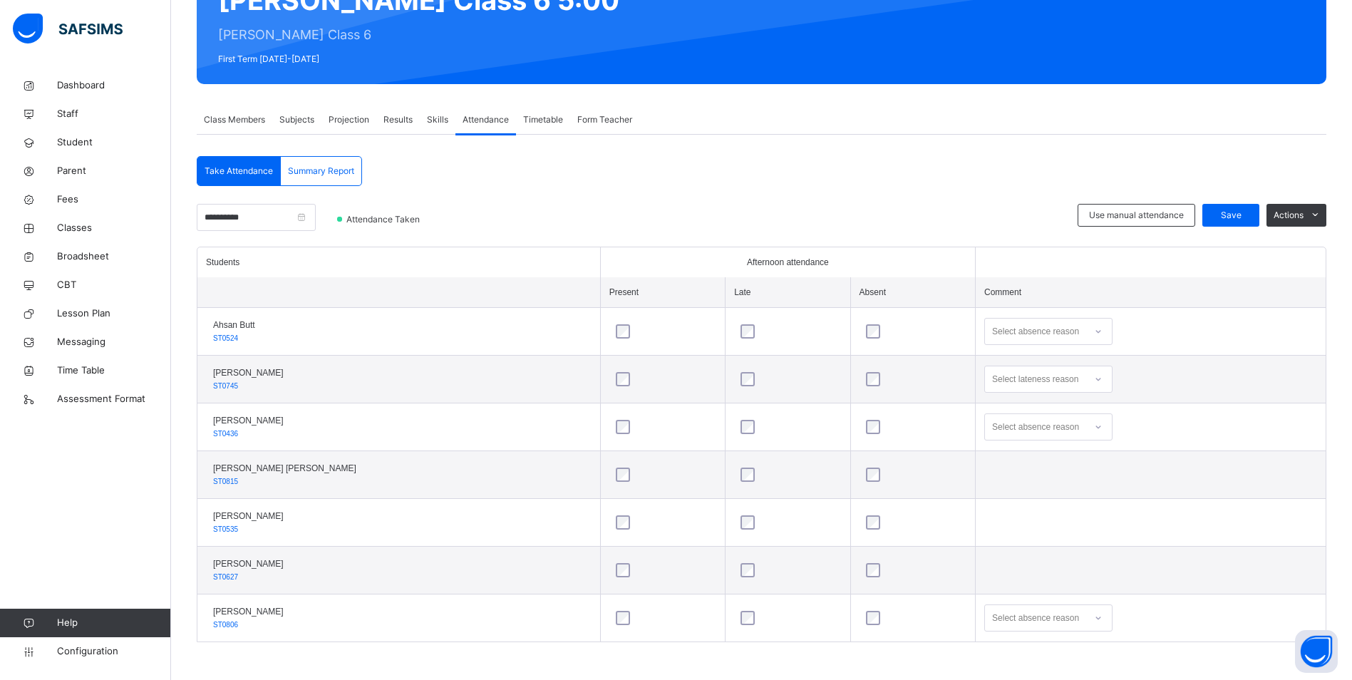
scroll to position [164, 0]
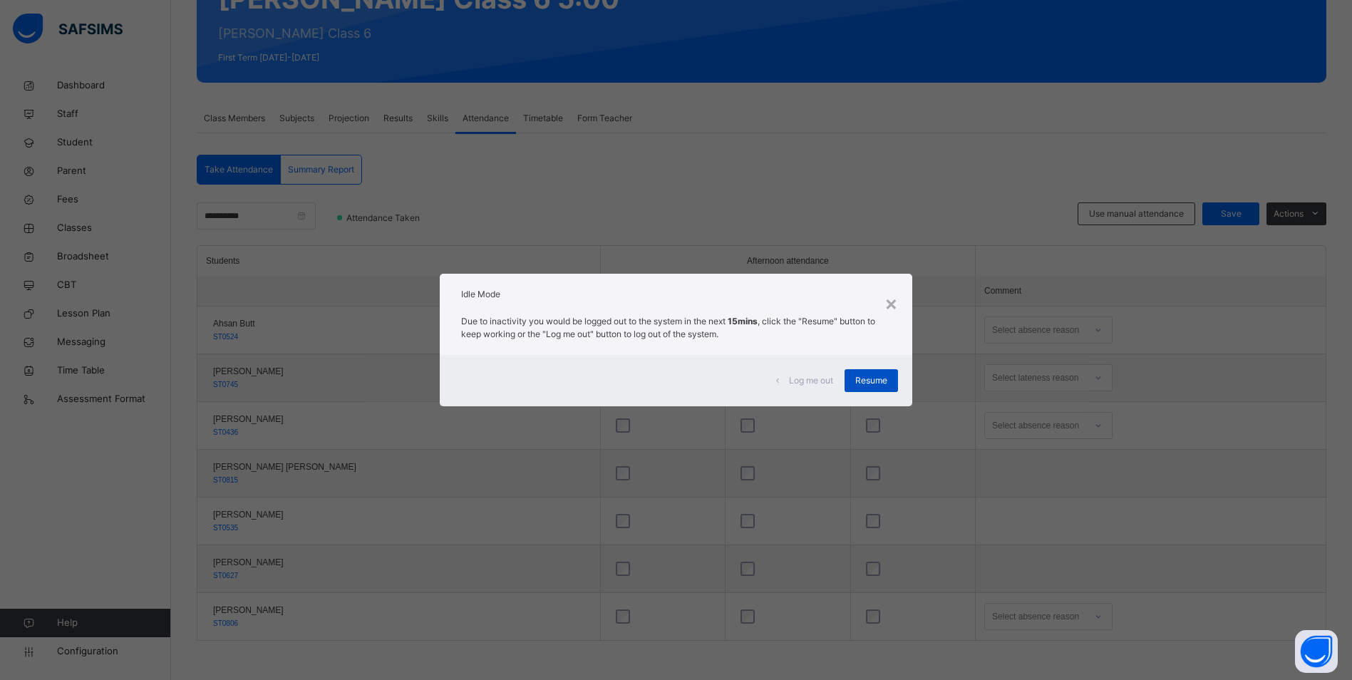
click at [879, 384] on span "Resume" at bounding box center [872, 380] width 32 height 13
